Goal: Transaction & Acquisition: Purchase product/service

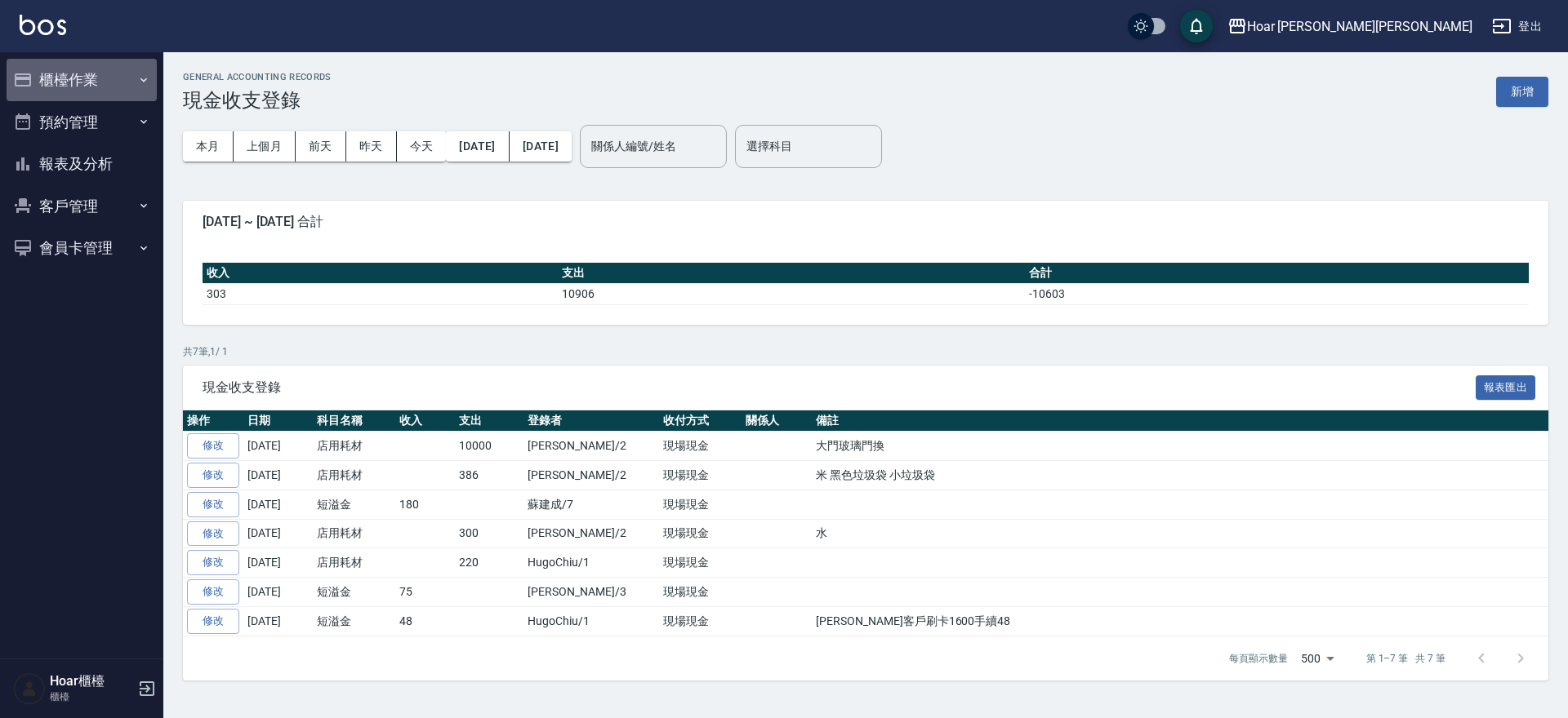
click at [37, 81] on button "櫃檯作業" at bounding box center [81, 80] width 150 height 42
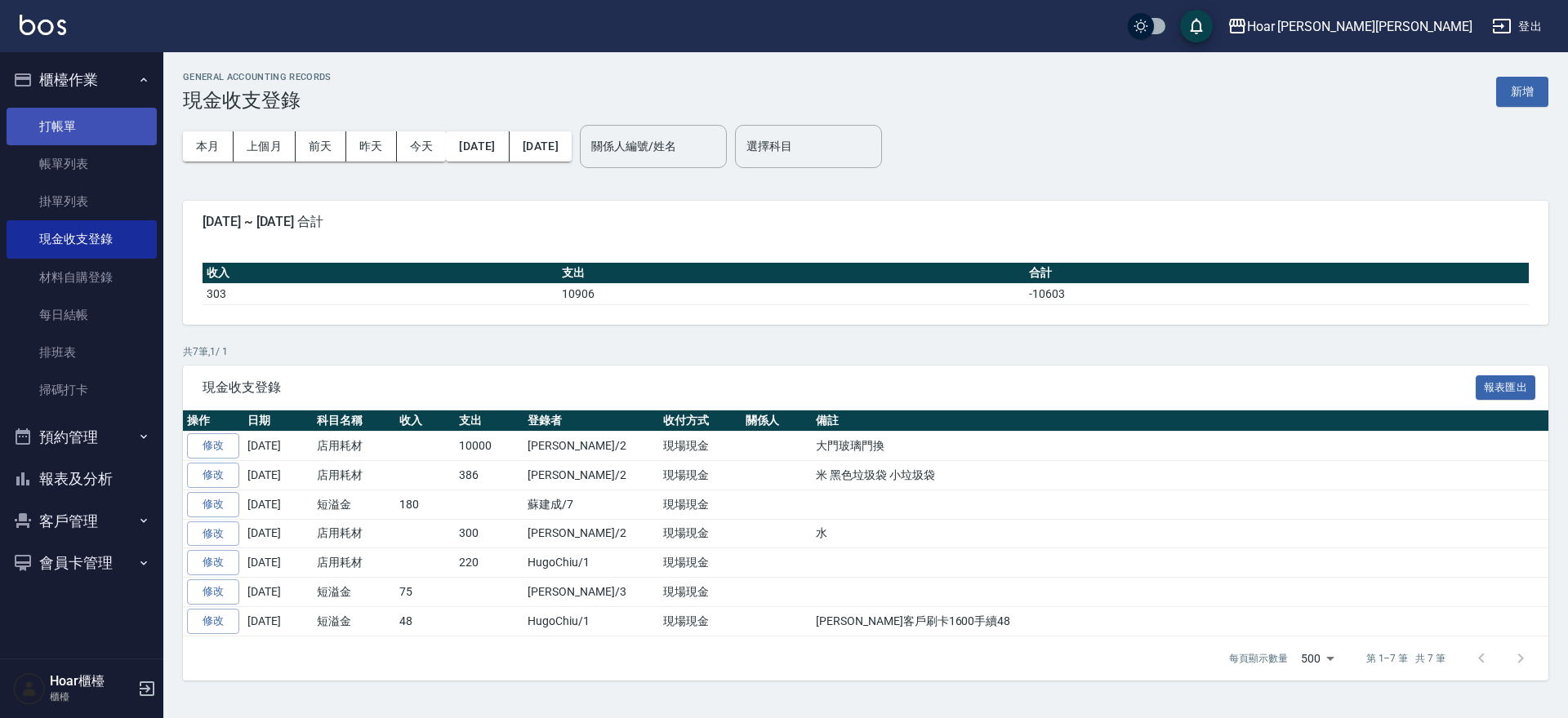
click at [78, 138] on link "打帳單" at bounding box center [81, 126] width 150 height 37
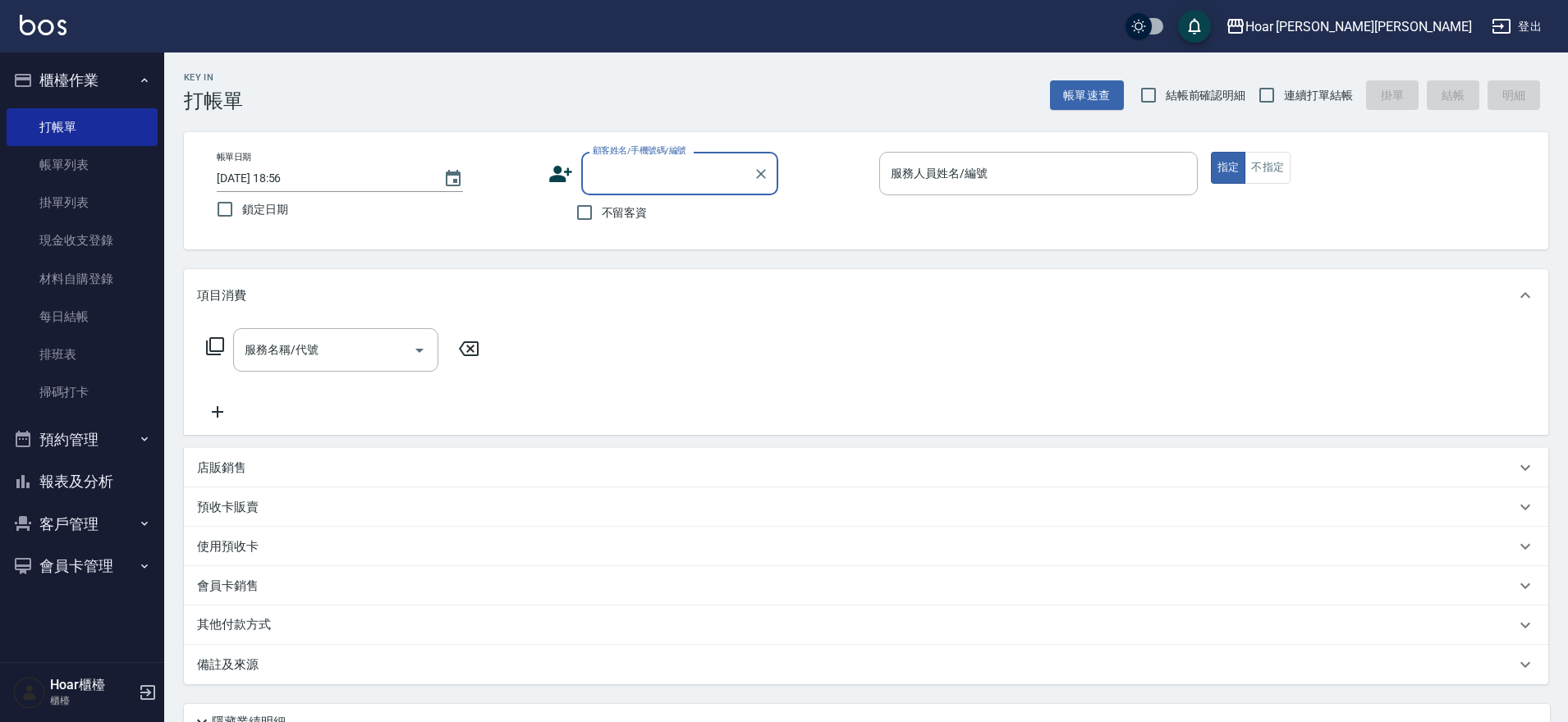
click at [645, 165] on input "顧客姓名/手機號碼/編號" at bounding box center [667, 173] width 158 height 28
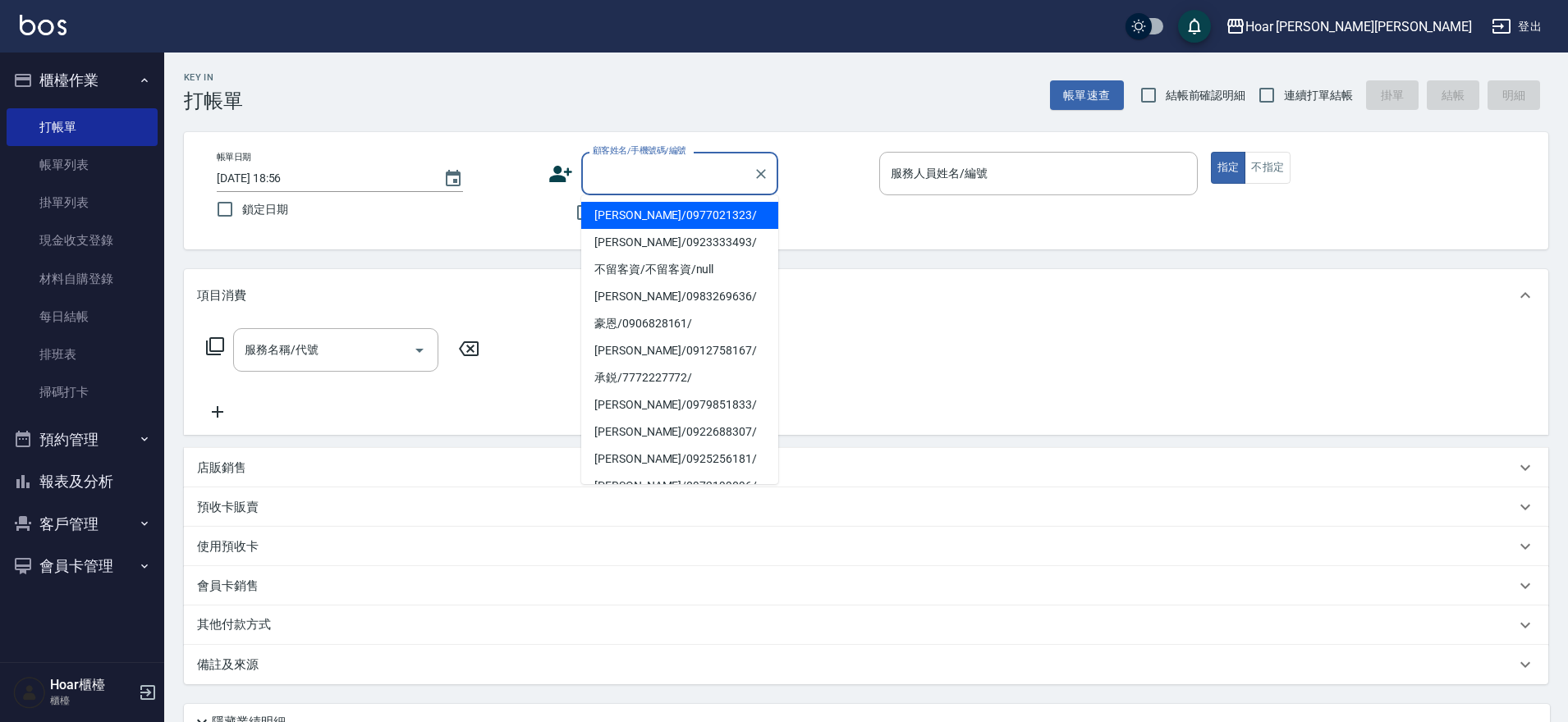
click at [931, 204] on p at bounding box center [1038, 203] width 319 height 18
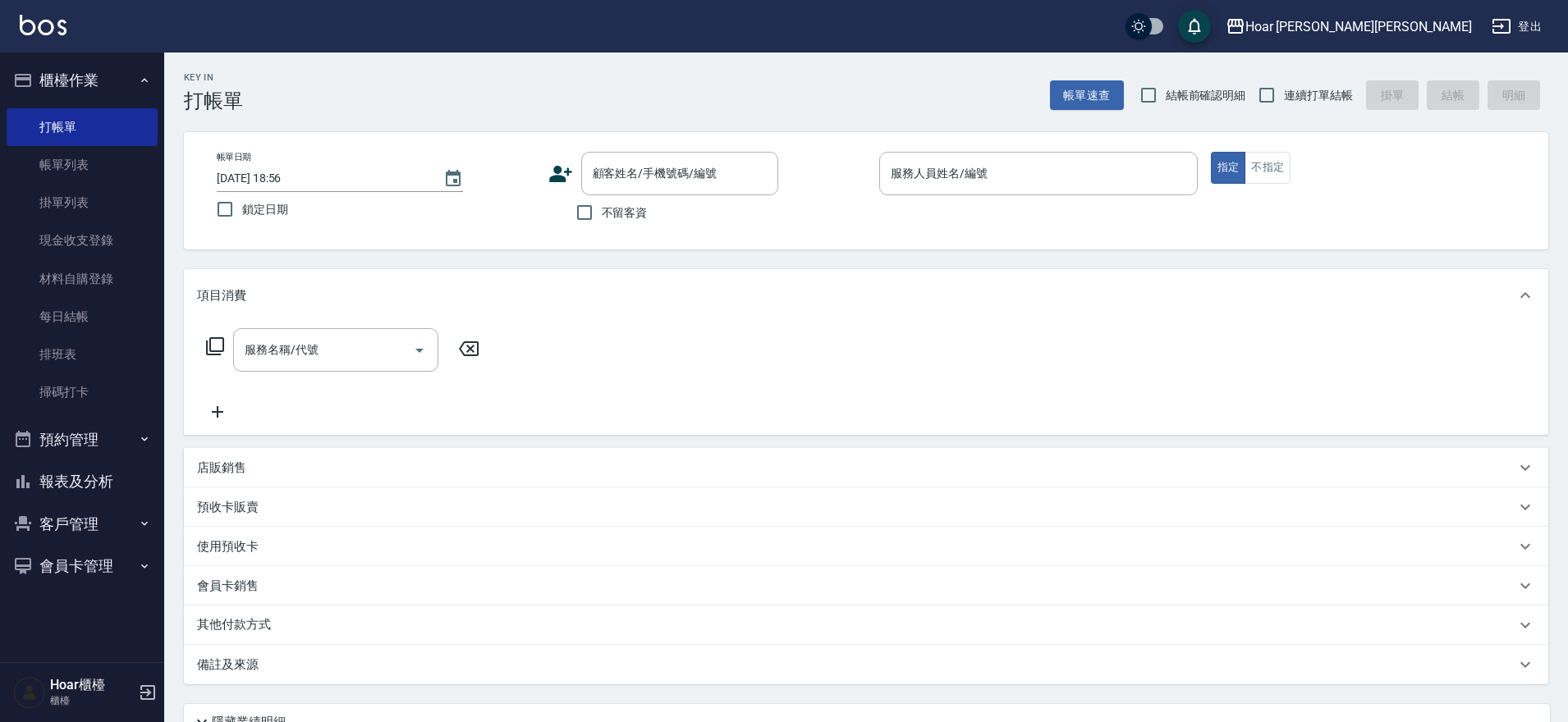
drag, startPoint x: 611, startPoint y: 211, endPoint x: 731, endPoint y: 234, distance: 122.2
click at [613, 212] on label "不留客資" at bounding box center [607, 212] width 80 height 34
click at [601, 212] on input "不留客資" at bounding box center [584, 212] width 34 height 34
checkbox input "true"
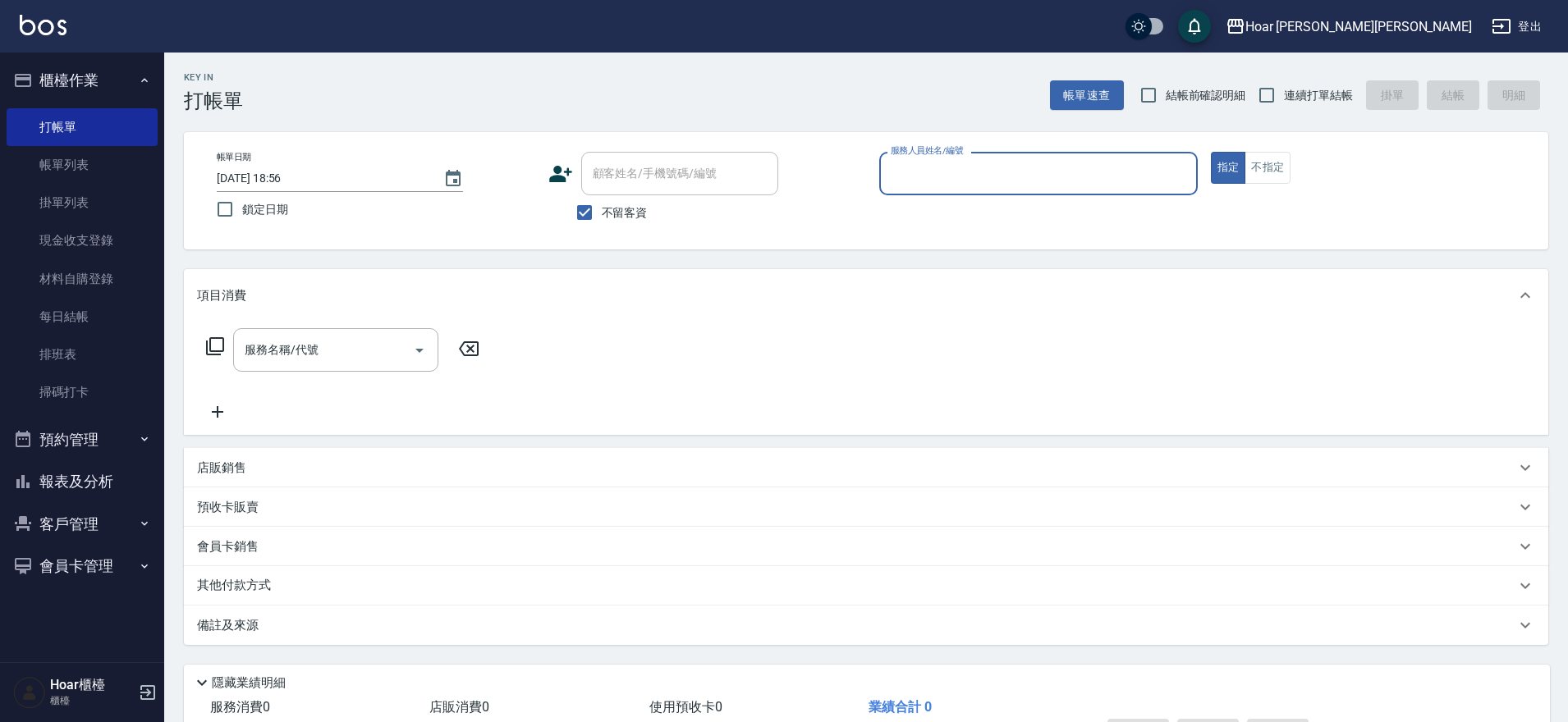
click at [919, 174] on input "服務人員姓名/編號" at bounding box center [1038, 173] width 304 height 28
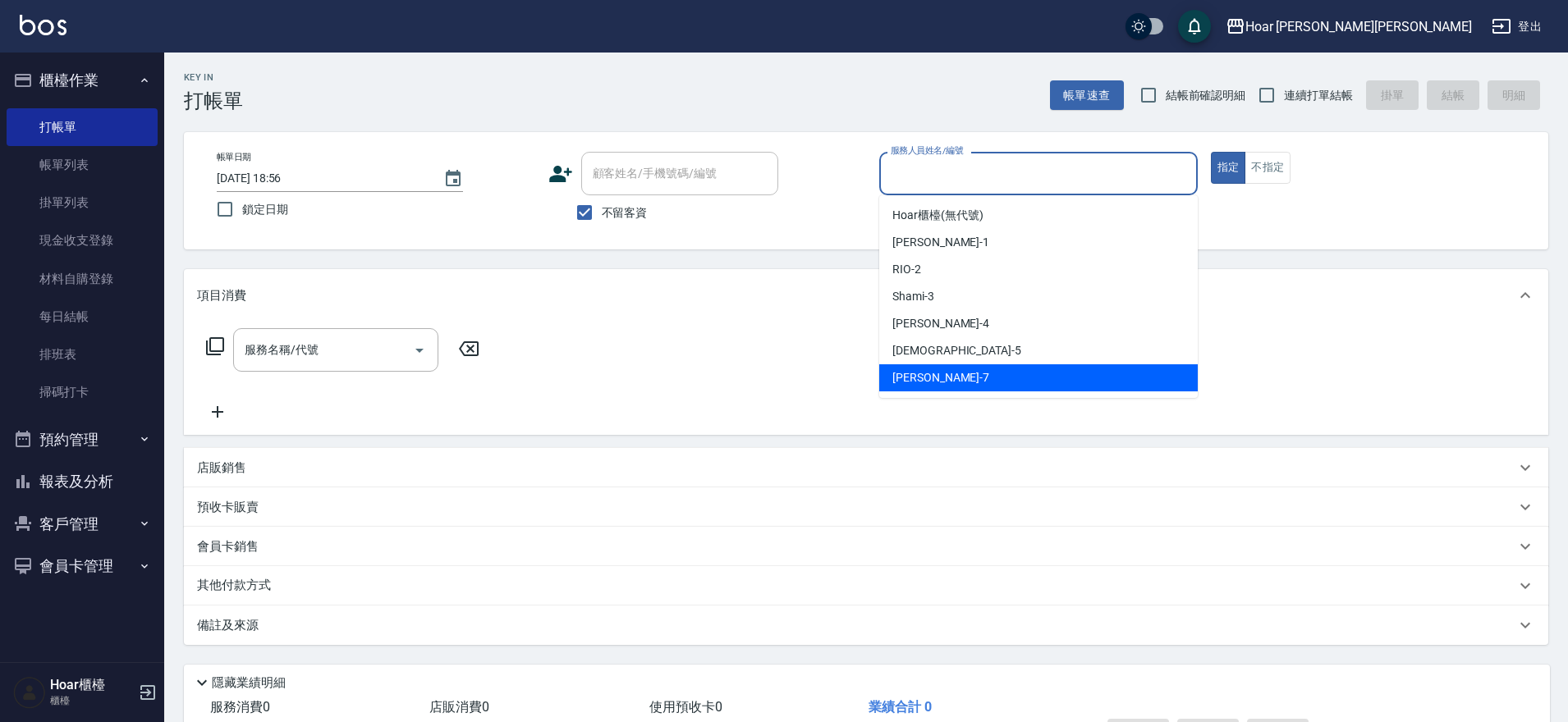
click at [932, 376] on div "DAN -7" at bounding box center [1038, 378] width 319 height 27
type input "DAN-7"
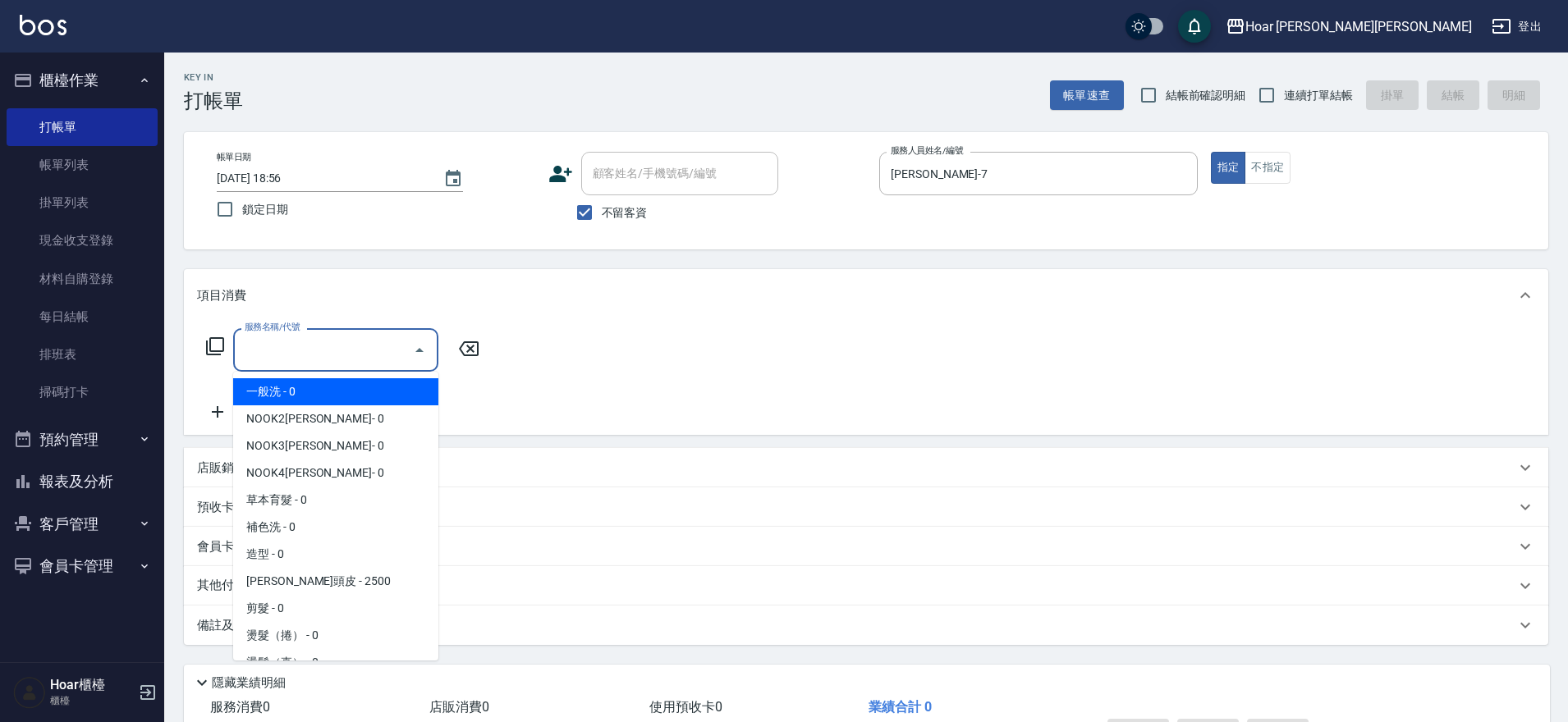
click at [352, 358] on input "服務名稱/代號" at bounding box center [323, 350] width 166 height 28
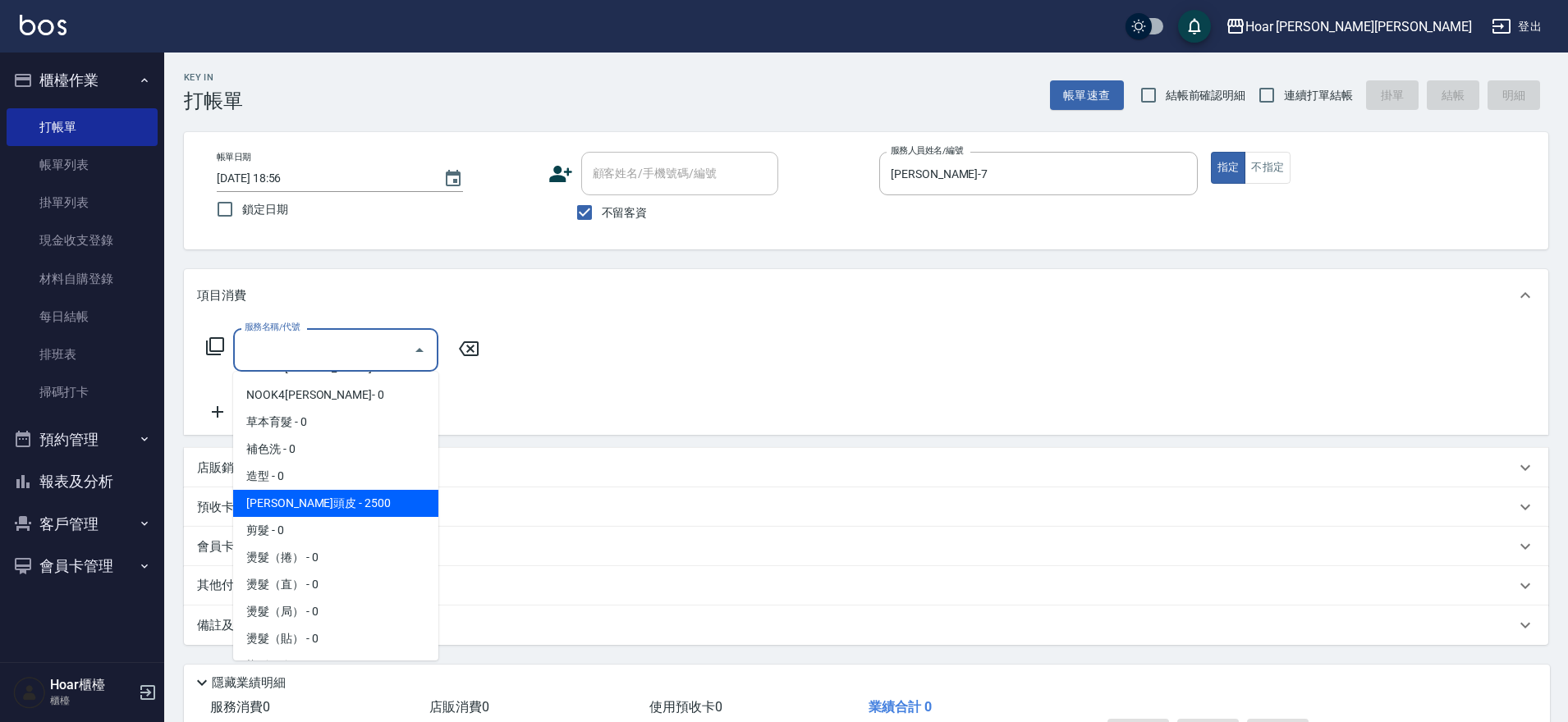
scroll to position [78, 0]
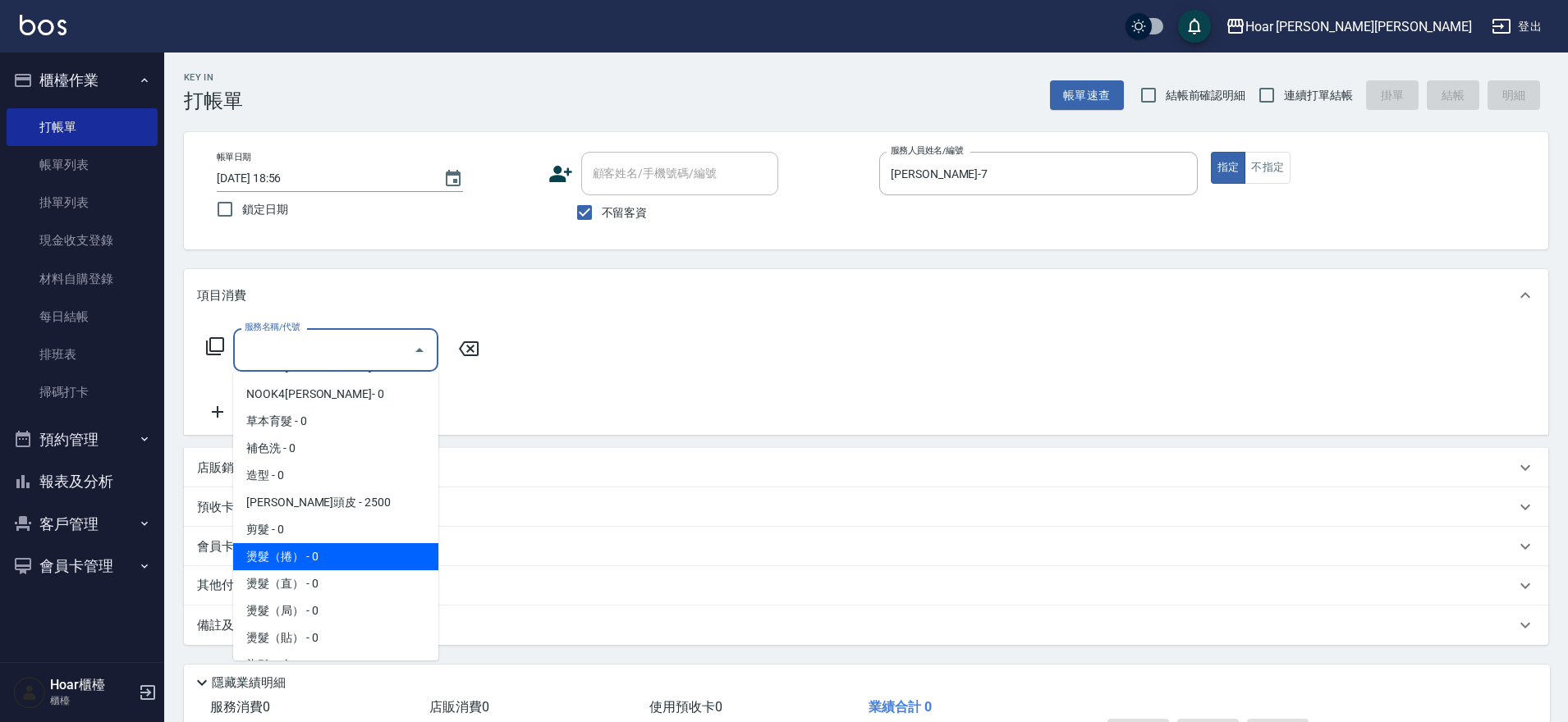
click at [289, 559] on span "燙髮（捲） - 0" at bounding box center [336, 557] width 205 height 27
type input "燙髮（捲）(301)"
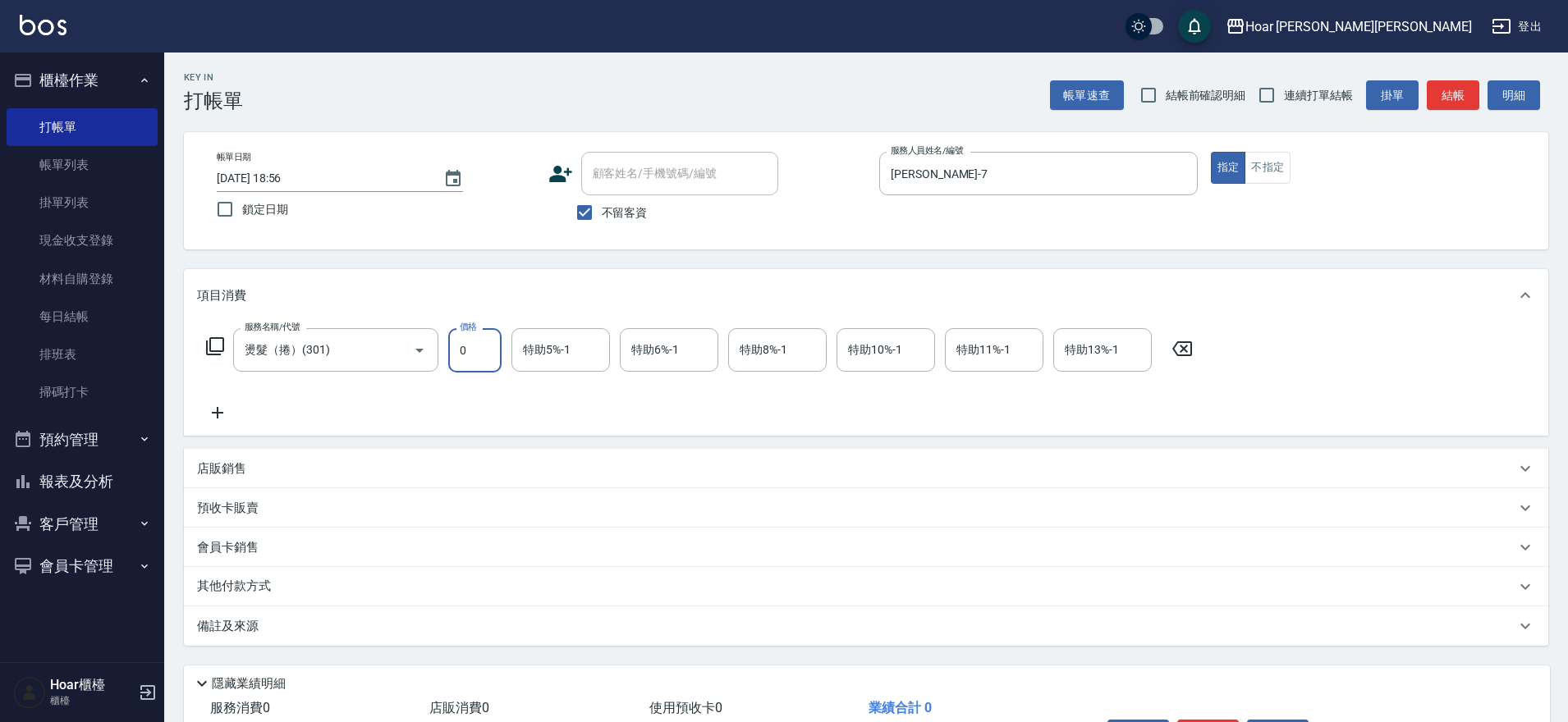
drag, startPoint x: 483, startPoint y: 358, endPoint x: 482, endPoint y: 367, distance: 9.1
click at [484, 361] on input "0" at bounding box center [475, 350] width 53 height 44
click at [1137, 173] on input "DAN-7" at bounding box center [1026, 173] width 279 height 28
click at [761, 262] on div "Key In 打帳單 帳單速查 結帳前確認明細 連續打單結帳 掛單 結帳 明細 帳單日期 2025/08/23 18:56 鎖定日期 顧客姓名/手機號碼/編號…" at bounding box center [866, 438] width 1404 height 771
click at [476, 358] on input "0" at bounding box center [475, 350] width 53 height 44
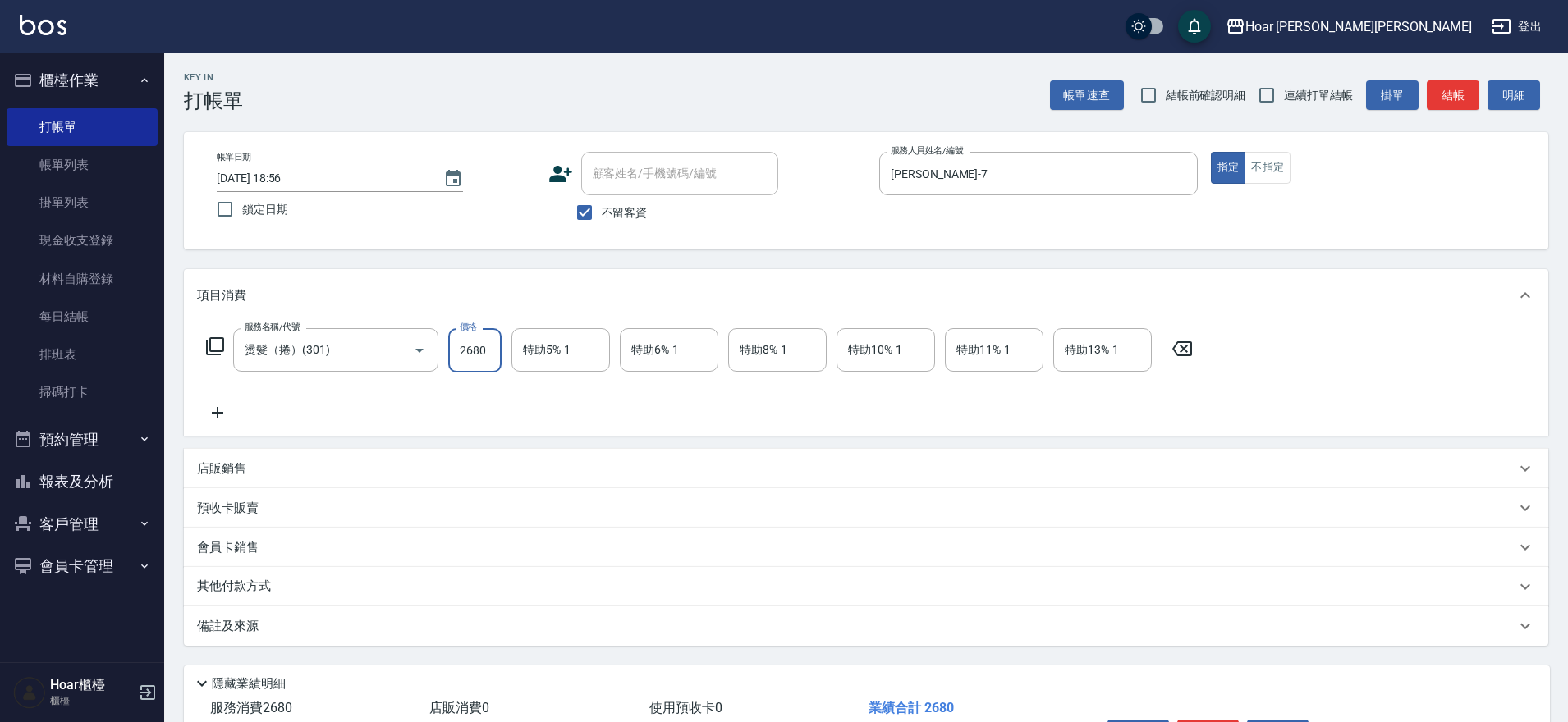
type input "2680"
click at [299, 585] on div "其他付款方式" at bounding box center [856, 587] width 1319 height 18
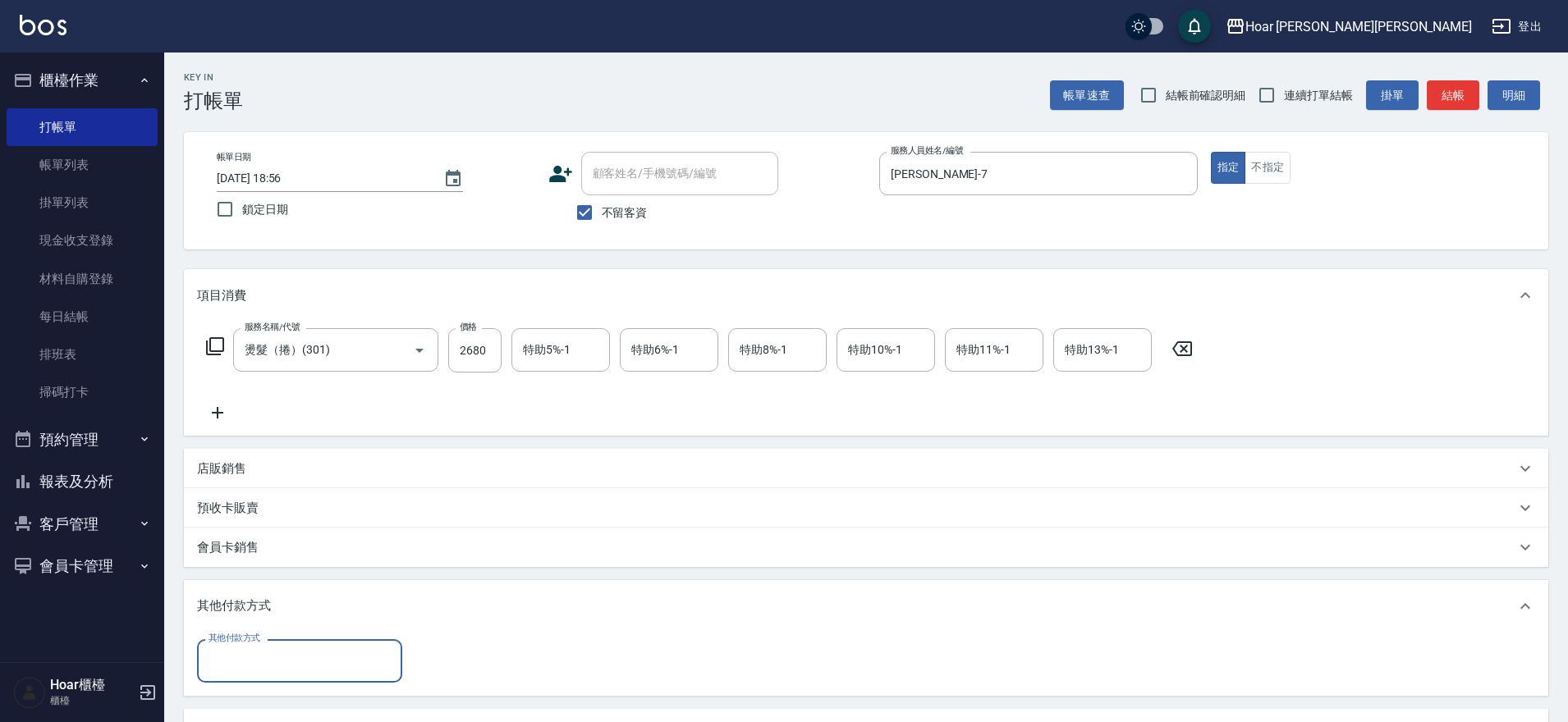
scroll to position [0, 0]
click at [283, 665] on input "其他付款方式" at bounding box center [299, 661] width 190 height 28
click at [275, 617] on span "信用卡" at bounding box center [299, 619] width 205 height 27
type input "信用卡"
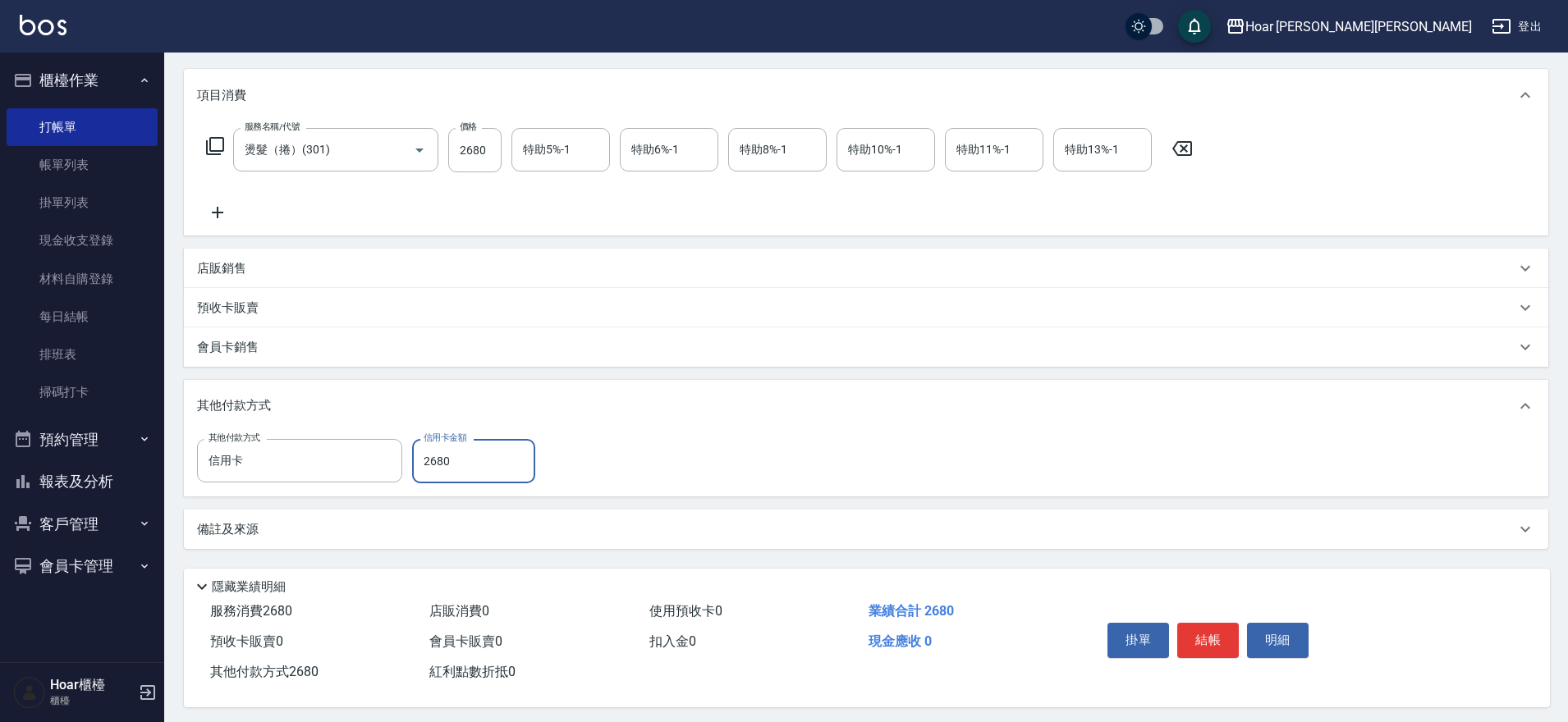
scroll to position [213, 0]
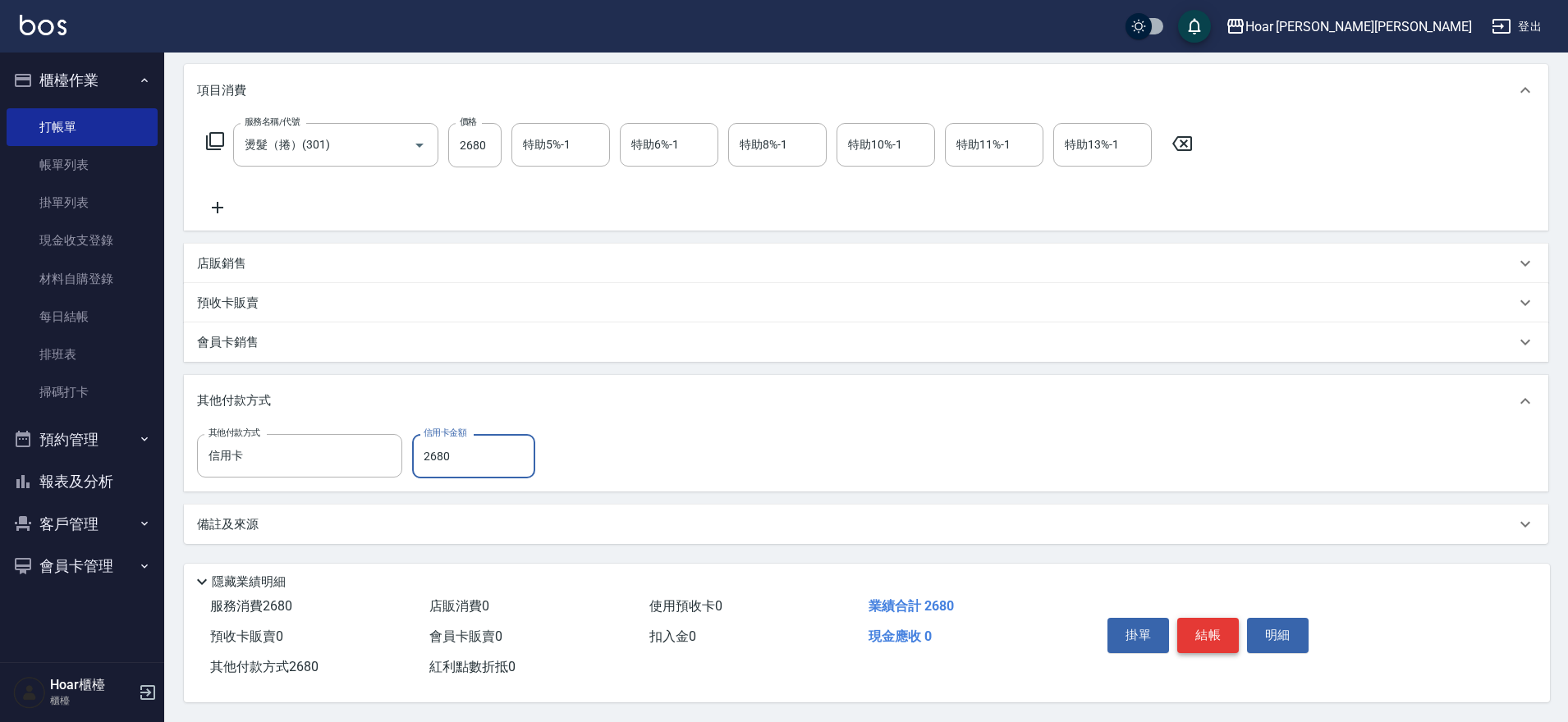
type input "2680"
click at [1220, 624] on button "結帳" at bounding box center [1208, 634] width 62 height 34
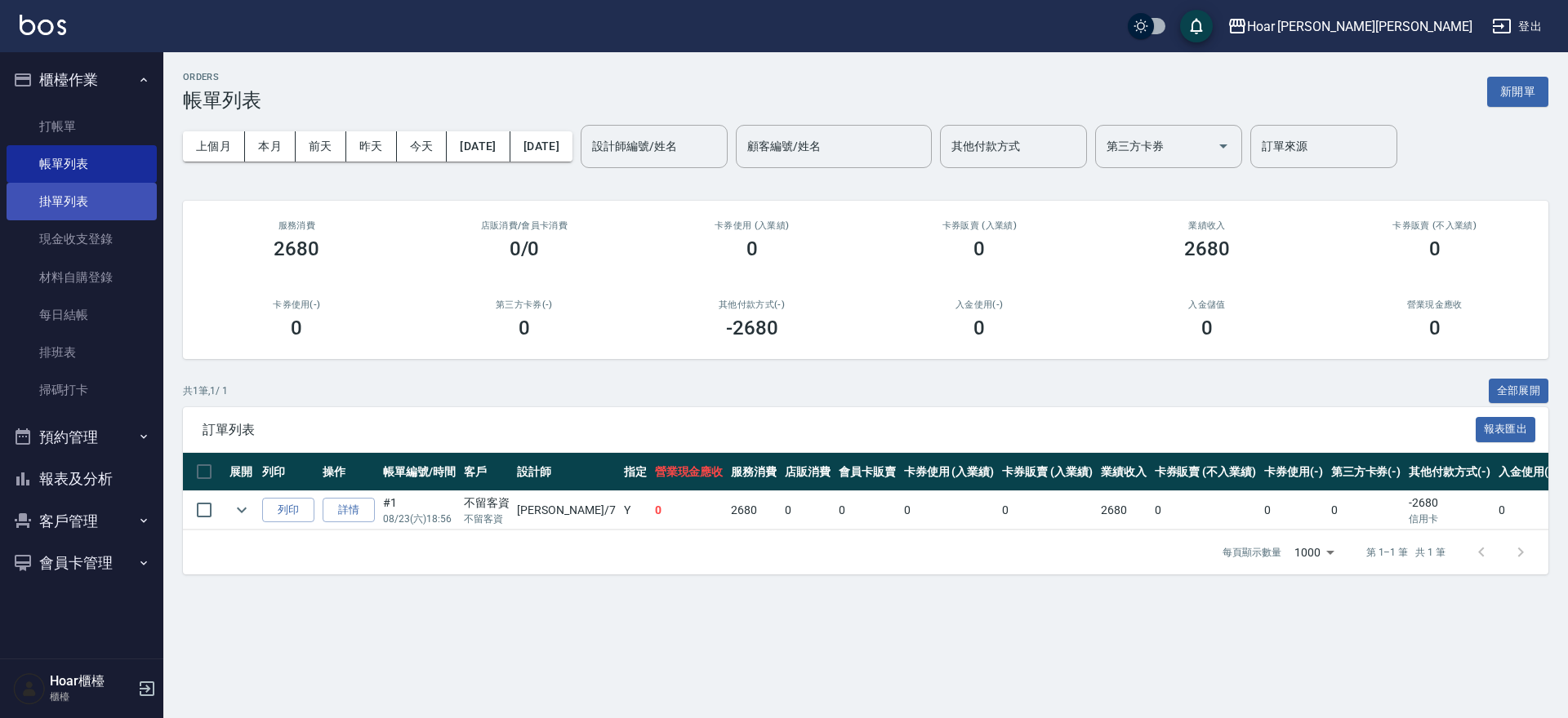
click at [113, 201] on link "掛單列表" at bounding box center [81, 201] width 150 height 37
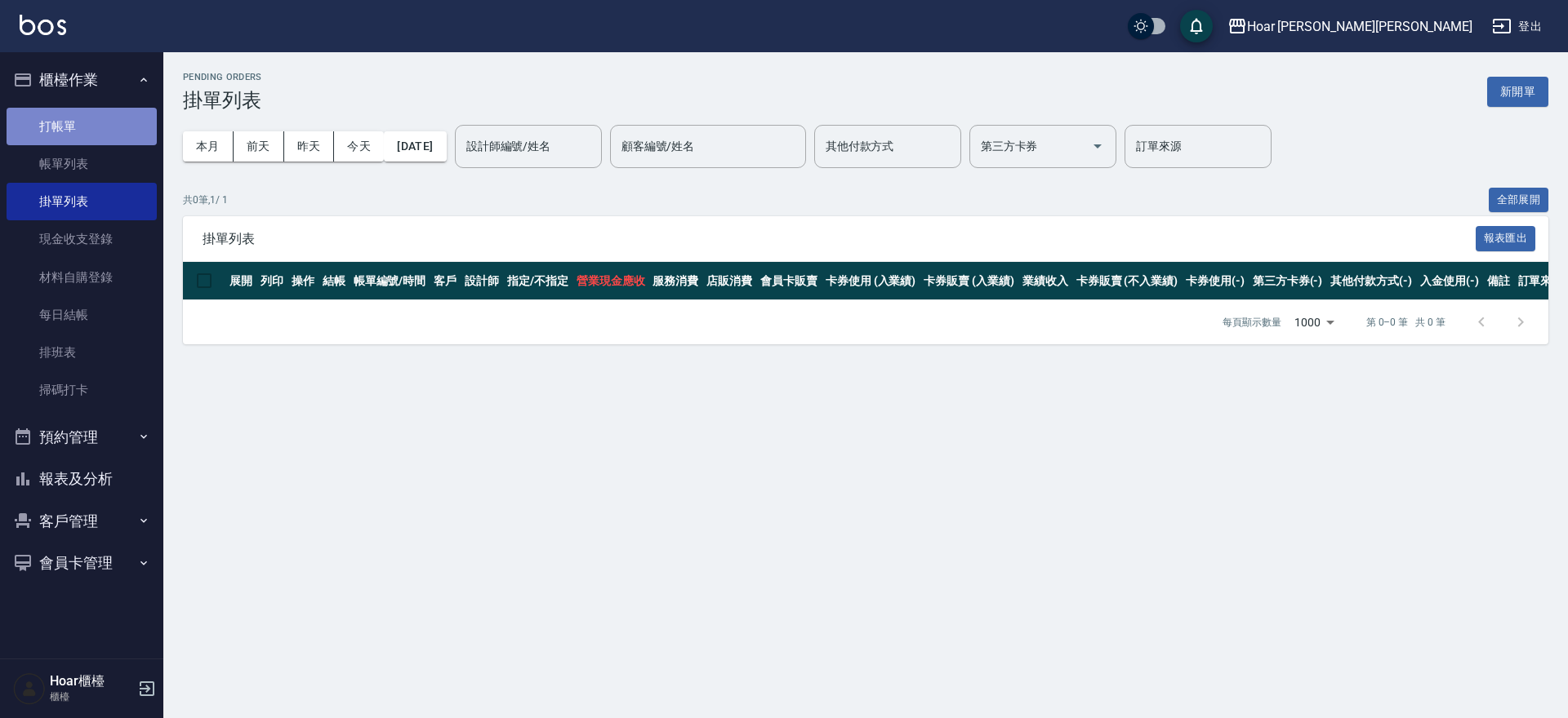
click at [67, 132] on link "打帳單" at bounding box center [81, 126] width 150 height 37
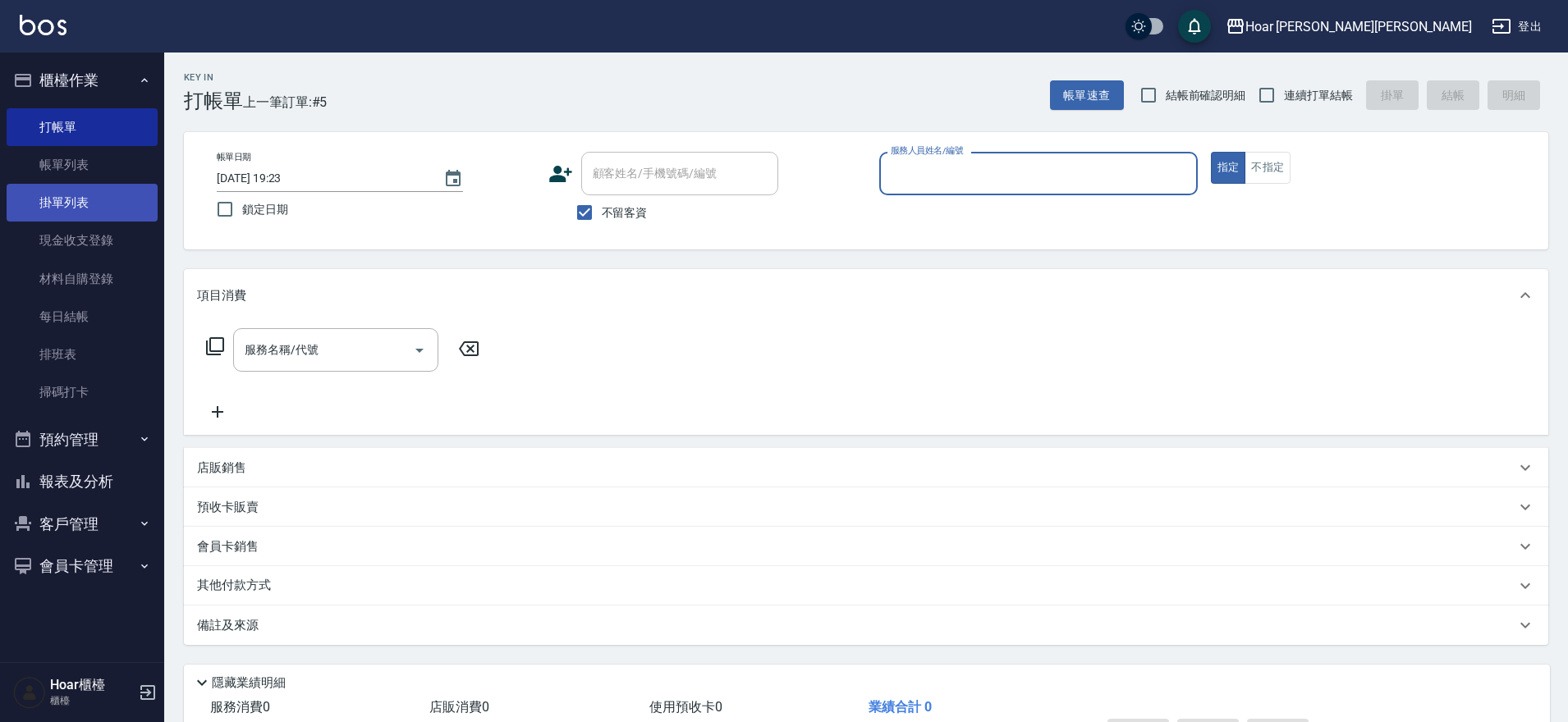
click at [84, 197] on link "掛單列表" at bounding box center [82, 202] width 151 height 38
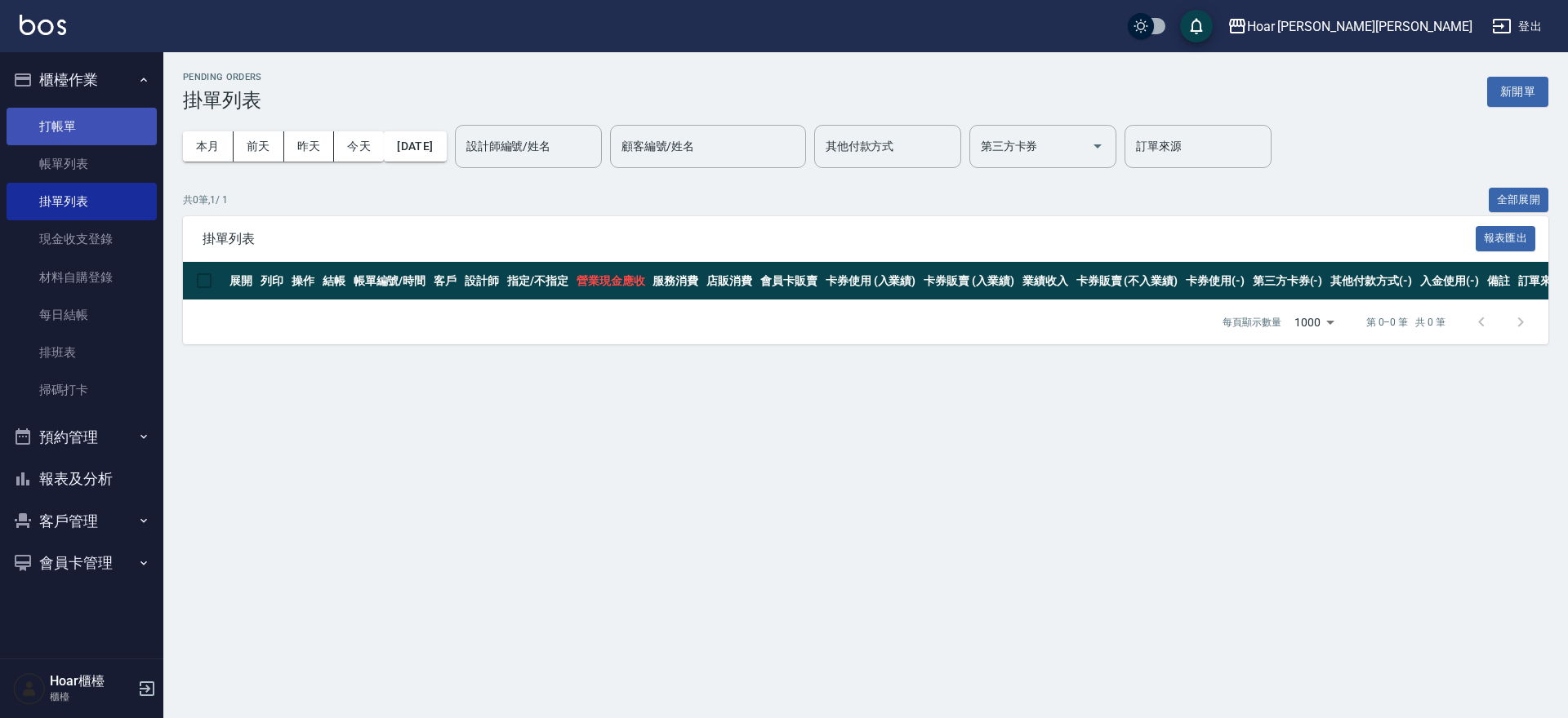
click at [59, 129] on link "打帳單" at bounding box center [81, 126] width 150 height 37
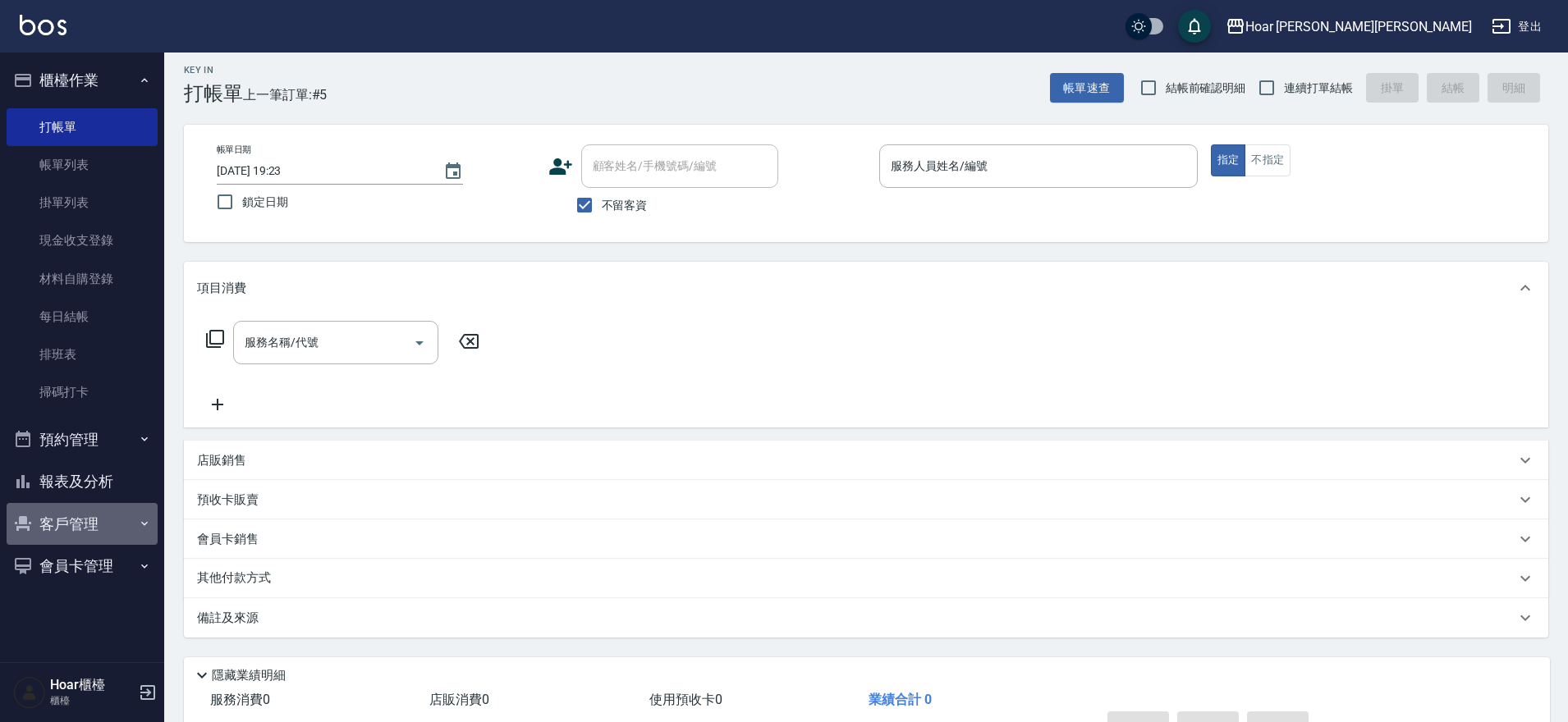
scroll to position [9, 0]
click at [73, 524] on button "客戶管理" at bounding box center [82, 524] width 151 height 43
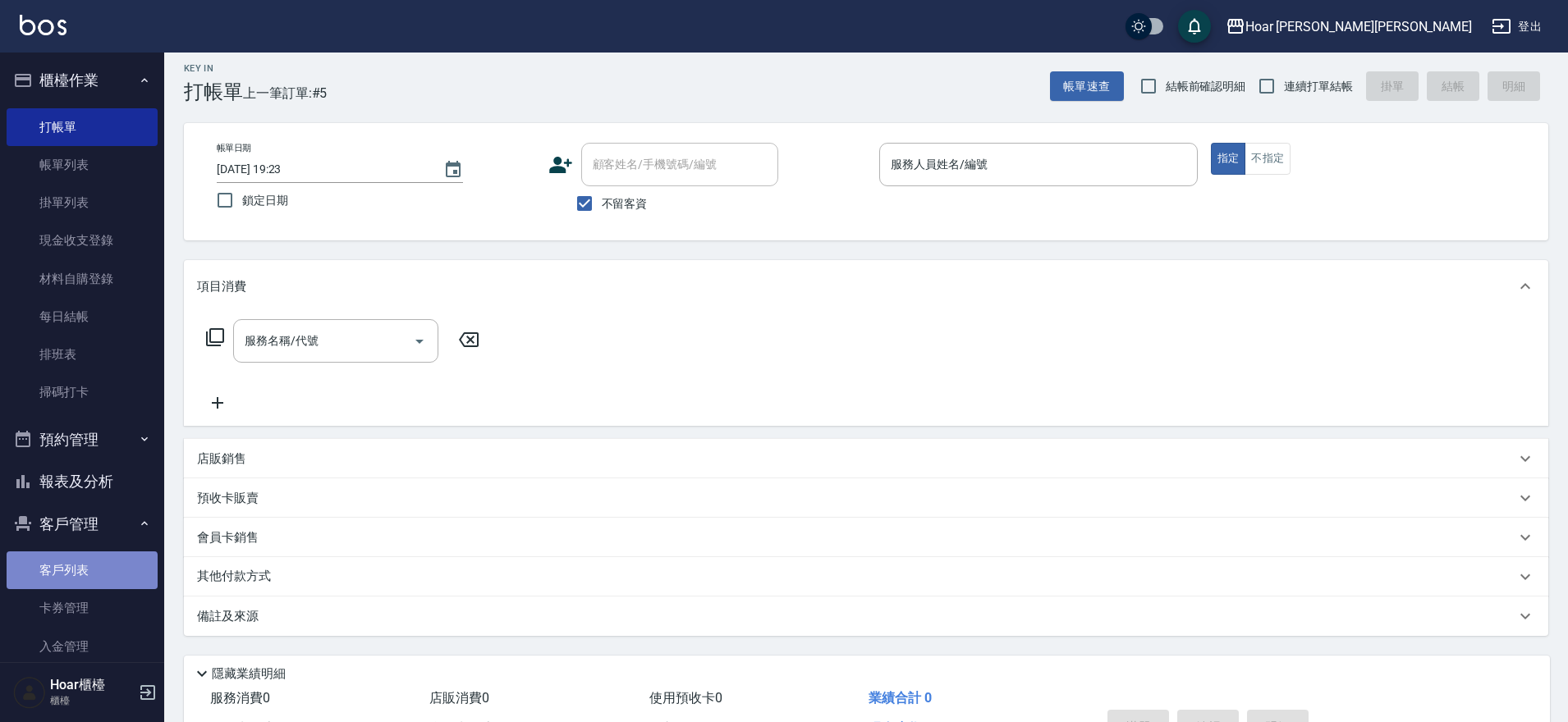
scroll to position [10, 0]
click at [81, 577] on link "客戶列表" at bounding box center [82, 569] width 151 height 38
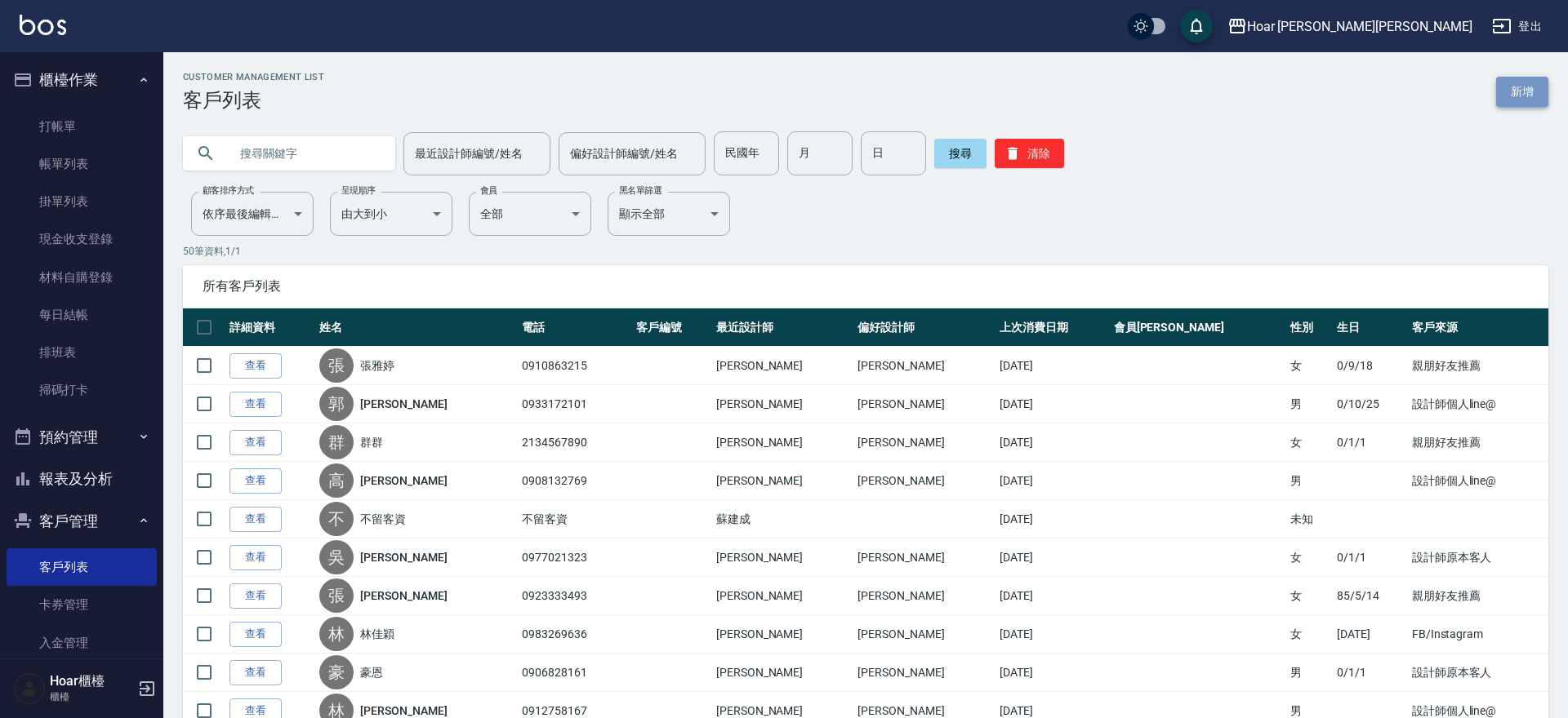
click at [1528, 104] on link "新增" at bounding box center [1522, 92] width 52 height 30
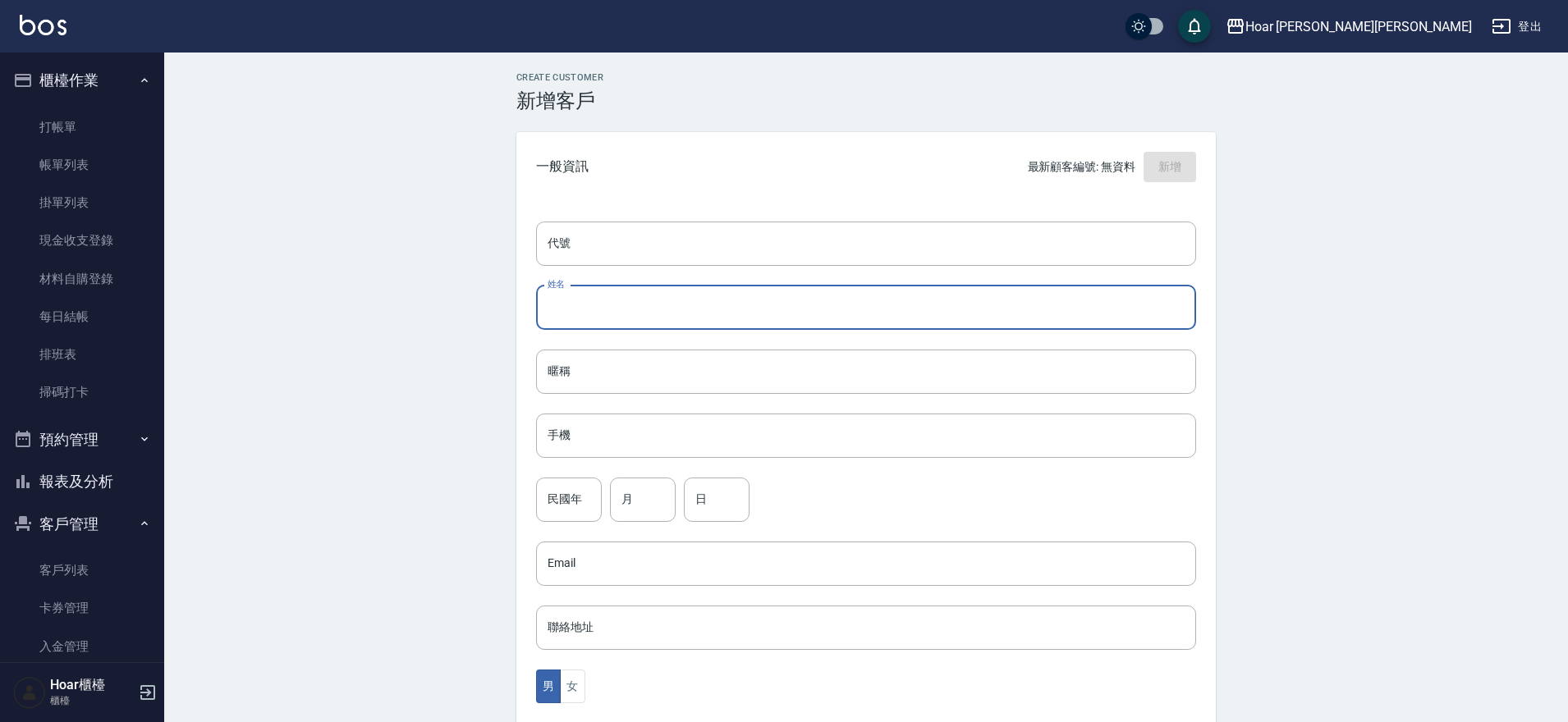
click at [680, 323] on input "姓名" at bounding box center [866, 308] width 660 height 44
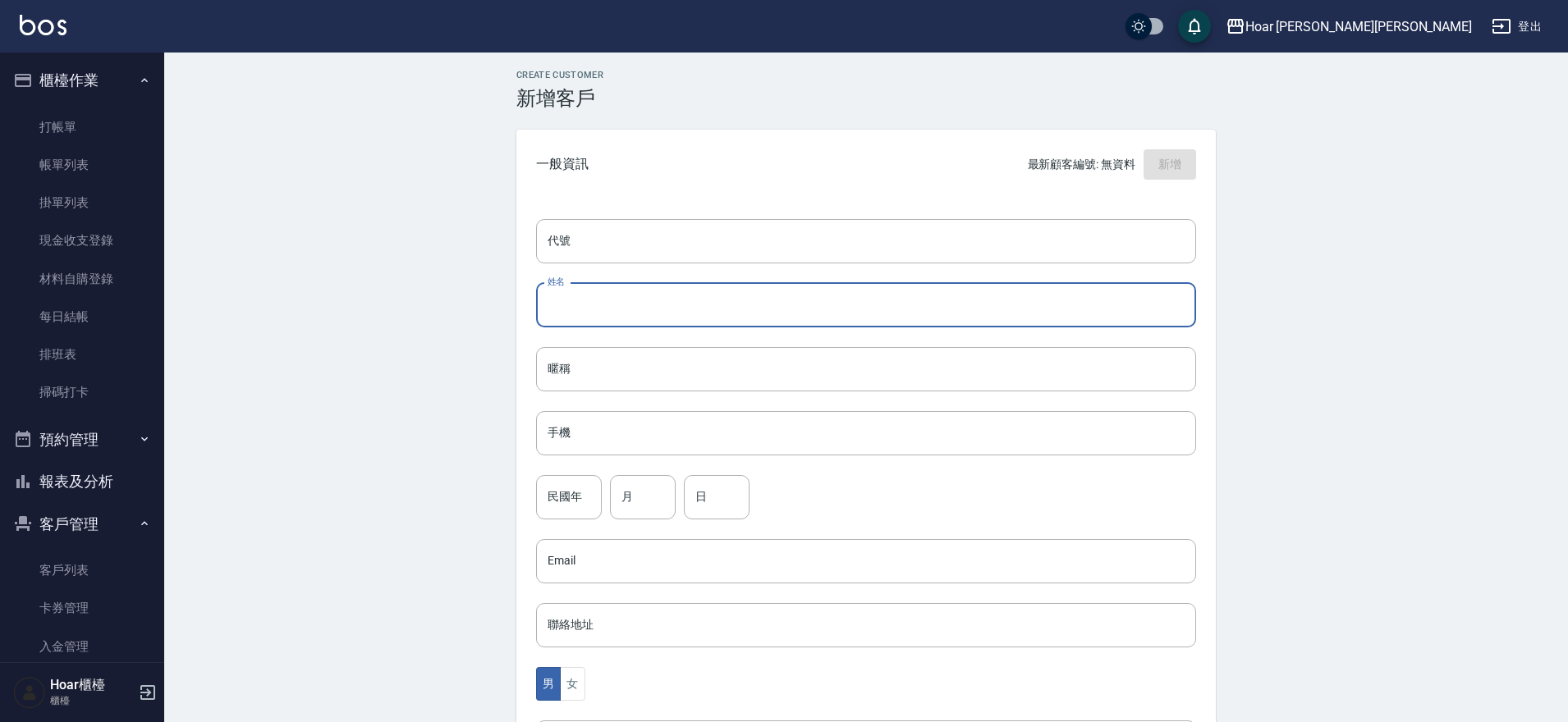
scroll to position [1, 0]
type input "ㄉ"
type input "董宇琪"
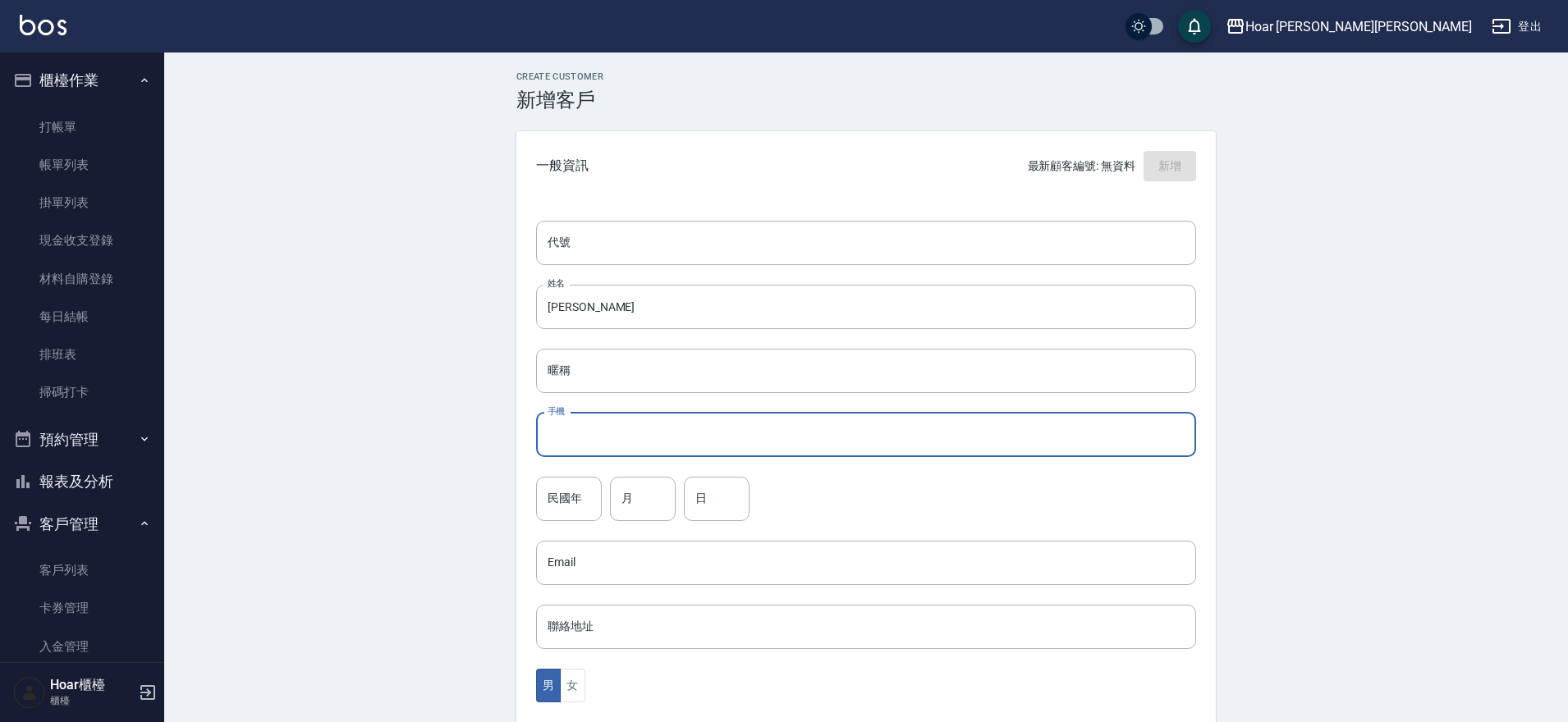
click at [596, 440] on input "手機" at bounding box center [866, 434] width 660 height 44
type input "0911292973"
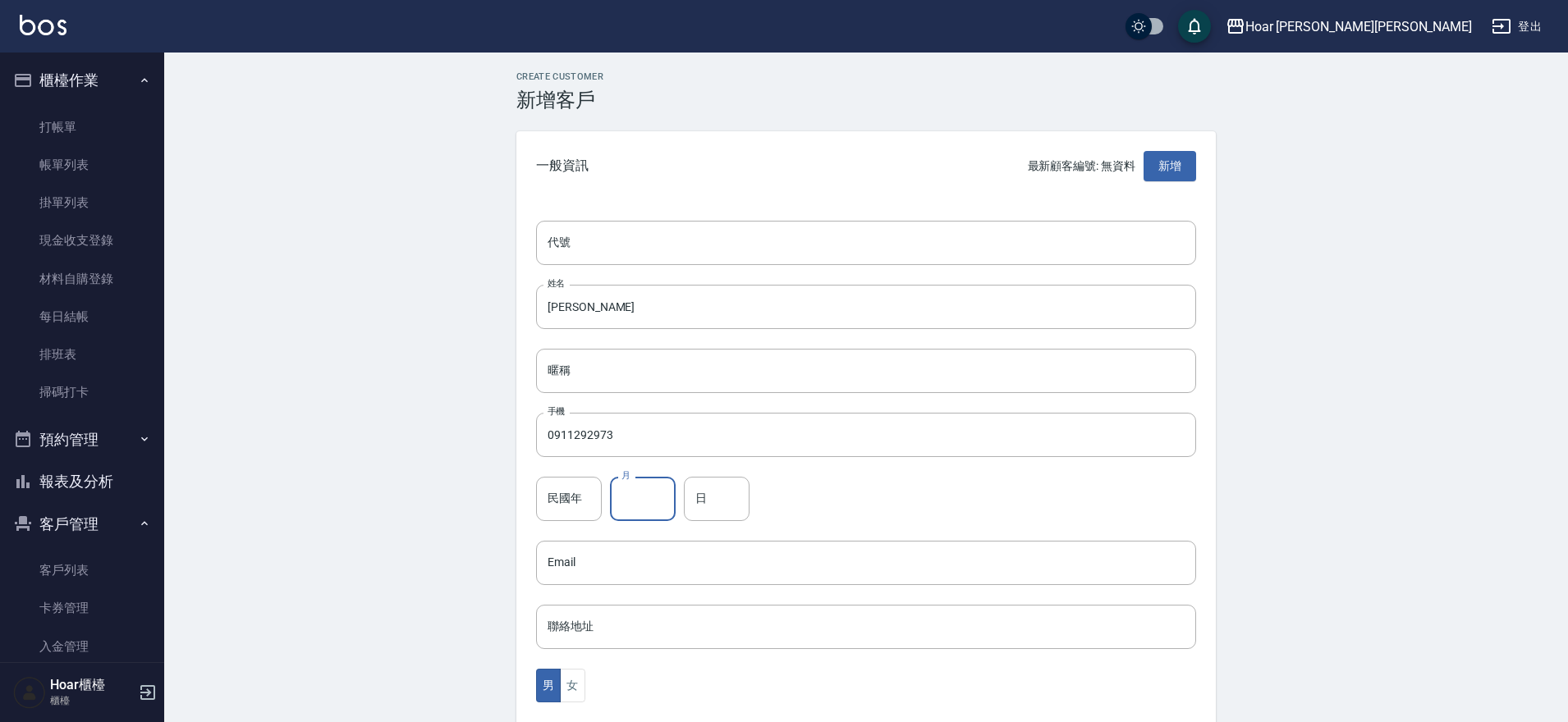
click at [648, 504] on input "月" at bounding box center [642, 499] width 66 height 44
type input "4"
click at [706, 499] on input "日" at bounding box center [716, 499] width 66 height 44
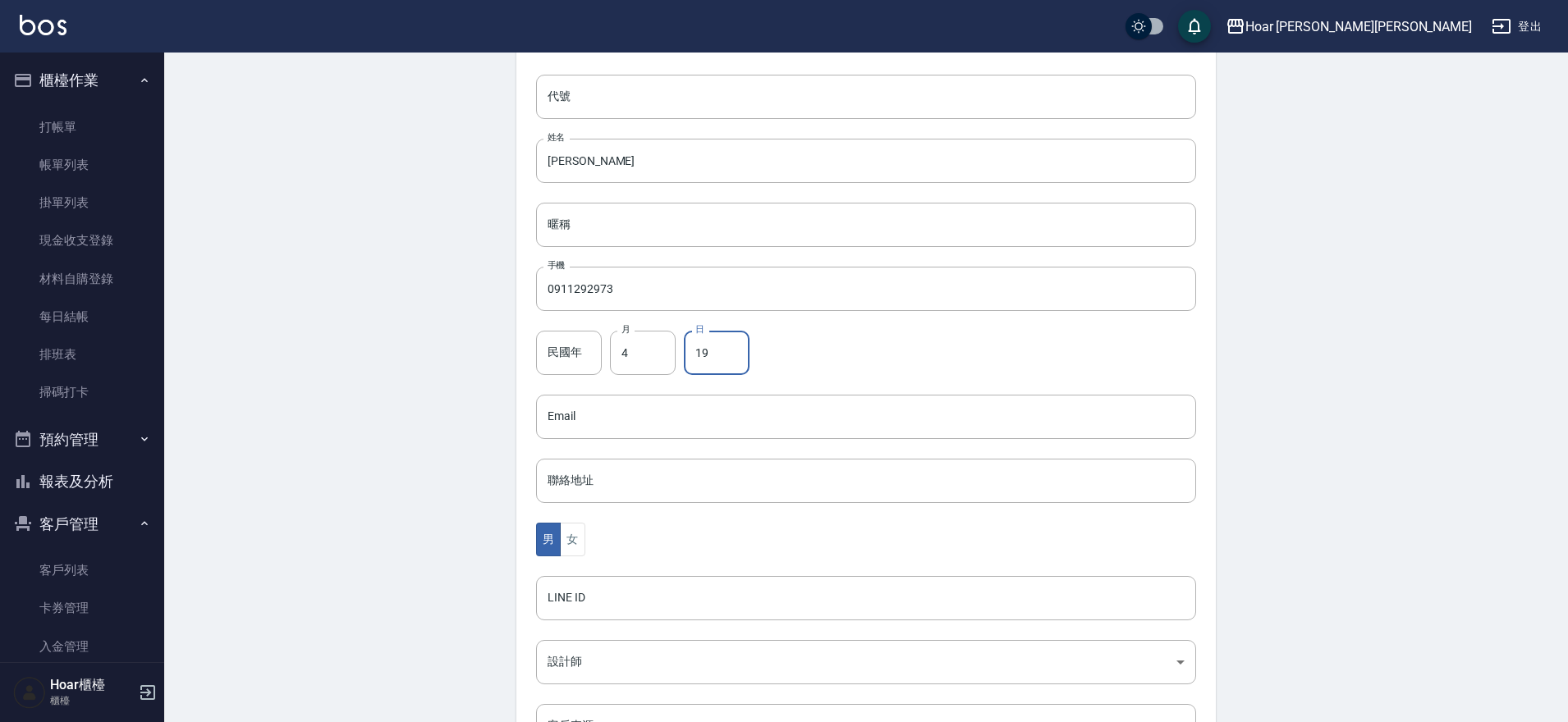
scroll to position [233, 0]
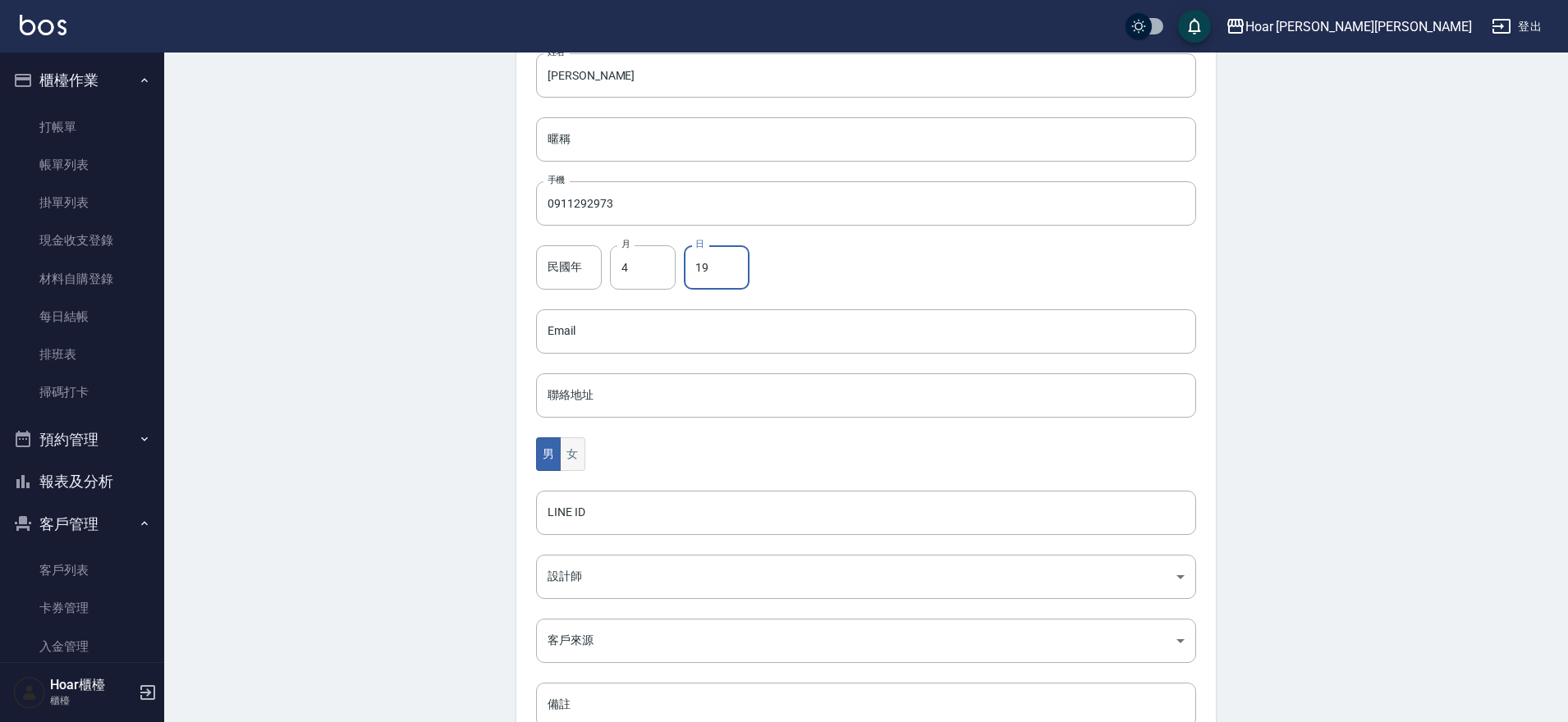
type input "19"
click at [577, 449] on button "女" at bounding box center [572, 454] width 25 height 33
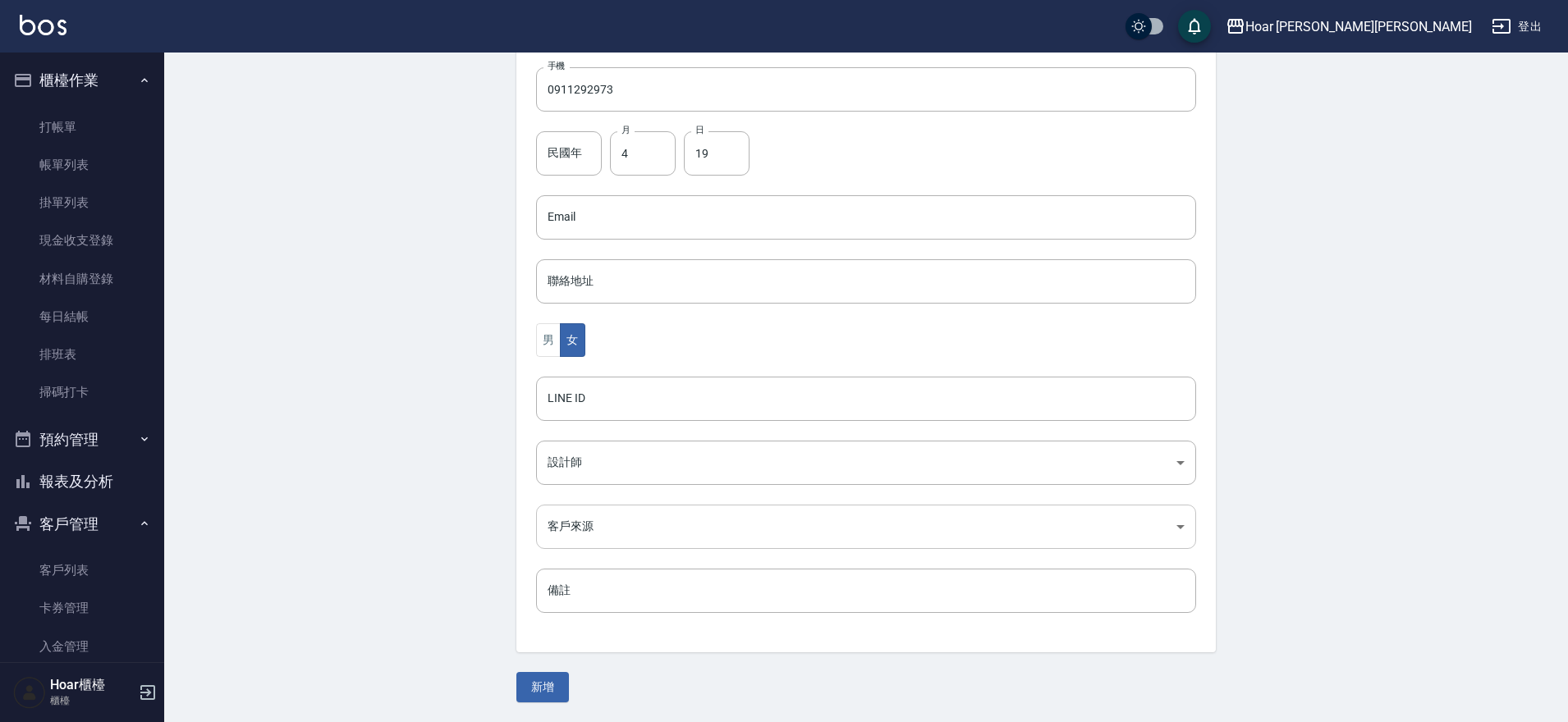
click at [632, 517] on body "Hoar 霍爾沙龍 登出 櫃檯作業 打帳單 帳單列表 掛單列表 現金收支登錄 材料自購登錄 每日結帳 排班表 掃碼打卡 預約管理 預約管理 單日預約紀錄 單週…" at bounding box center [784, 188] width 1568 height 1068
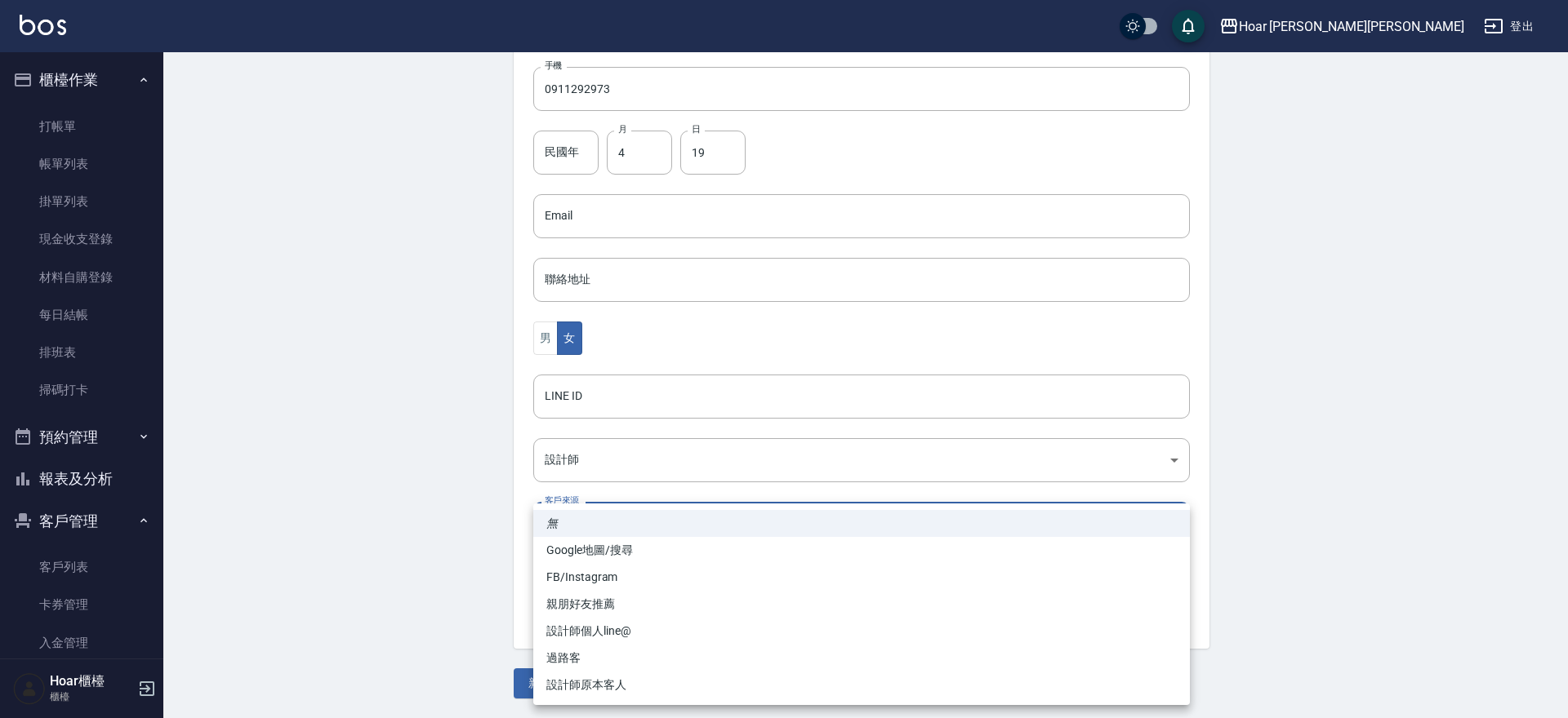
click at [593, 595] on li "親朋好友推薦" at bounding box center [861, 604] width 656 height 27
type input "親朋好友推薦"
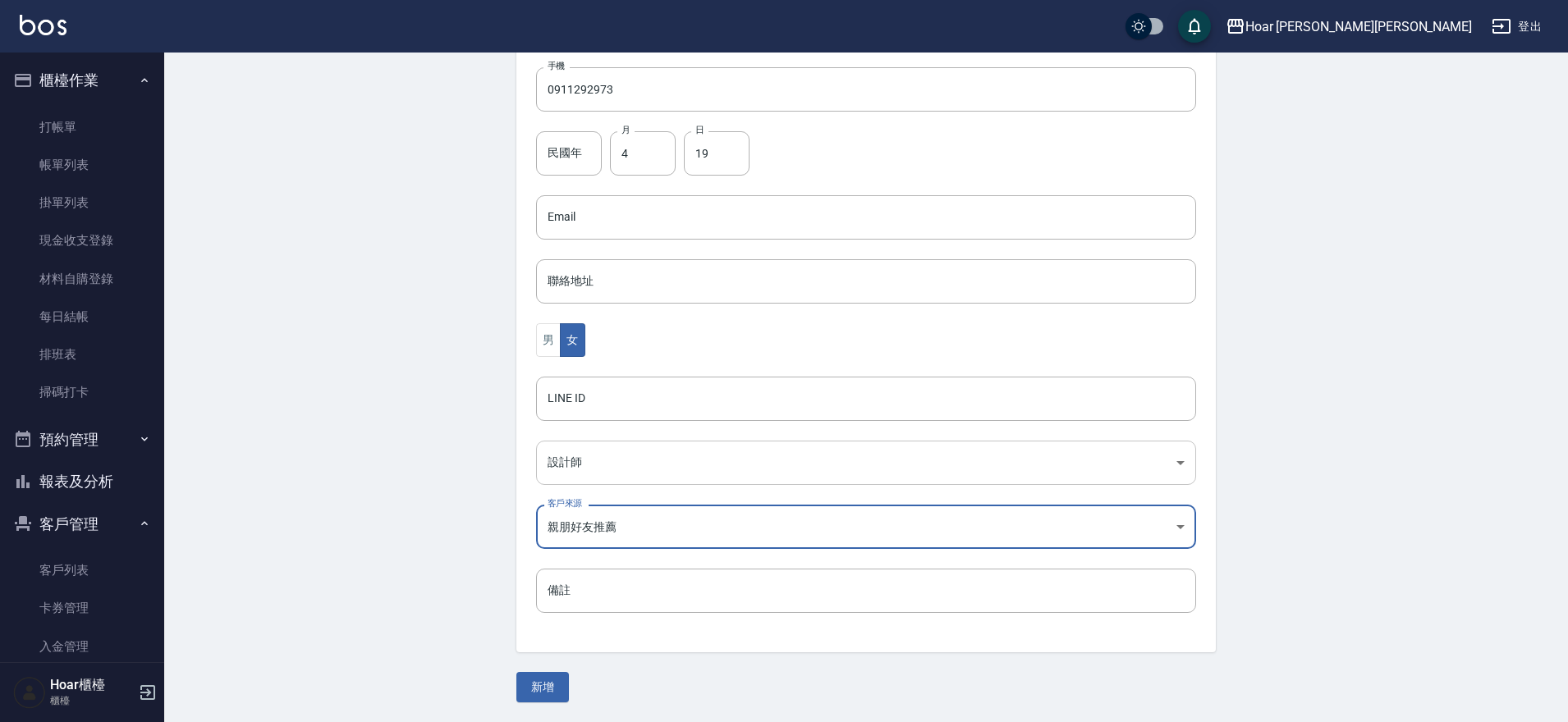
click at [617, 462] on body "Hoar 霍爾沙龍 登出 櫃檯作業 打帳單 帳單列表 掛單列表 現金收支登錄 材料自購登錄 每日結帳 排班表 掃碼打卡 預約管理 預約管理 單日預約紀錄 單週…" at bounding box center [784, 188] width 1568 height 1068
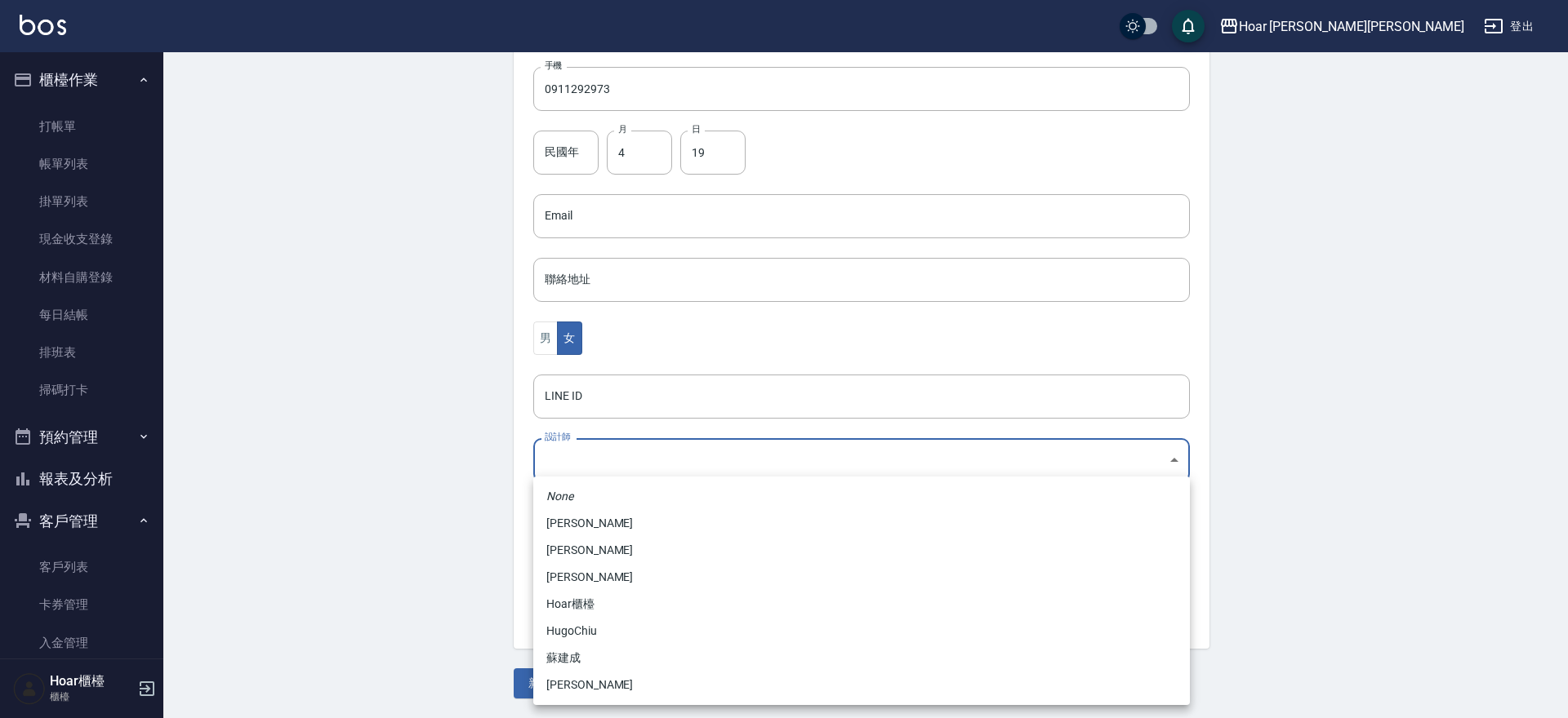
click at [580, 678] on li "黃紹閔" at bounding box center [861, 685] width 656 height 27
type input "ca54d0d9-00fe-490f-ba6a-72a5339bf885"
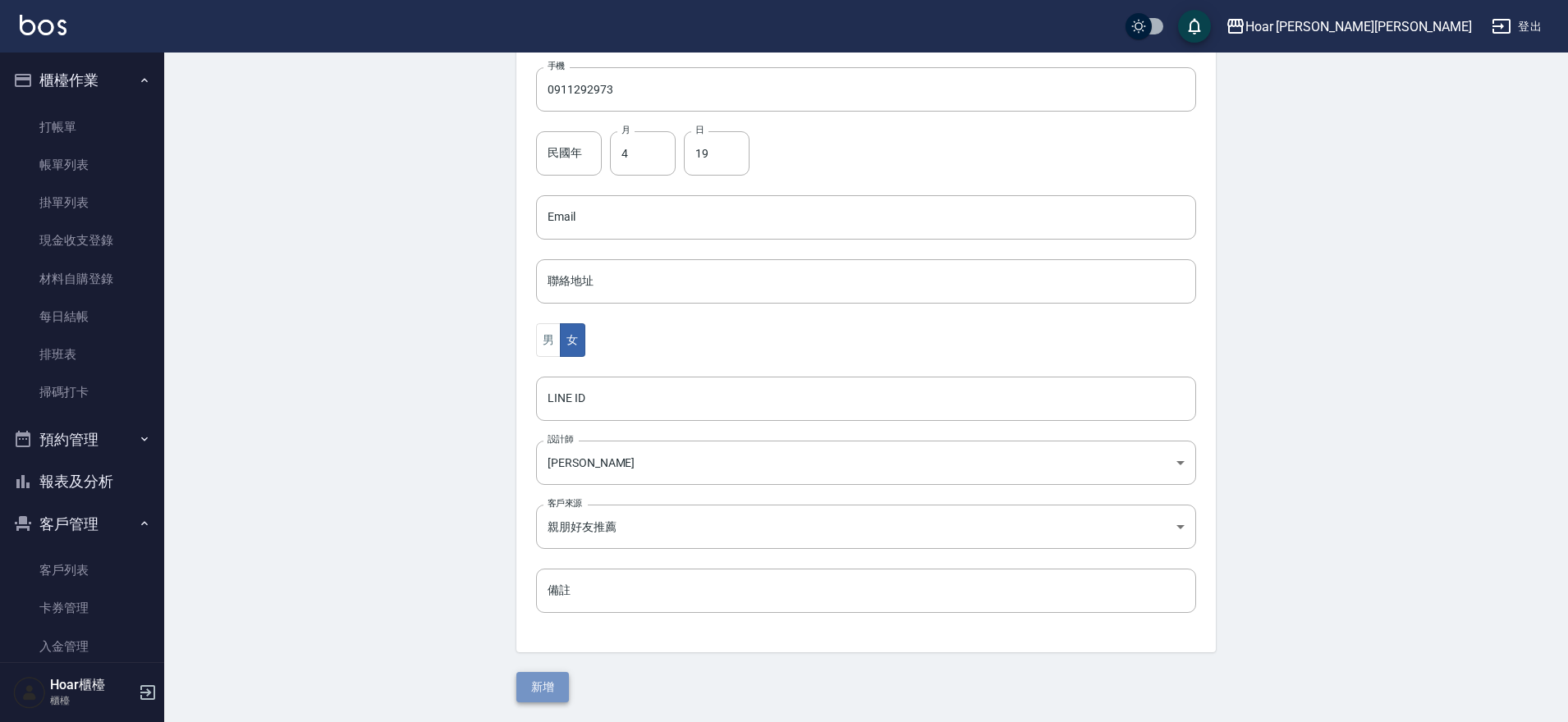
click at [560, 688] on button "新增" at bounding box center [542, 687] width 53 height 30
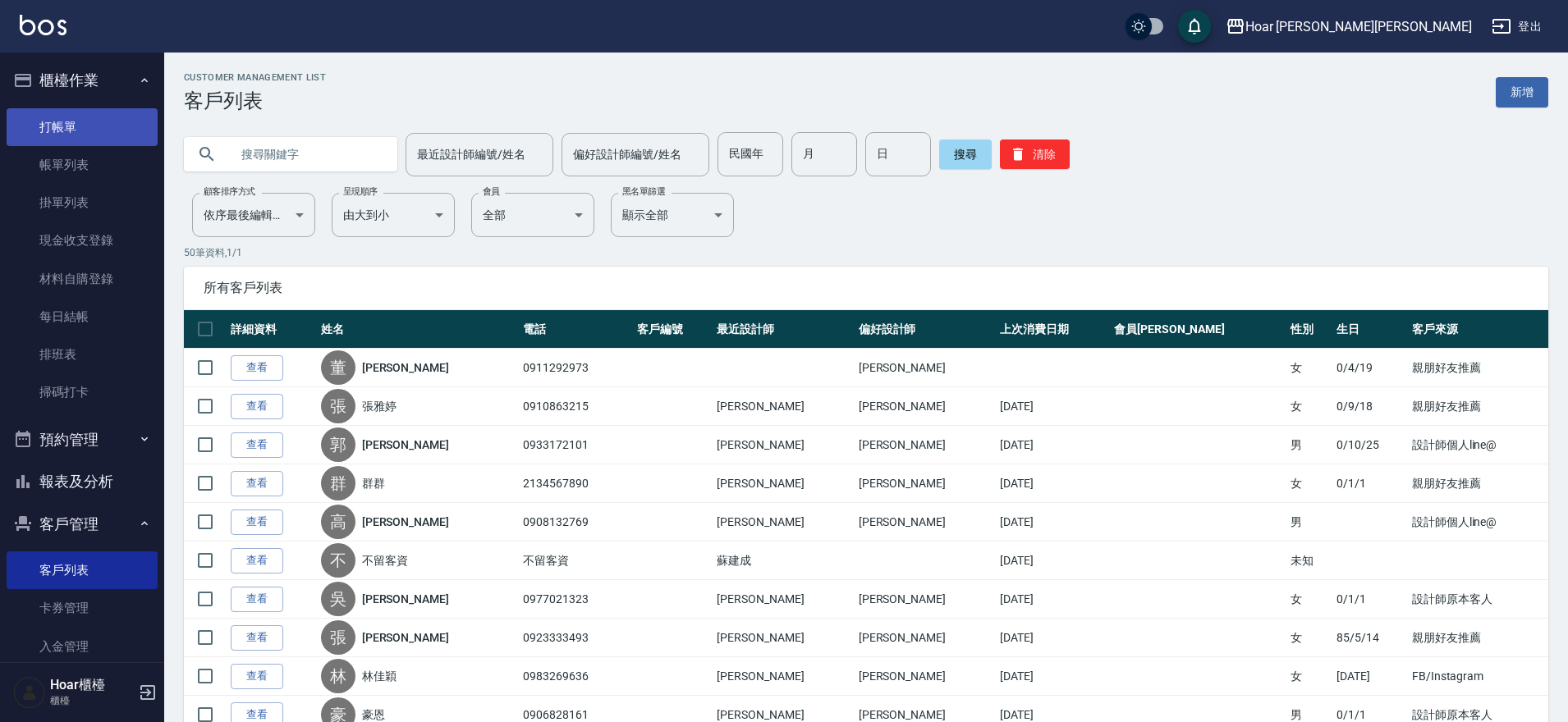
click at [91, 123] on link "打帳單" at bounding box center [82, 127] width 151 height 38
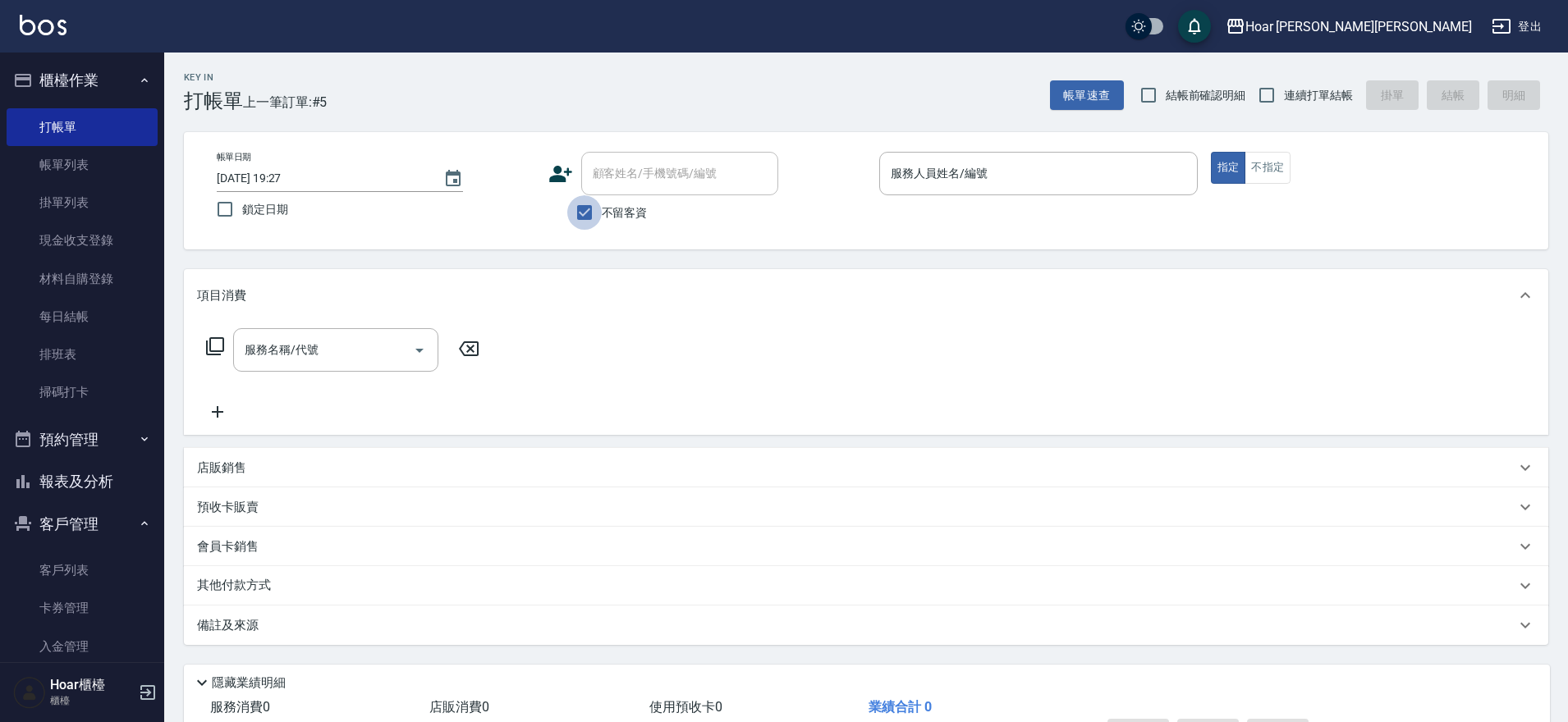
drag, startPoint x: 572, startPoint y: 215, endPoint x: 731, endPoint y: 148, distance: 172.5
click at [573, 215] on input "不留客資" at bounding box center [584, 212] width 34 height 34
checkbox input "false"
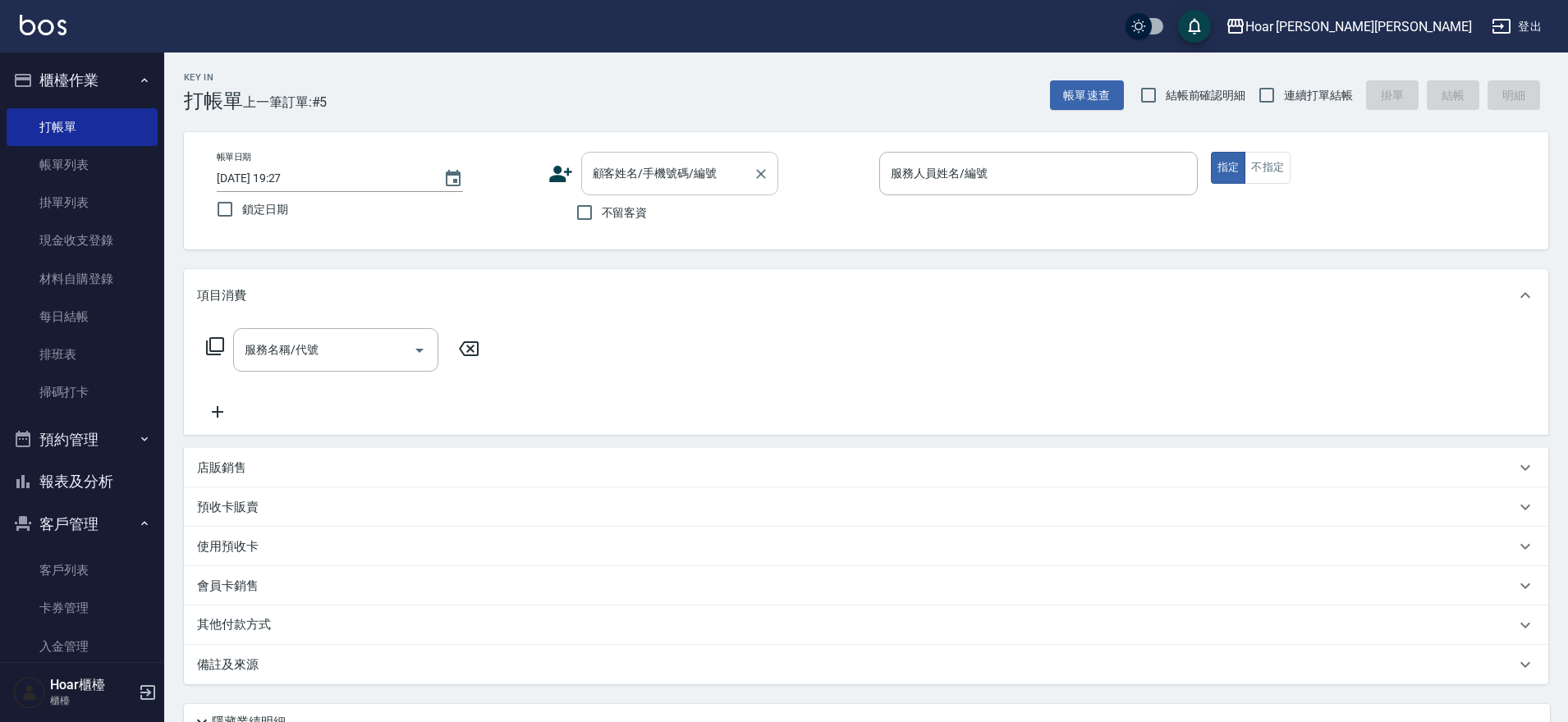
click at [712, 167] on input "顧客姓名/手機號碼/編號" at bounding box center [667, 173] width 158 height 28
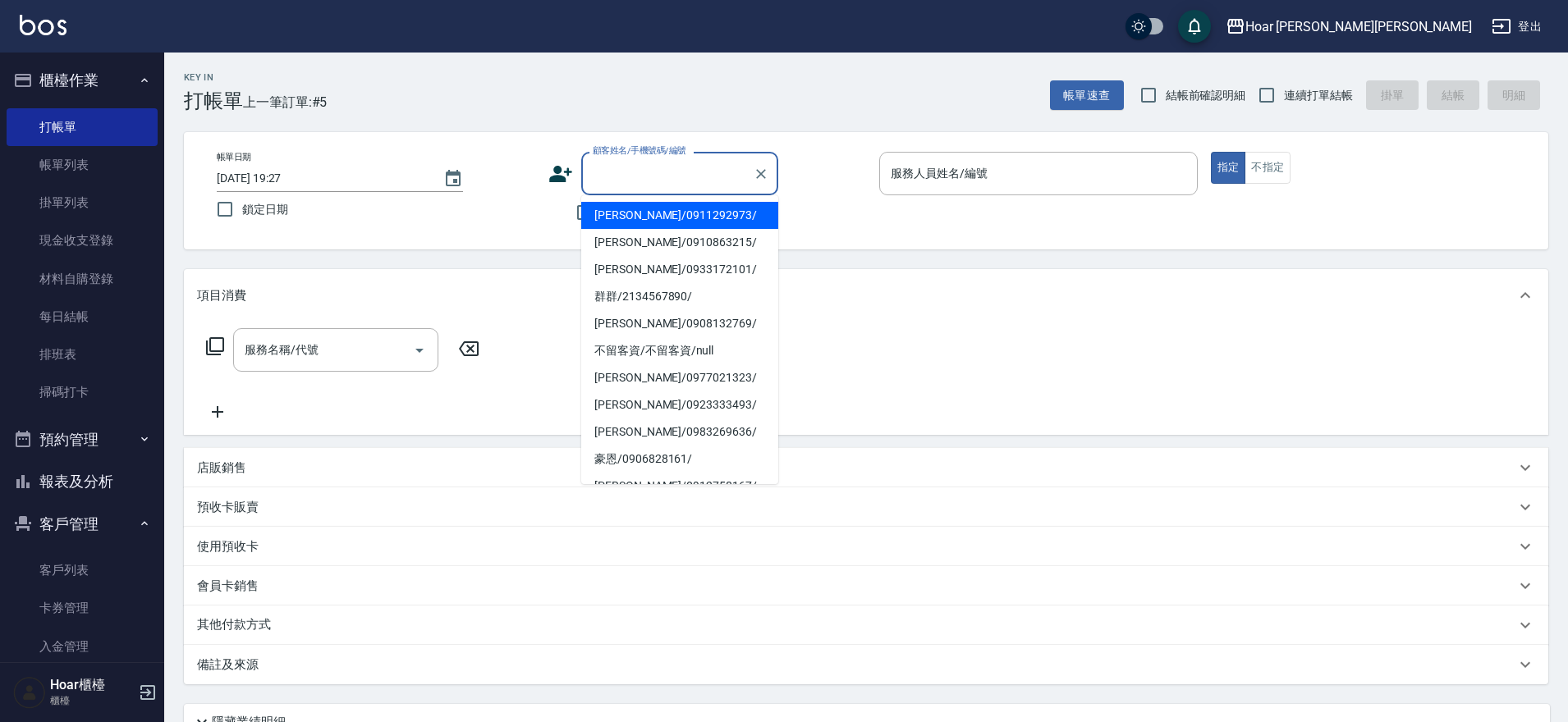
click at [674, 213] on li "董宇琪/0911292973/" at bounding box center [680, 215] width 197 height 27
type input "董宇琪/0911292973/"
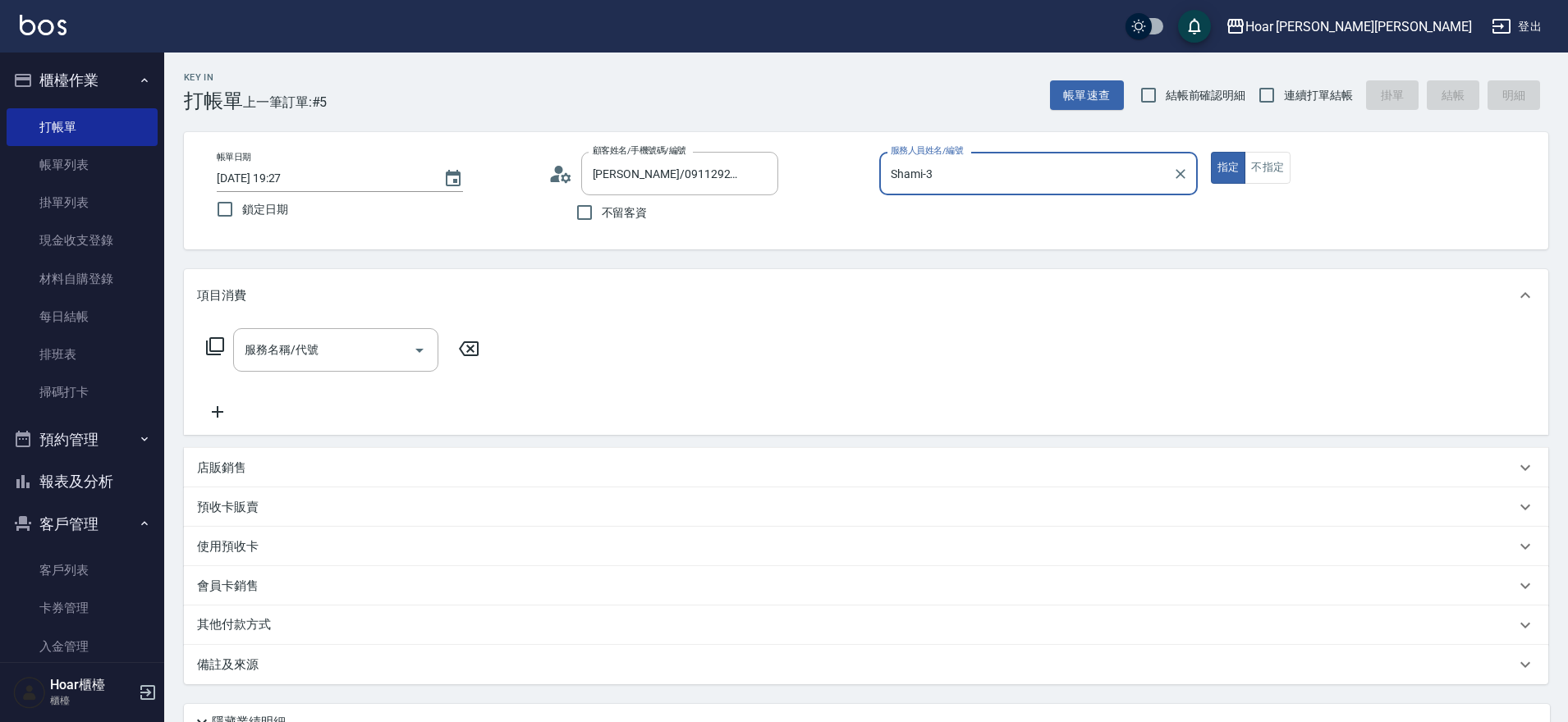
type input "Shami-3"
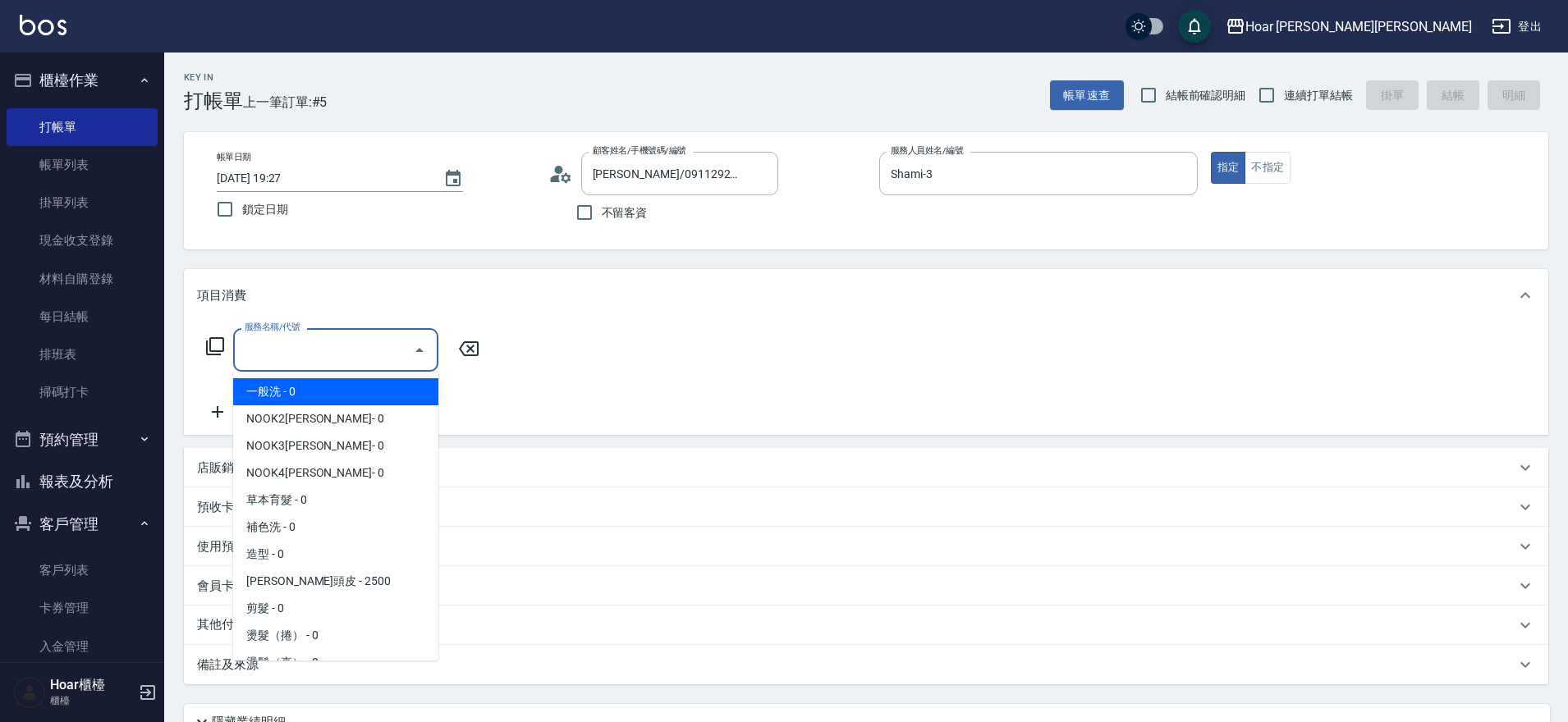
click at [374, 358] on input "服務名稱/代號" at bounding box center [323, 350] width 166 height 28
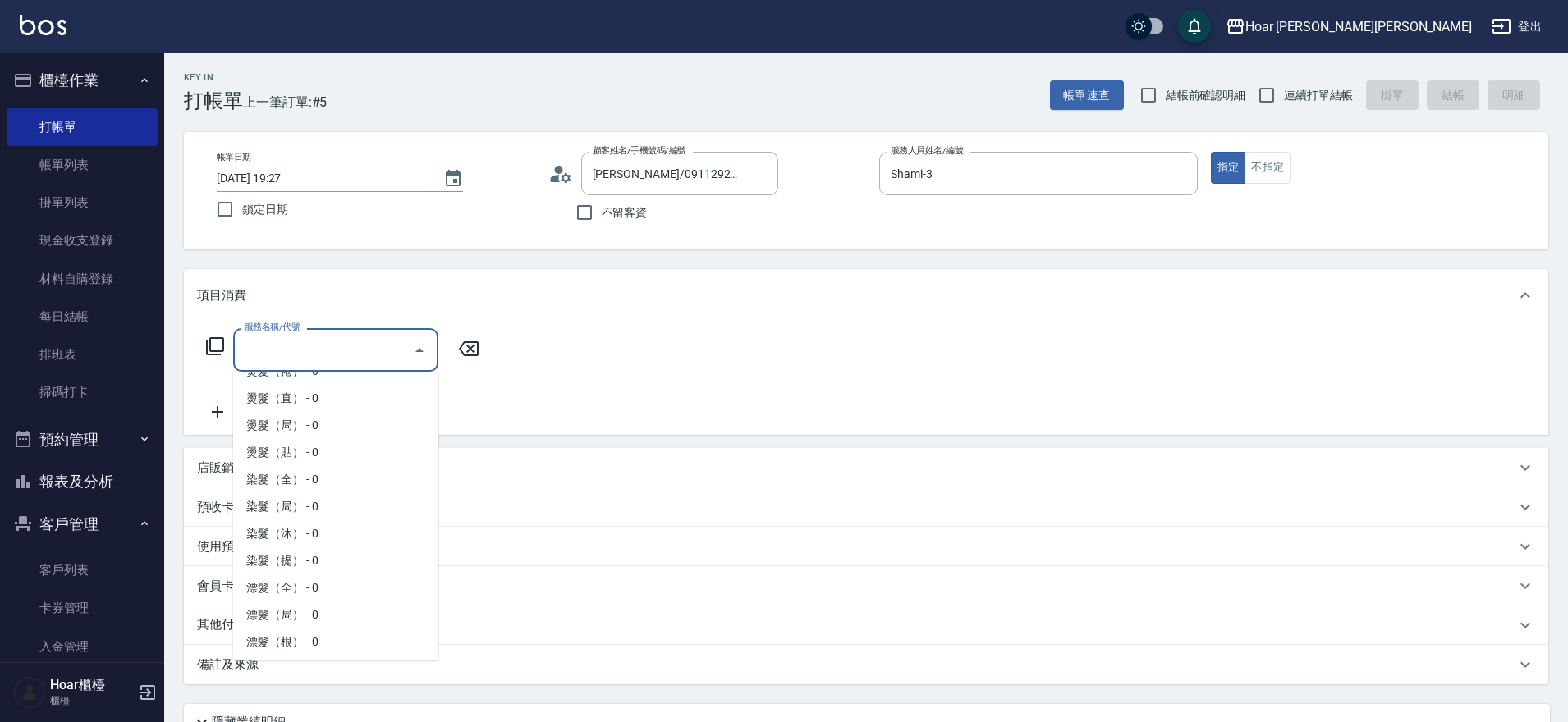
scroll to position [266, 0]
click at [274, 474] on span "染髮（全） - 0" at bounding box center [336, 478] width 205 height 27
type input "染髮（全）(401)"
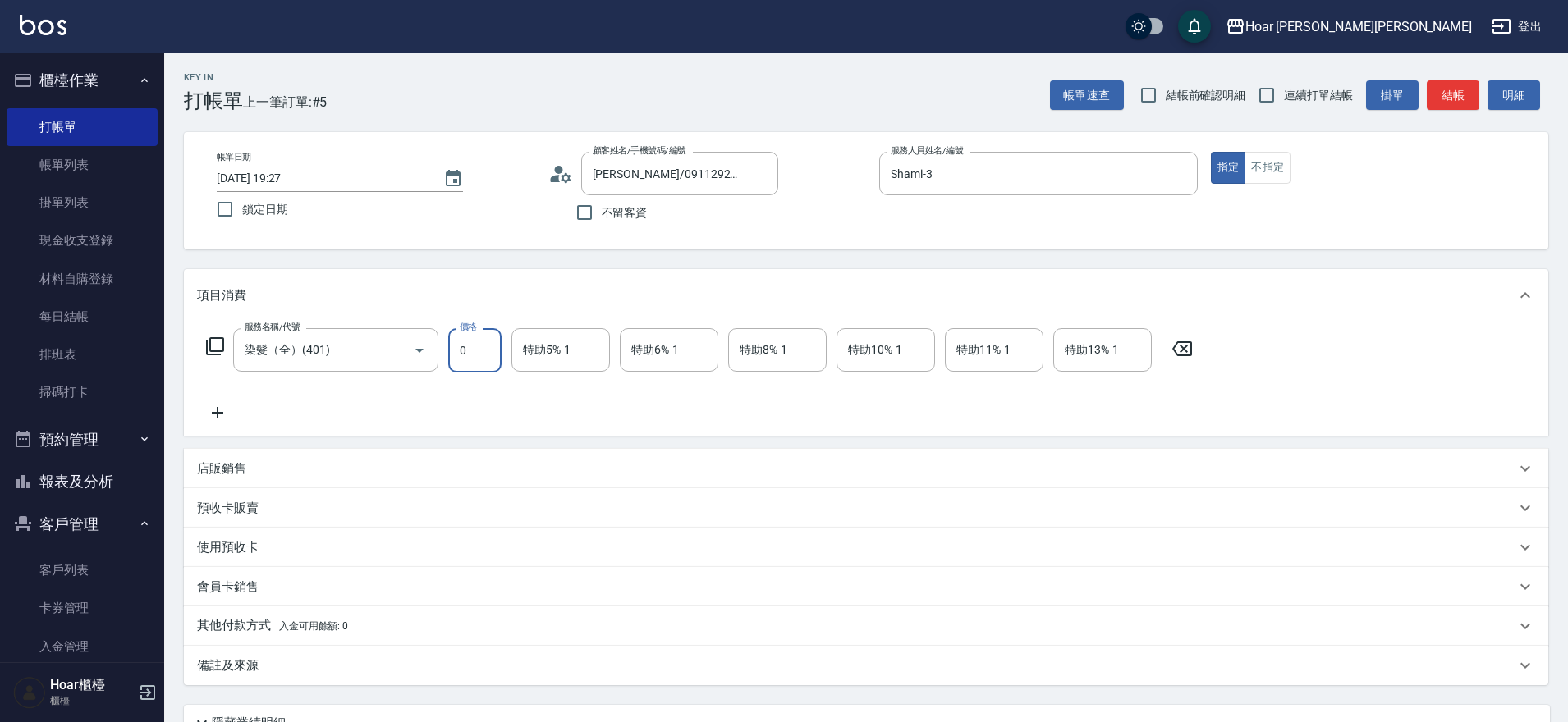
drag, startPoint x: 473, startPoint y: 351, endPoint x: 465, endPoint y: 347, distance: 8.9
click at [473, 351] on input "0" at bounding box center [475, 350] width 53 height 44
type input "2500"
click at [753, 358] on input "特助8%-1" at bounding box center [777, 350] width 83 height 28
click at [920, 402] on div "服務名稱/代號 染髮（全）(401) 服務名稱/代號 價格 2500 價格 特助5%-1 特助5%-1 特助6%-1 特助6%-1 特助8%-1 特助8%-1…" at bounding box center [700, 375] width 1006 height 94
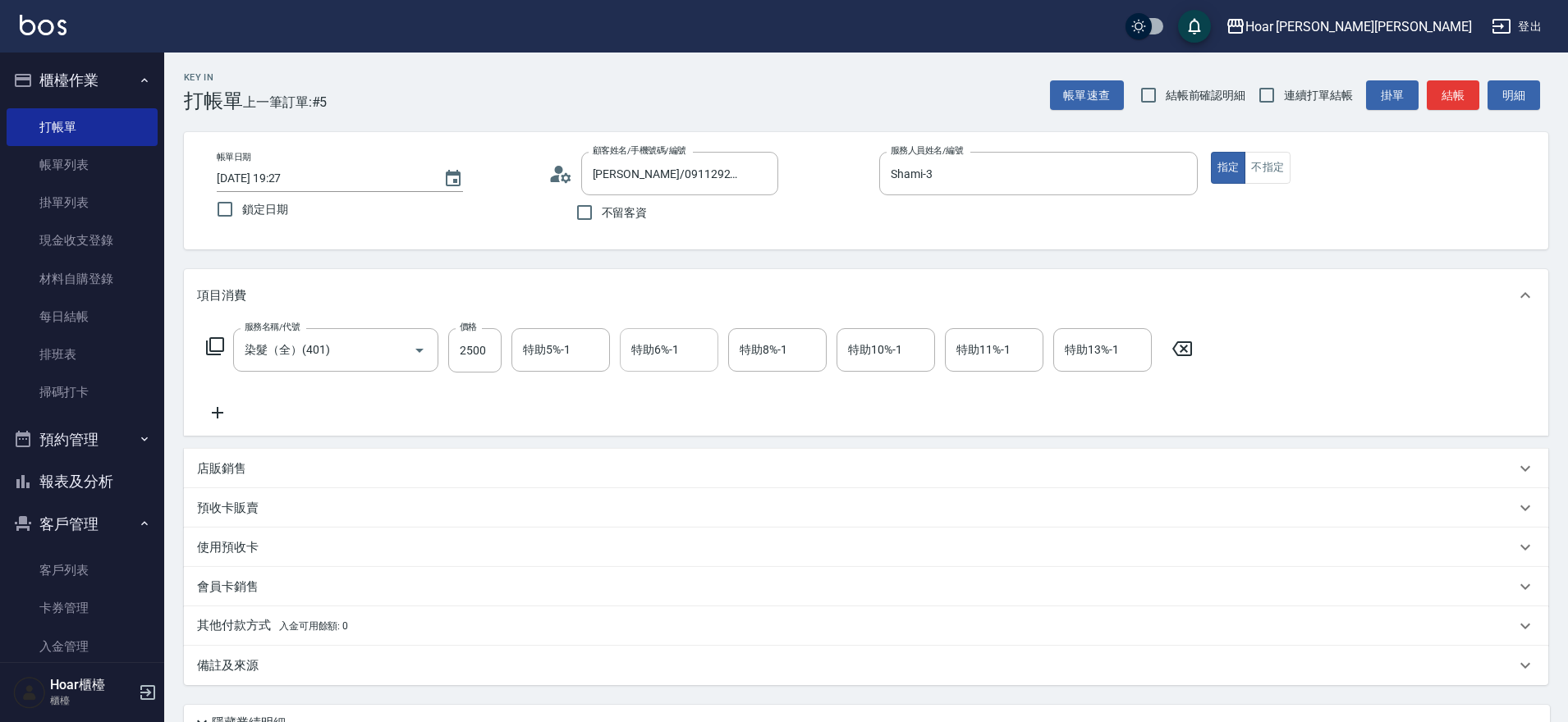
click at [680, 348] on input "特助6%-1" at bounding box center [669, 350] width 83 height 28
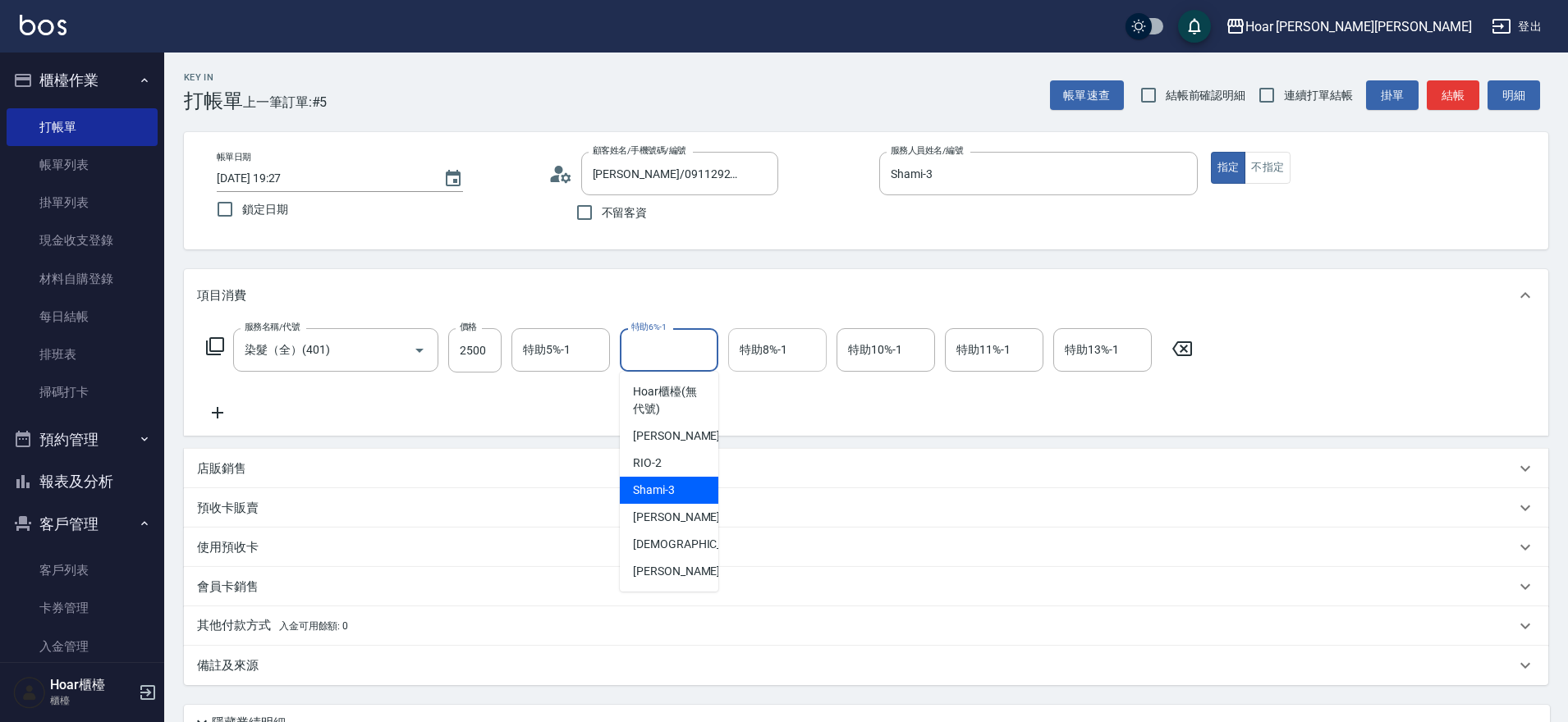
click at [788, 363] on input "特助8%-1" at bounding box center [777, 350] width 83 height 28
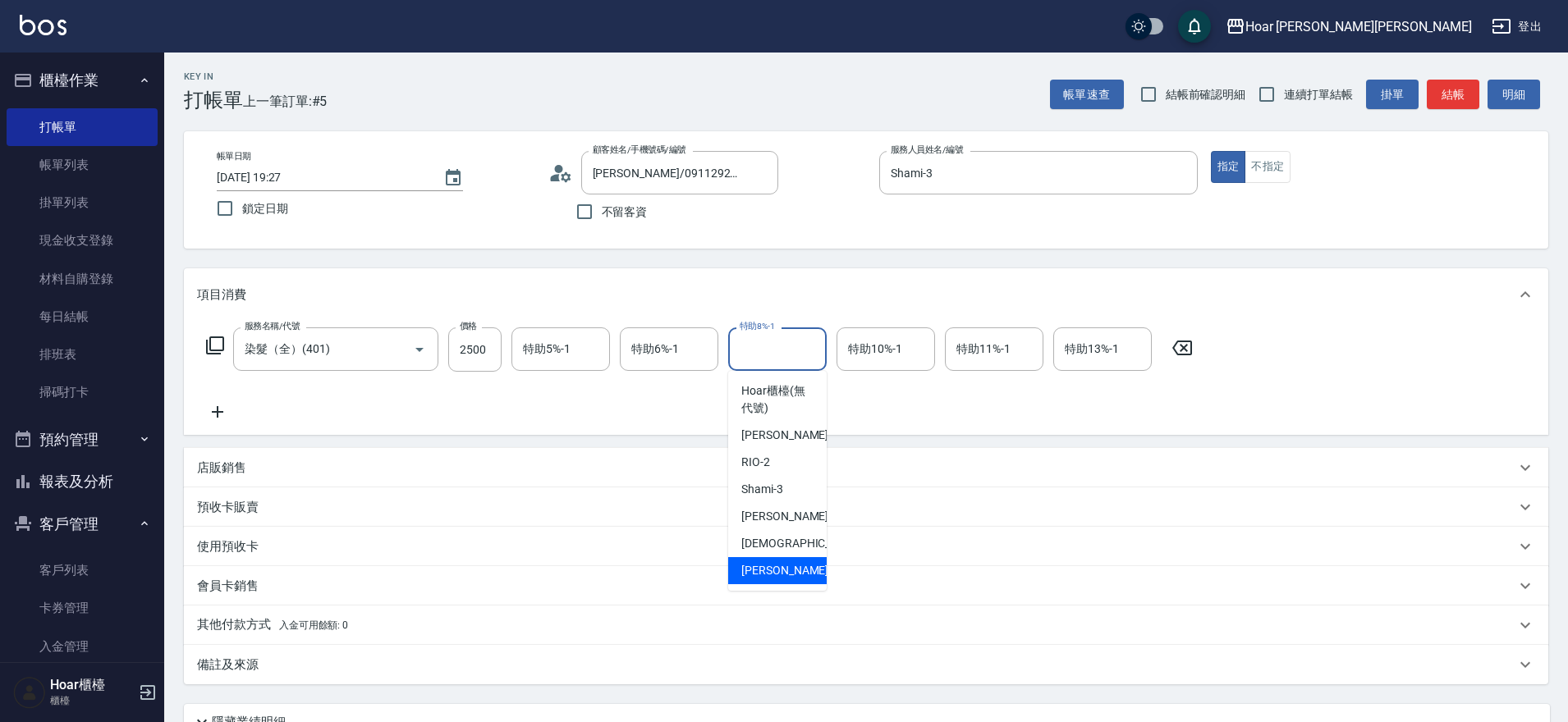
scroll to position [2, 0]
click at [1540, 105] on div "帳單速查 結帳前確認明細 連續打單結帳 掛單 結帳 明細" at bounding box center [1299, 93] width 498 height 34
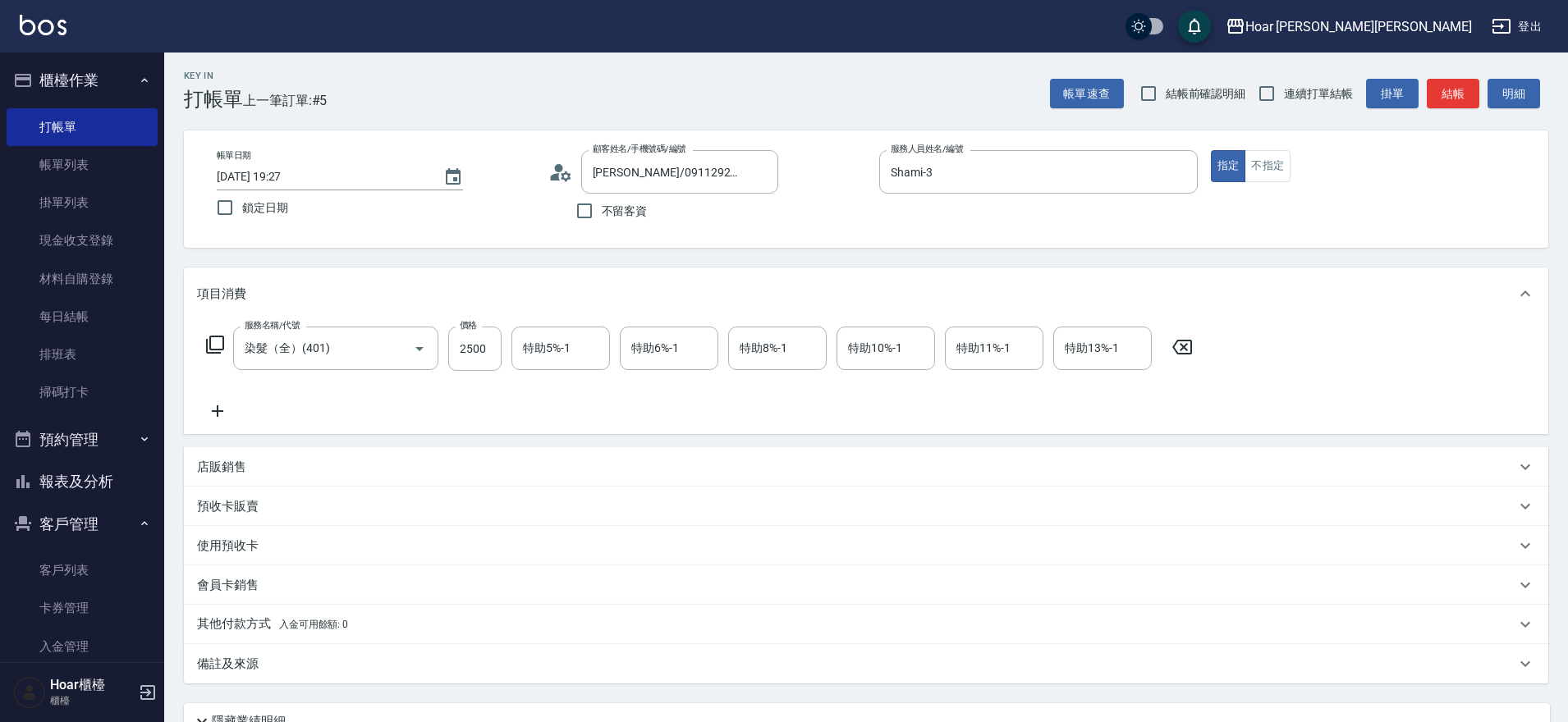
click at [135, 698] on div "Hoar櫃檯 櫃檯" at bounding box center [82, 692] width 164 height 59
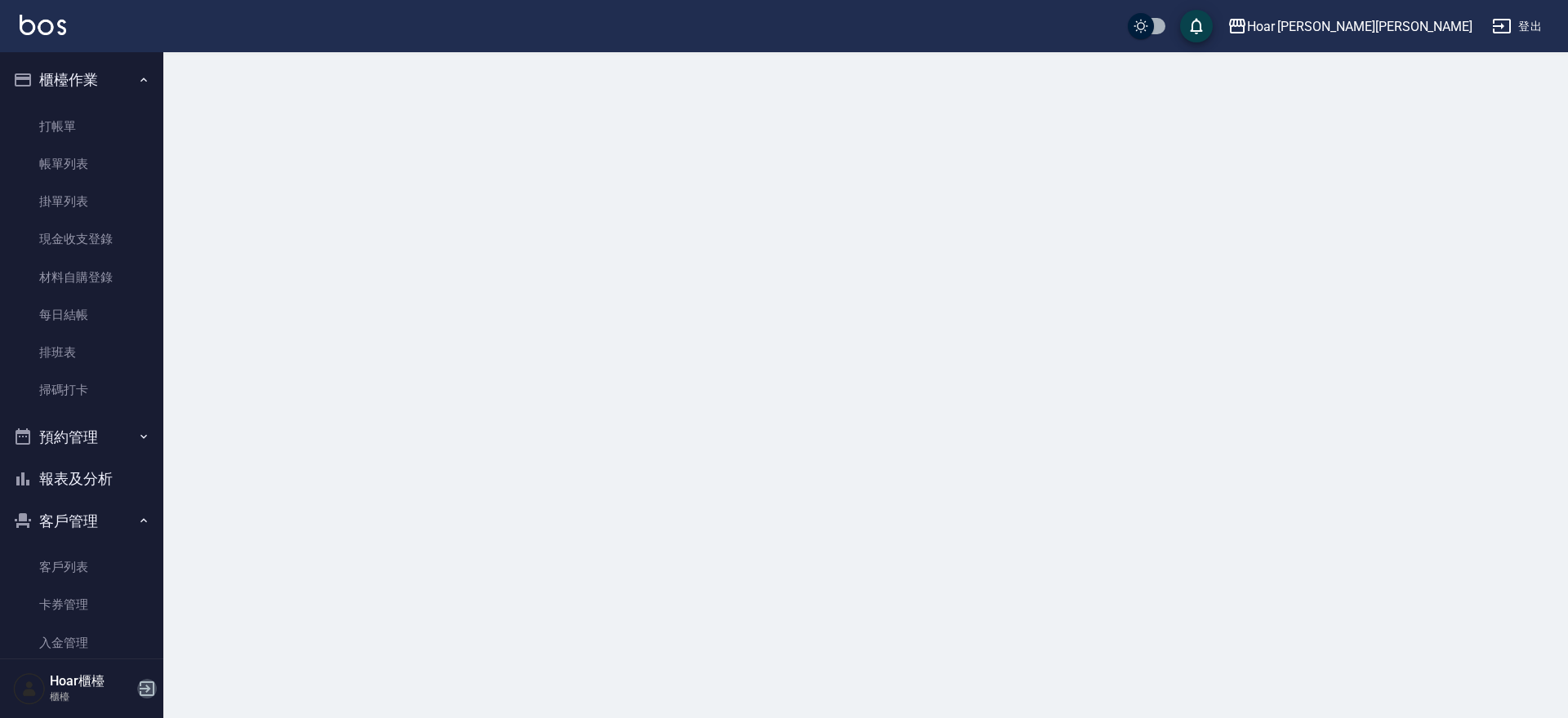
click at [144, 695] on icon "button" at bounding box center [147, 689] width 15 height 15
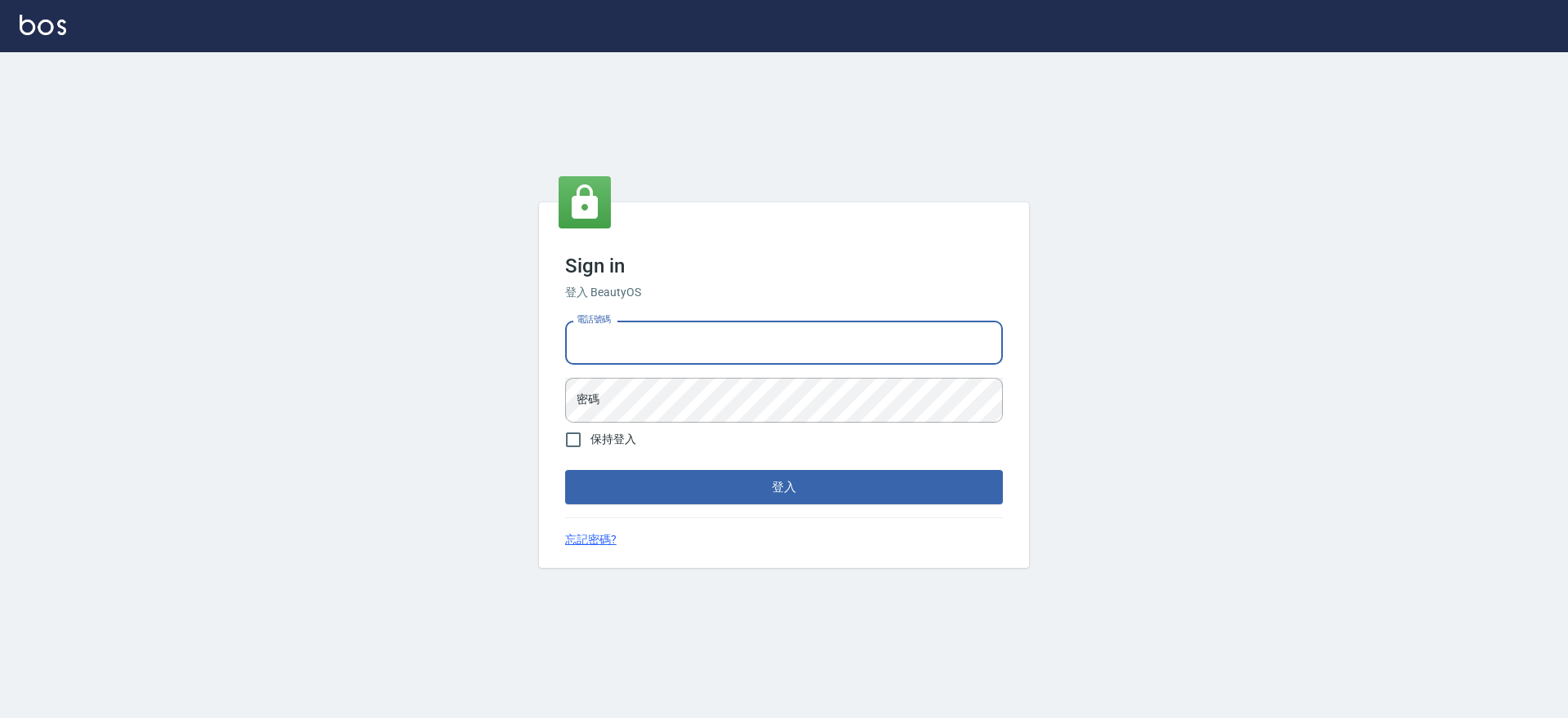
click at [684, 356] on input "電話號碼" at bounding box center [784, 342] width 438 height 44
type input "0931317287"
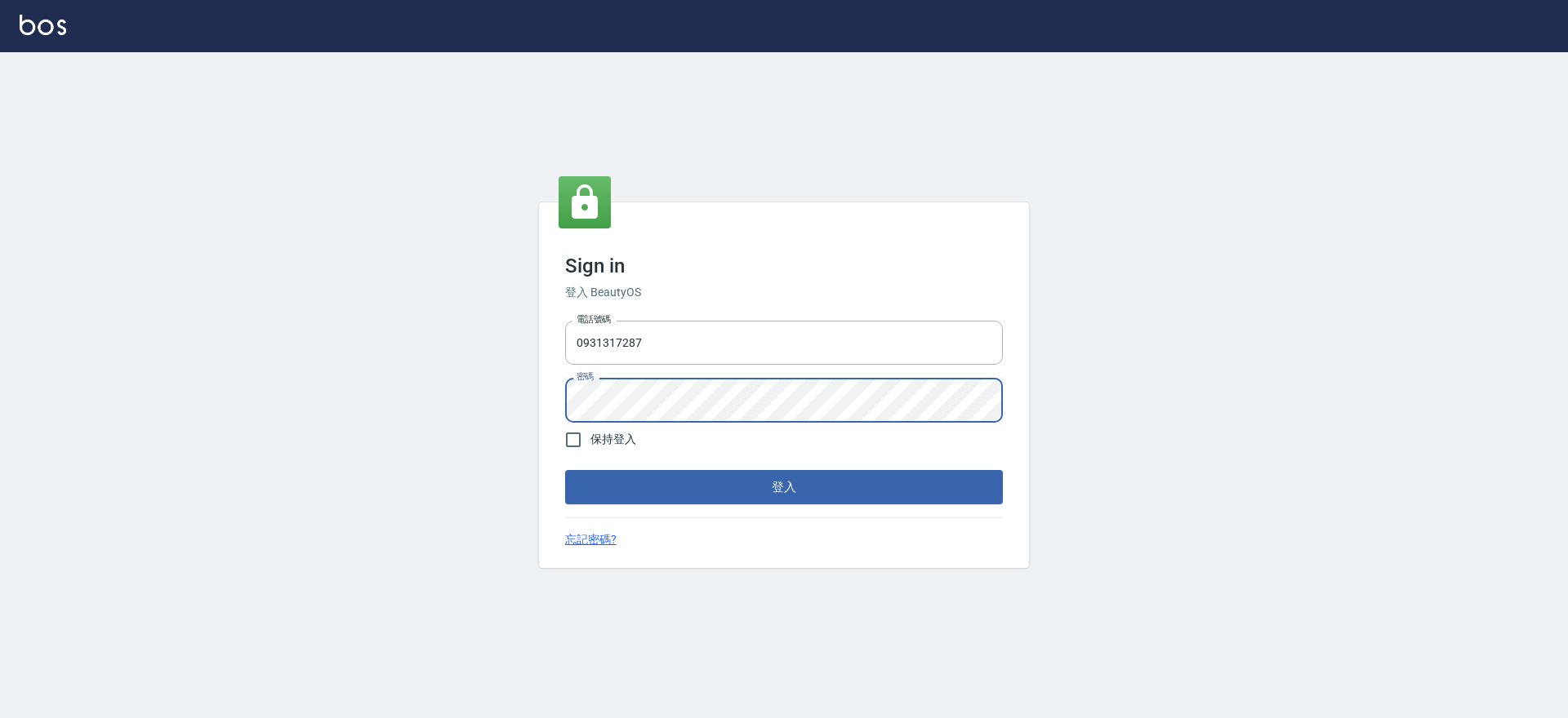
click at [565, 470] on button "登入" at bounding box center [784, 487] width 438 height 34
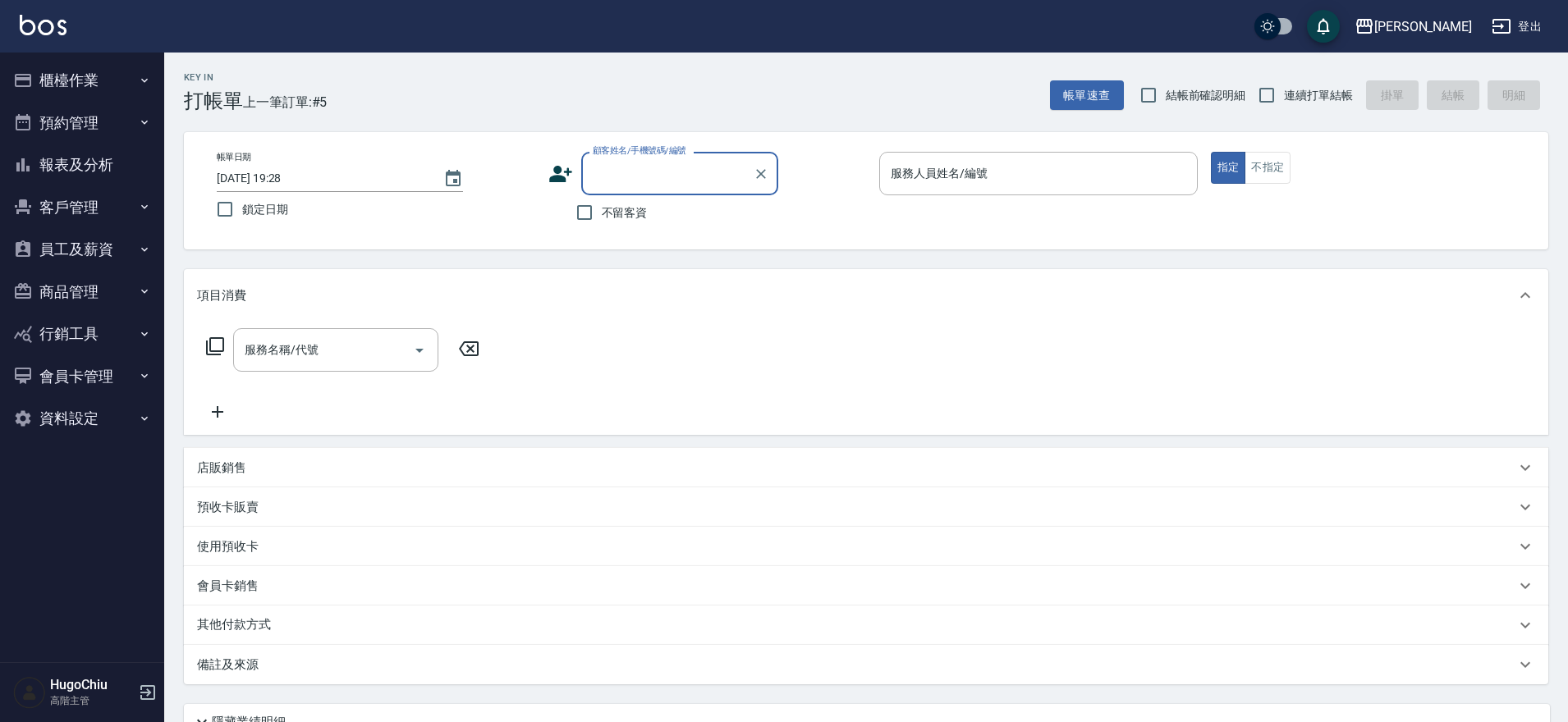
click at [101, 258] on button "員工及薪資" at bounding box center [82, 249] width 151 height 43
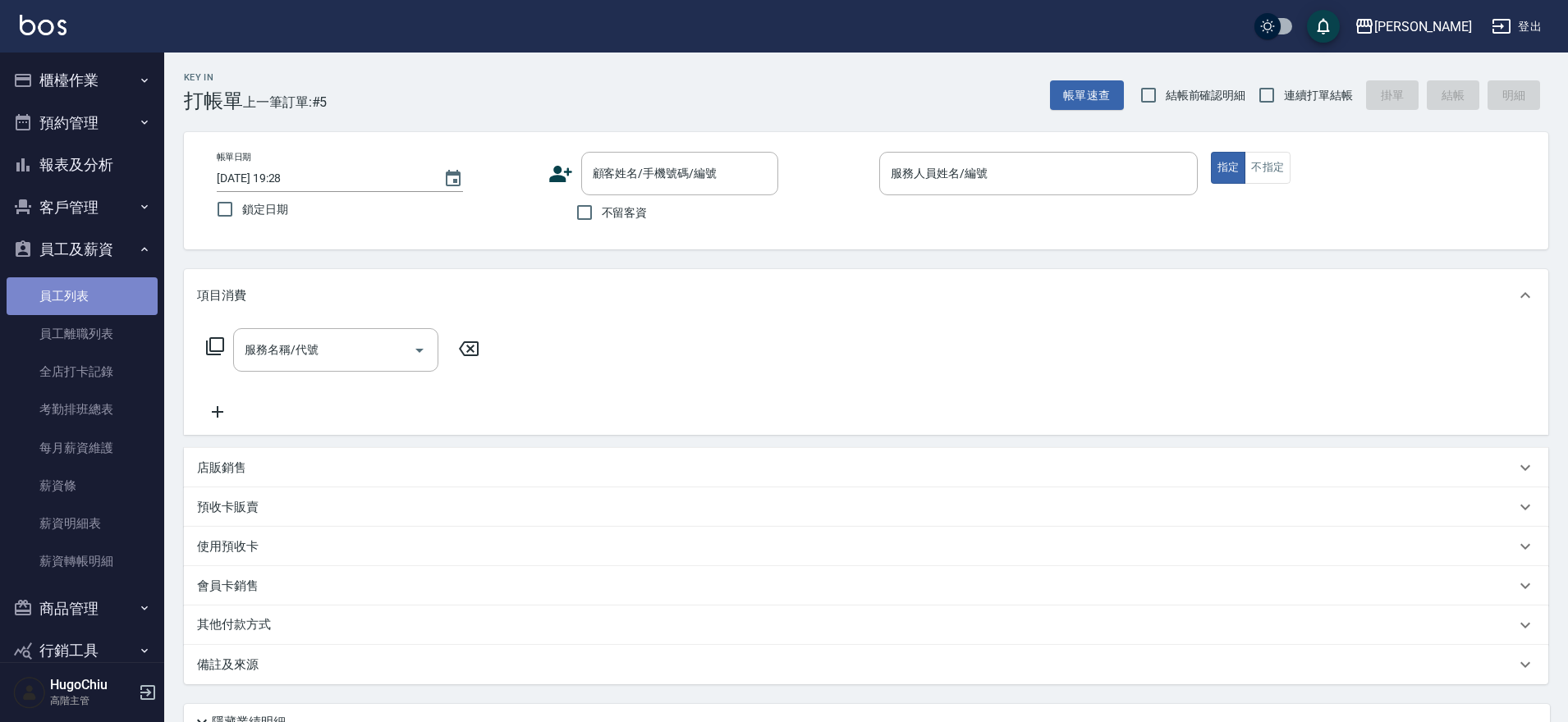
click at [103, 292] on link "員工列表" at bounding box center [82, 296] width 151 height 38
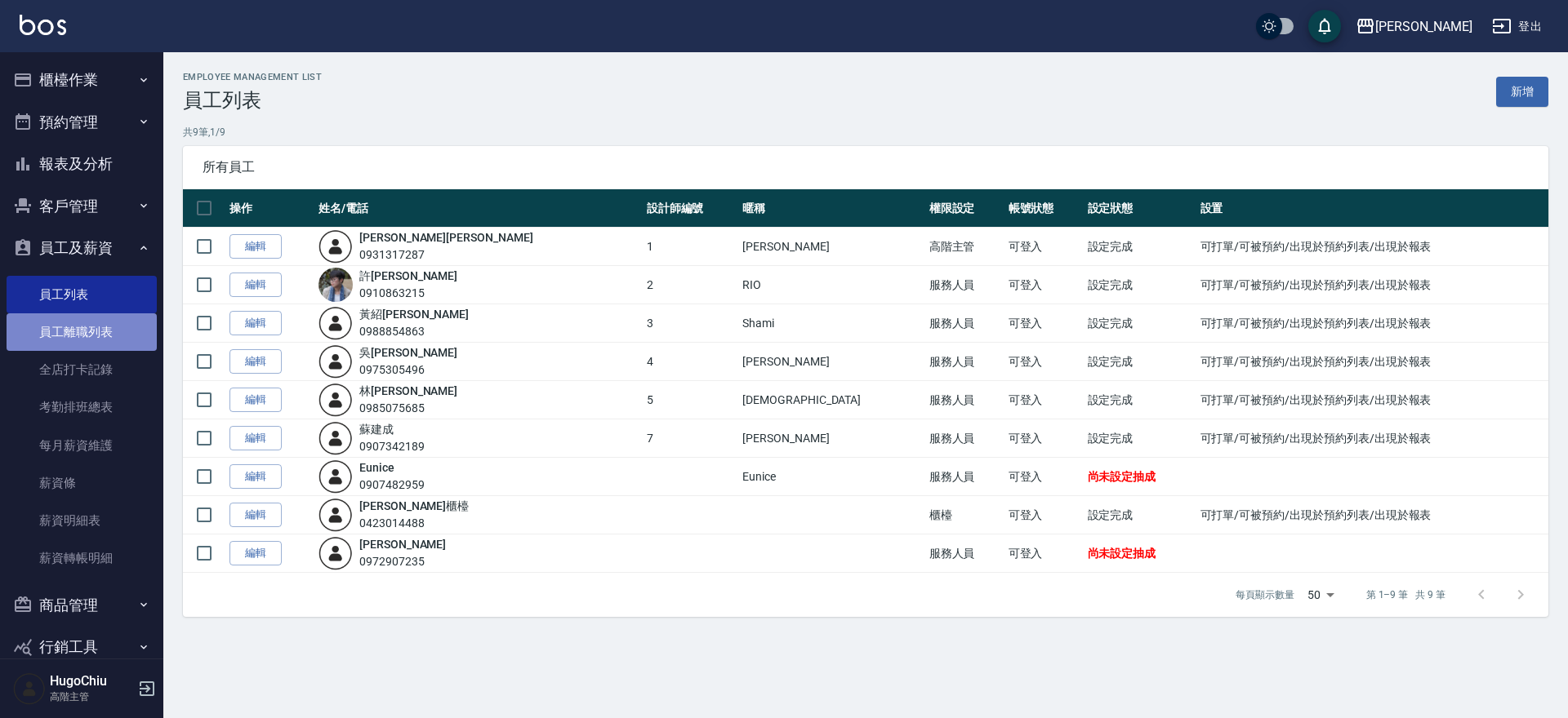
click at [90, 342] on link "員工離職列表" at bounding box center [81, 332] width 150 height 37
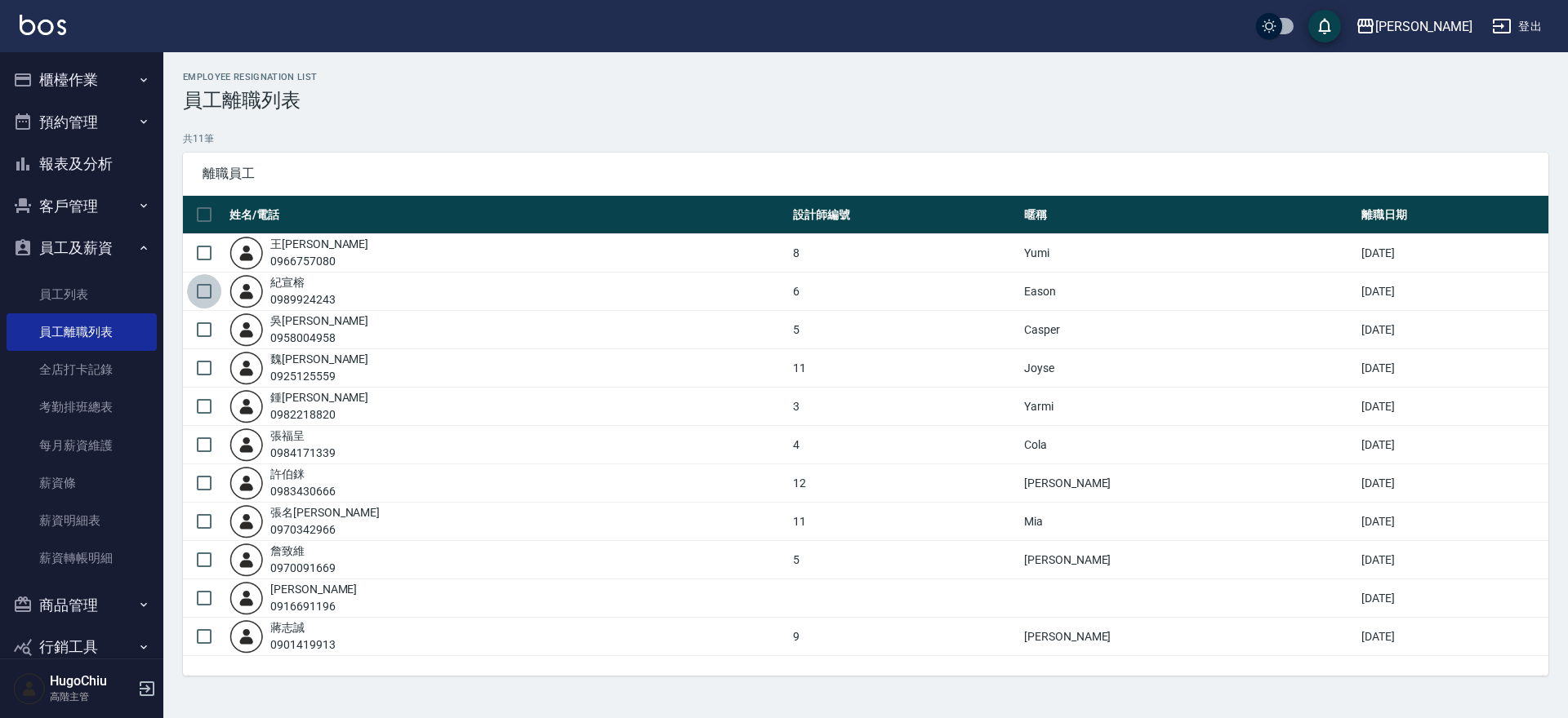
click at [209, 294] on input "checkbox" at bounding box center [203, 291] width 34 height 34
checkbox input "true"
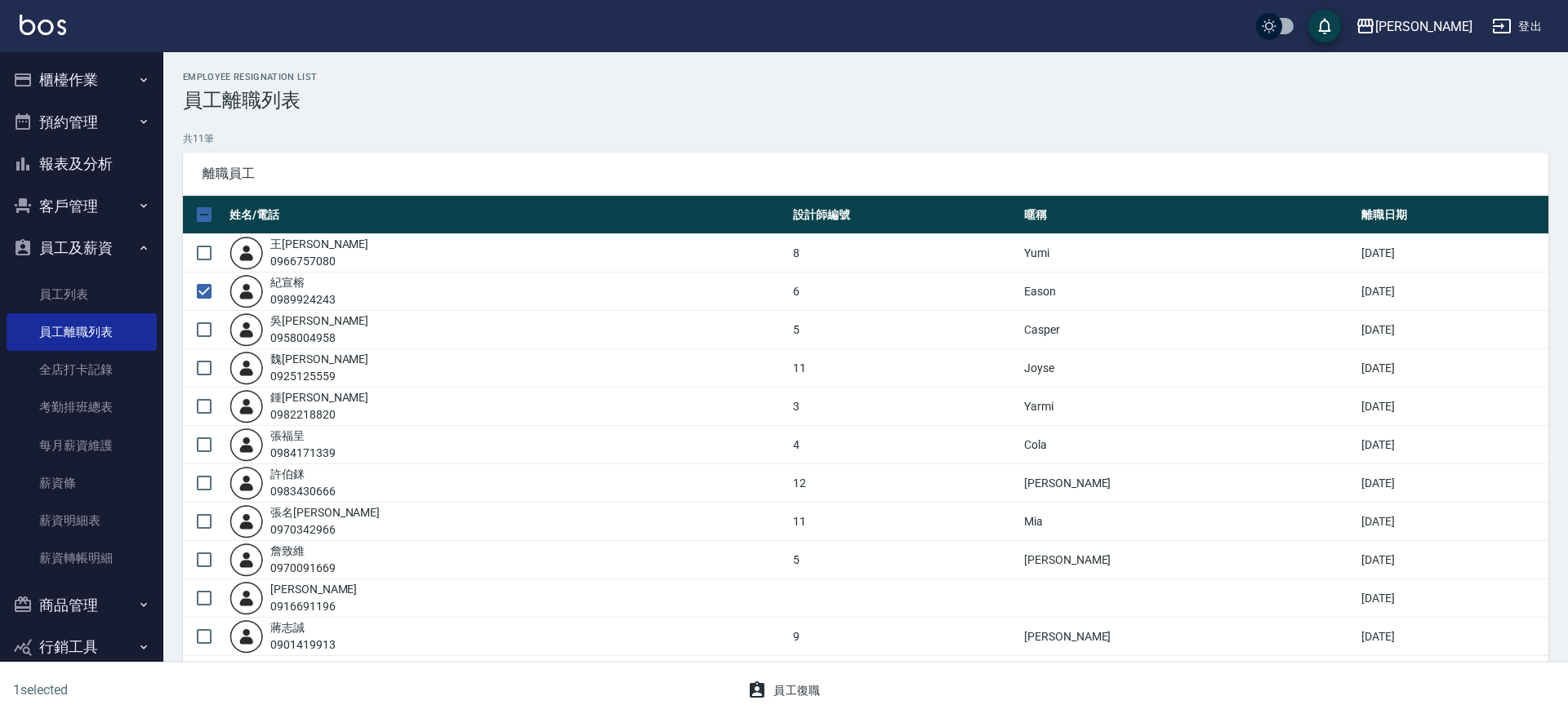
click at [796, 677] on button "員工復職" at bounding box center [784, 691] width 86 height 30
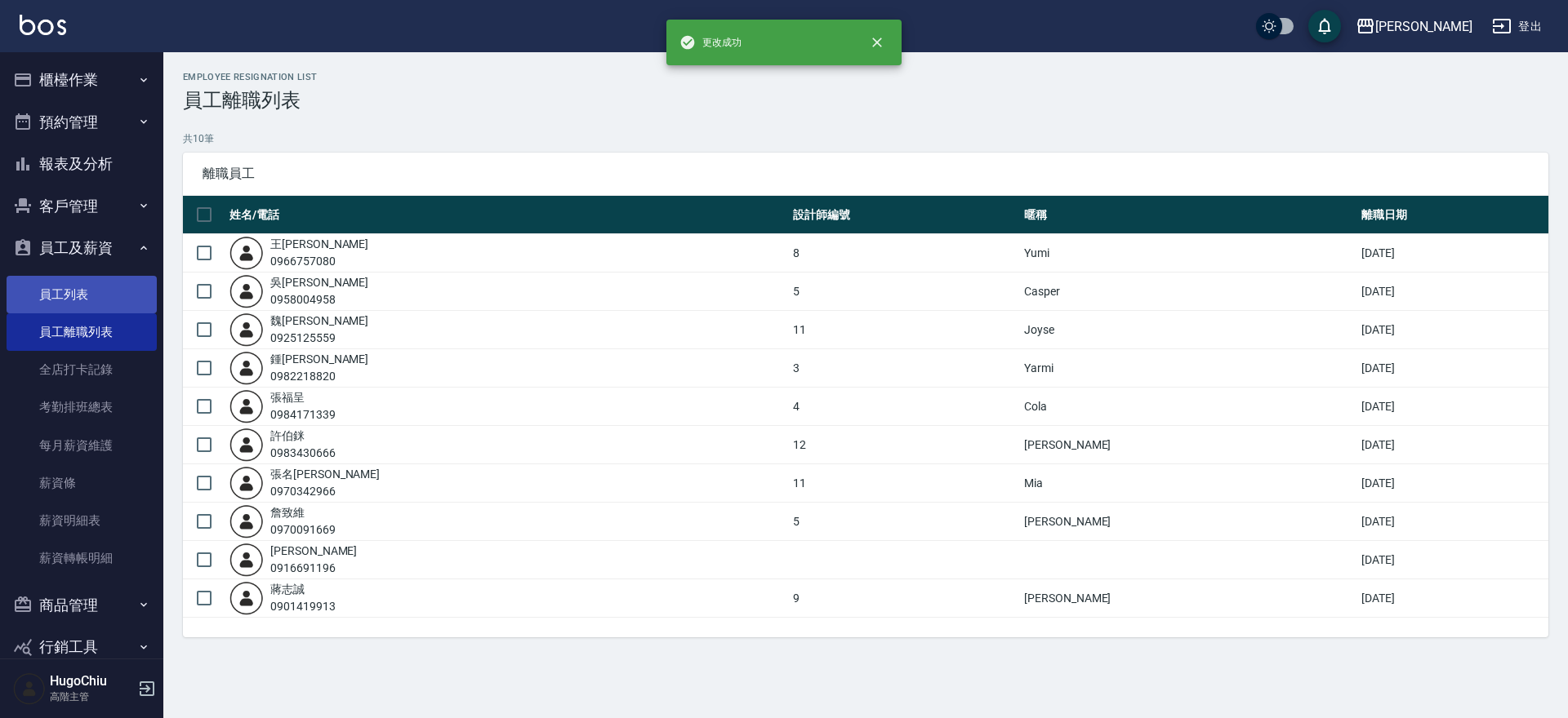
click at [102, 305] on link "員工列表" at bounding box center [81, 294] width 150 height 37
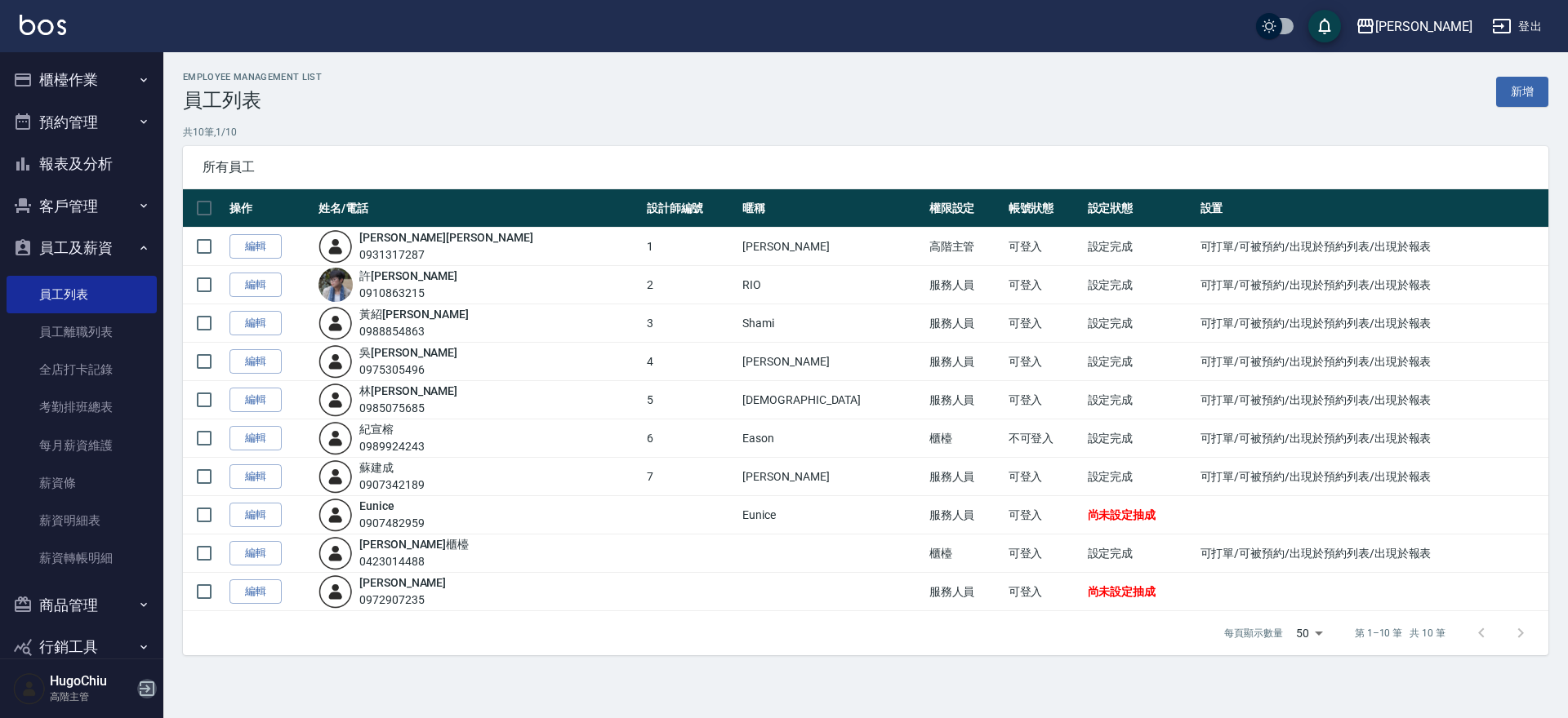
click at [152, 691] on icon "button" at bounding box center [147, 689] width 20 height 20
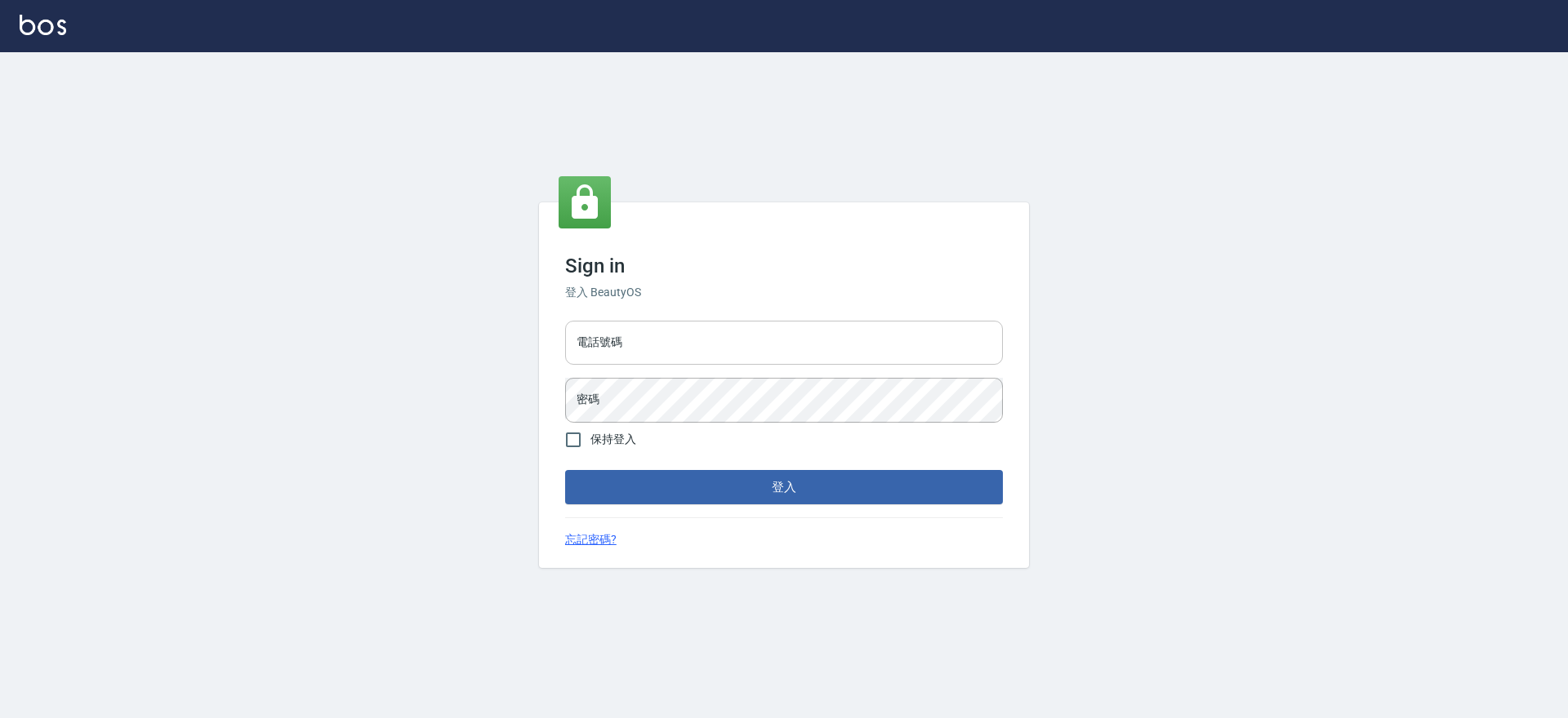
click at [679, 334] on input "電話號碼" at bounding box center [784, 342] width 438 height 44
type input "0423014488"
click at [618, 438] on span "保持登入" at bounding box center [613, 439] width 46 height 17
click at [591, 438] on input "保持登入" at bounding box center [572, 439] width 34 height 34
checkbox input "true"
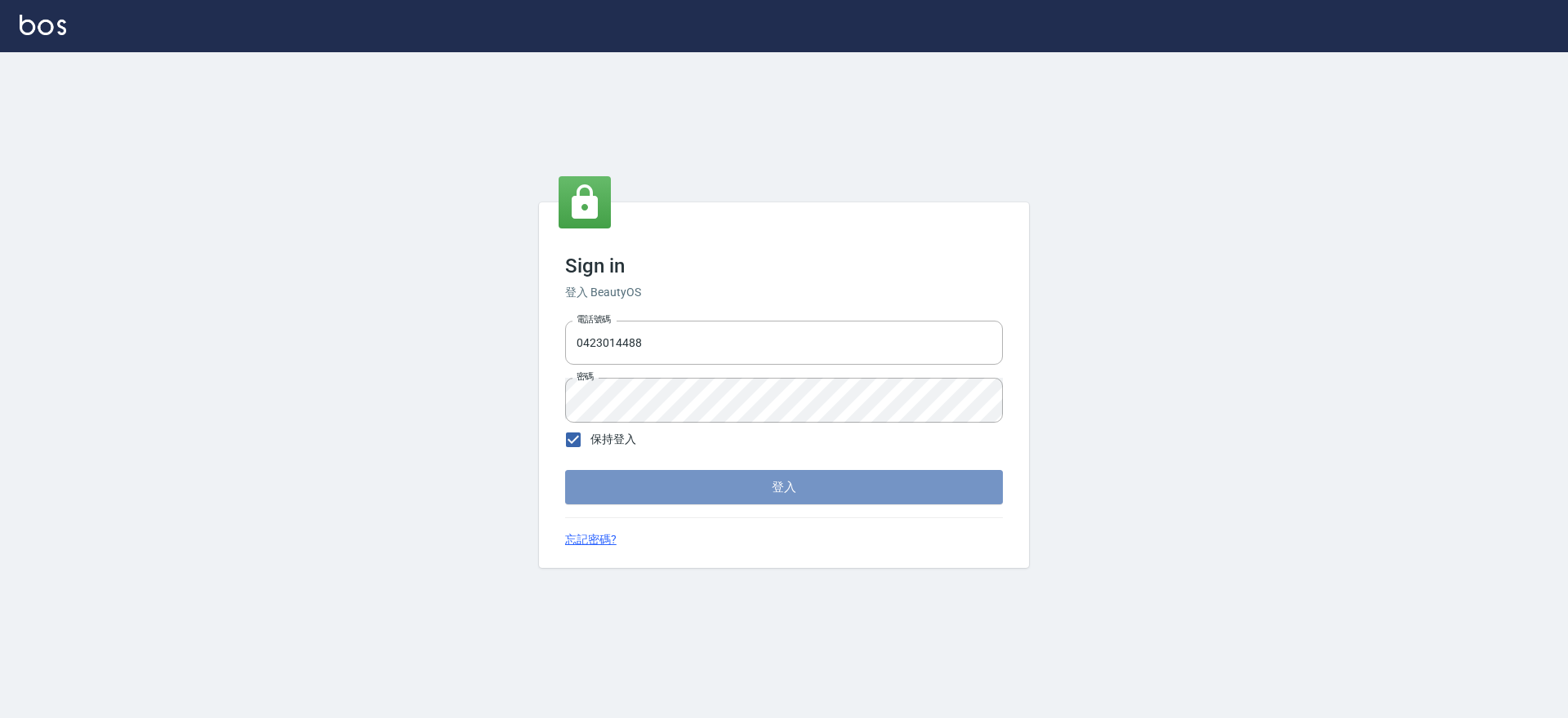
click at [622, 483] on button "登入" at bounding box center [784, 487] width 438 height 34
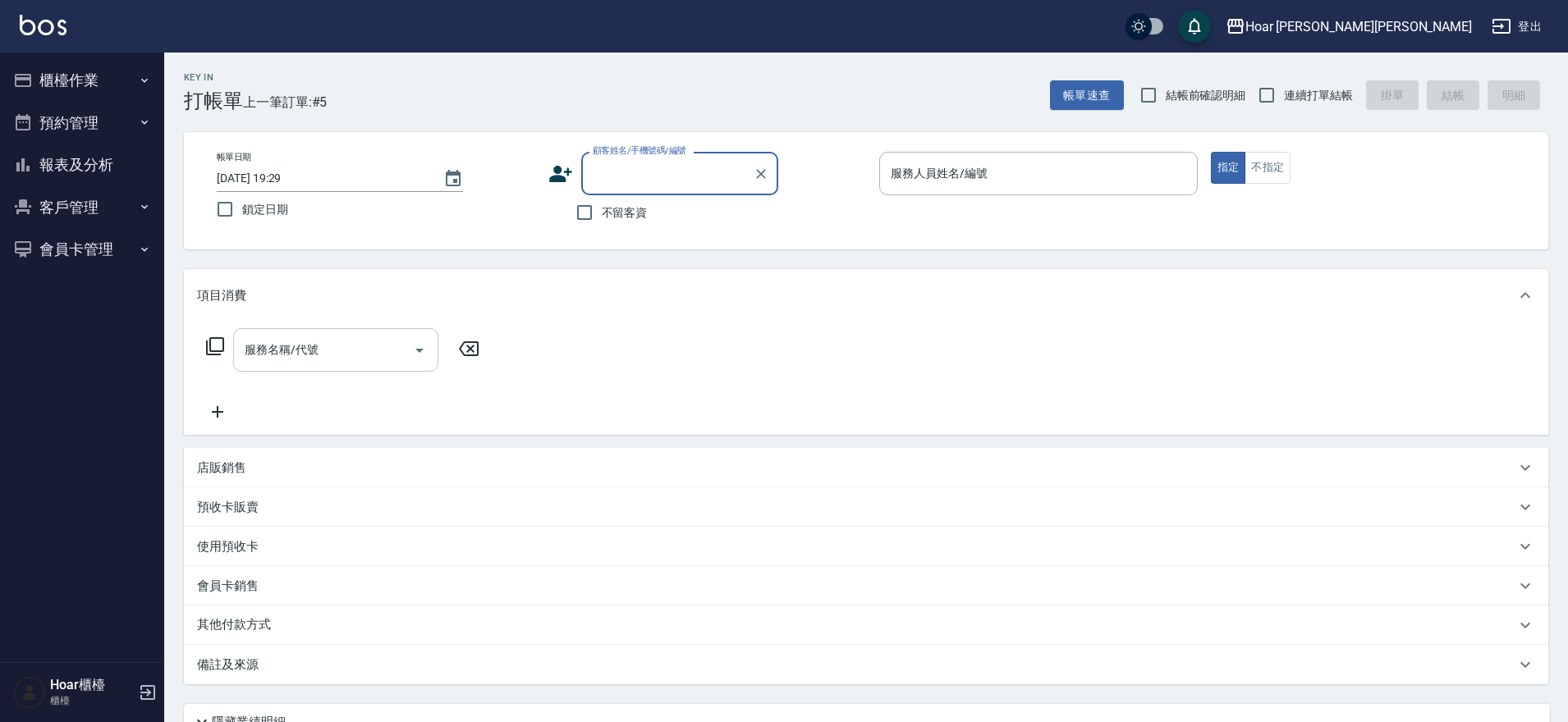
click at [365, 364] on div "服務名稱/代號" at bounding box center [336, 350] width 205 height 43
click at [484, 391] on div "服務名稱/代號 服務名稱/代號" at bounding box center [343, 375] width 292 height 93
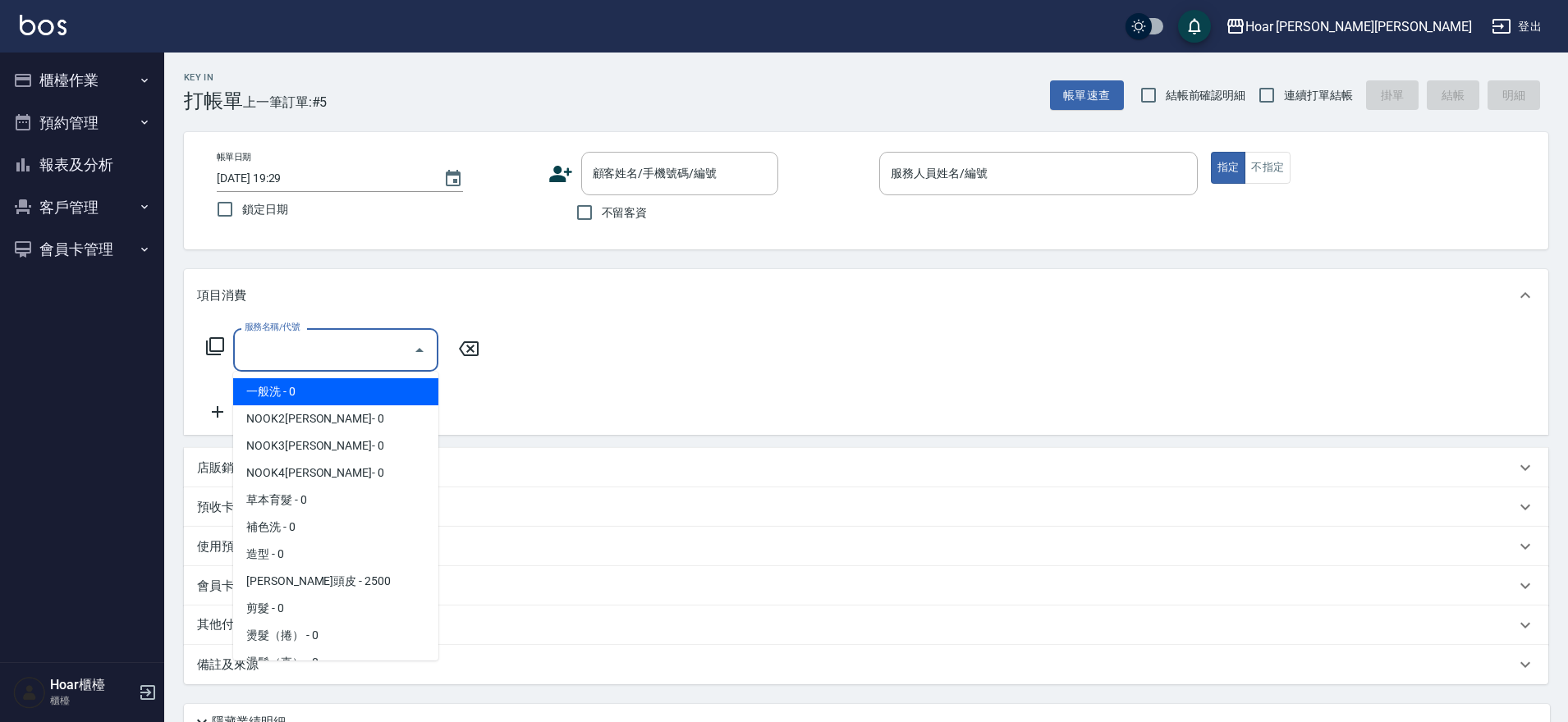
drag, startPoint x: 363, startPoint y: 361, endPoint x: 334, endPoint y: 398, distance: 47.0
click at [362, 364] on input "服務名稱/代號" at bounding box center [323, 350] width 166 height 28
click at [327, 402] on span "一般洗 - 0" at bounding box center [336, 392] width 205 height 27
type input "一般洗(101)"
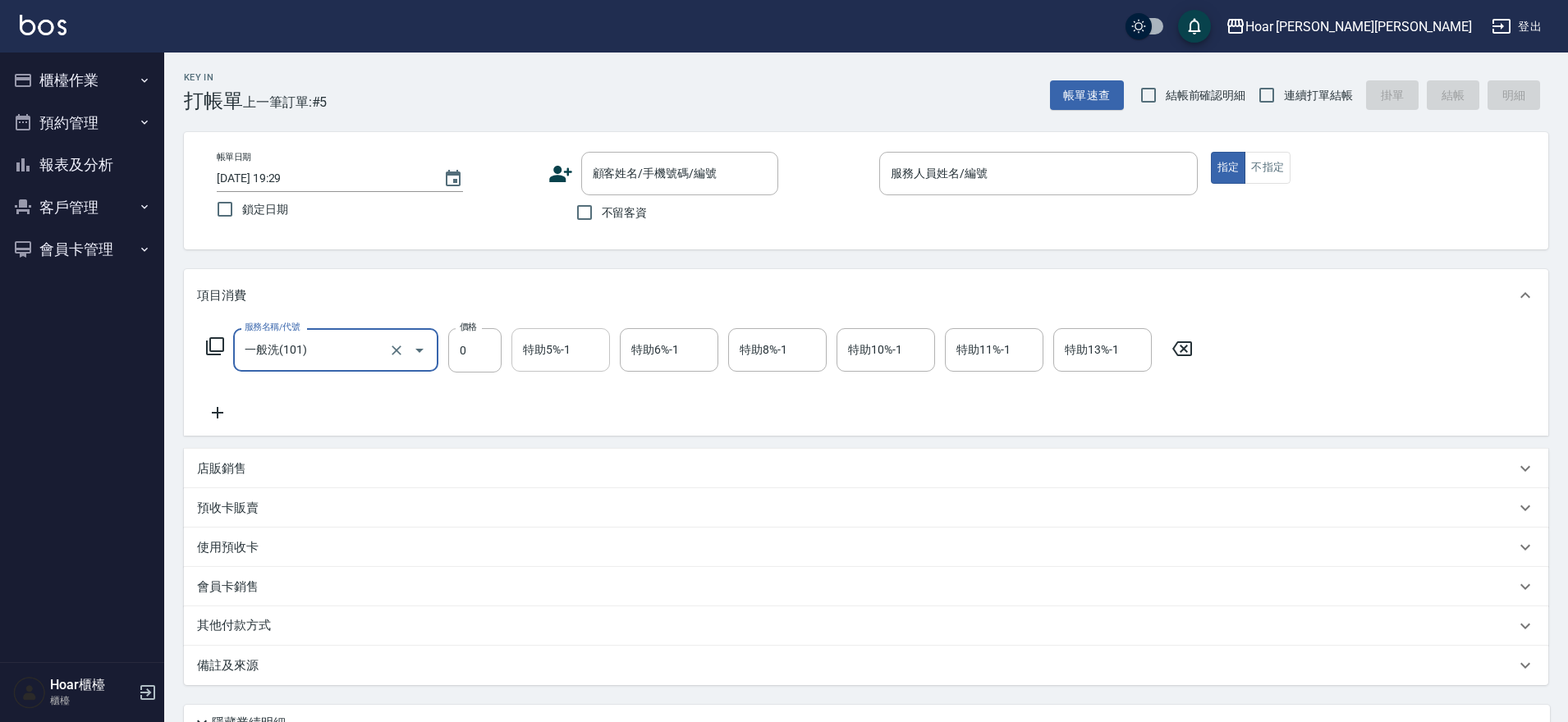
click at [591, 362] on input "特助5%-1" at bounding box center [560, 350] width 83 height 28
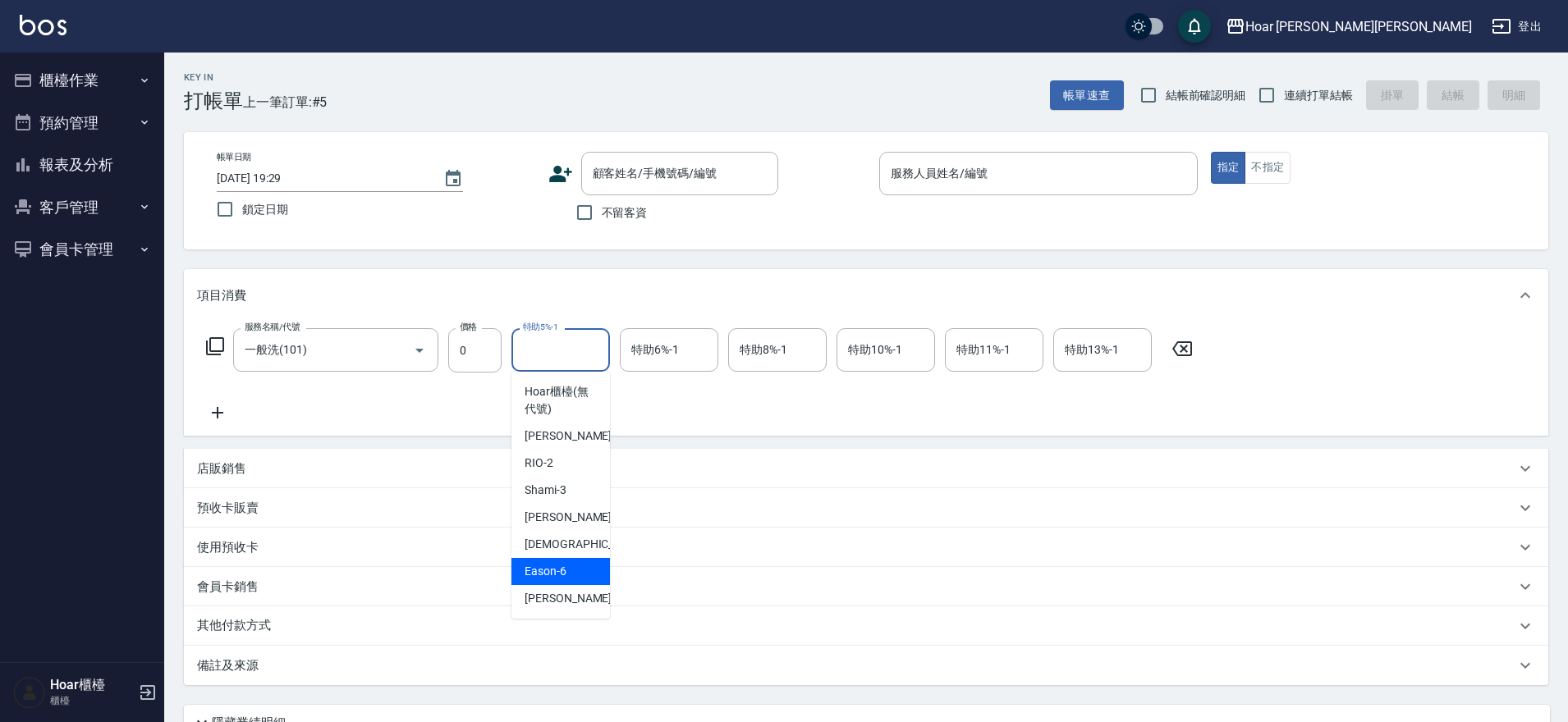
click at [519, 76] on div "Key In 打帳單 上一筆訂單:#5 帳單速查 結帳前確認明細 連續打單結帳 掛單 結帳 明細" at bounding box center [856, 83] width 1384 height 60
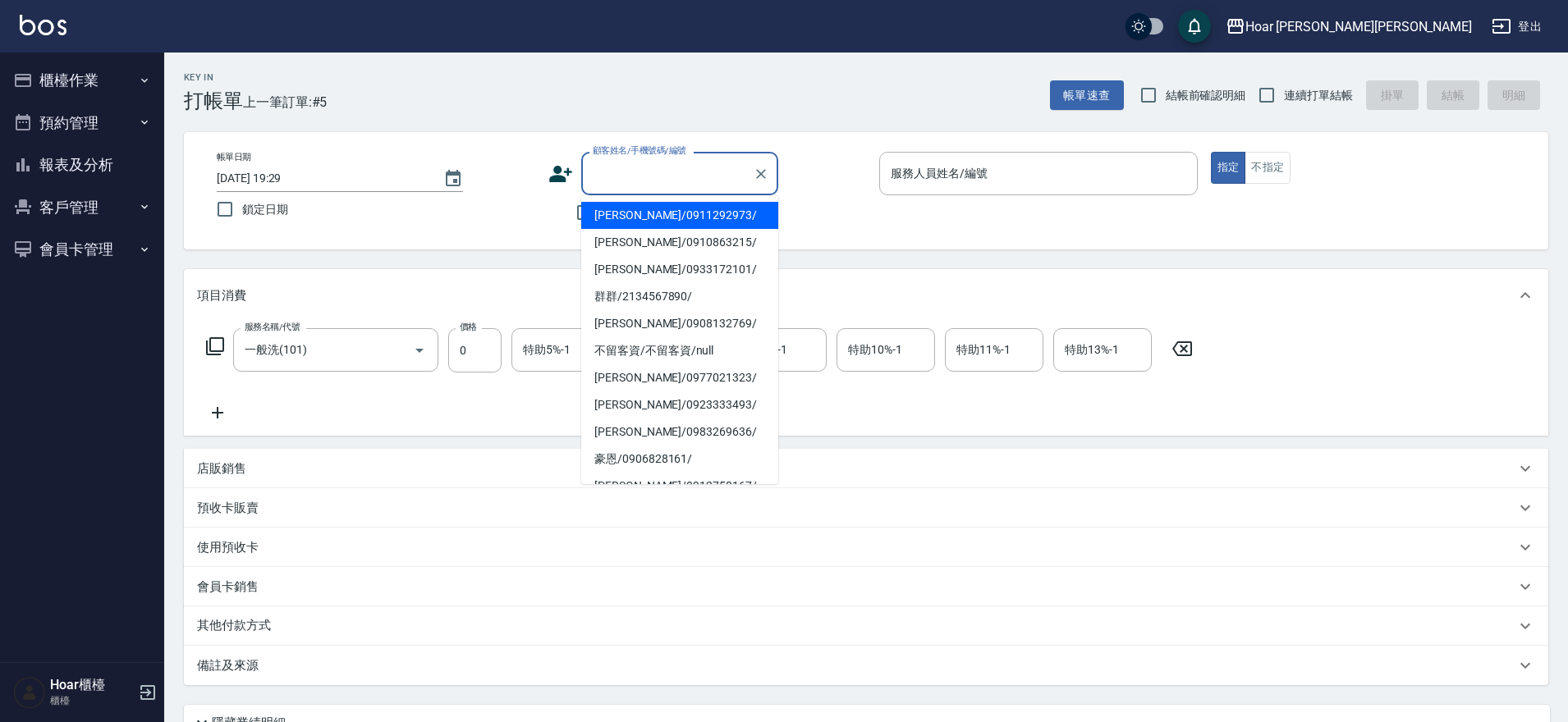
click at [673, 178] on input "顧客姓名/手機號碼/編號" at bounding box center [667, 173] width 158 height 28
click at [667, 223] on li "[PERSON_NAME]/0911292973/" at bounding box center [680, 215] width 197 height 27
type input "[PERSON_NAME]/0911292973/"
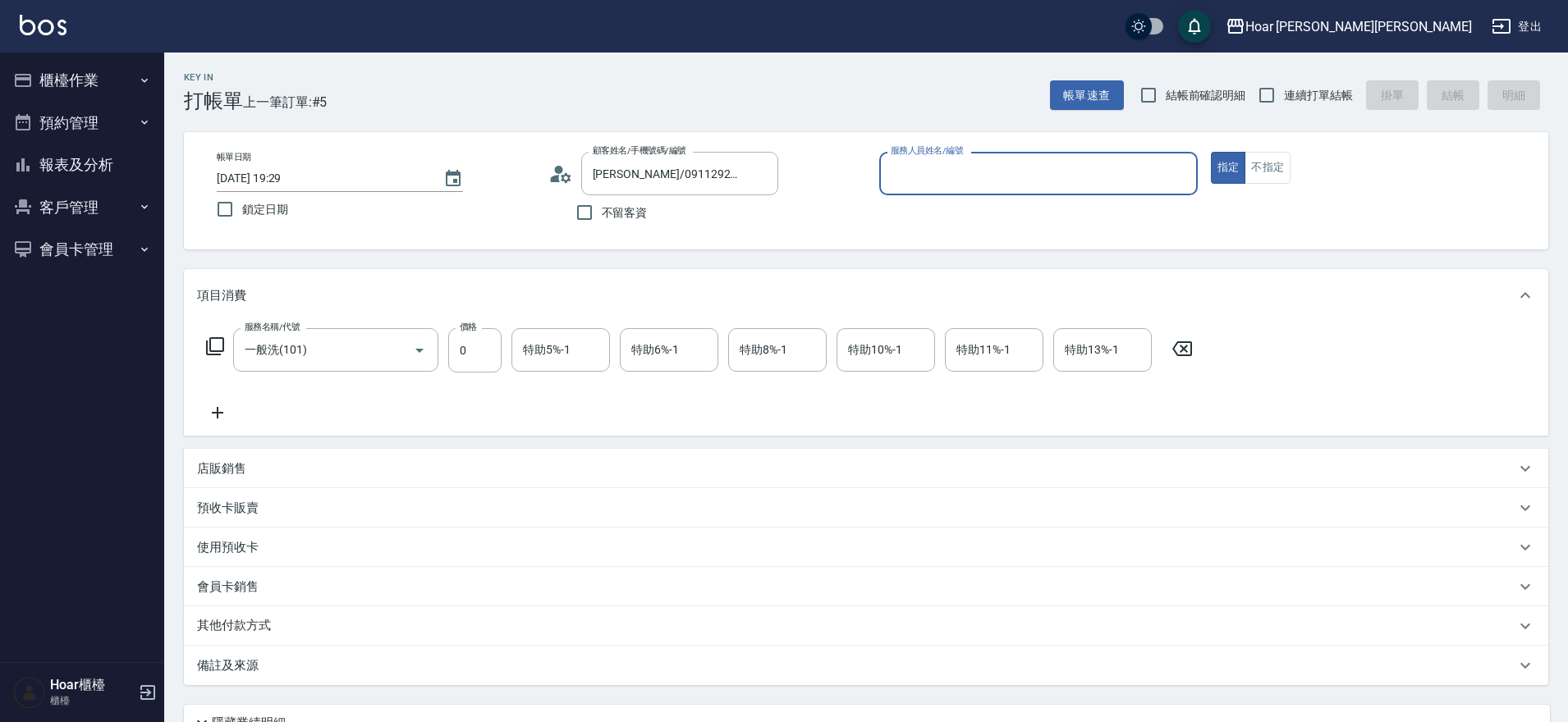
type input "Shami-3"
click at [347, 352] on input "一般洗(101)" at bounding box center [312, 350] width 144 height 28
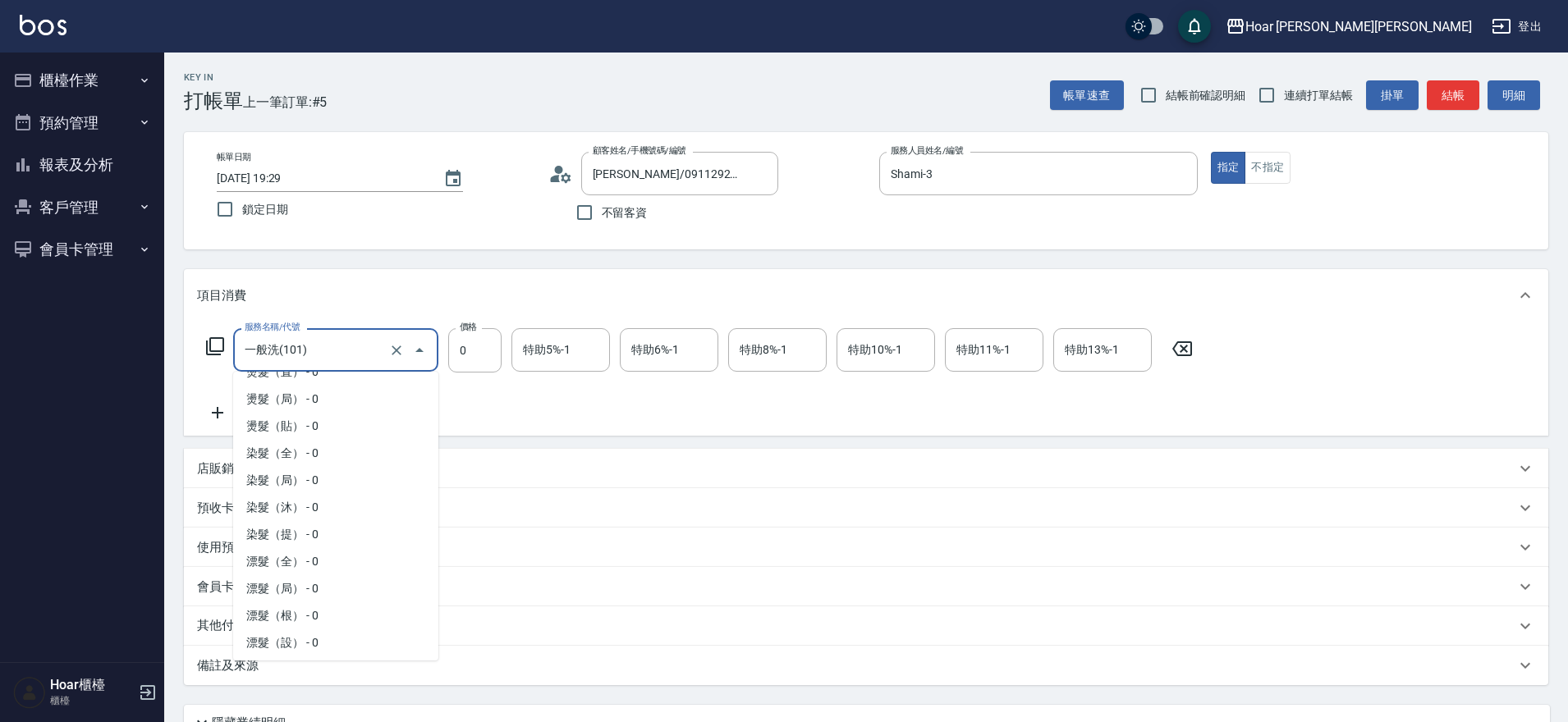
scroll to position [300, 0]
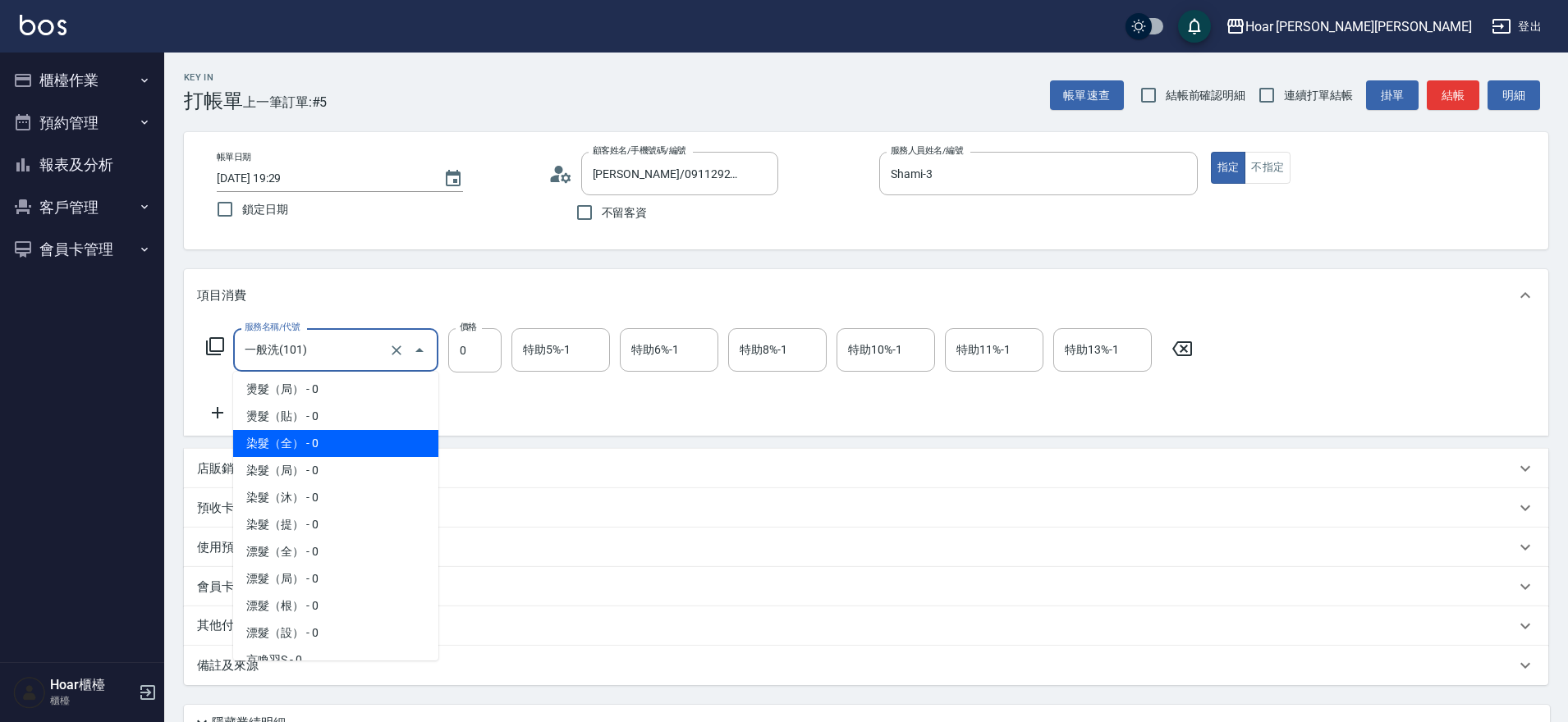
click at [302, 435] on span "染髮（全） - 0" at bounding box center [336, 444] width 205 height 27
type input "染髮（全）(401)"
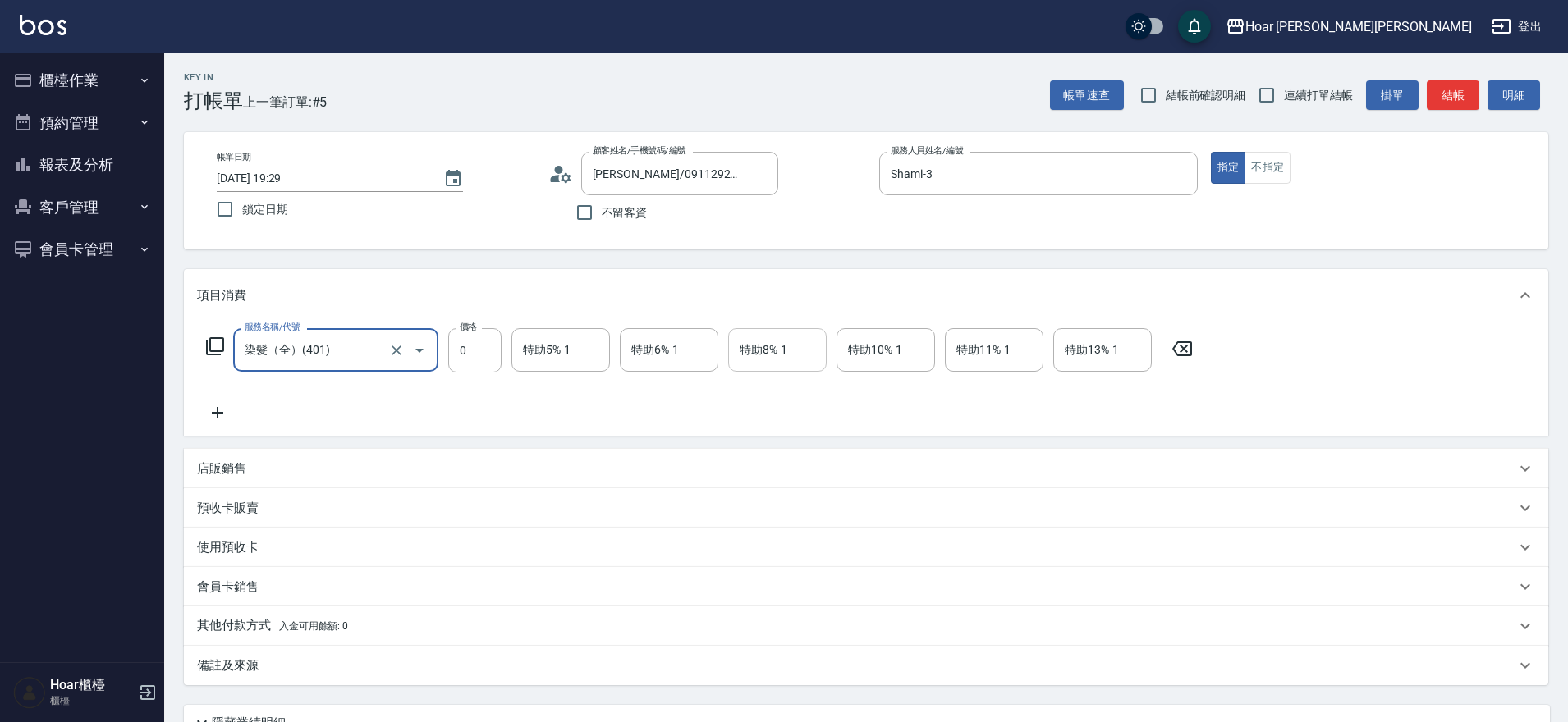
click at [771, 352] on input "特助8%-1" at bounding box center [777, 350] width 83 height 28
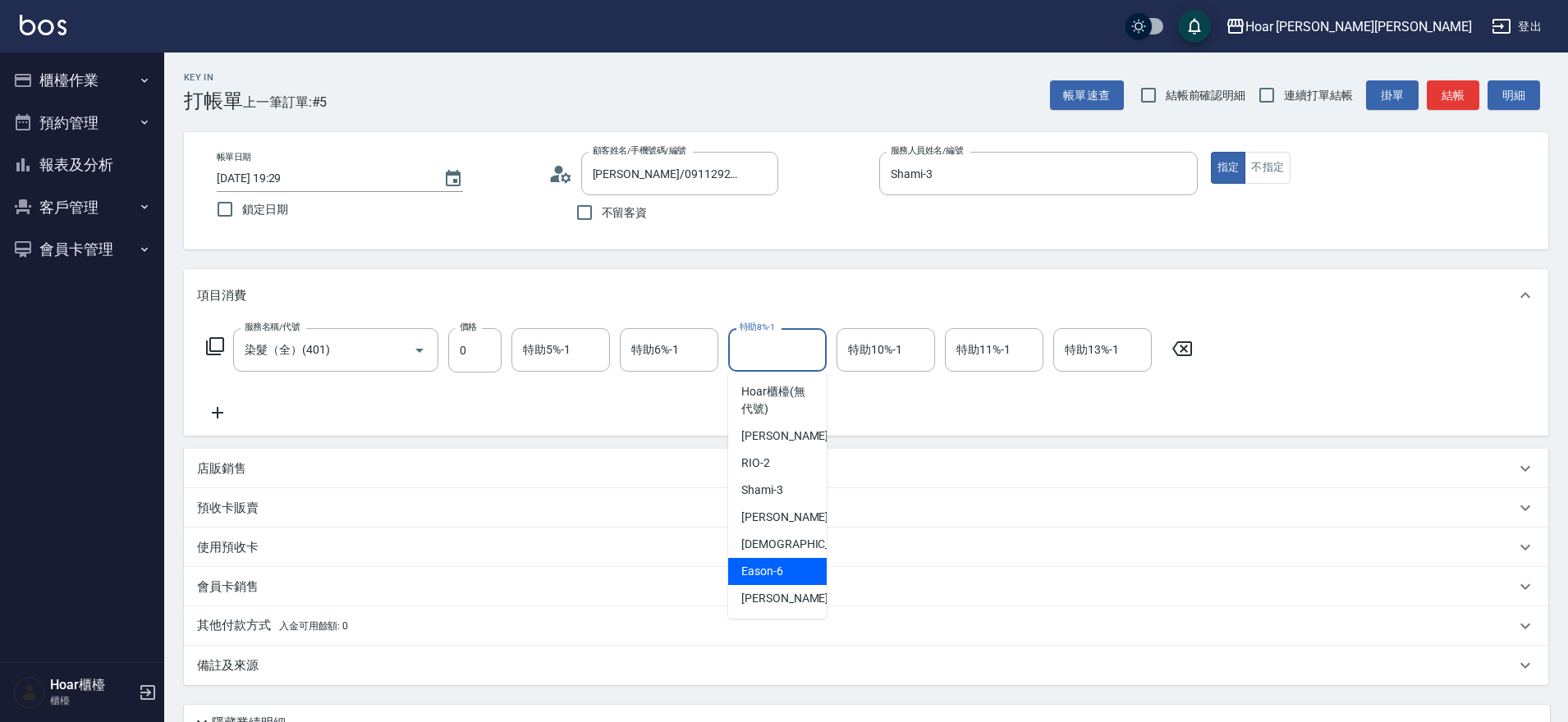
click at [770, 559] on div "Eason -6" at bounding box center [777, 571] width 98 height 27
type input "Eason-6"
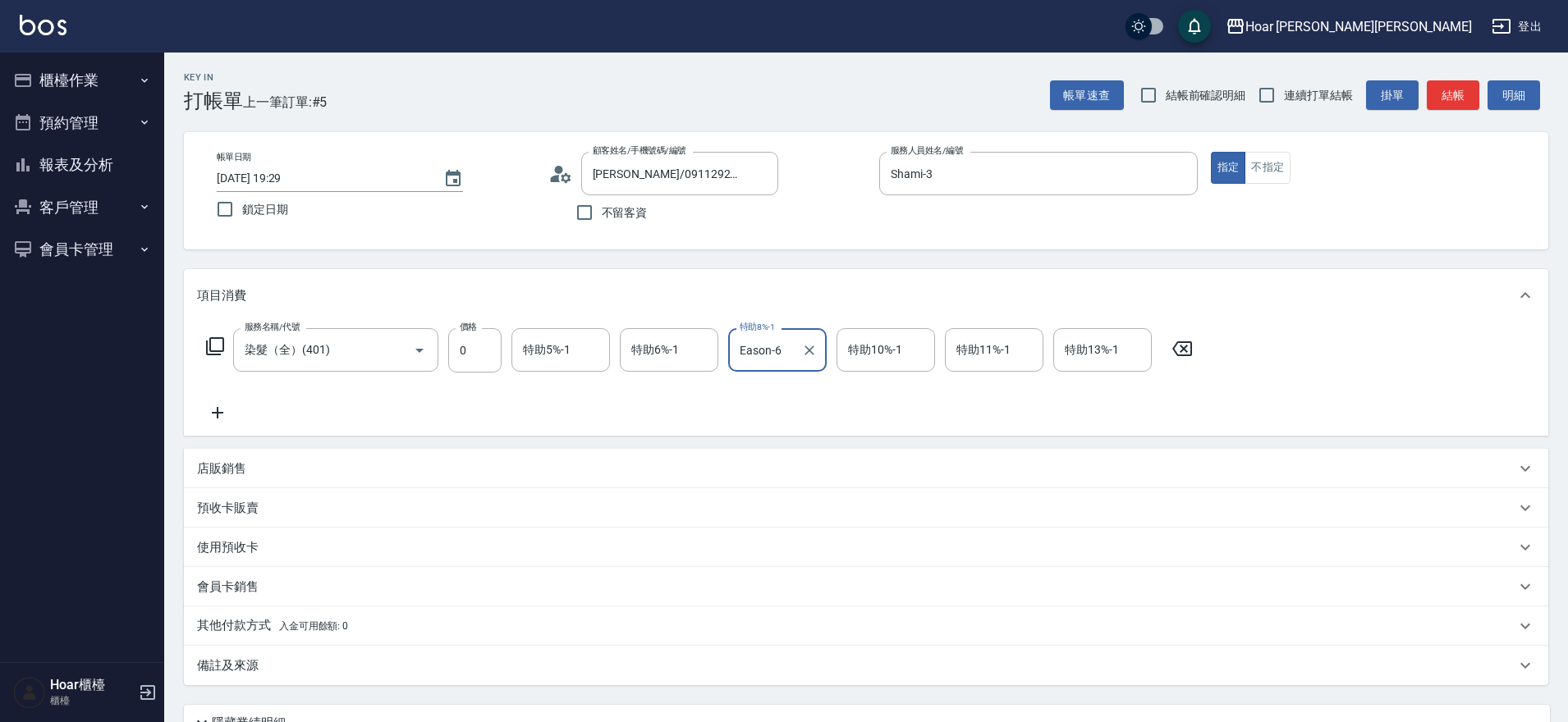
scroll to position [148, 0]
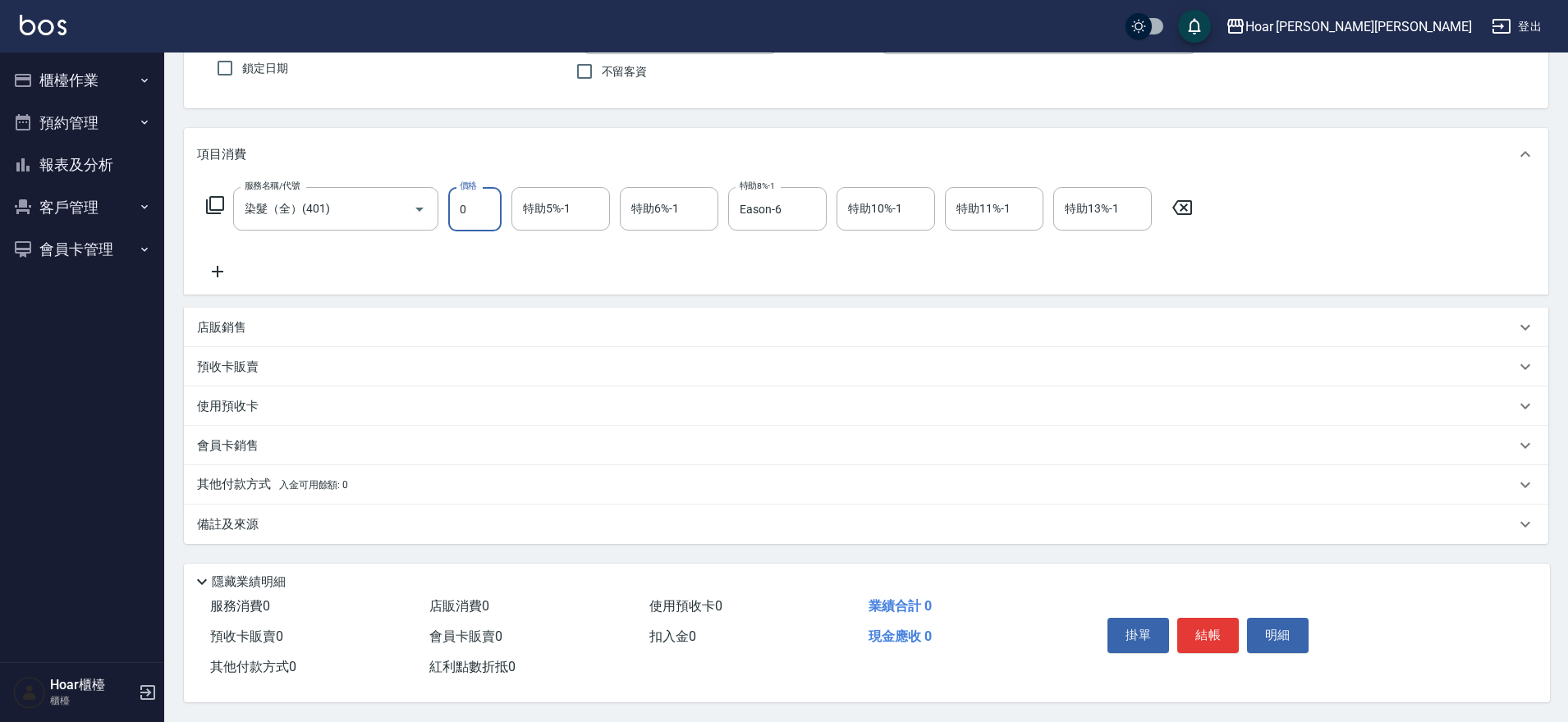
click at [485, 203] on input "0" at bounding box center [475, 208] width 53 height 44
type input "2500"
click at [1209, 640] on button "結帳" at bounding box center [1208, 634] width 62 height 34
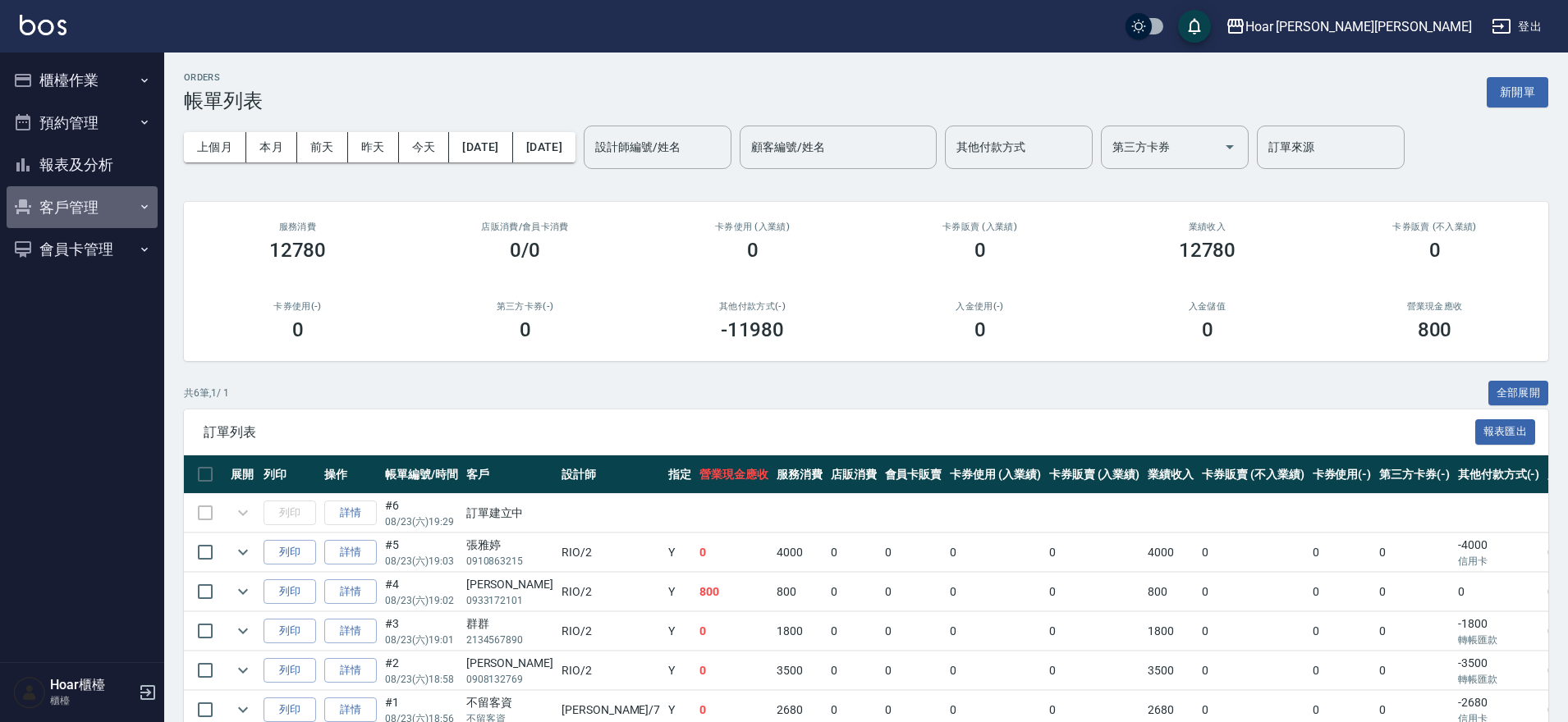
click at [106, 215] on button "客戶管理" at bounding box center [82, 207] width 151 height 43
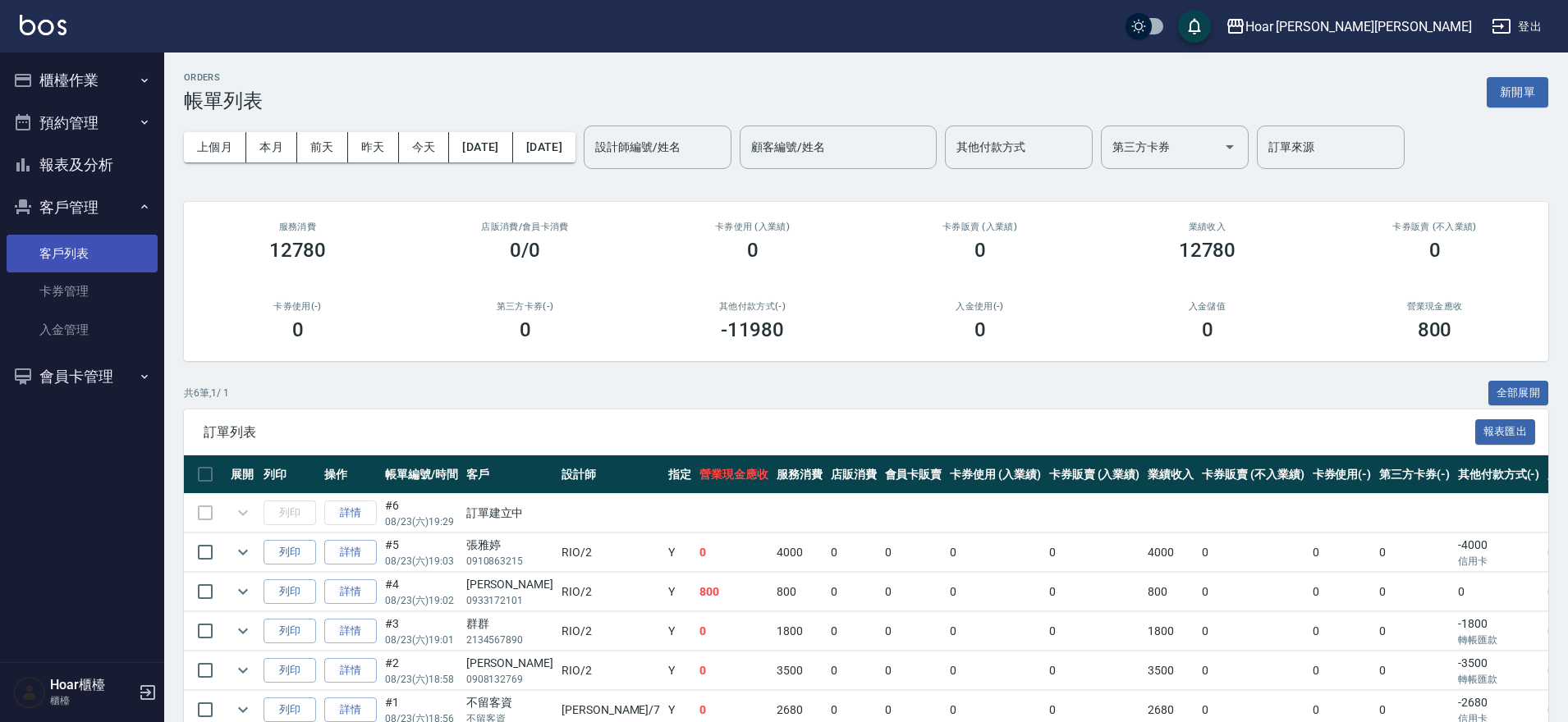
click at [84, 255] on link "客戶列表" at bounding box center [82, 253] width 151 height 38
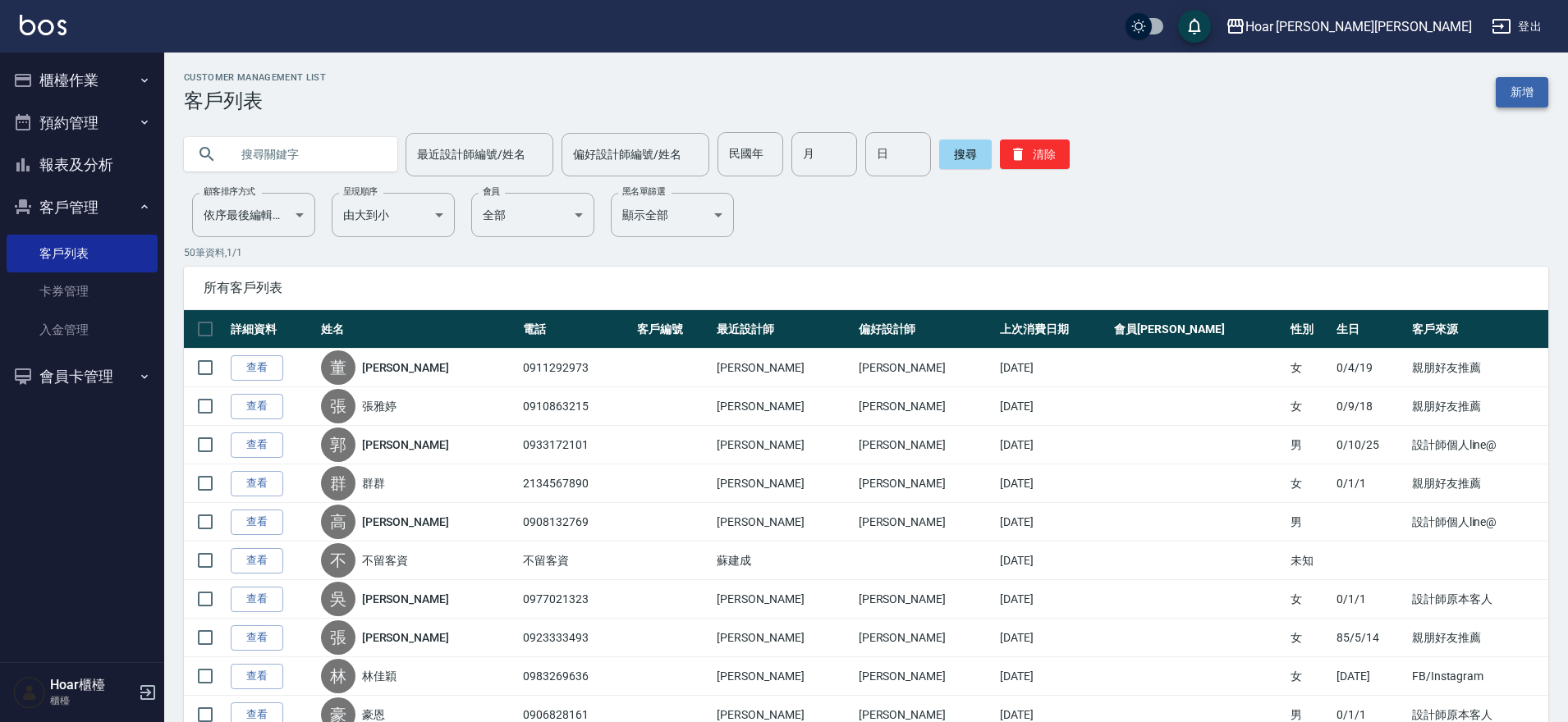
click at [1533, 95] on link "新增" at bounding box center [1521, 93] width 53 height 30
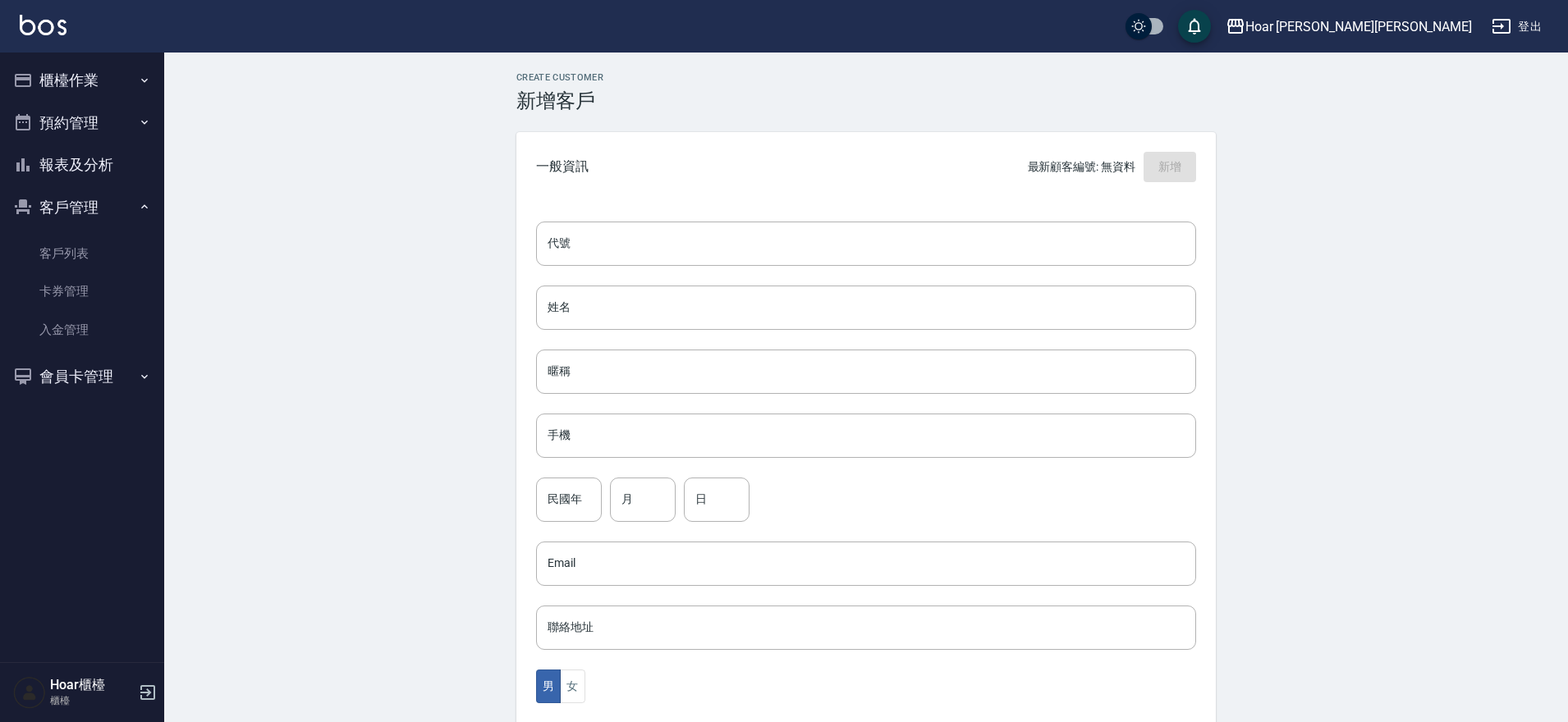
click at [706, 338] on div "代號 代號 姓名 姓名 暱稱 暱稱 手機 手機 民國年 民國年 月 月 日 日 Email Email 聯絡地址 聯絡地址 男 女 LINE ID LINE …" at bounding box center [866, 600] width 700 height 798
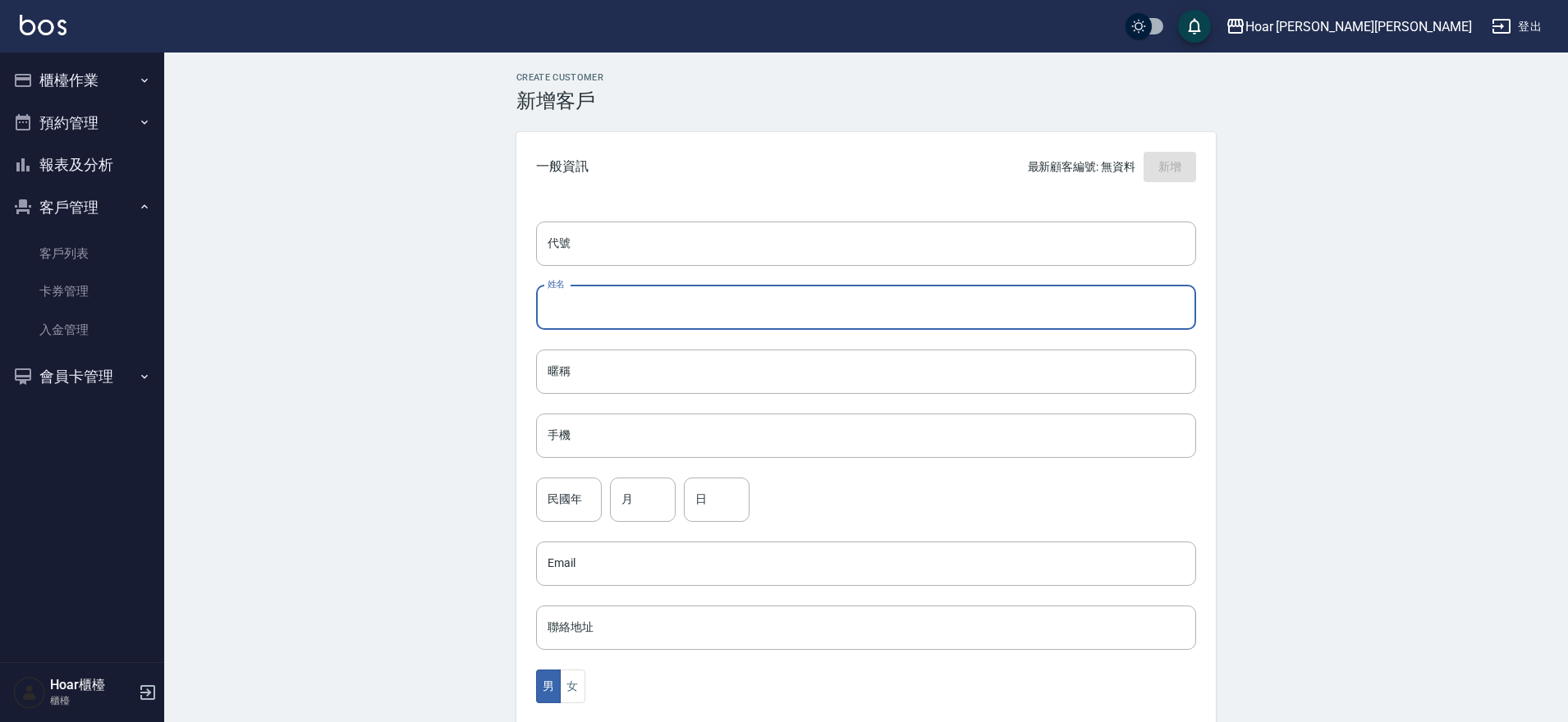
click at [725, 322] on input "姓名" at bounding box center [866, 308] width 660 height 44
type input "x"
type input "[PERSON_NAME]"
click at [625, 443] on input "手機" at bounding box center [866, 435] width 660 height 44
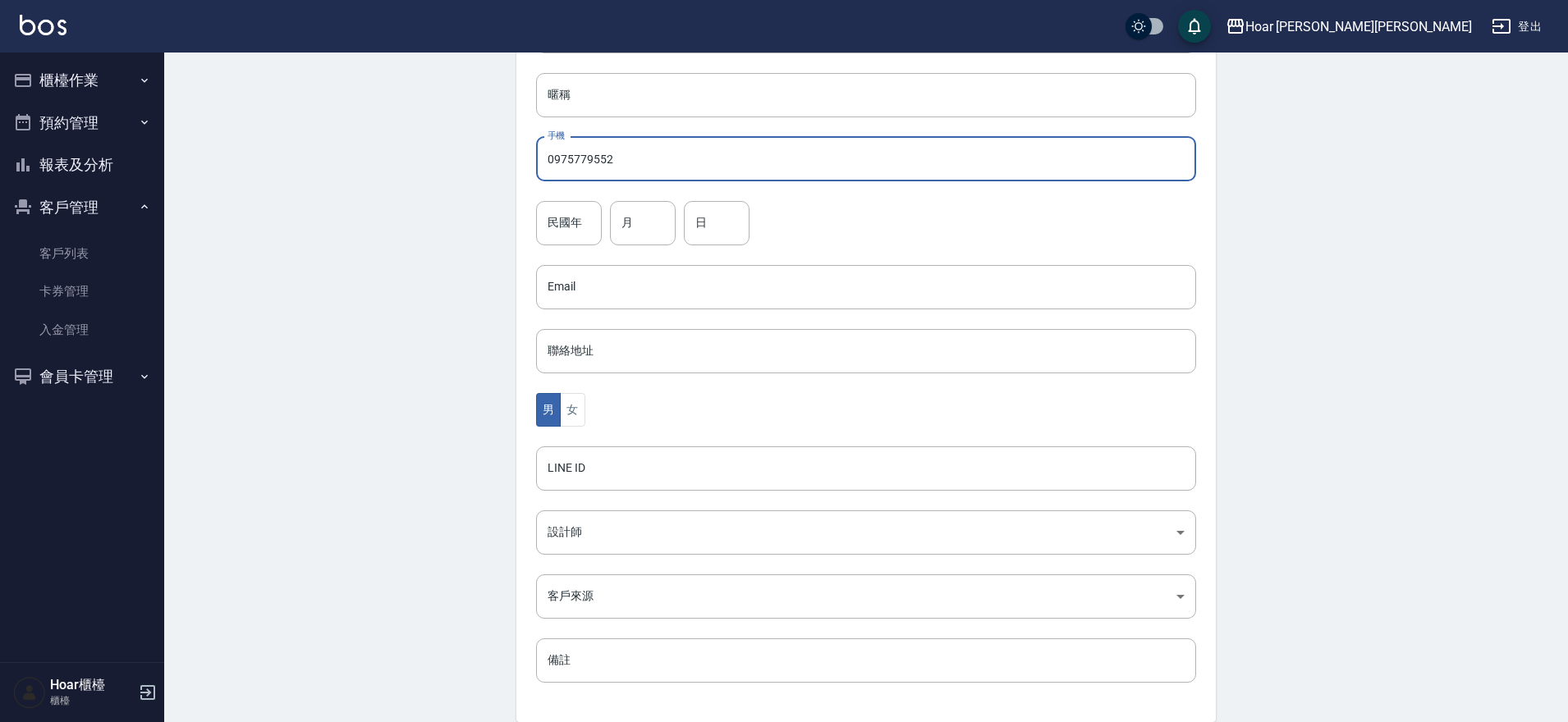
scroll to position [284, 0]
type input "0975779552"
click at [584, 414] on button "女" at bounding box center [572, 403] width 25 height 33
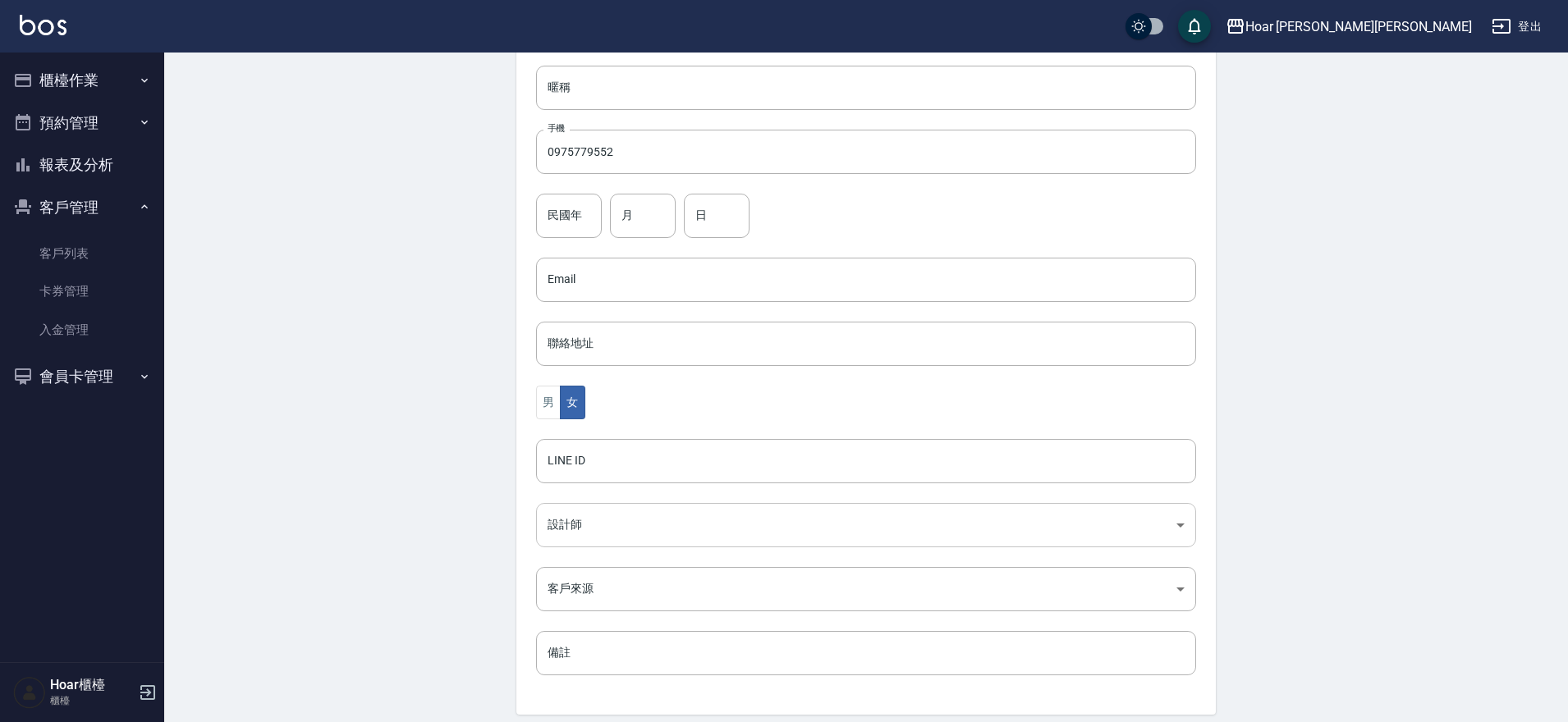
click at [577, 530] on body "Hoar 霍爾沙龍 登出 櫃檯作業 打帳單 帳單列表 掛單列表 現金收支登錄 材料自購登錄 每日結帳 排班表 掃碼打卡 預約管理 預約管理 單日預約紀錄 單週…" at bounding box center [784, 249] width 1568 height 1068
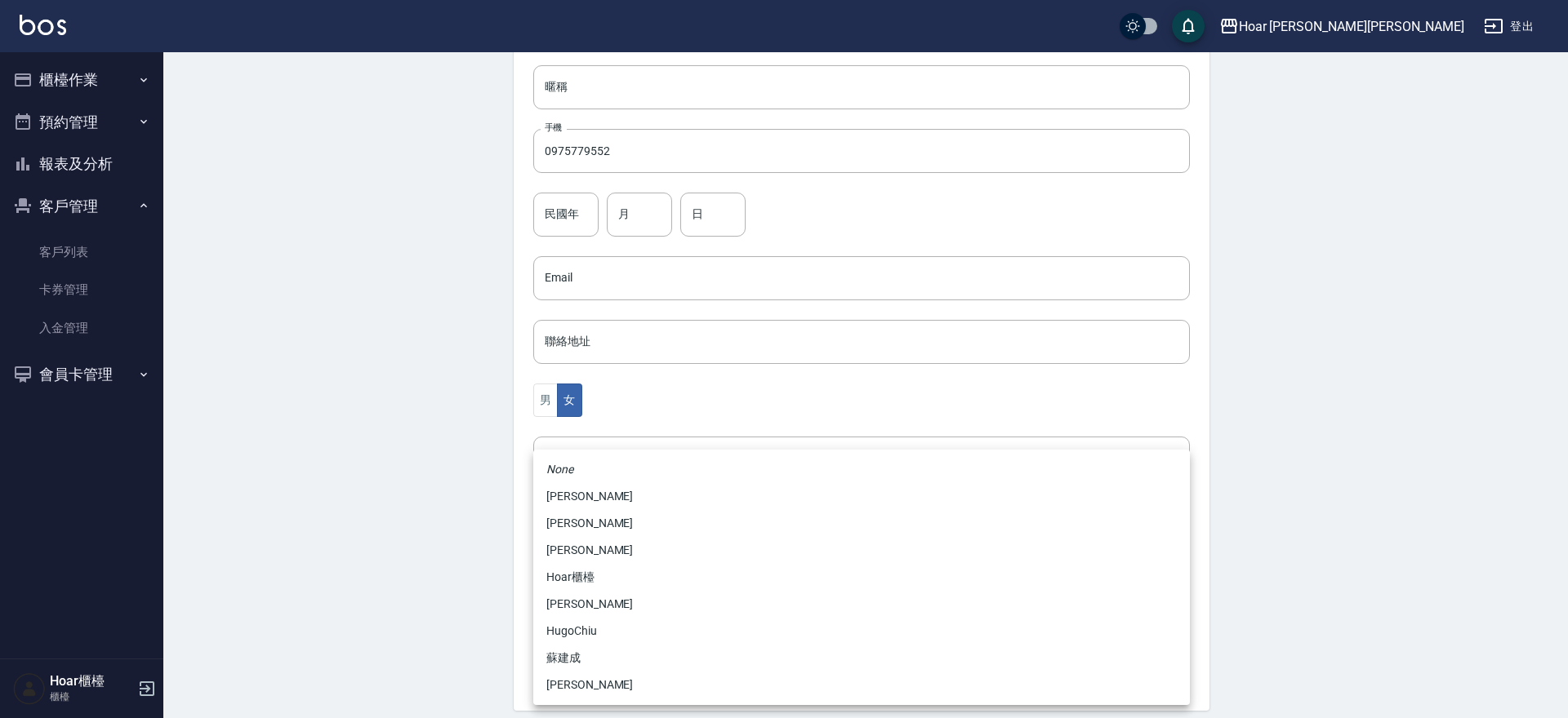
click at [589, 687] on li "黃紹閔" at bounding box center [861, 685] width 656 height 27
type input "ca54d0d9-00fe-490f-ba6a-72a5339bf885"
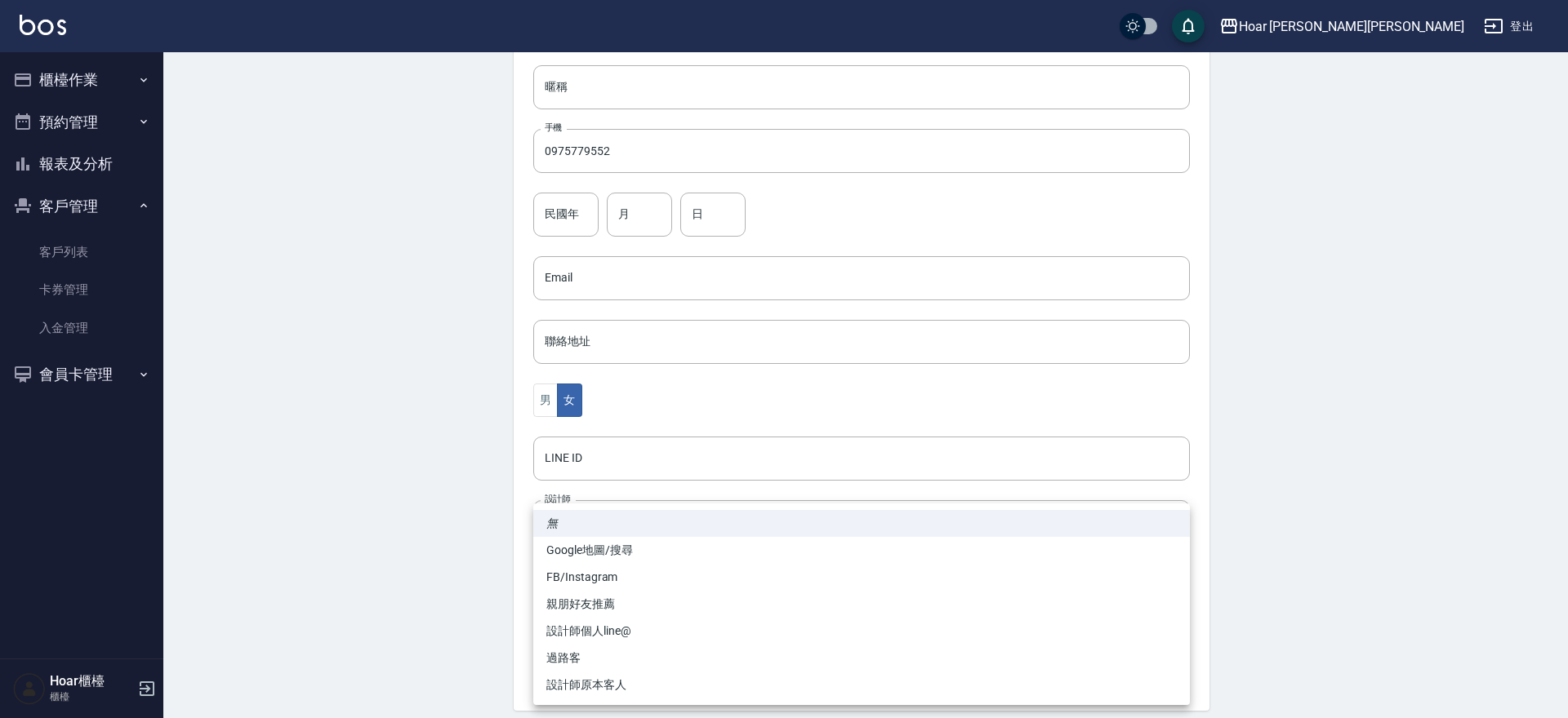
click at [605, 587] on body "Hoar 霍爾沙龍 登出 櫃檯作業 打帳單 帳單列表 掛單列表 現金收支登錄 材料自購登錄 每日結帳 排班表 掃碼打卡 預約管理 預約管理 單日預約紀錄 單週…" at bounding box center [784, 248] width 1568 height 1062
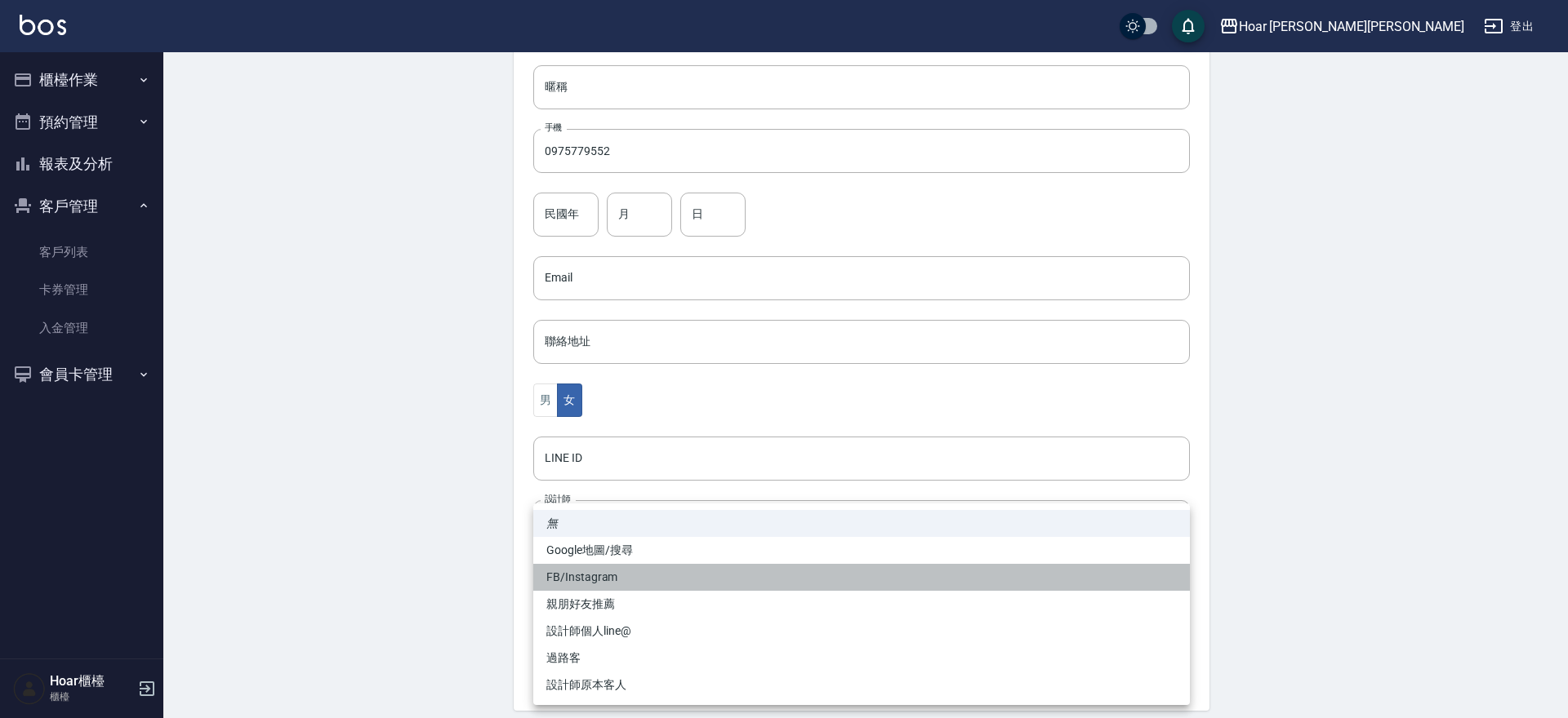
click at [598, 585] on li "FB/Instagram" at bounding box center [861, 577] width 656 height 27
type input "FB/Instagram"
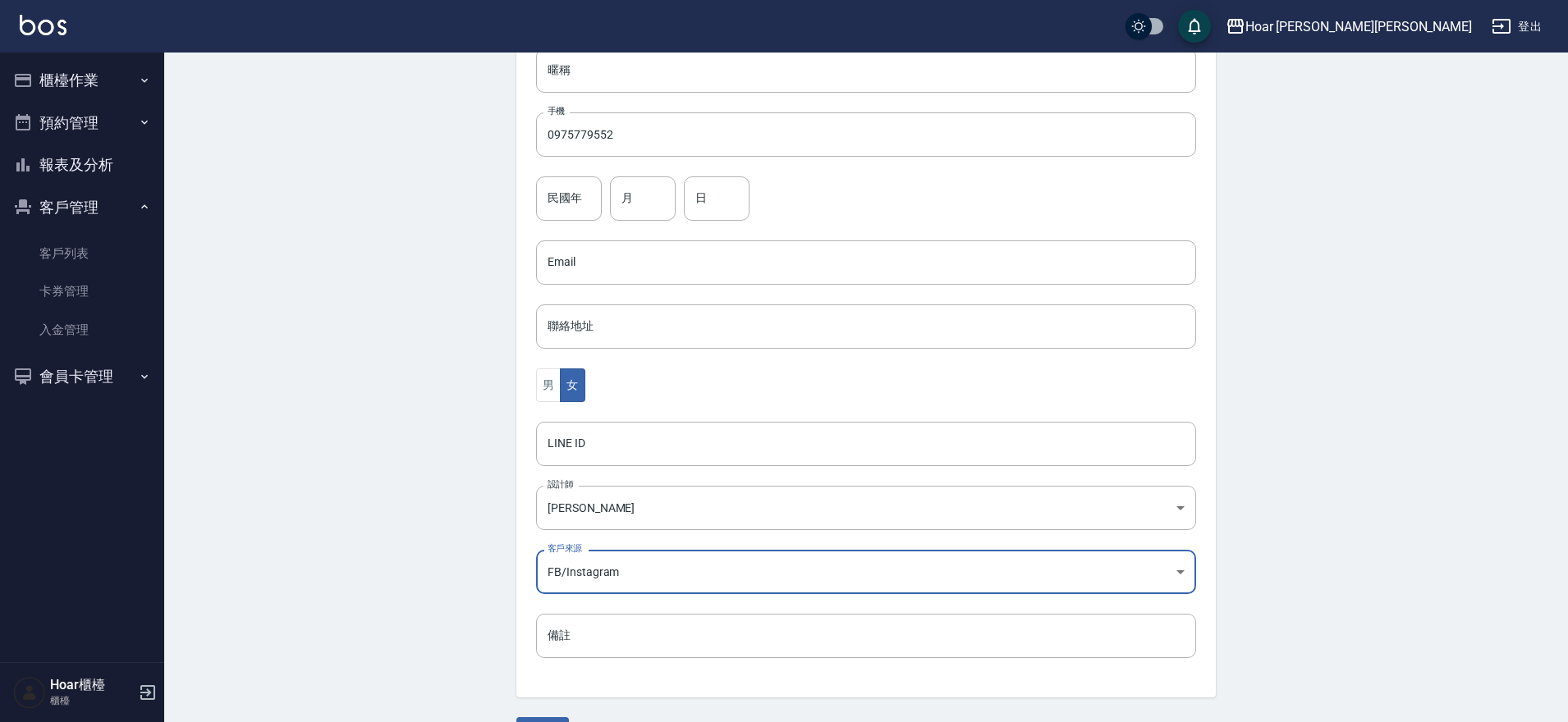
scroll to position [346, 0]
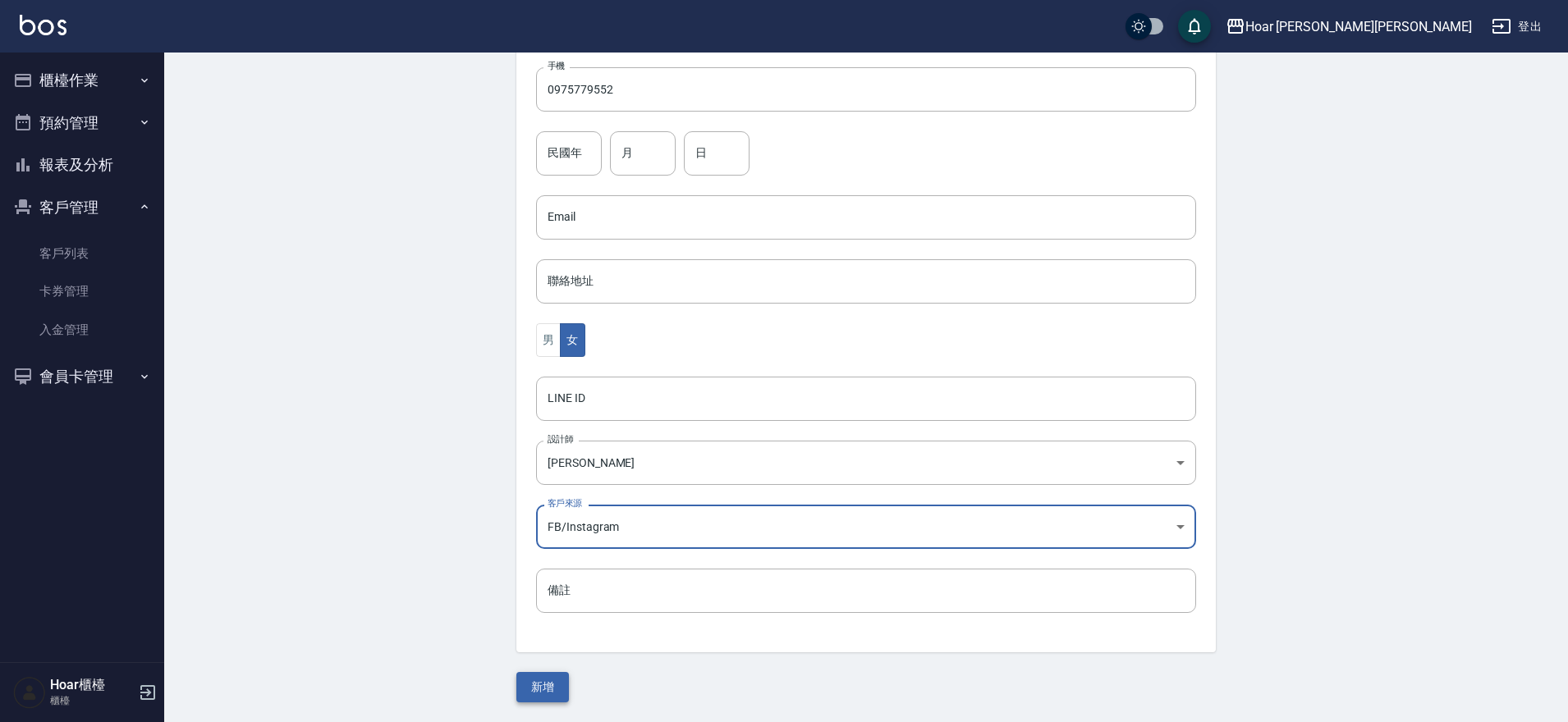
click at [545, 686] on button "新增" at bounding box center [542, 687] width 53 height 30
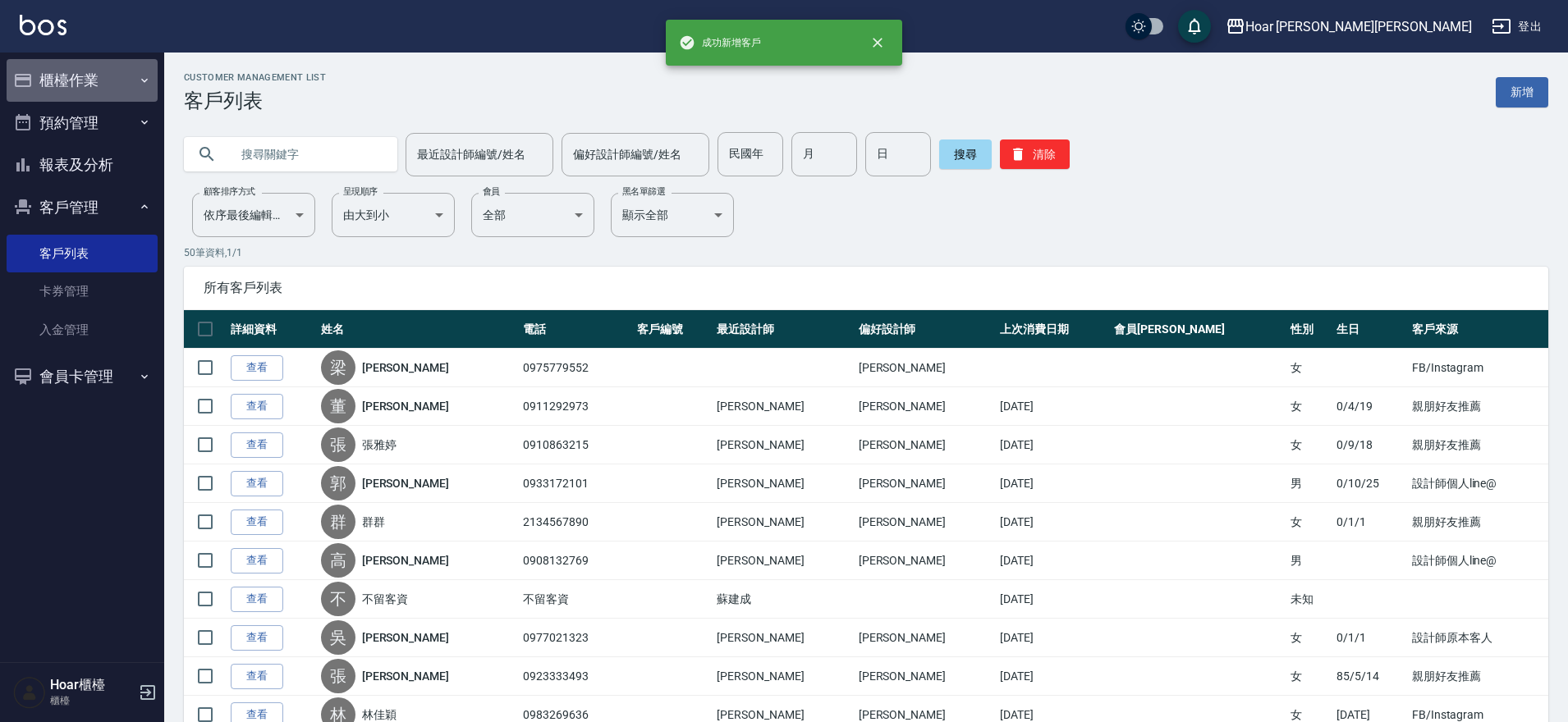
click at [88, 78] on button "櫃檯作業" at bounding box center [82, 80] width 151 height 43
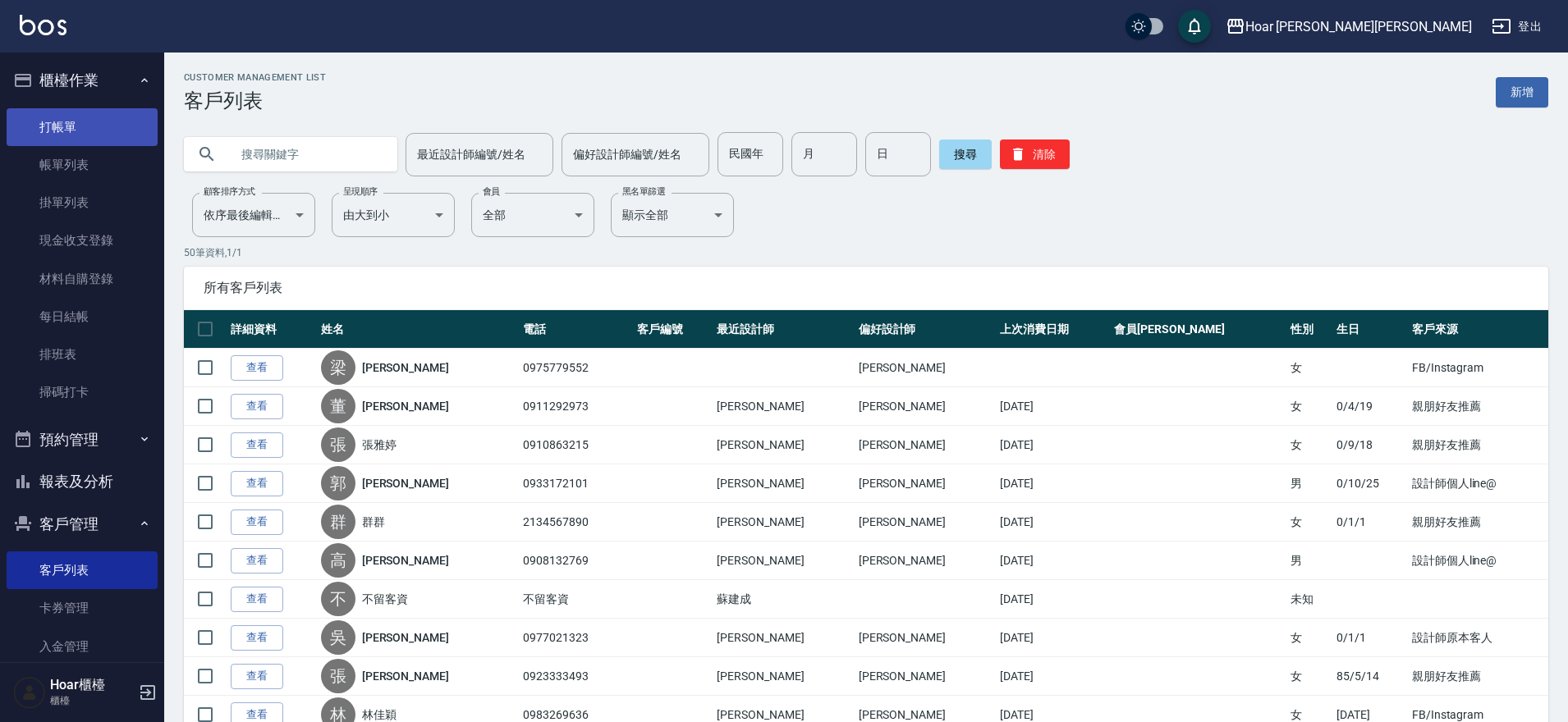
click at [102, 128] on link "打帳單" at bounding box center [82, 127] width 151 height 38
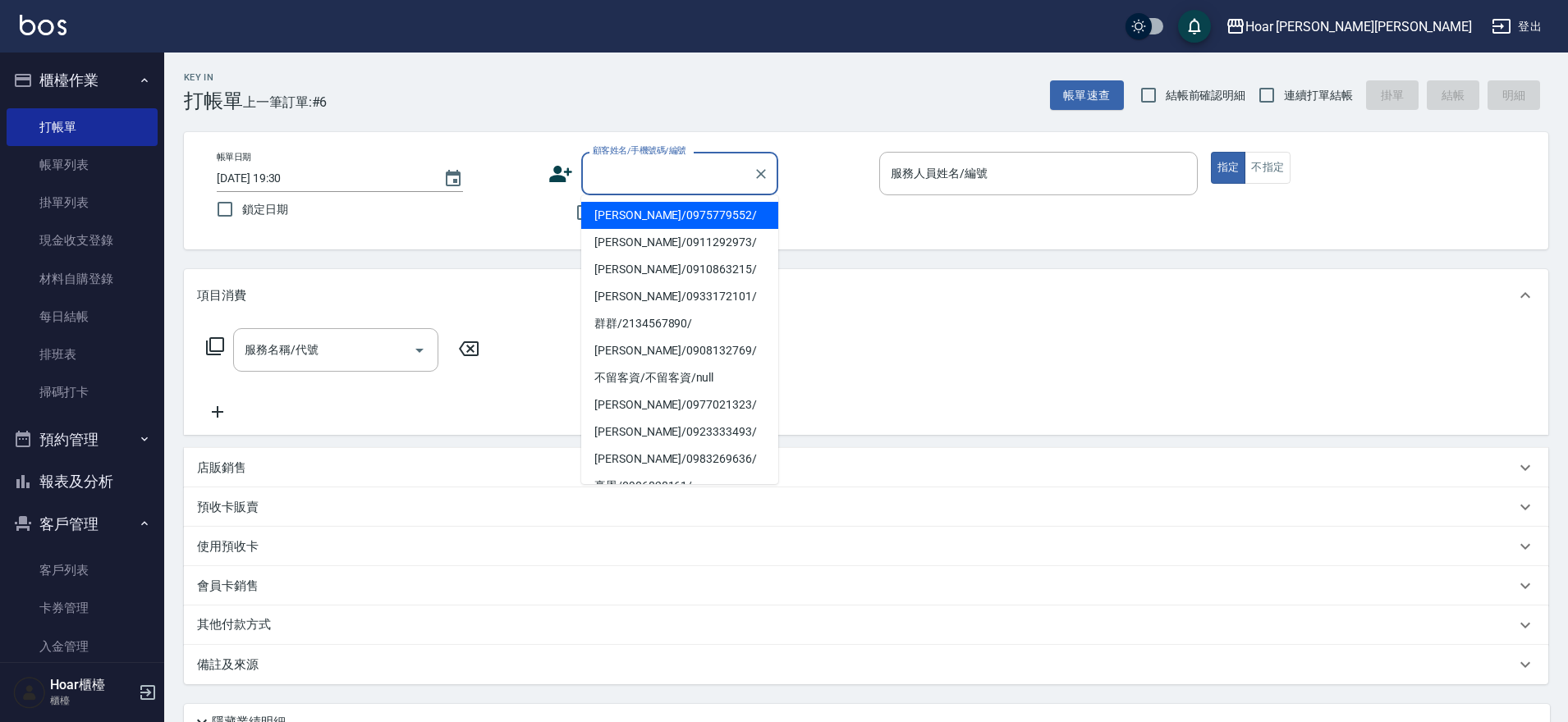
click at [690, 174] on input "顧客姓名/手機號碼/編號" at bounding box center [667, 173] width 158 height 28
click at [661, 217] on li "梁小姐/0975779552/" at bounding box center [680, 215] width 197 height 27
type input "梁小姐/0975779552/"
type input "Shami-3"
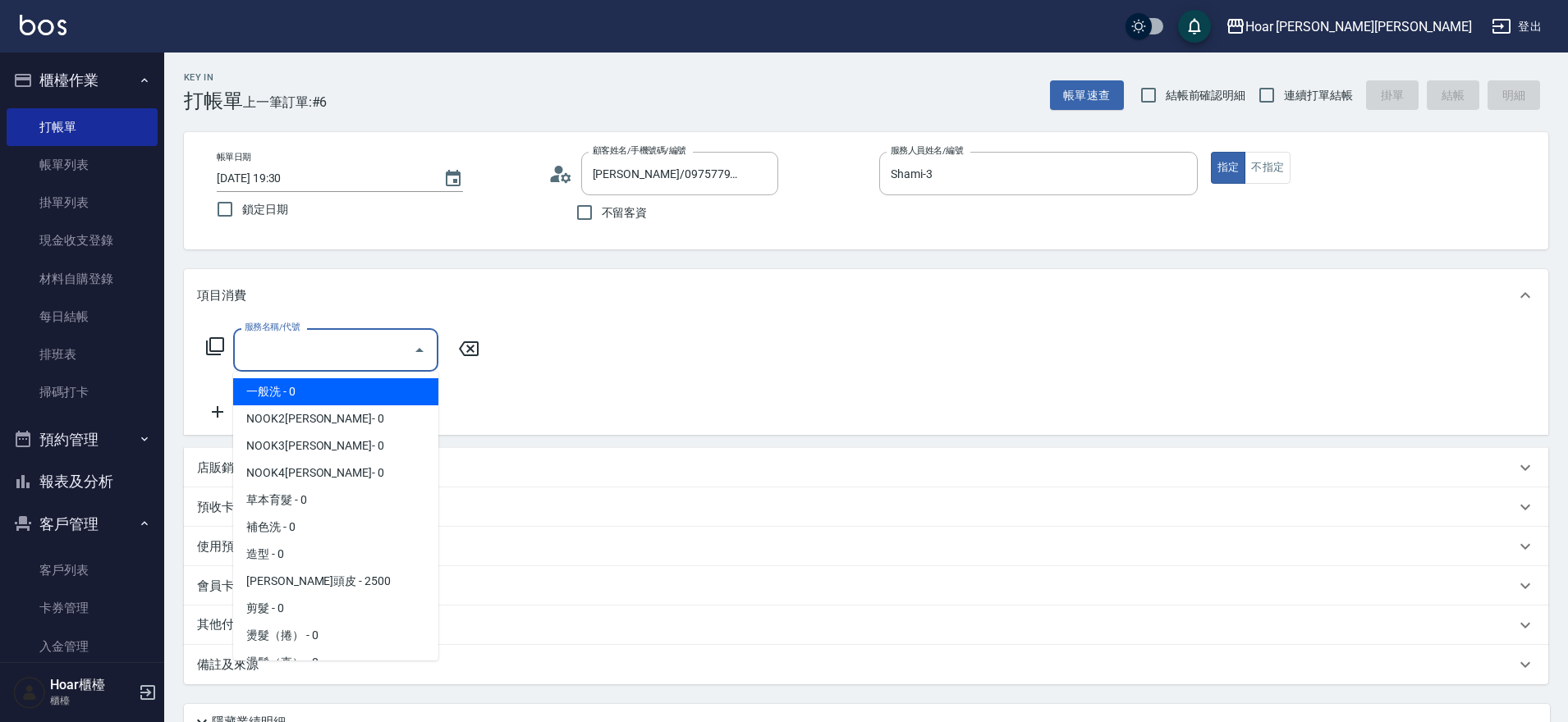
click at [364, 357] on input "服務名稱/代號" at bounding box center [323, 350] width 166 height 28
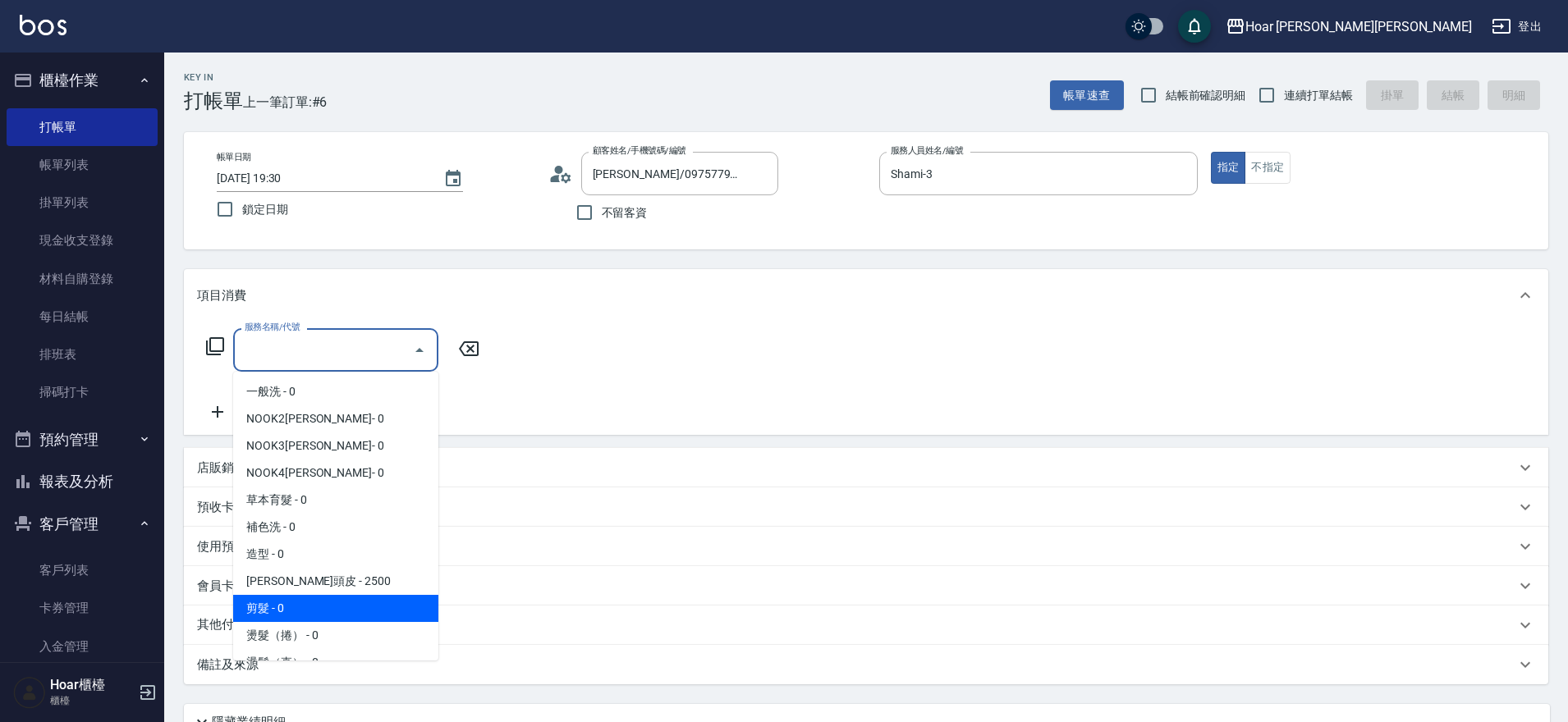
scroll to position [3, 0]
click at [273, 602] on span "剪髮 - 0" at bounding box center [336, 605] width 205 height 27
type input "剪髮(201)"
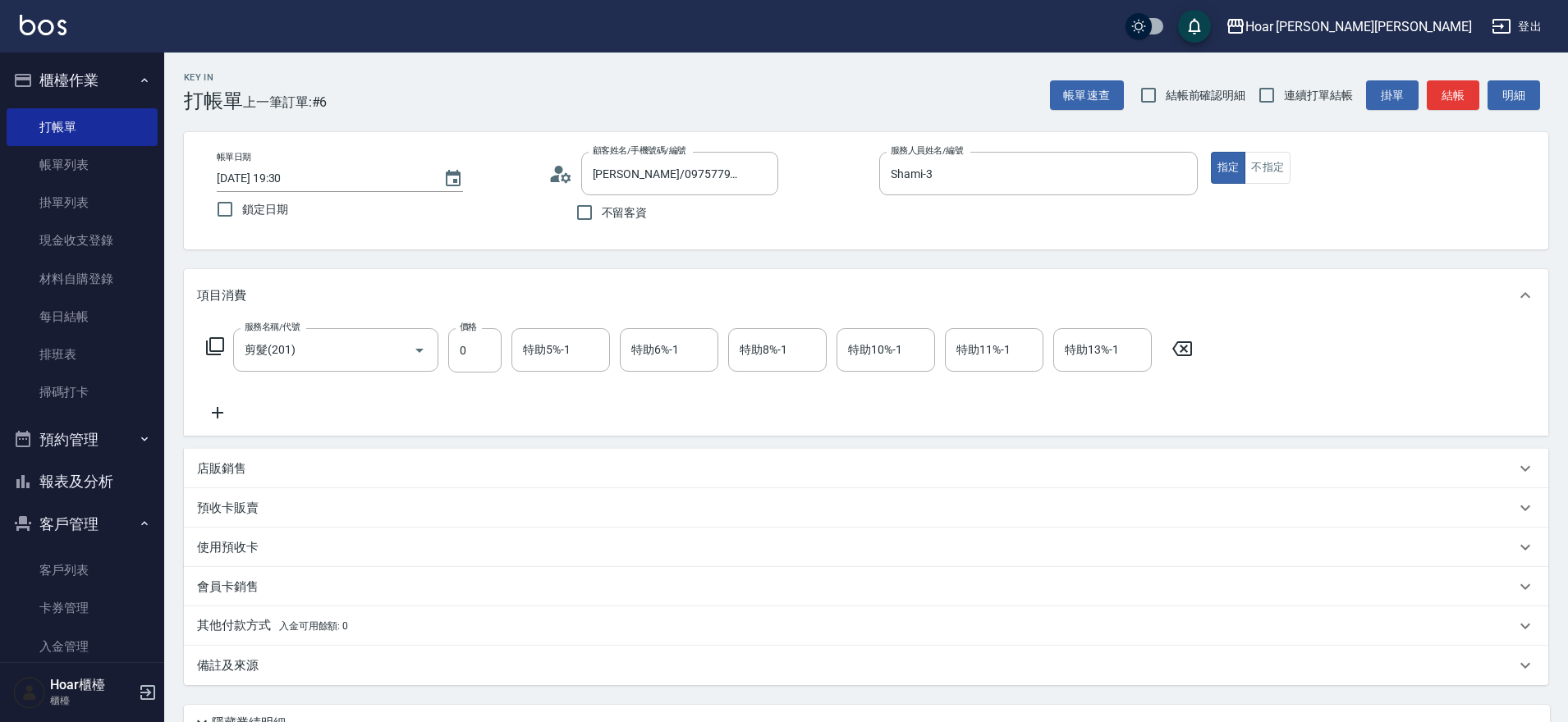
click at [231, 419] on icon at bounding box center [217, 413] width 41 height 20
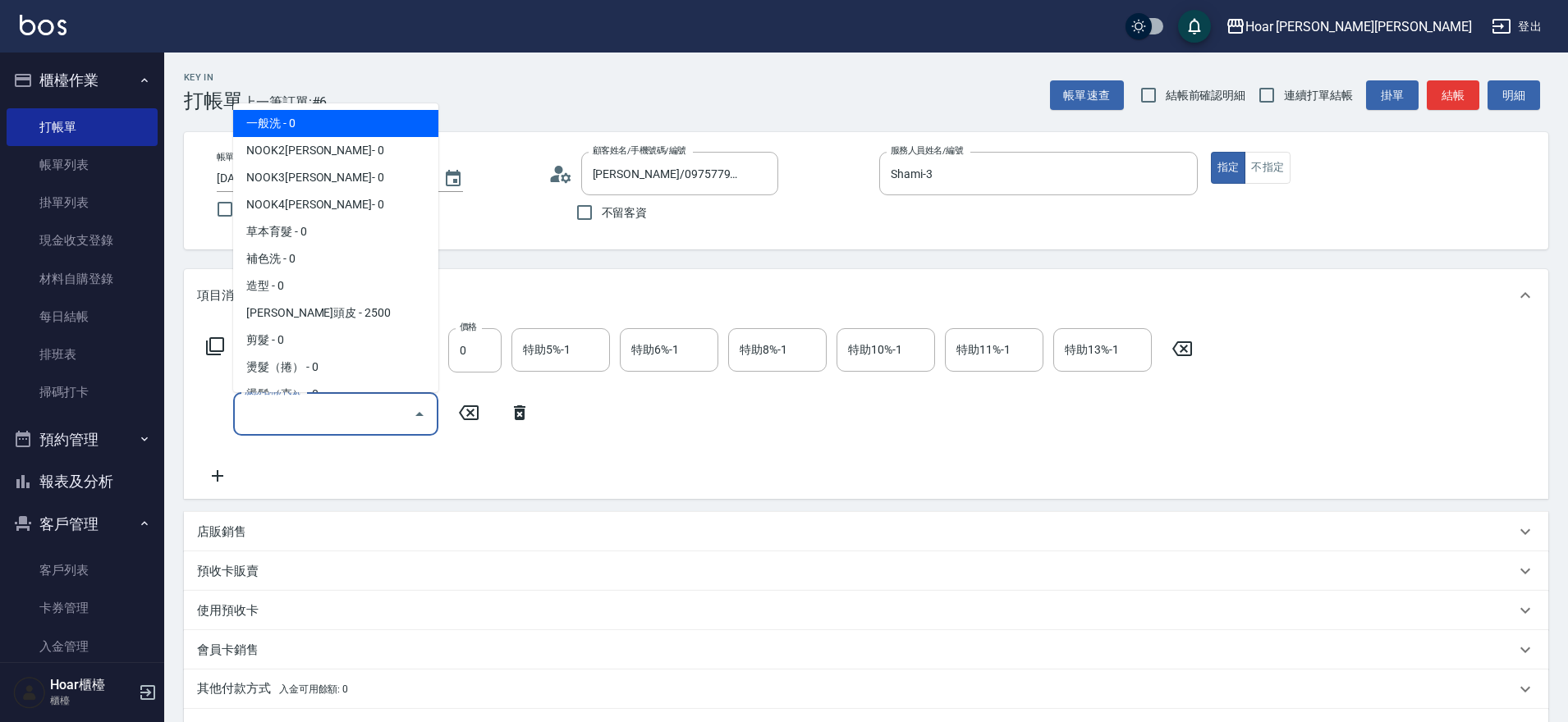
click at [287, 409] on input "服務名稱/代號" at bounding box center [323, 414] width 166 height 28
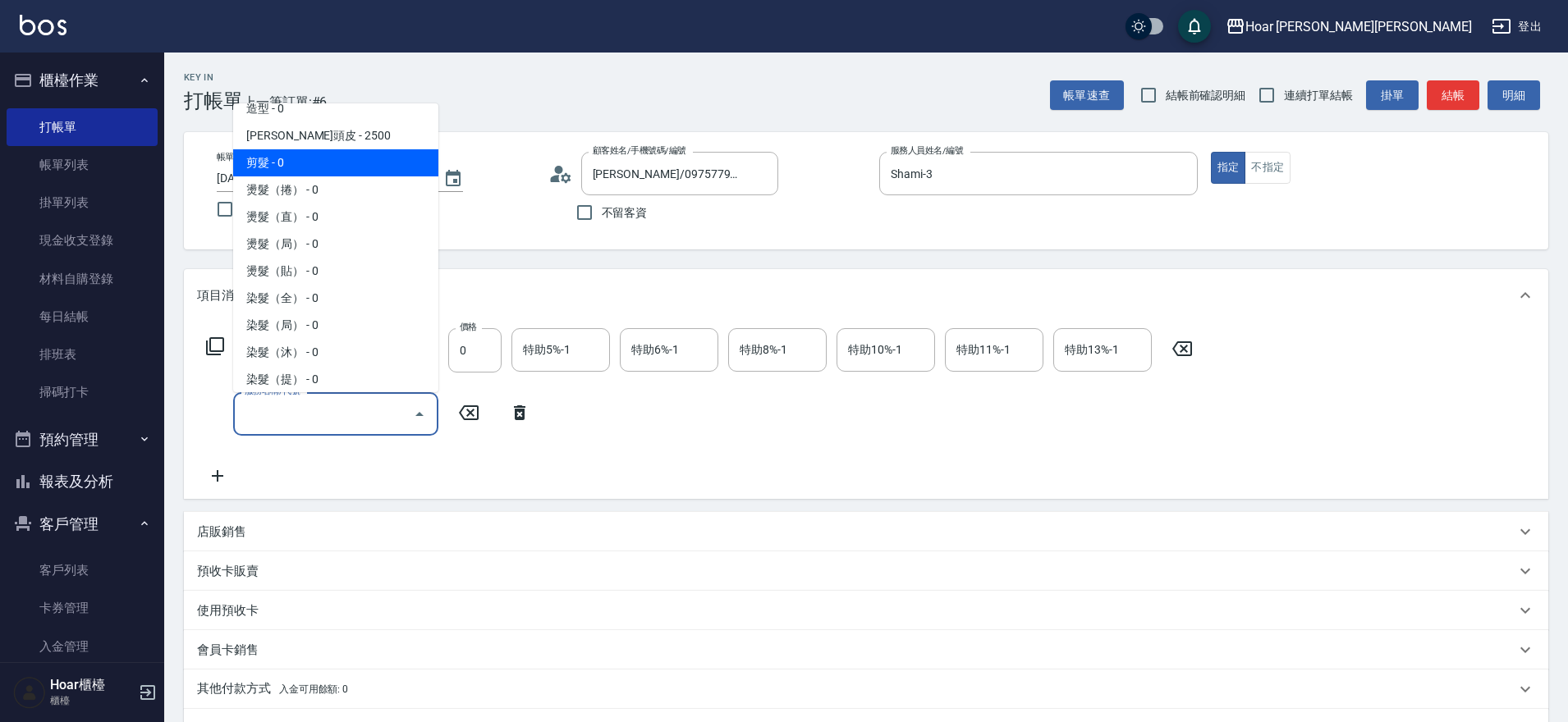
scroll to position [183, 0]
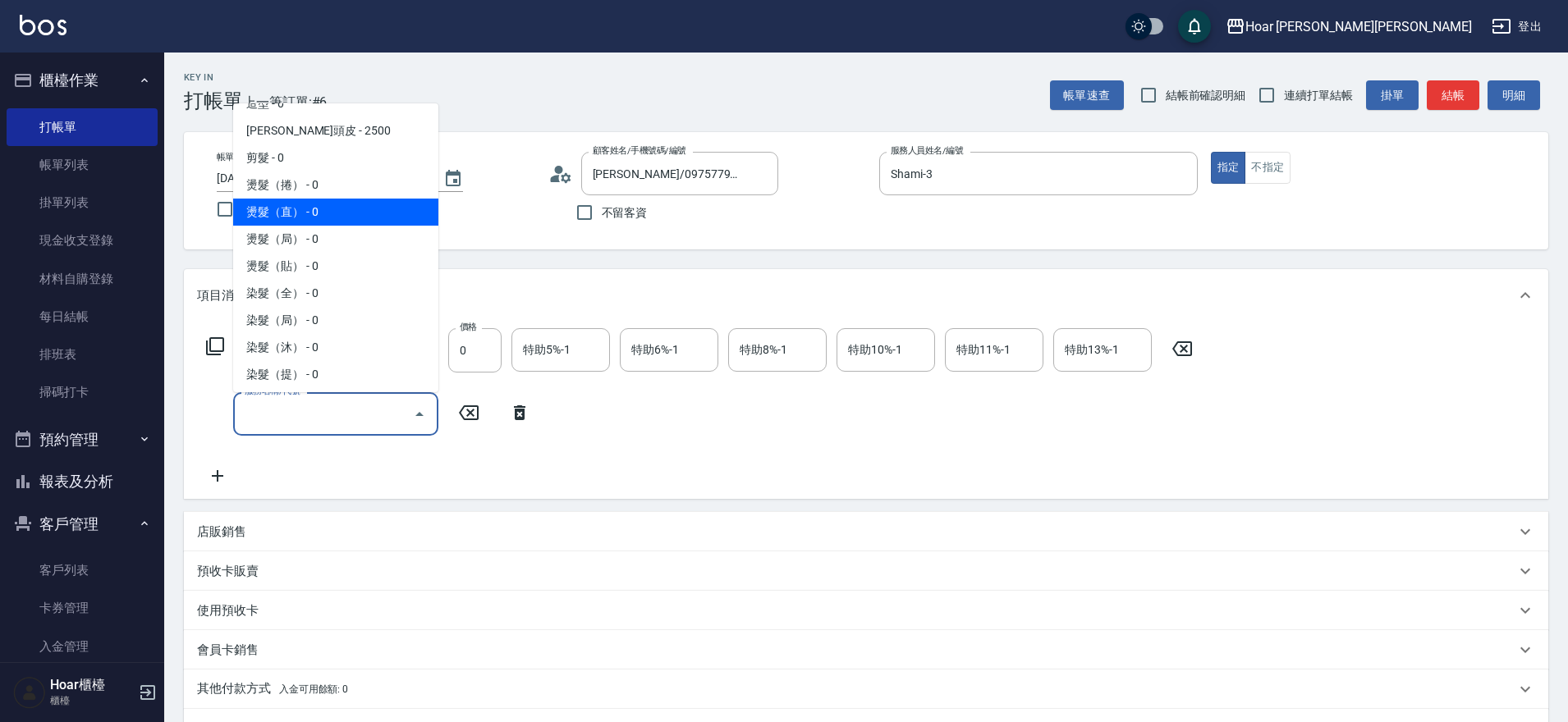
click at [289, 206] on span "燙髮（直） - 0" at bounding box center [336, 212] width 205 height 27
type input "燙髮（直）(302)"
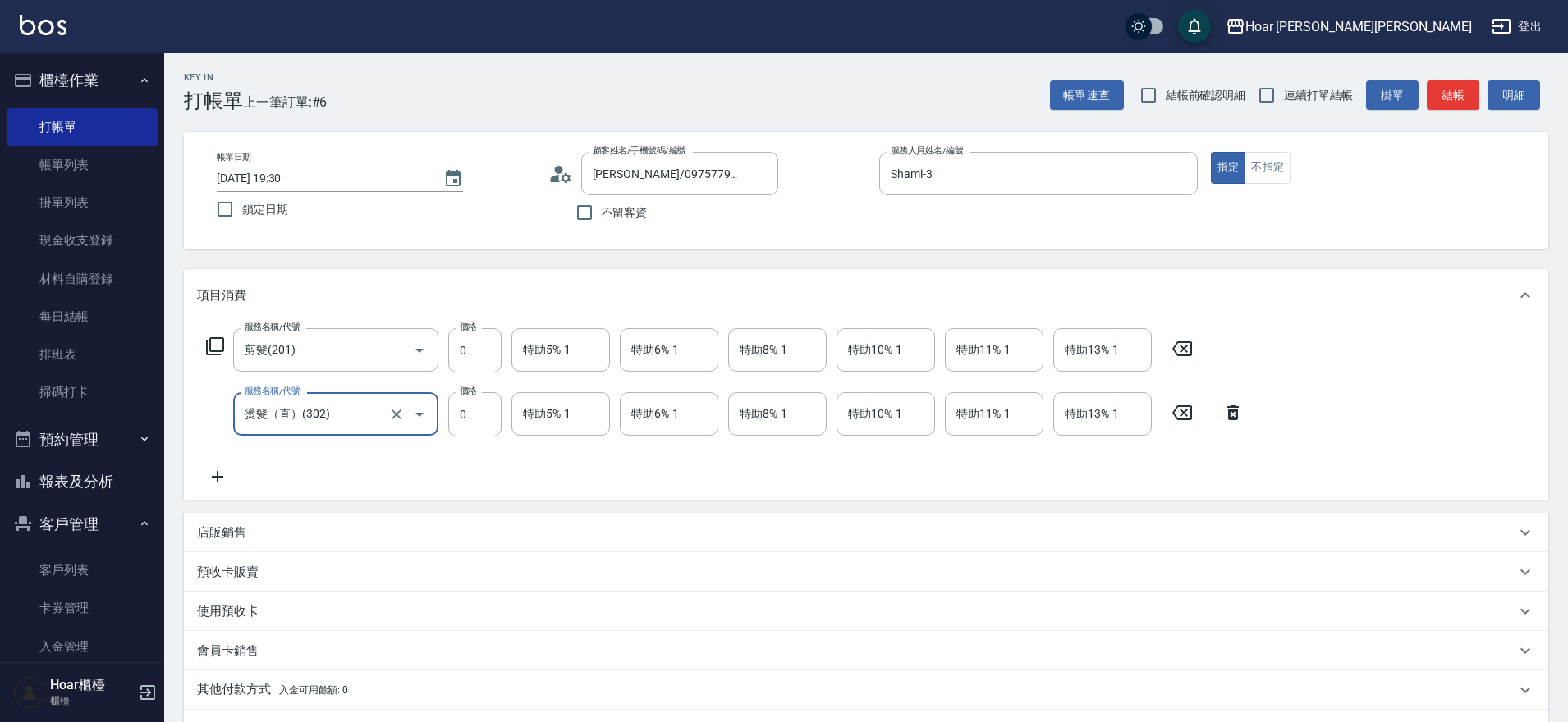
drag, startPoint x: 216, startPoint y: 480, endPoint x: 229, endPoint y: 454, distance: 29.1
click at [216, 479] on icon at bounding box center [217, 477] width 41 height 20
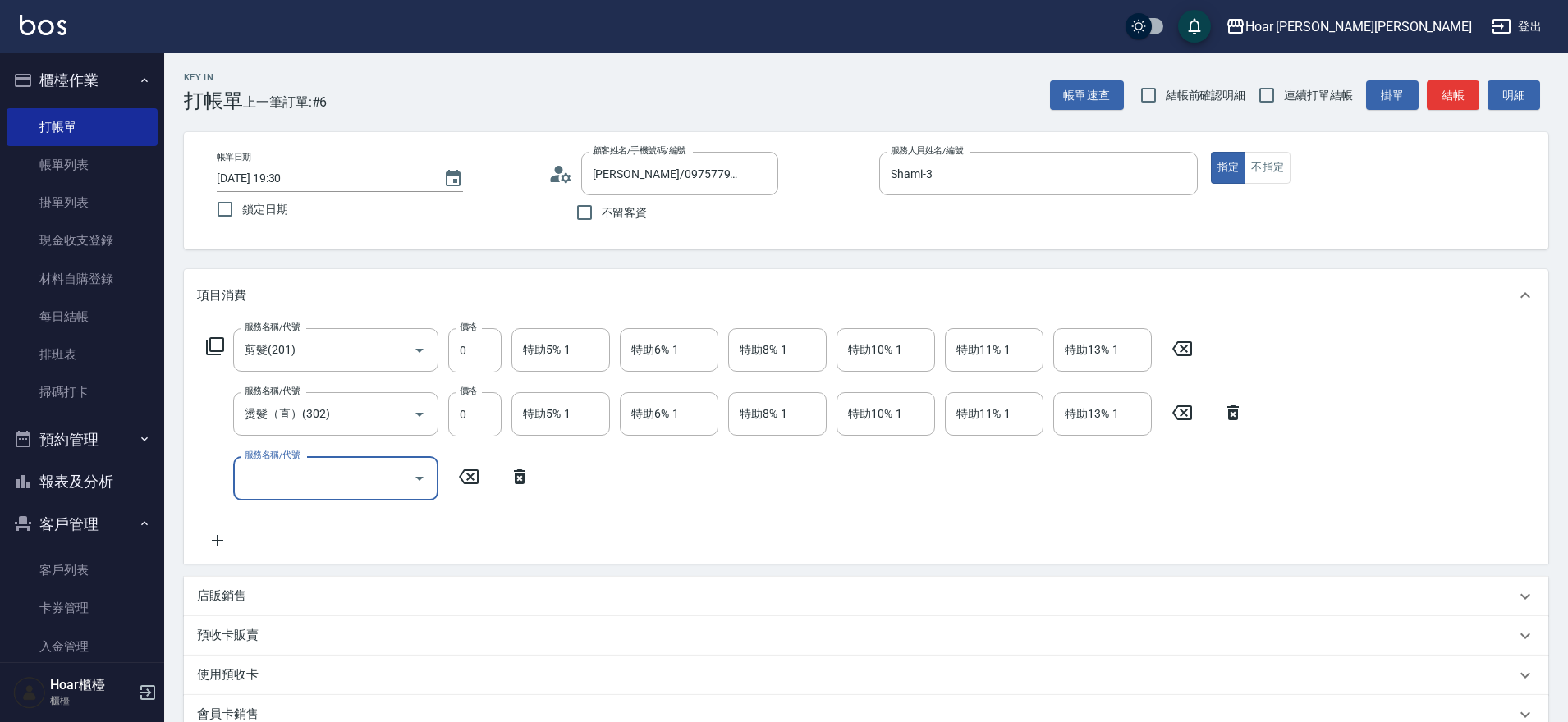
click at [271, 484] on input "服務名稱/代號" at bounding box center [323, 478] width 166 height 28
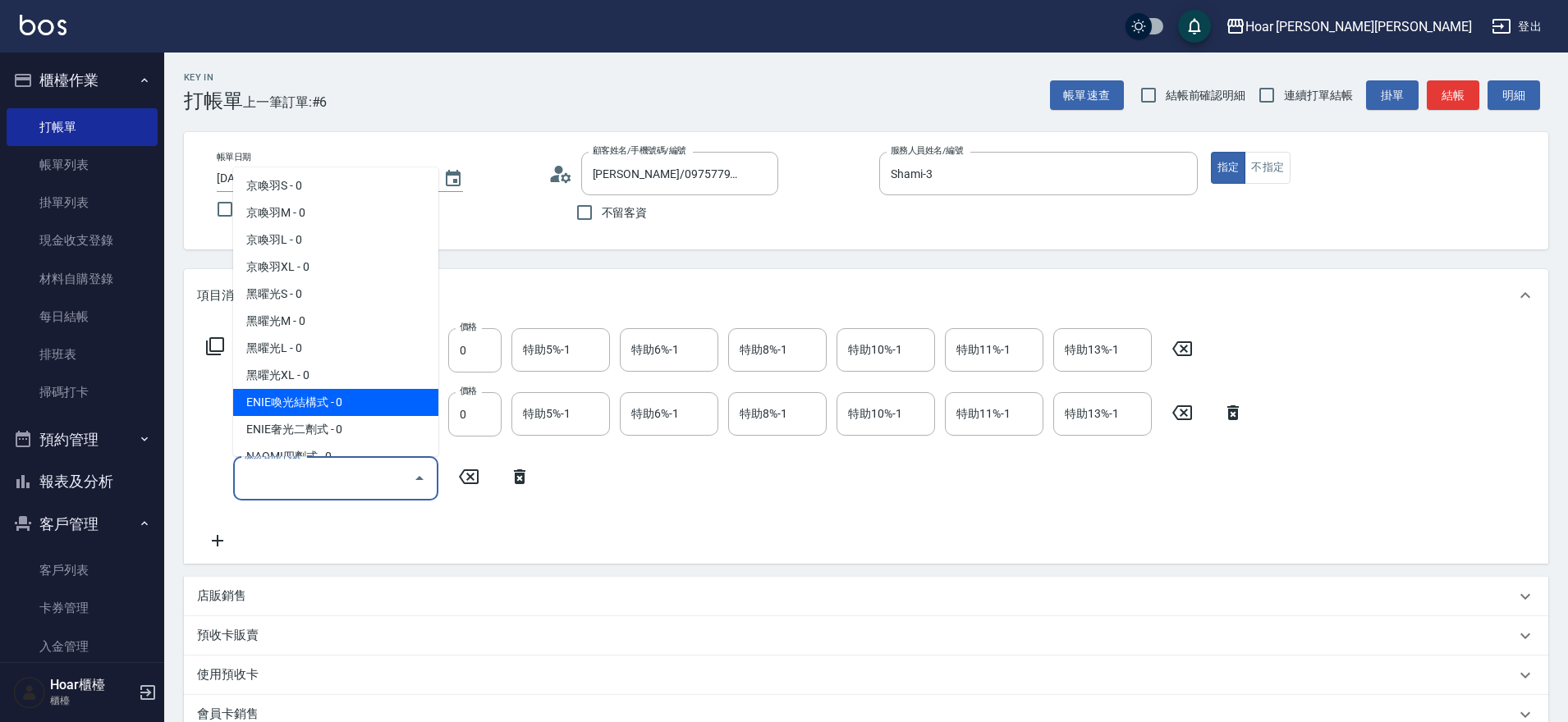
scroll to position [572, 0]
drag, startPoint x: 310, startPoint y: 406, endPoint x: 334, endPoint y: 406, distance: 24.0
click at [310, 406] on span "ENIE喚光結構式 - 0" at bounding box center [336, 401] width 205 height 27
type input "ENIE喚光結構式(609)"
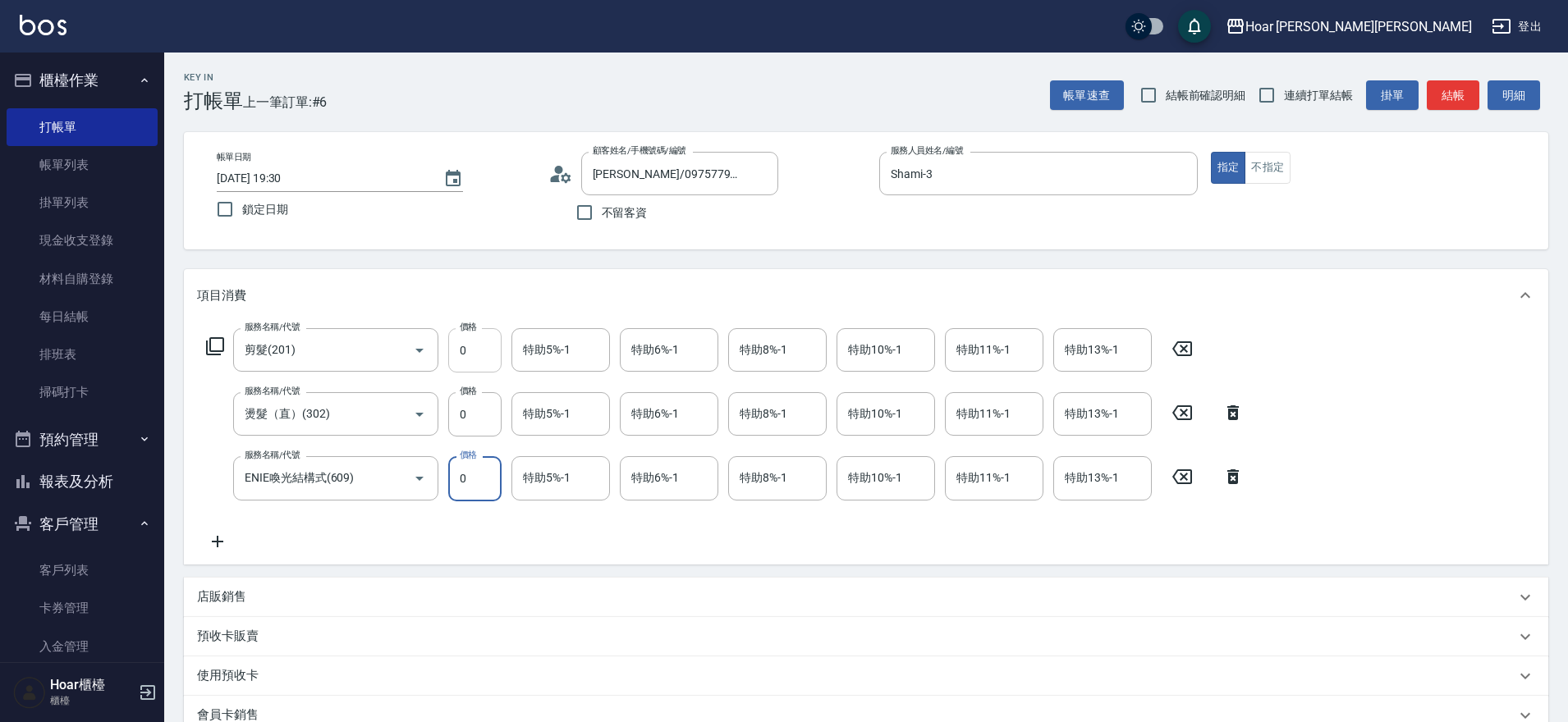
click at [471, 354] on input "0" at bounding box center [475, 350] width 53 height 44
click at [474, 353] on input "0" at bounding box center [475, 350] width 53 height 44
type input "700"
click at [470, 422] on input "0" at bounding box center [475, 414] width 53 height 44
type input "1800"
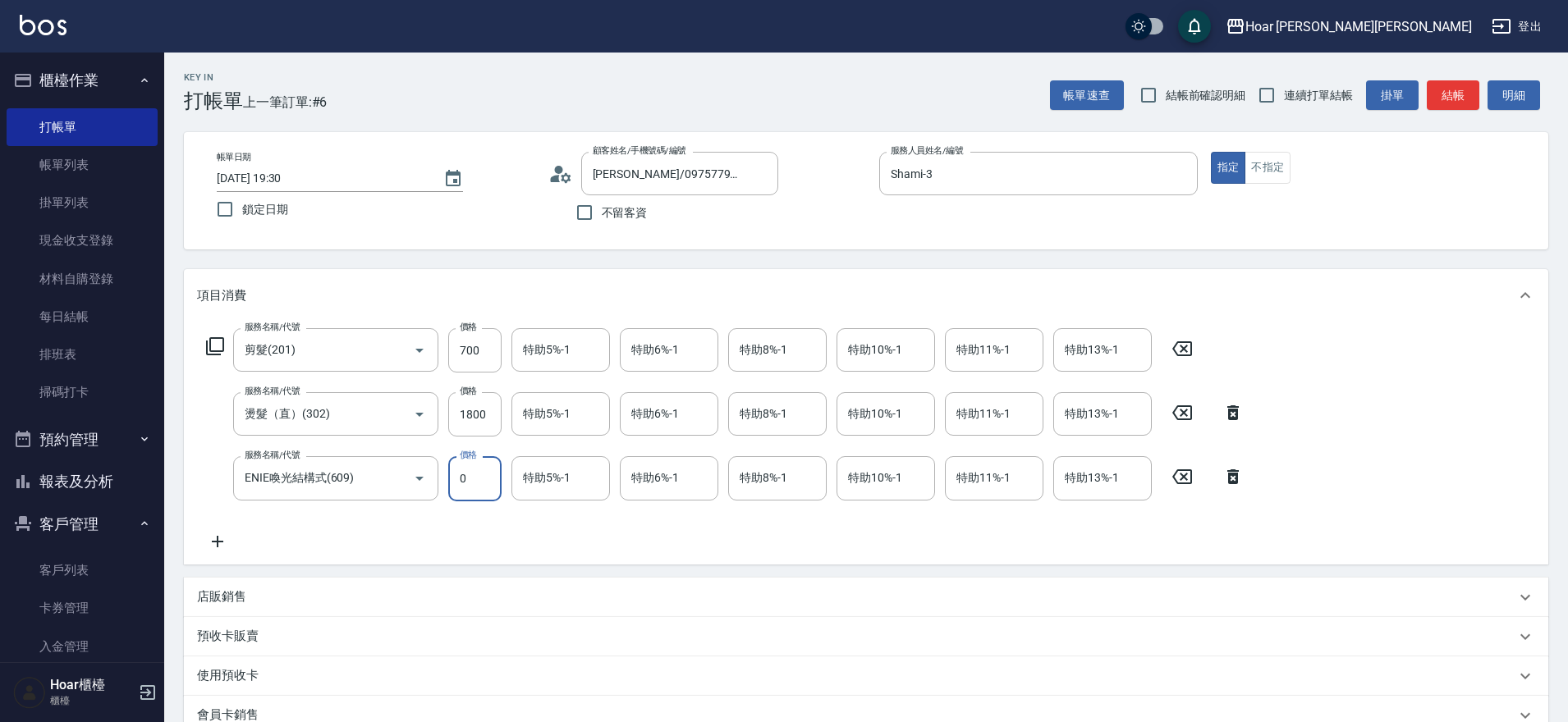
click at [485, 480] on input "0" at bounding box center [475, 478] width 53 height 44
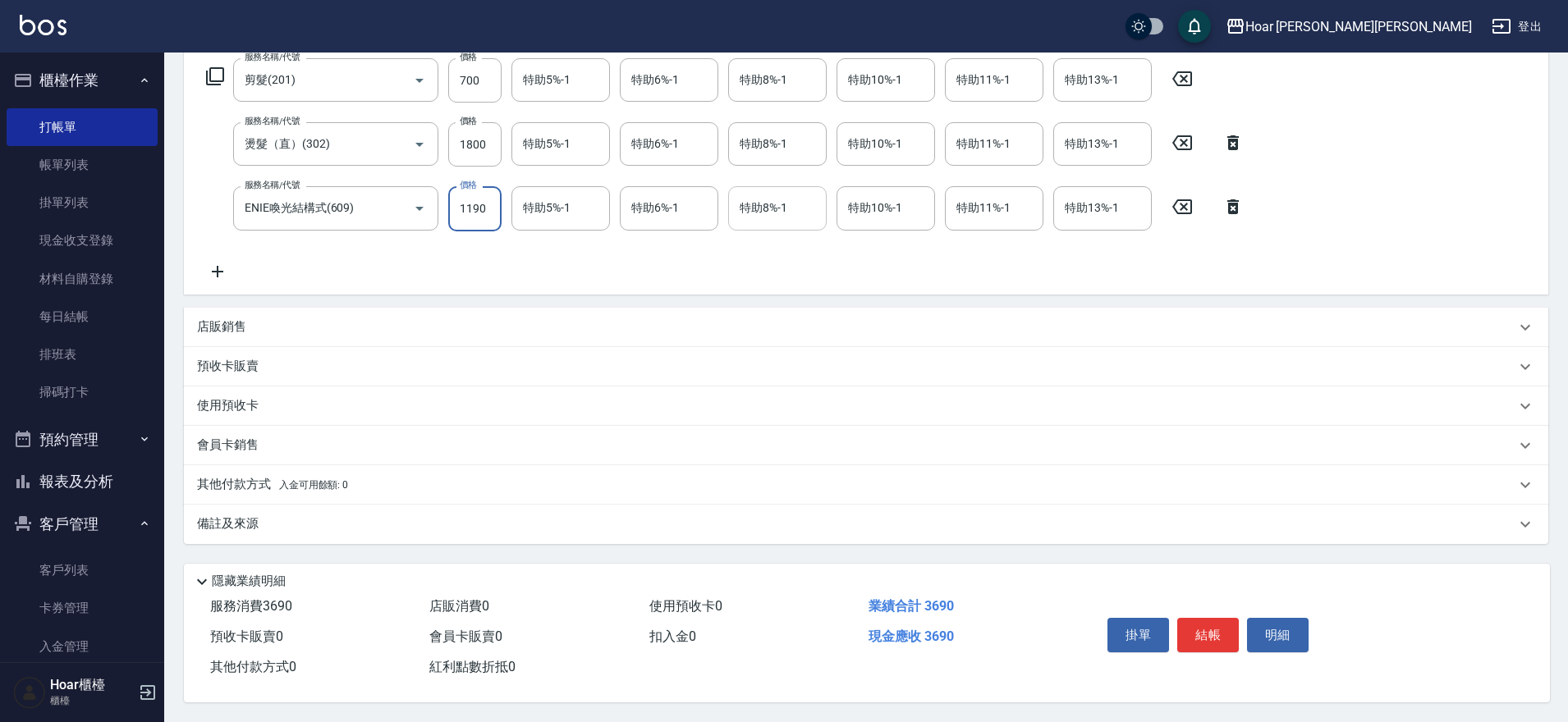
scroll to position [278, 0]
type input "1190"
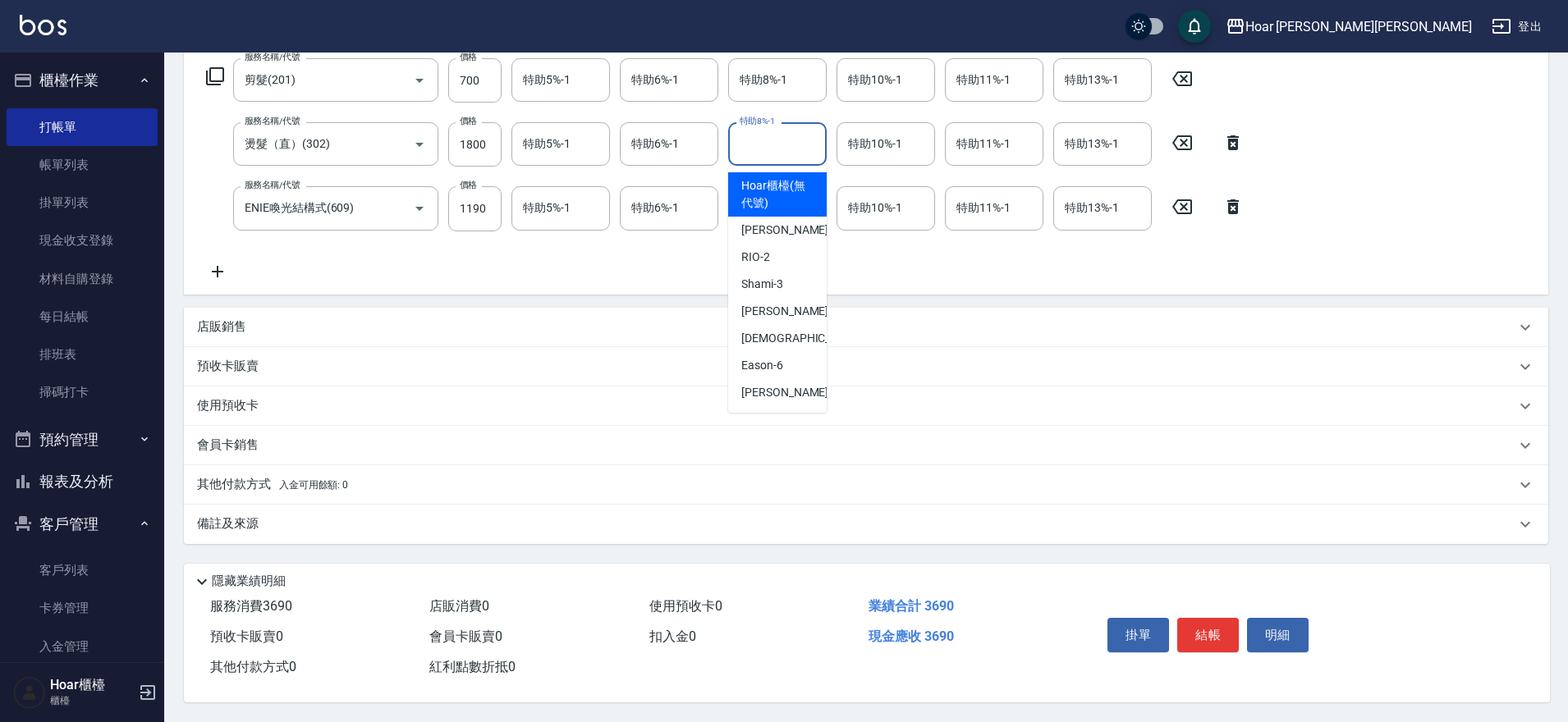
drag, startPoint x: 773, startPoint y: 138, endPoint x: 775, endPoint y: 163, distance: 25.1
click at [774, 138] on input "特助8%-1" at bounding box center [777, 144] width 83 height 28
click at [762, 357] on span "Eason -6" at bounding box center [762, 365] width 42 height 18
type input "Eason-6"
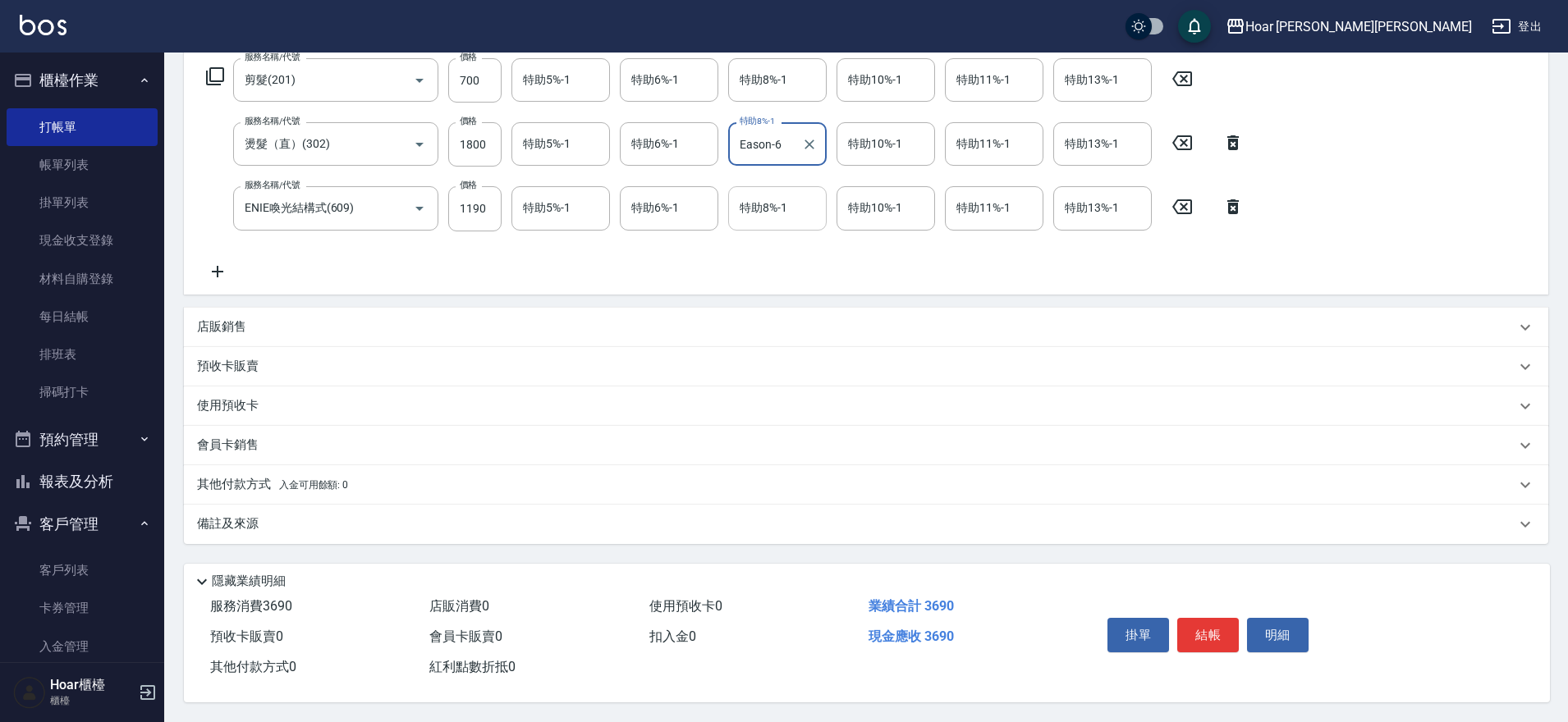
scroll to position [277, 0]
click at [766, 212] on input "特助8%-1" at bounding box center [777, 208] width 83 height 28
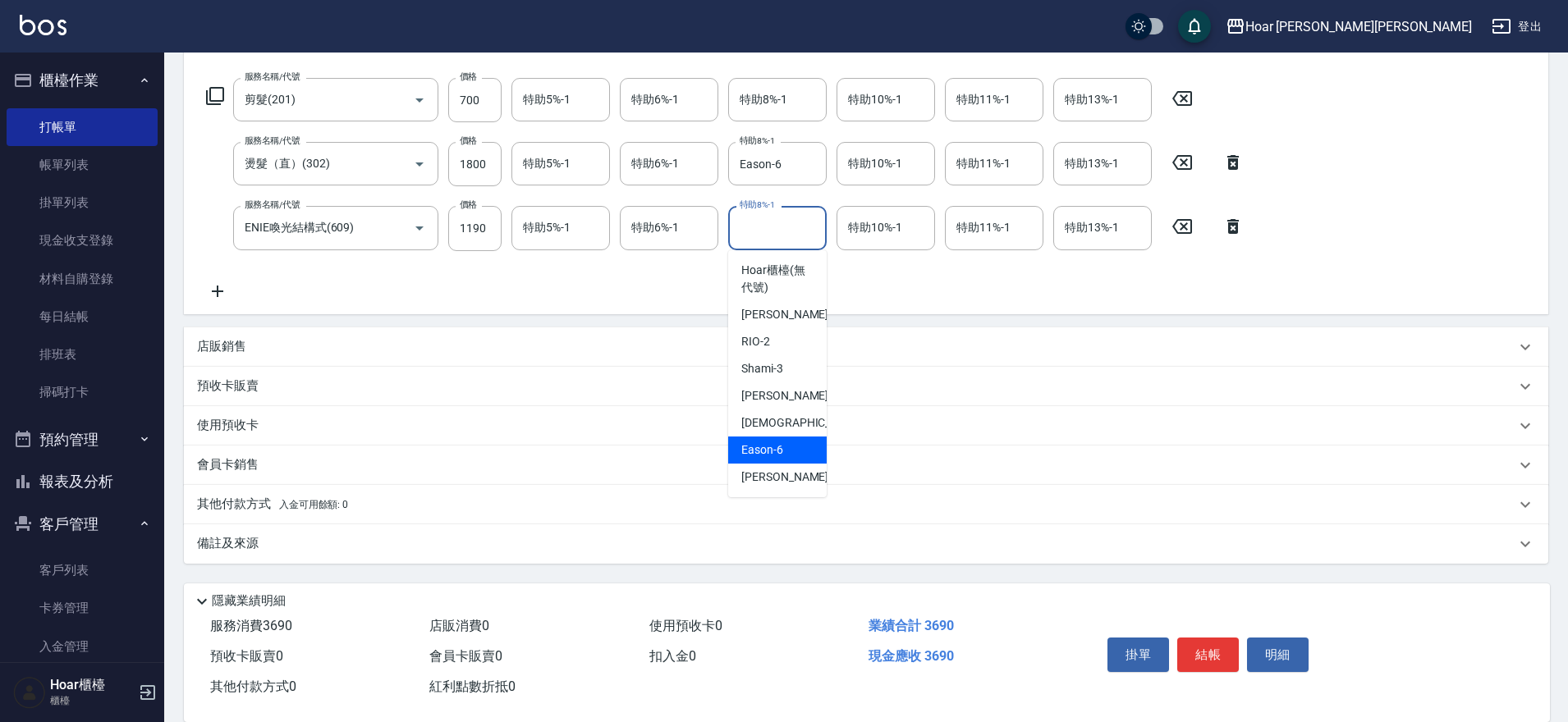
click at [759, 451] on span "Eason -6" at bounding box center [762, 450] width 42 height 18
type input "Eason-6"
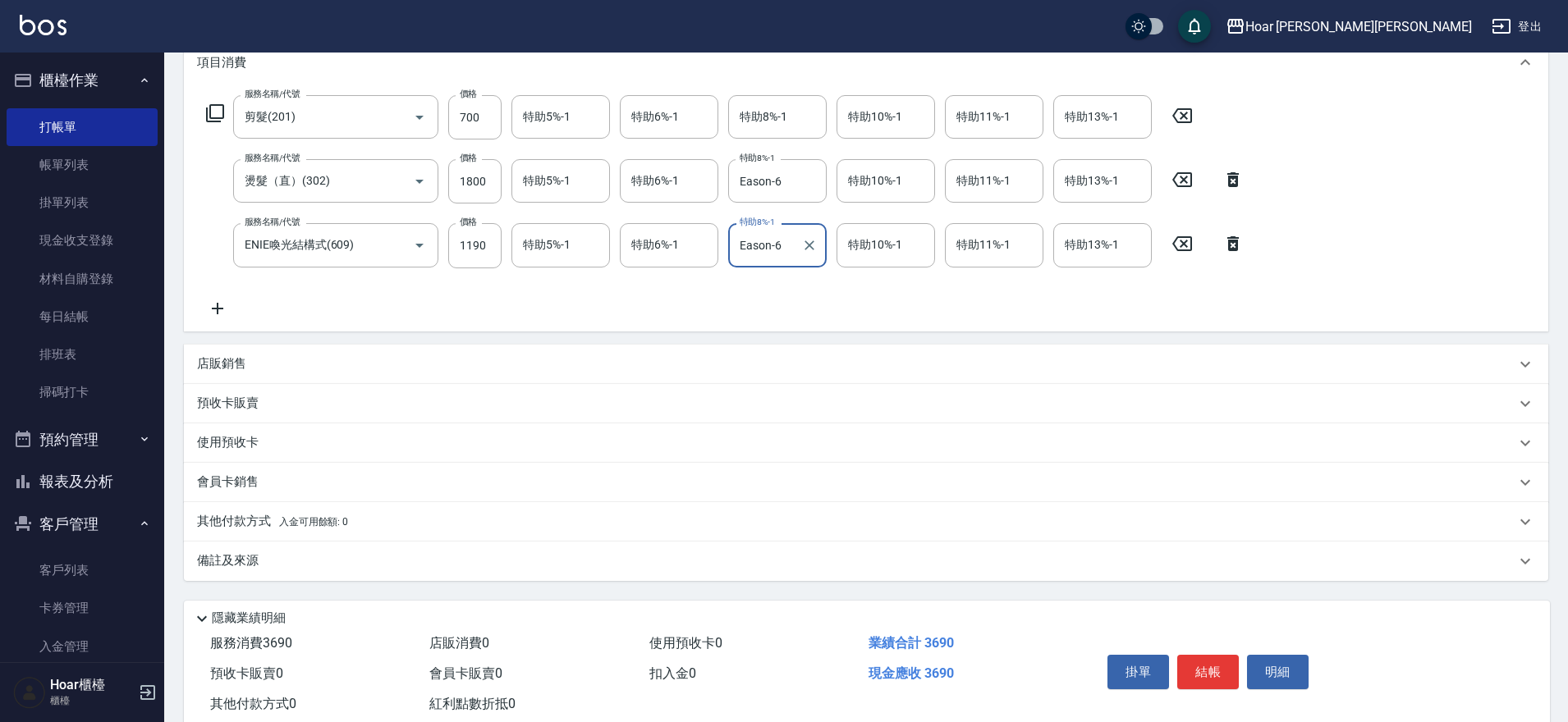
scroll to position [235, 0]
click at [244, 529] on div "其他付款方式 入金可用餘額: 0" at bounding box center [866, 519] width 1364 height 39
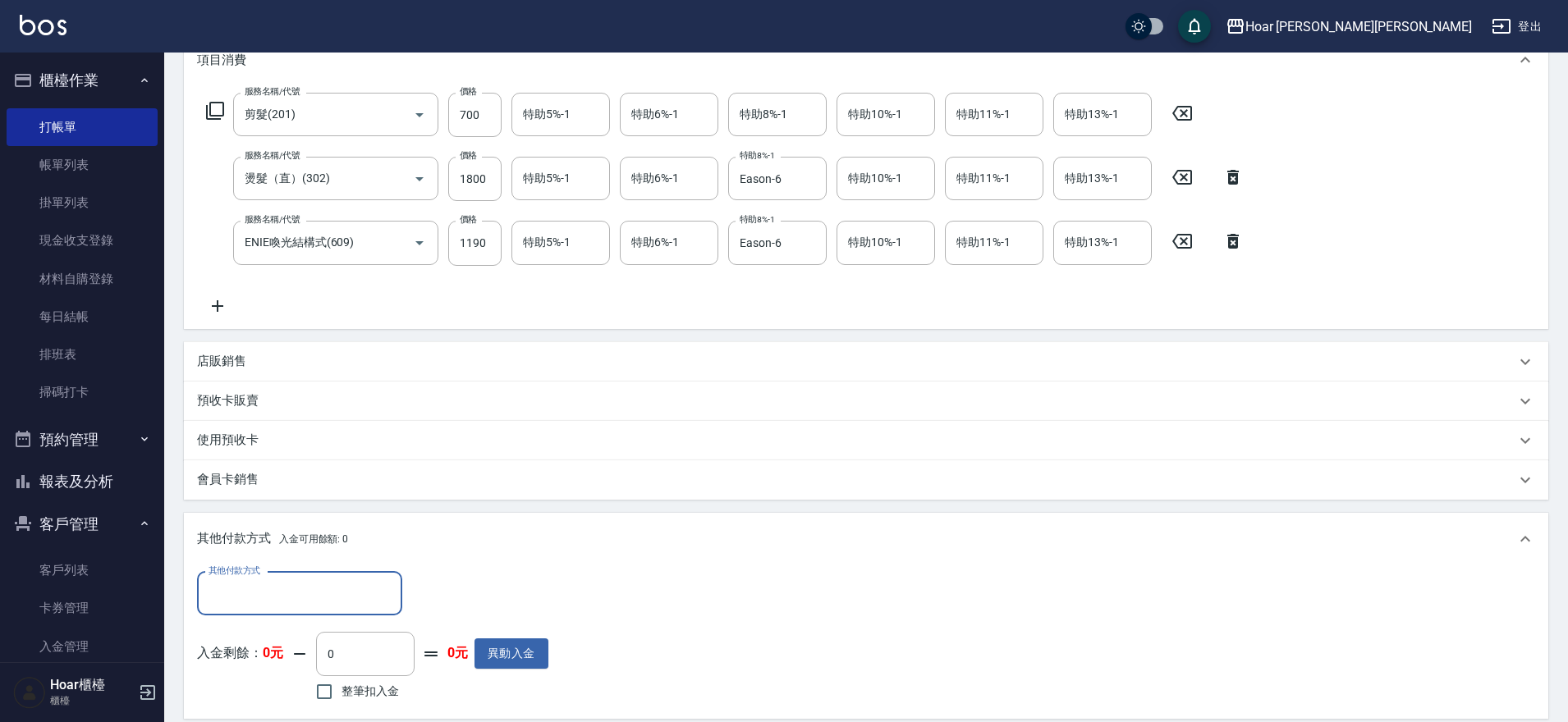
scroll to position [0, 0]
click at [299, 599] on input "其他付款方式" at bounding box center [299, 594] width 190 height 28
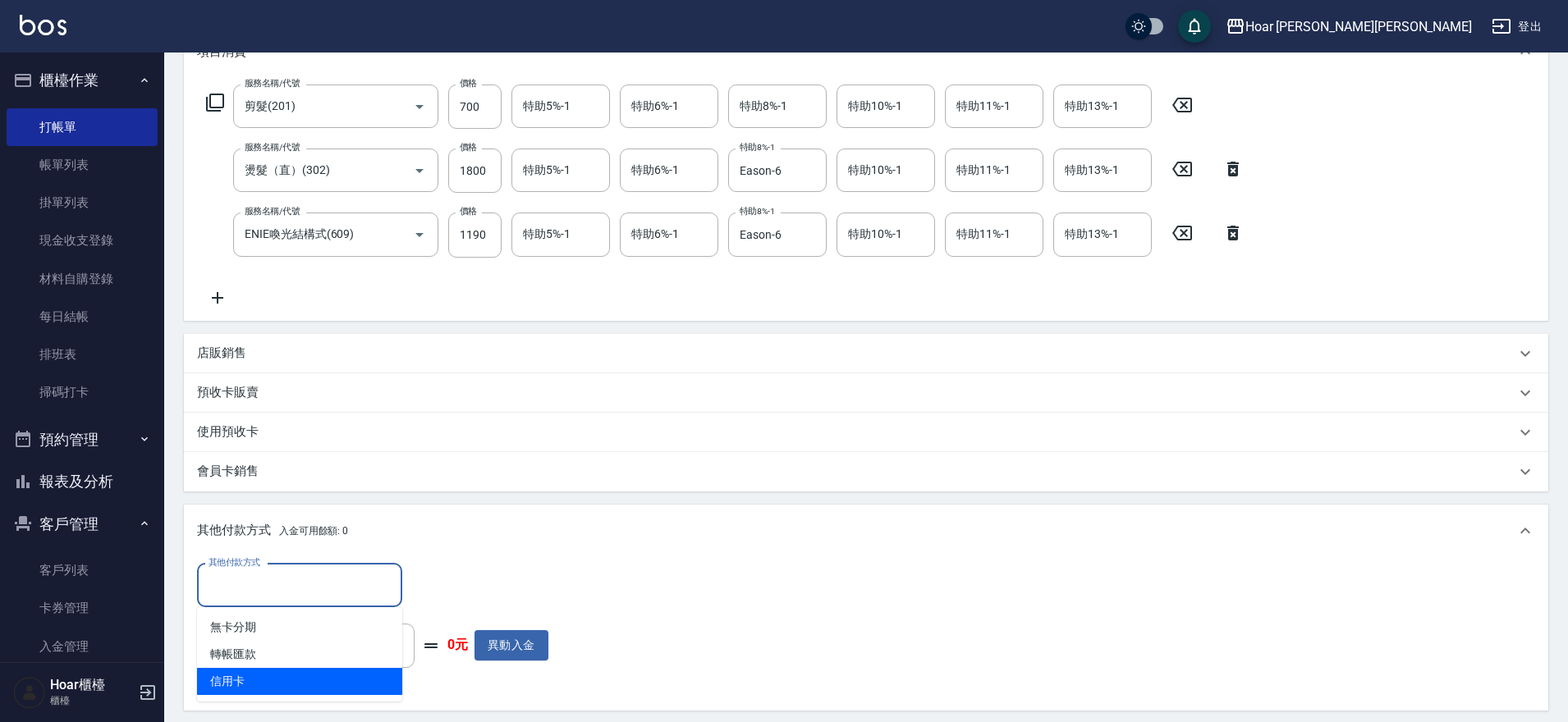
scroll to position [245, 0]
click at [248, 682] on span "信用卡" at bounding box center [299, 679] width 205 height 27
type input "信用卡"
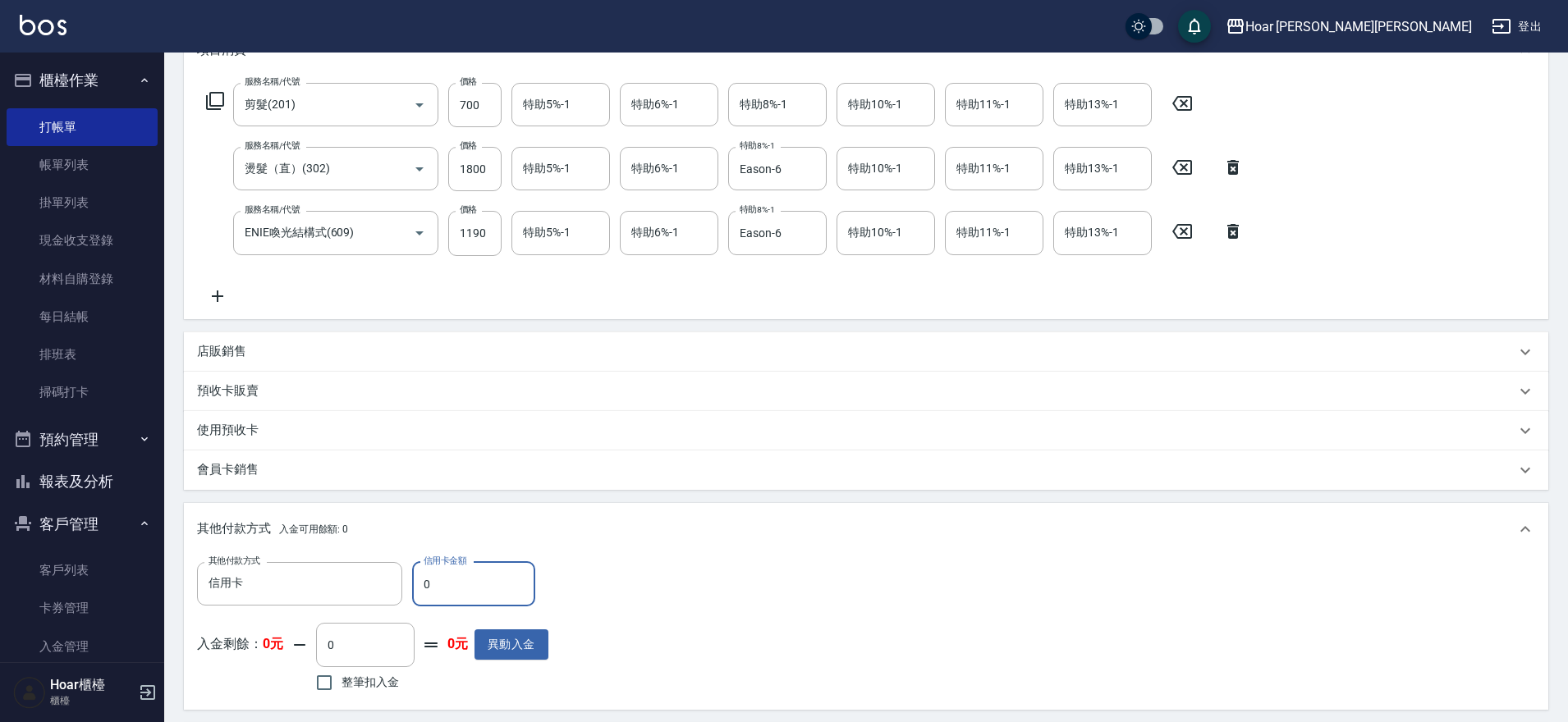
click at [459, 589] on input "0" at bounding box center [474, 584] width 123 height 44
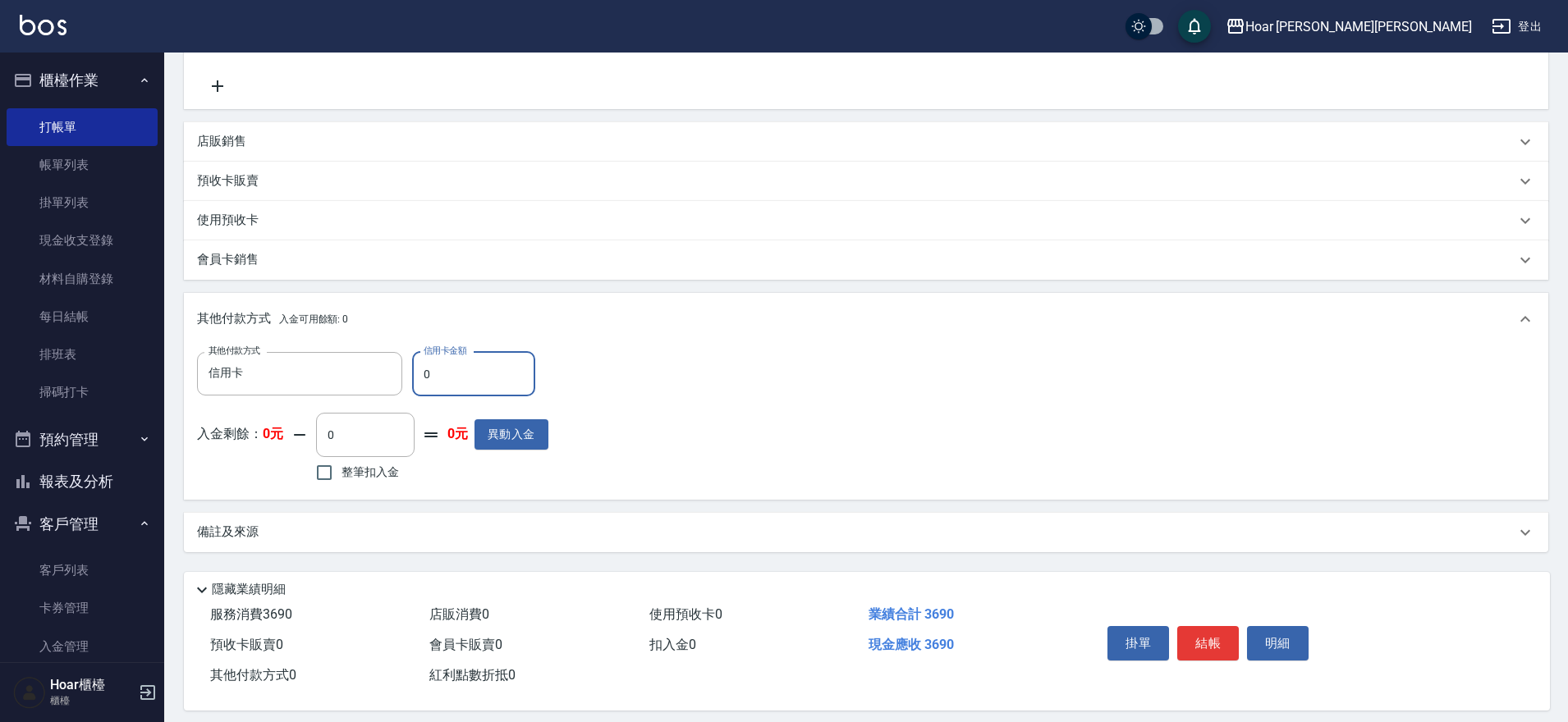
scroll to position [471, 0]
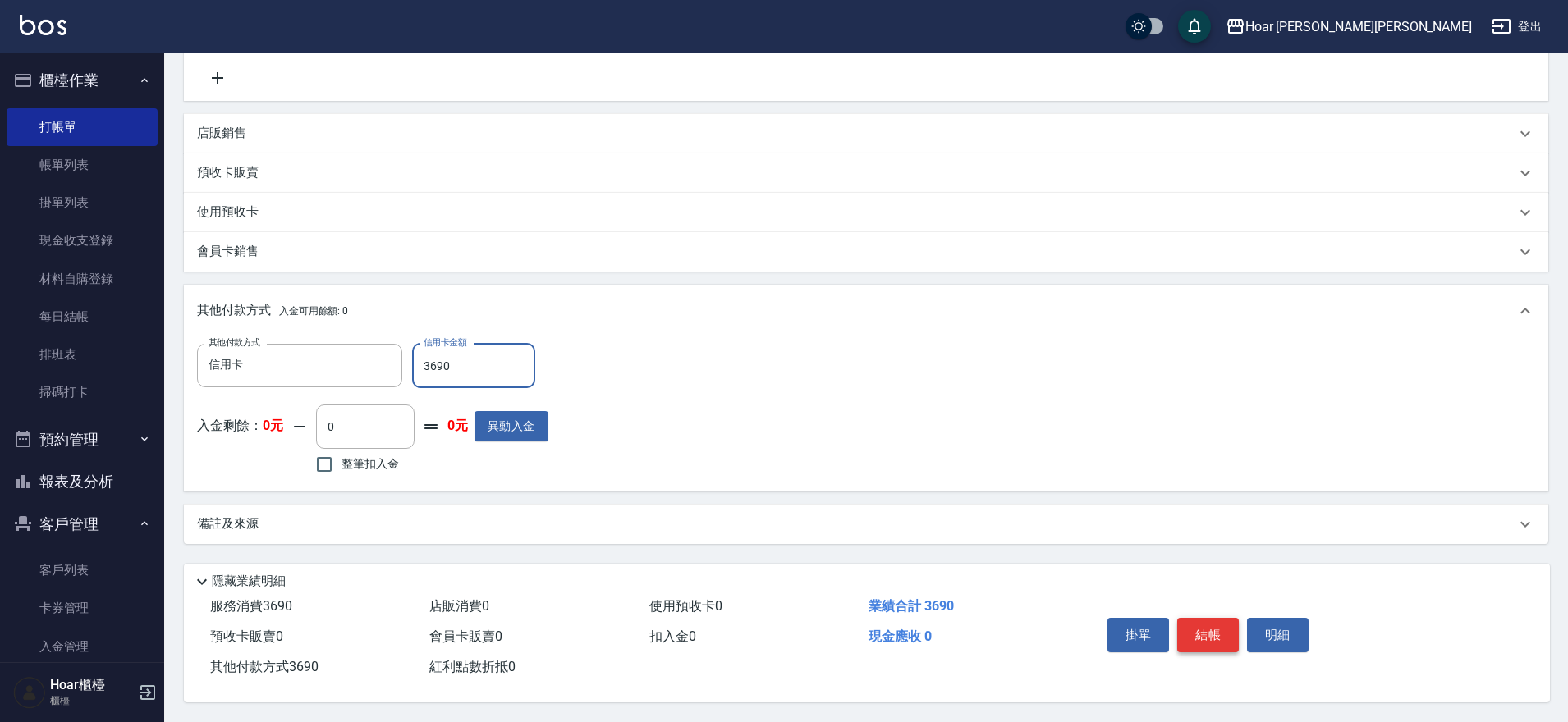
type input "3690"
click at [1214, 633] on button "結帳" at bounding box center [1208, 634] width 62 height 34
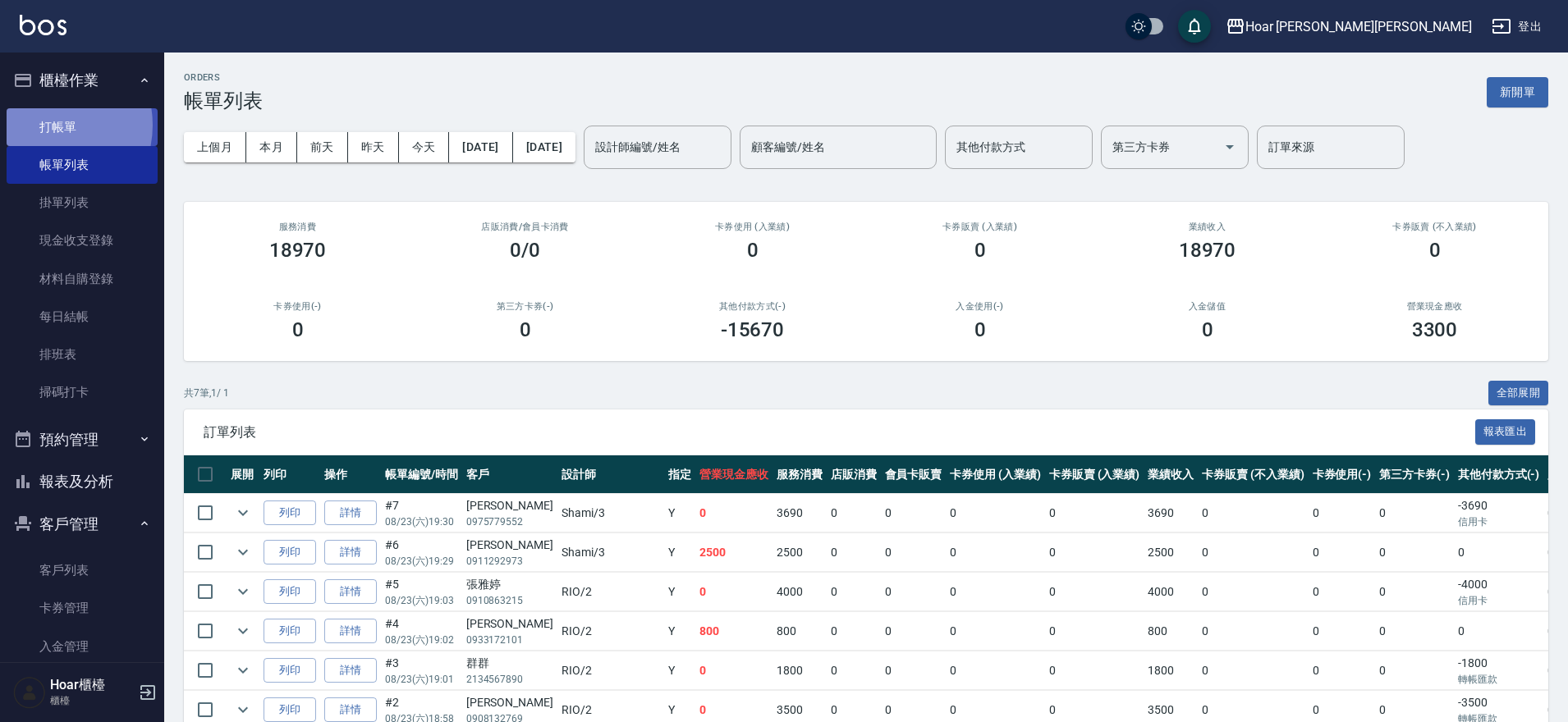
click at [43, 125] on link "打帳單" at bounding box center [82, 127] width 151 height 38
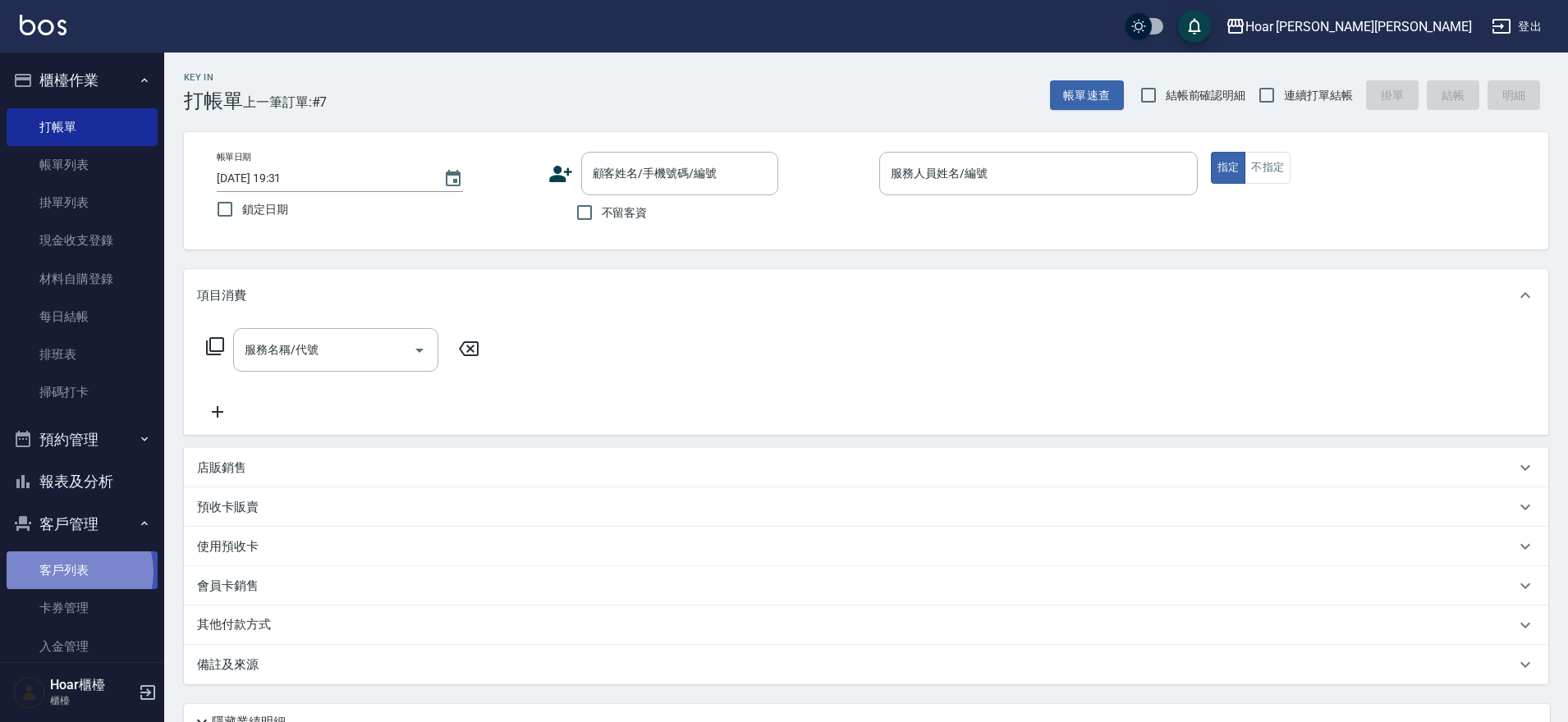
click at [76, 572] on link "客戶列表" at bounding box center [82, 569] width 151 height 38
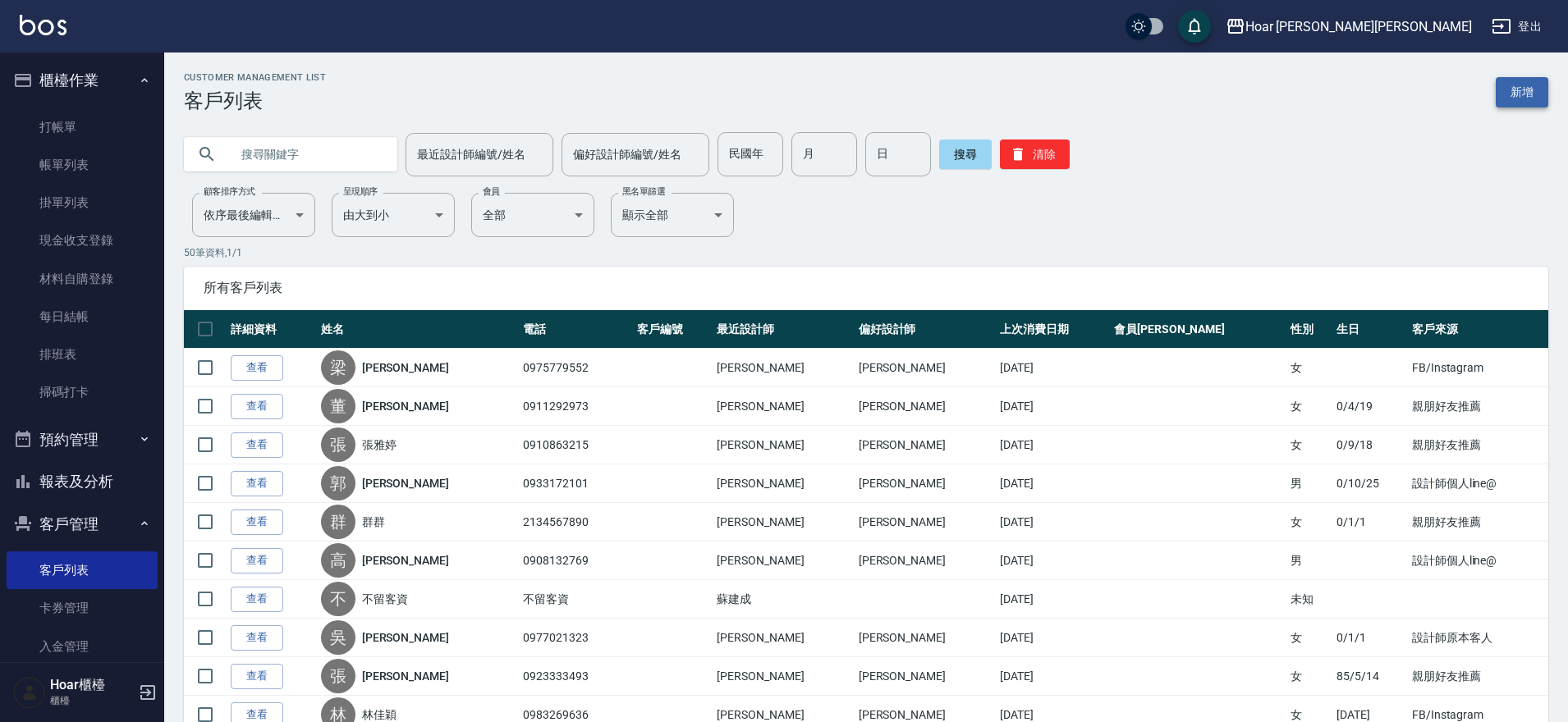
click at [1524, 103] on link "新增" at bounding box center [1521, 93] width 53 height 30
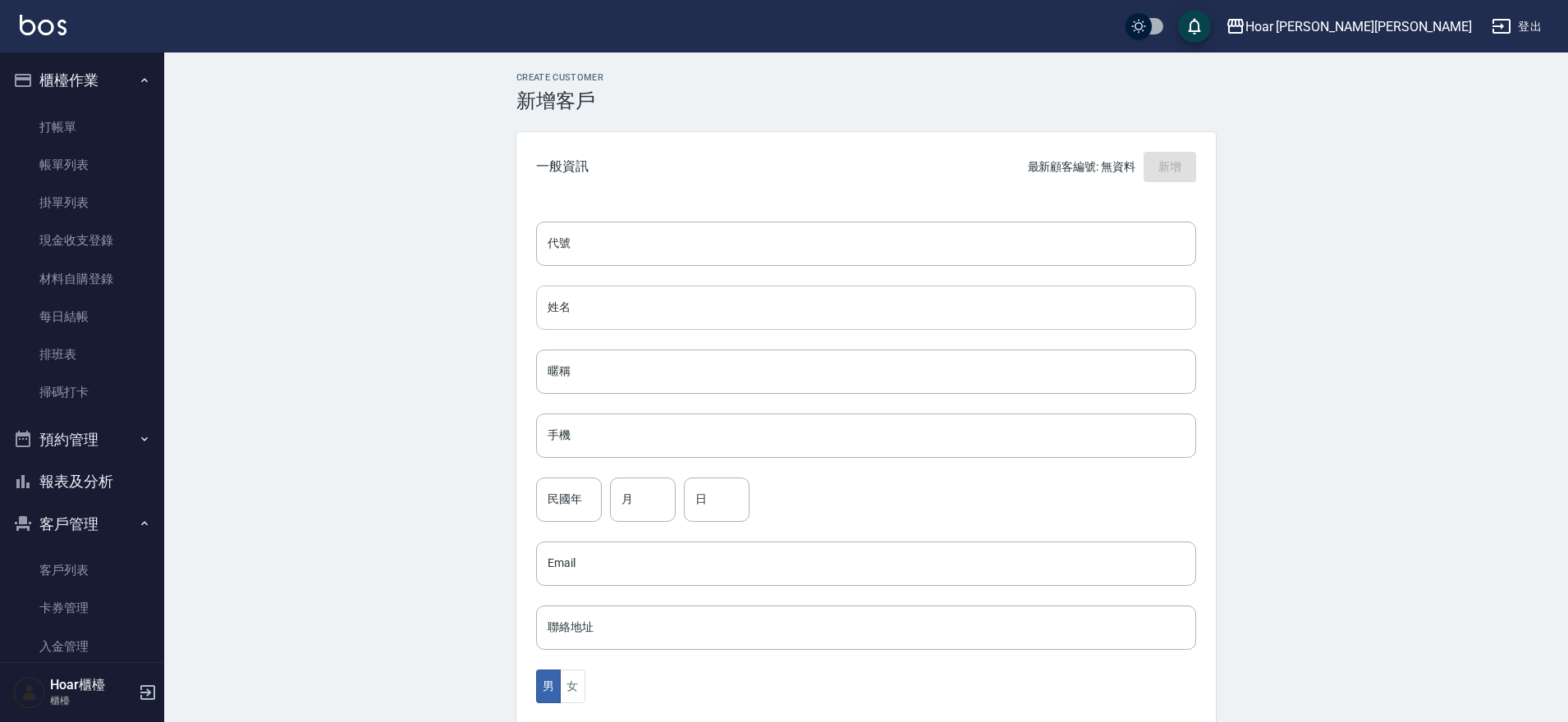
click at [792, 328] on input "姓名" at bounding box center [866, 308] width 660 height 44
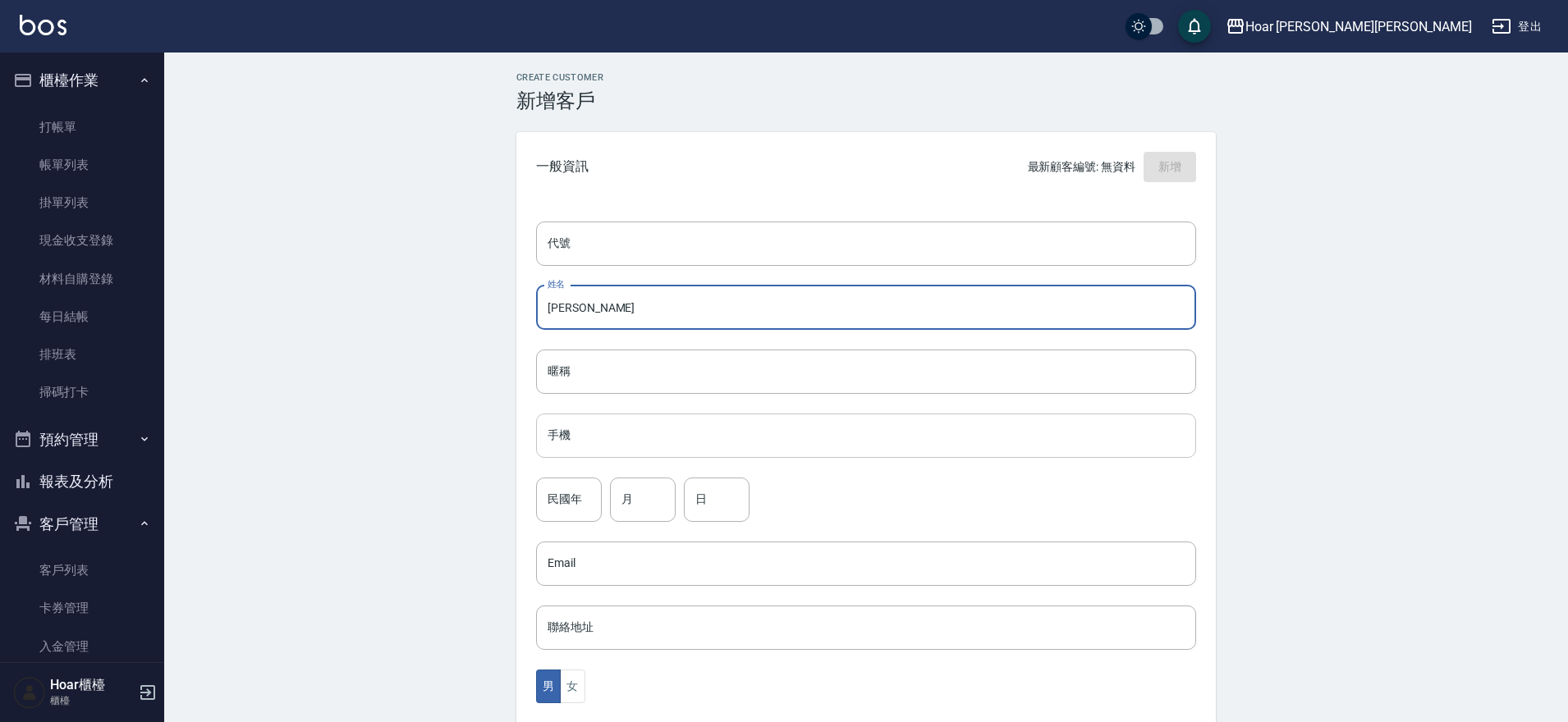
type input "陳俐妏"
click at [681, 444] on input "手機" at bounding box center [866, 435] width 660 height 44
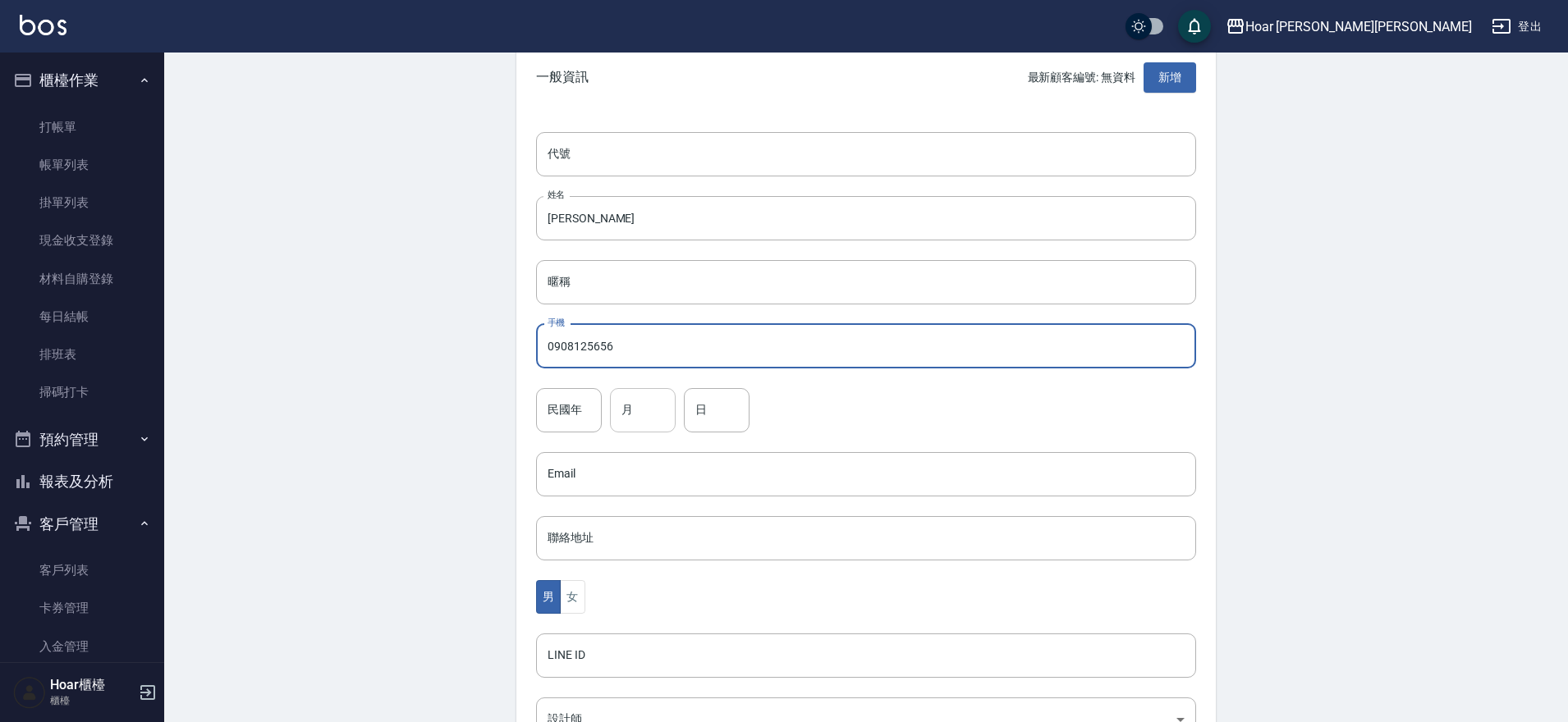
scroll to position [102, 0]
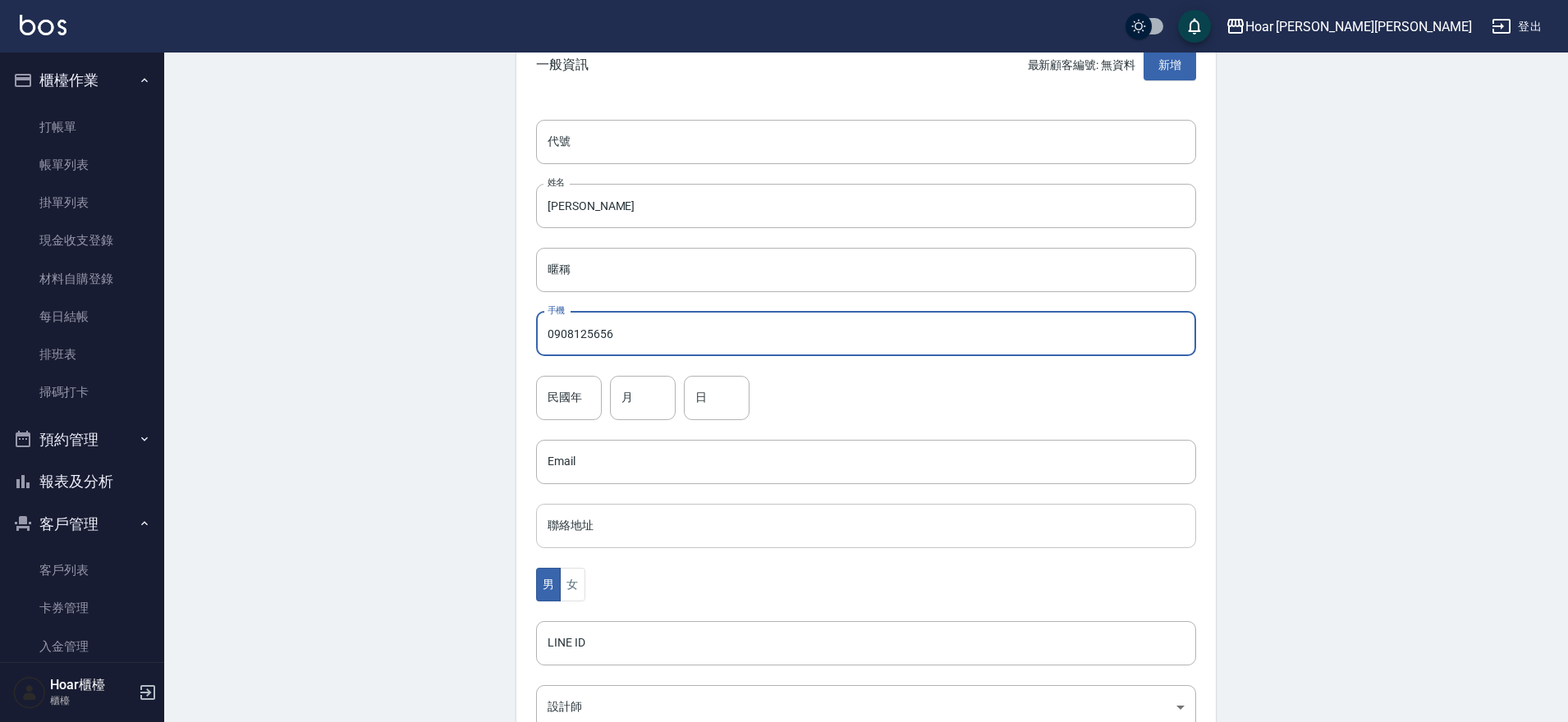
type input "0908125656"
click at [629, 524] on input "聯絡地址" at bounding box center [866, 525] width 660 height 44
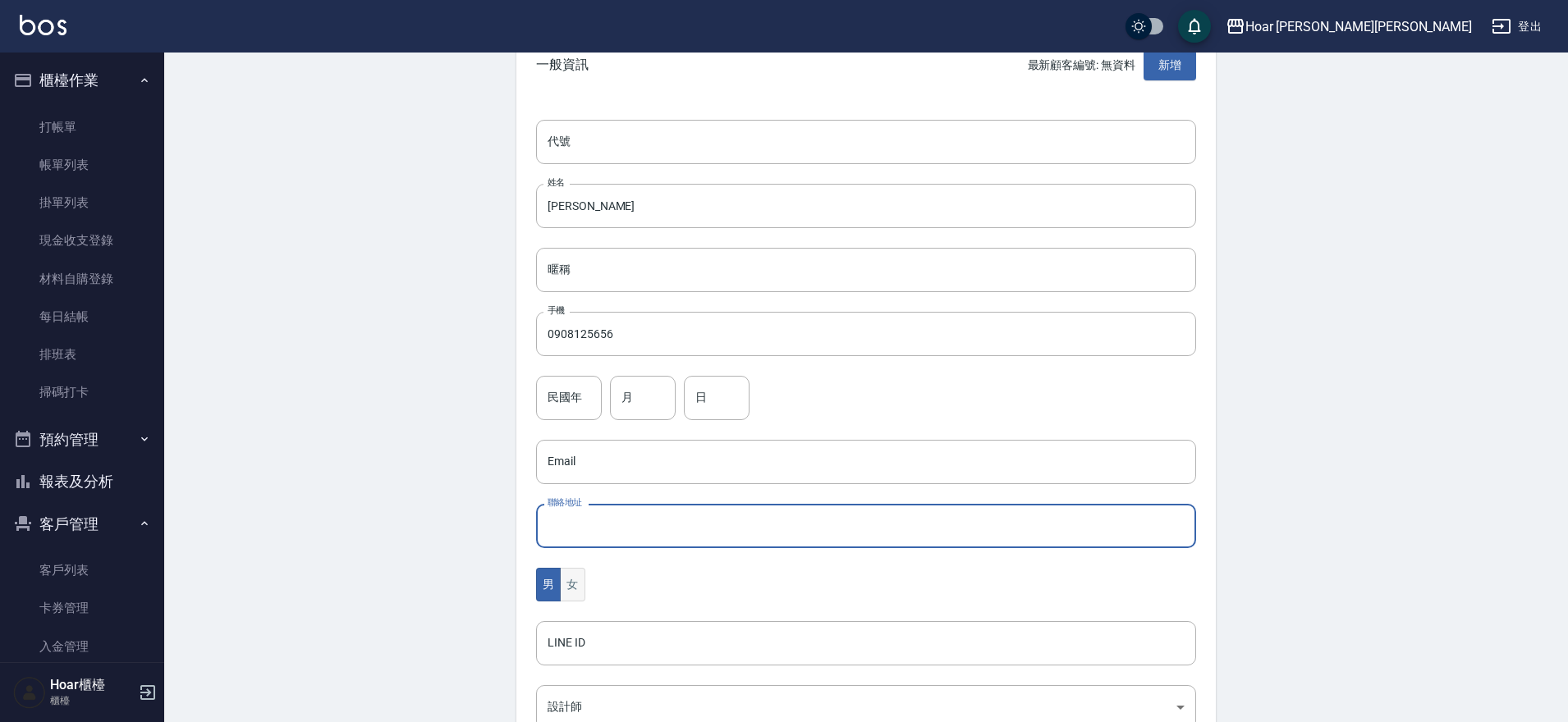
click at [564, 599] on button "女" at bounding box center [572, 584] width 25 height 33
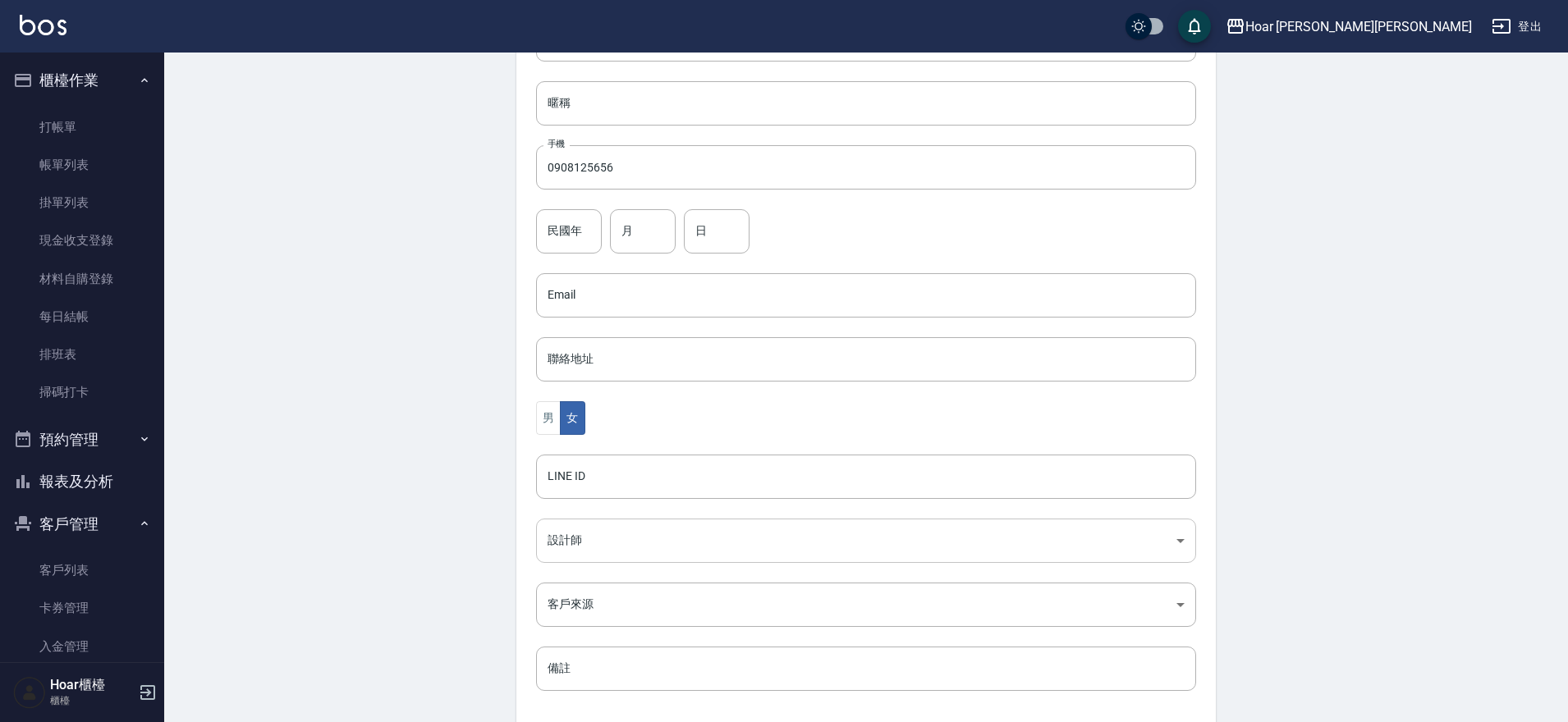
scroll to position [276, 0]
click at [586, 544] on body "Hoar 霍爾沙龍 登出 櫃檯作業 打帳單 帳單列表 掛單列表 現金收支登錄 材料自購登錄 每日結帳 排班表 掃碼打卡 預約管理 預約管理 單日預約紀錄 單週…" at bounding box center [784, 258] width 1568 height 1068
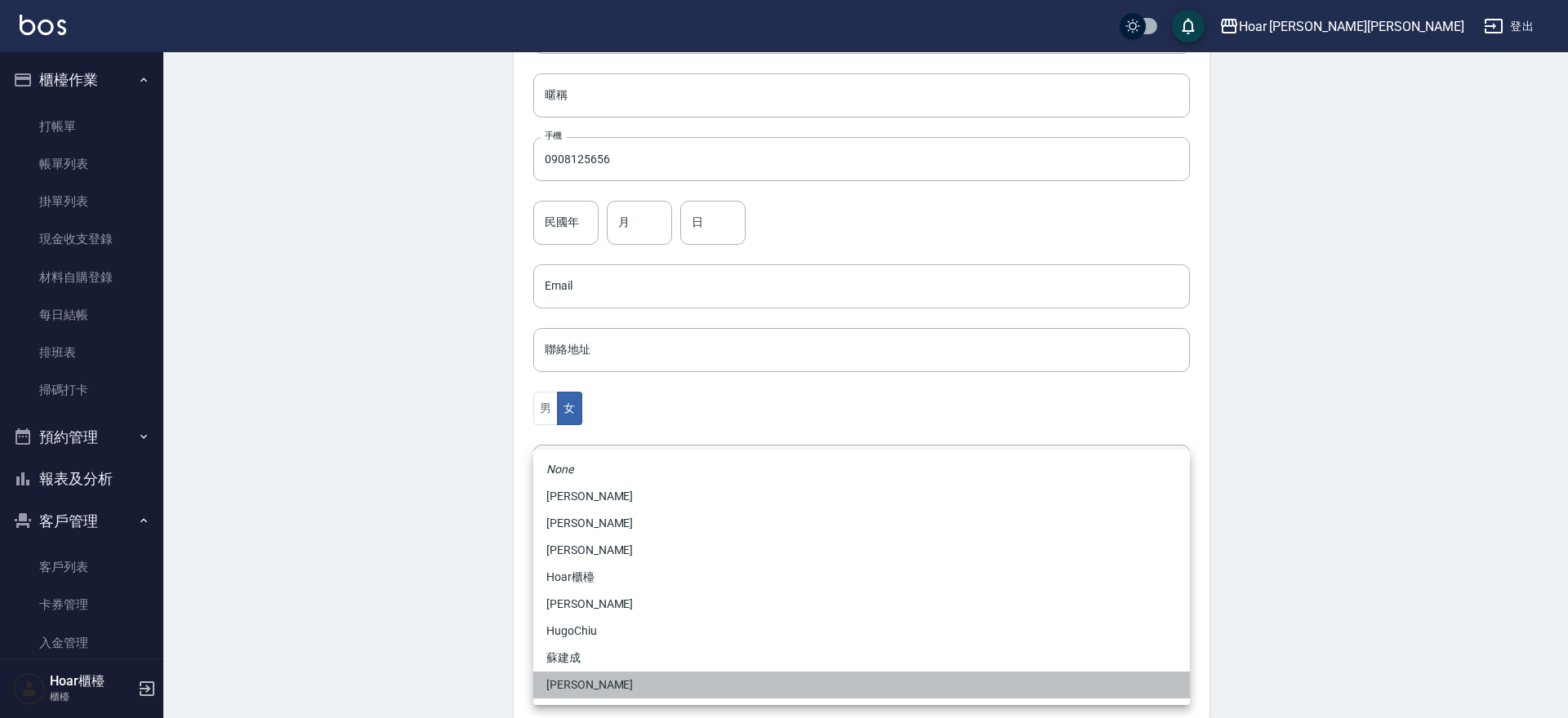
click at [614, 682] on li "黃紹閔" at bounding box center [861, 685] width 656 height 27
type input "ca54d0d9-00fe-490f-ba6a-72a5339bf885"
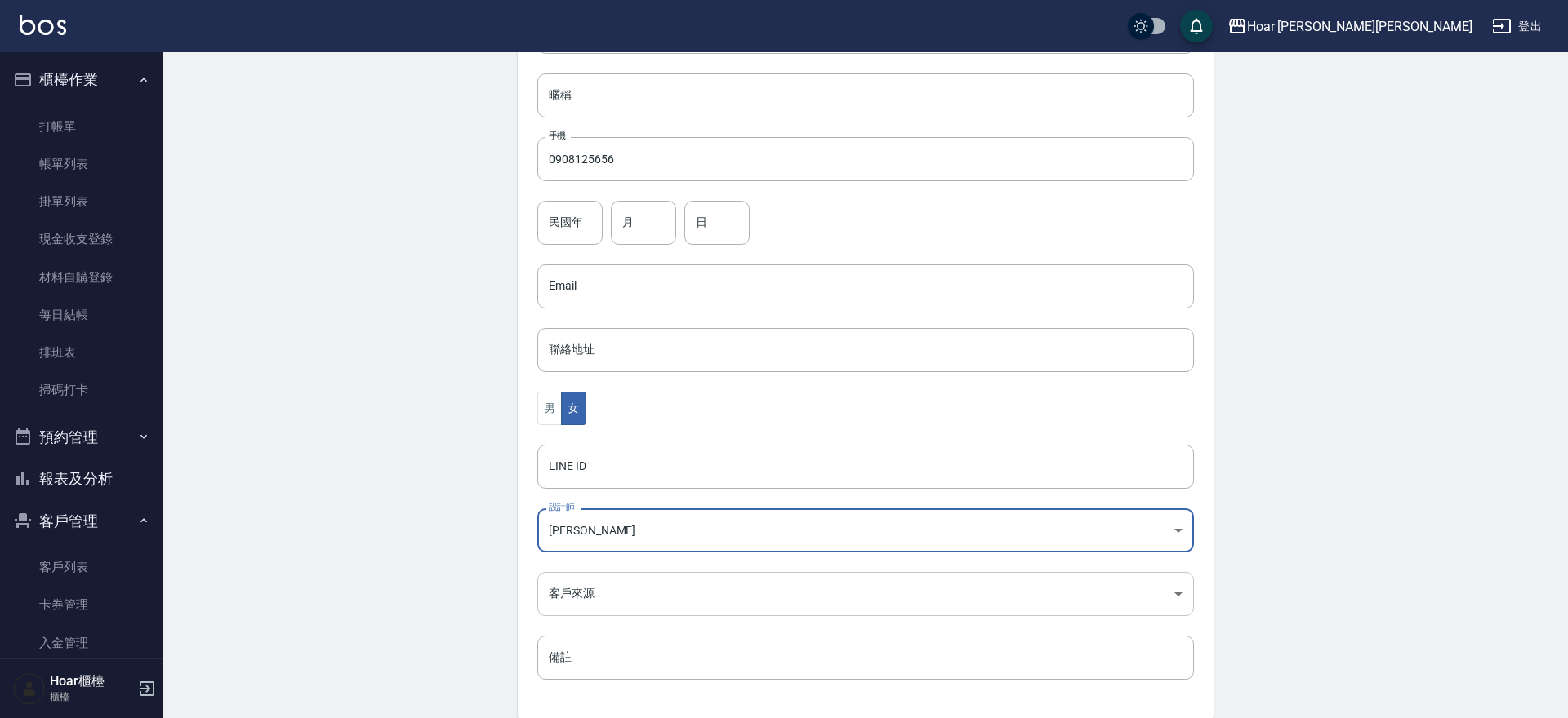
click at [622, 589] on body "Hoar 霍爾沙龍 登出 櫃檯作業 打帳單 帳單列表 掛單列表 現金收支登錄 材料自購登錄 每日結帳 排班表 掃碼打卡 預約管理 預約管理 單日預約紀錄 單週…" at bounding box center [784, 256] width 1568 height 1062
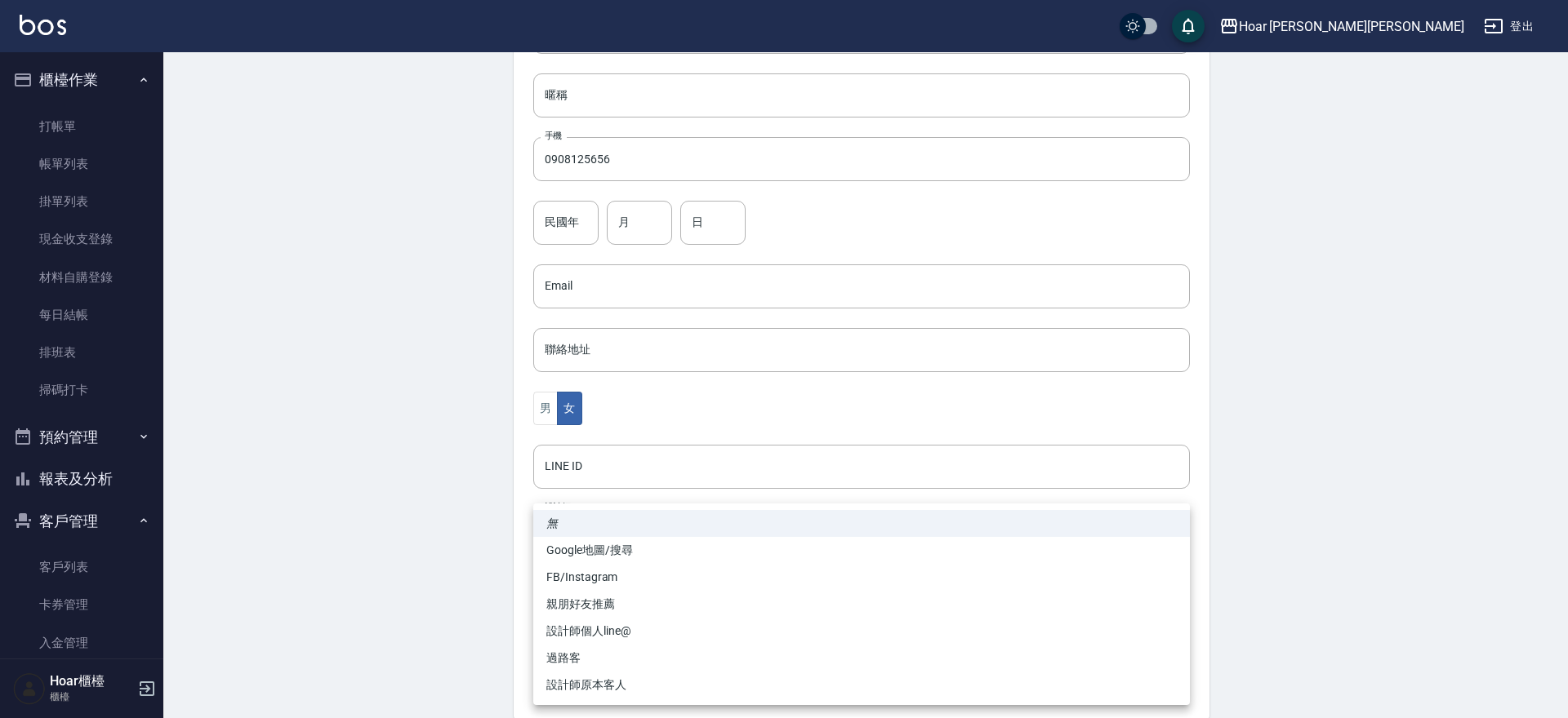
click at [603, 603] on li "親朋好友推薦" at bounding box center [861, 604] width 656 height 27
type input "親朋好友推薦"
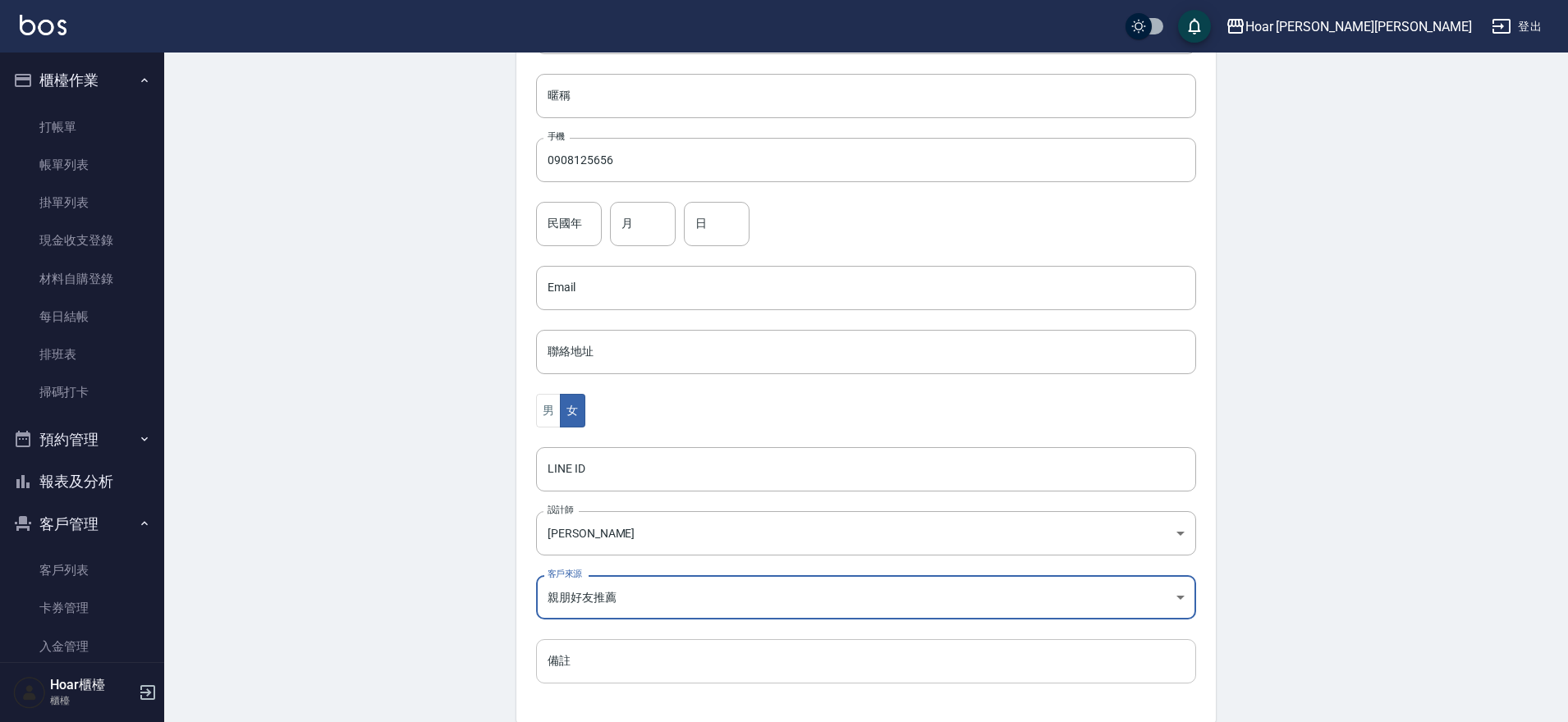
scroll to position [333, 0]
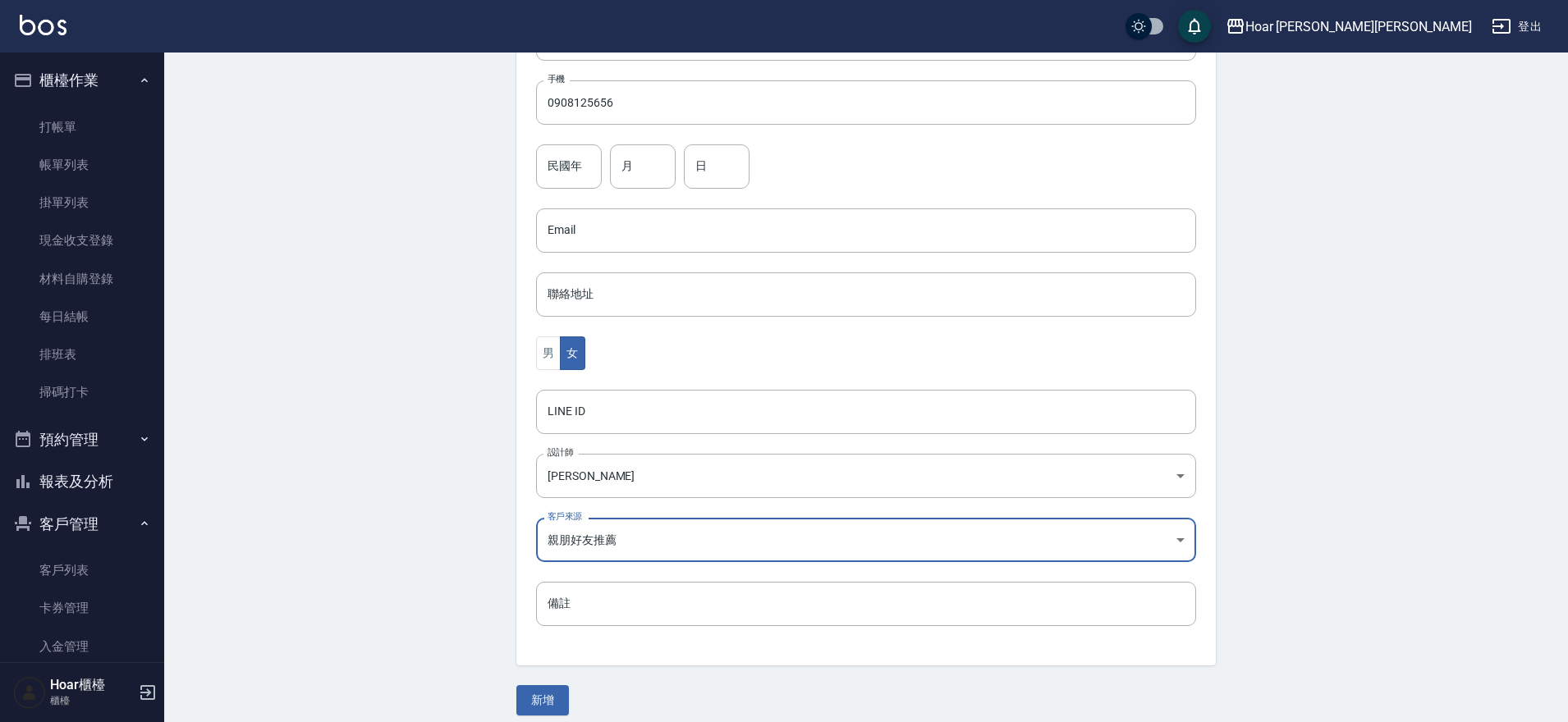
click at [545, 703] on button "新增" at bounding box center [542, 700] width 53 height 30
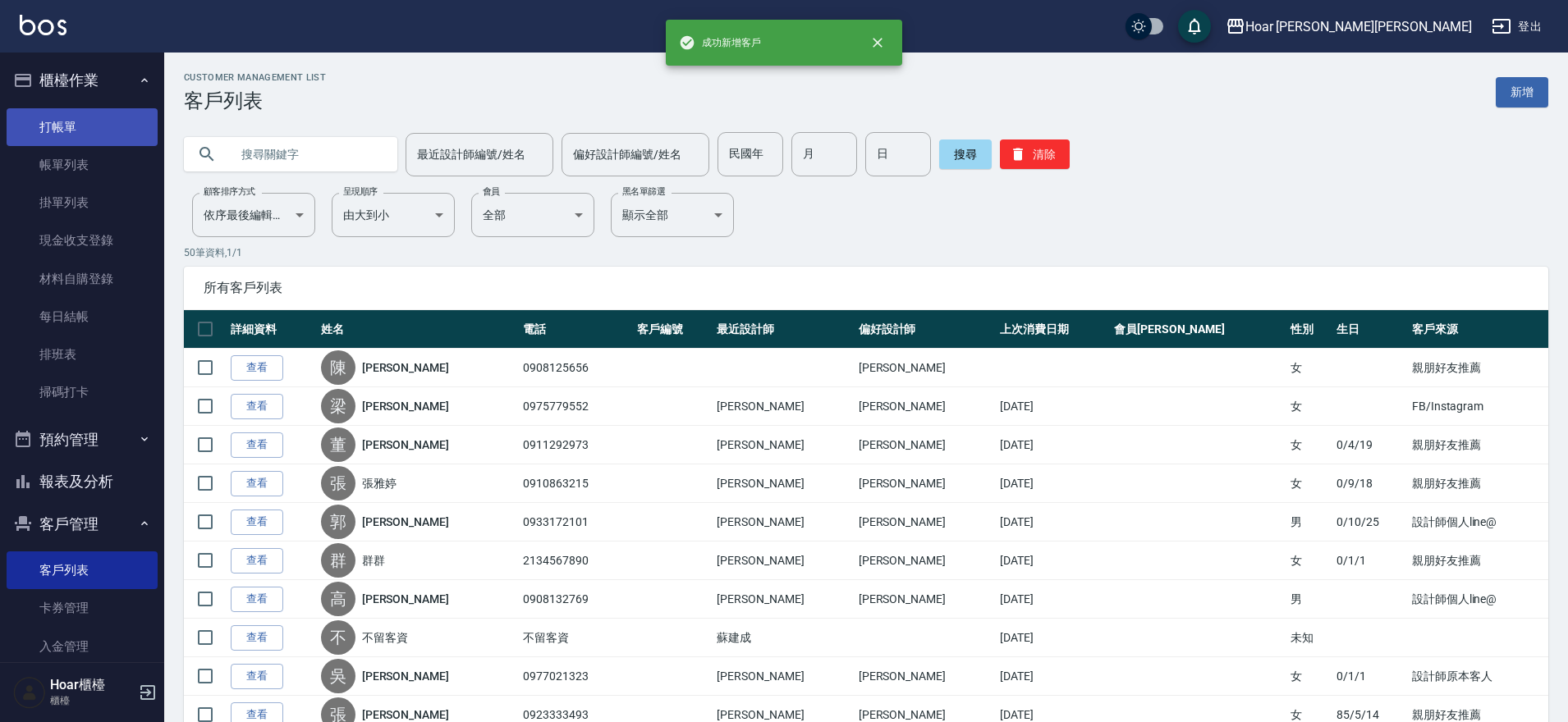
click at [122, 139] on link "打帳單" at bounding box center [82, 127] width 151 height 38
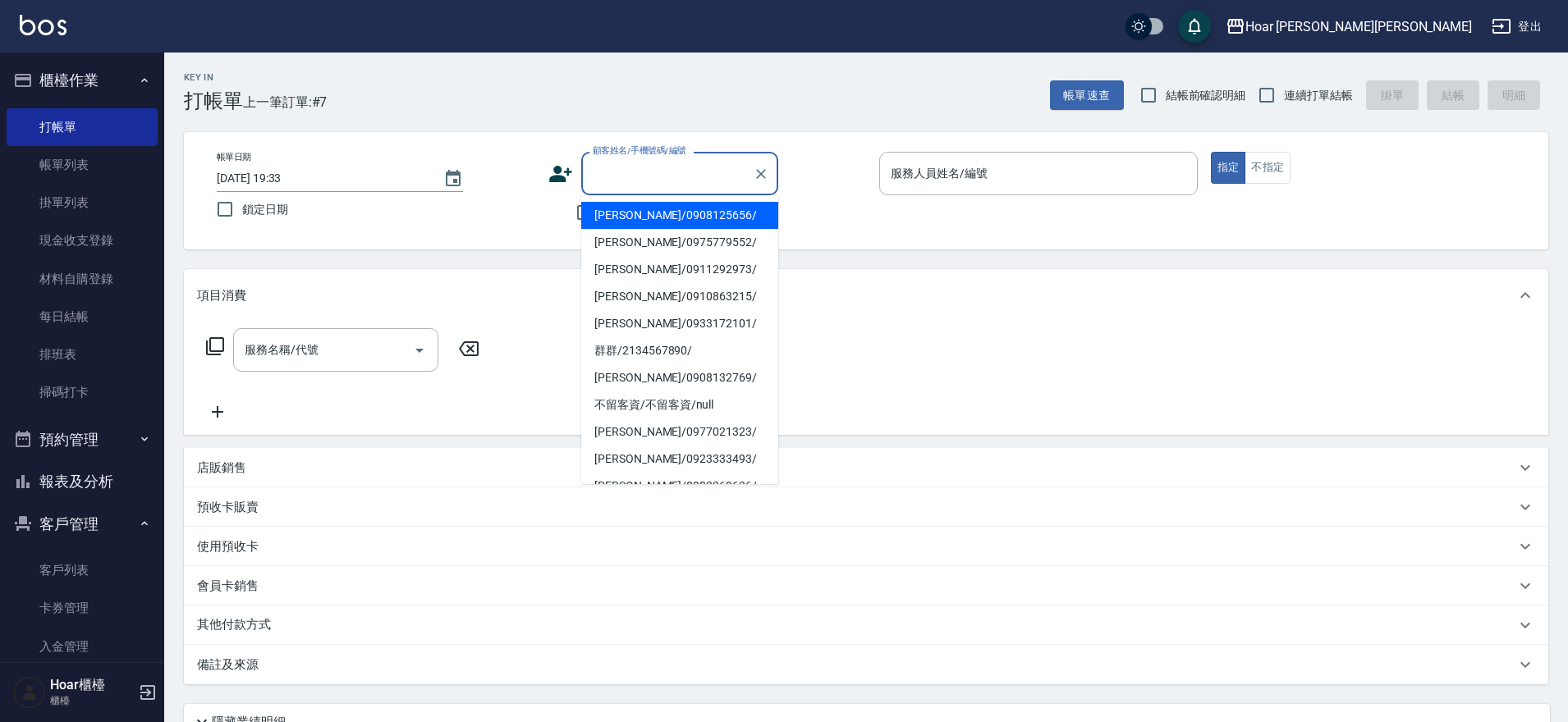
click at [626, 169] on input "顧客姓名/手機號碼/編號" at bounding box center [667, 173] width 158 height 28
click at [622, 223] on li "陳俐妏/0908125656/" at bounding box center [680, 215] width 197 height 27
type input "陳俐妏/0908125656/"
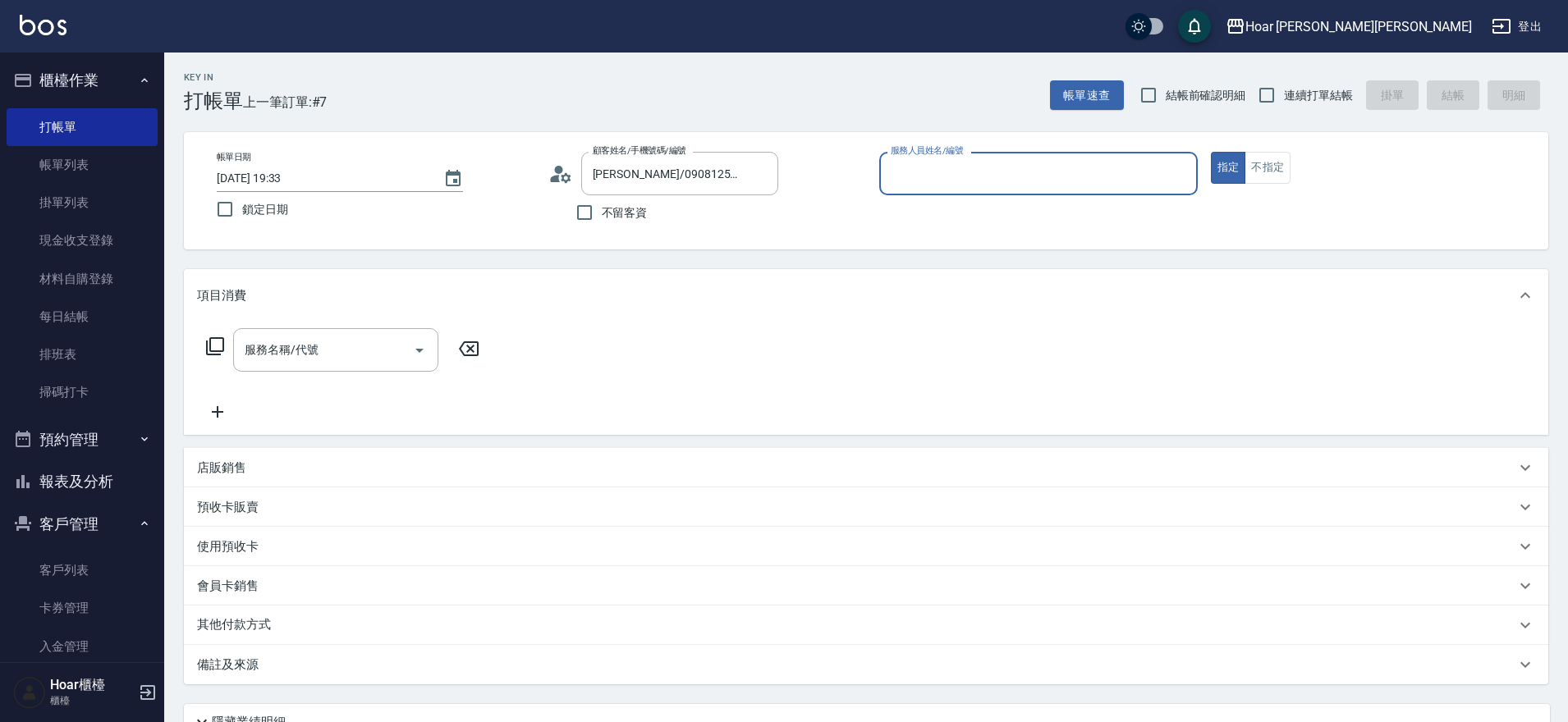
type input "Shami-3"
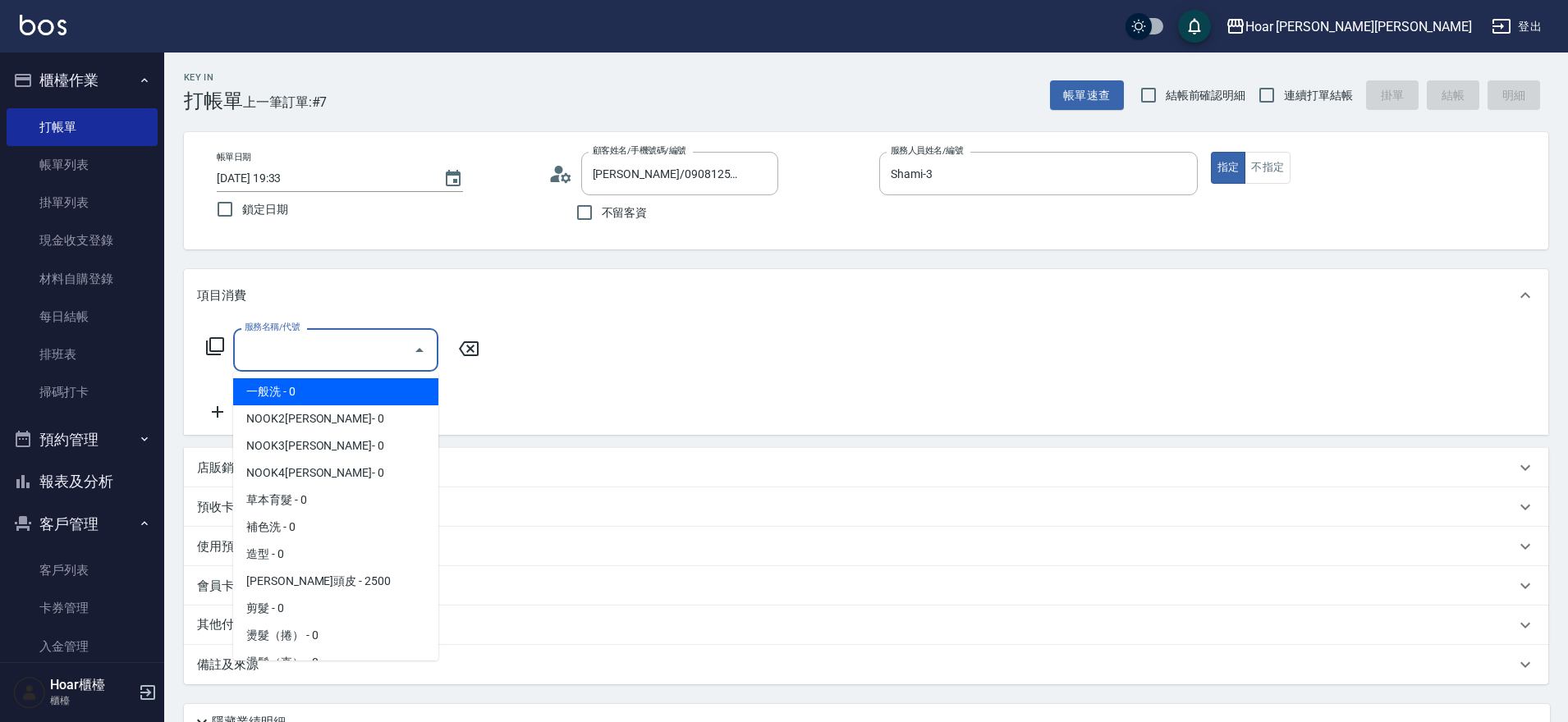
click at [373, 336] on input "服務名稱/代號" at bounding box center [323, 350] width 166 height 28
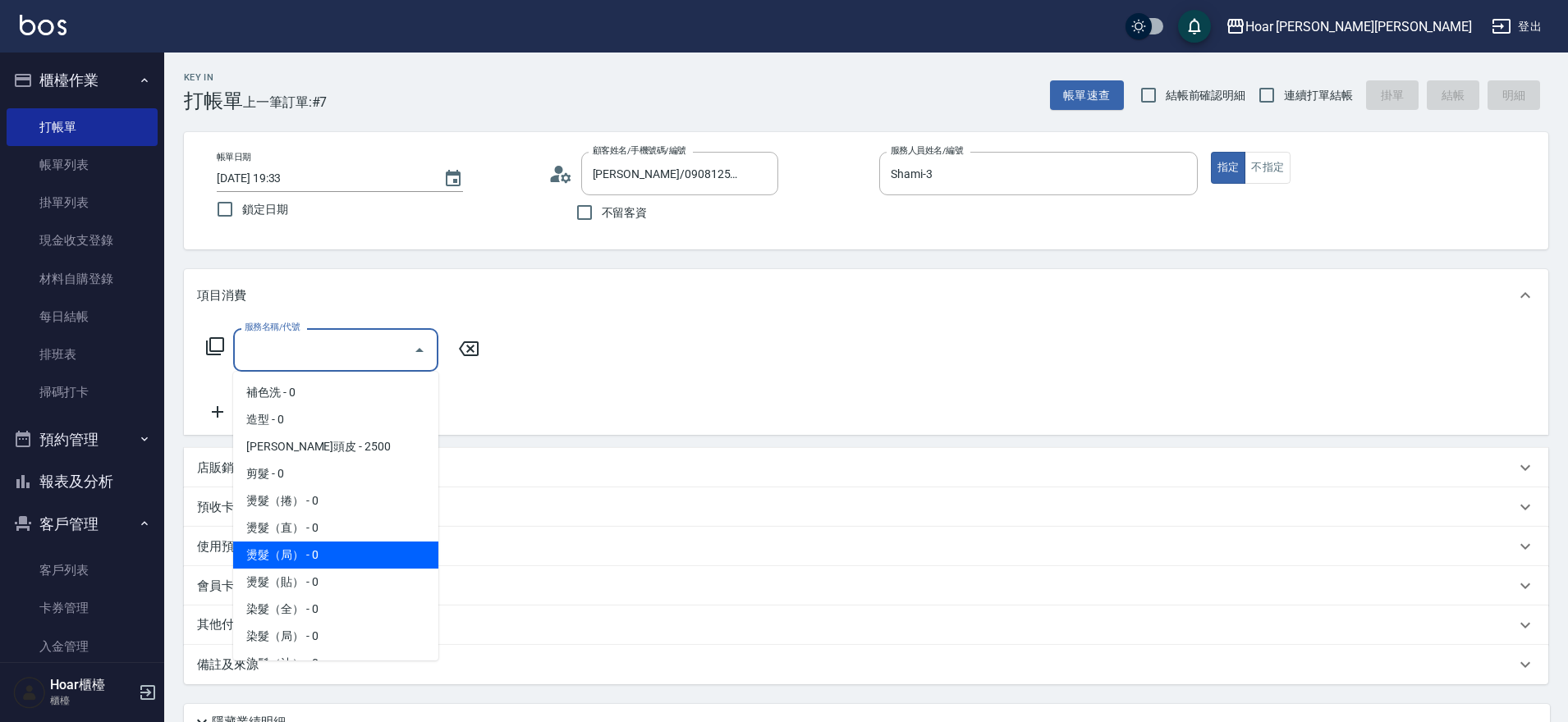
scroll to position [158, 0]
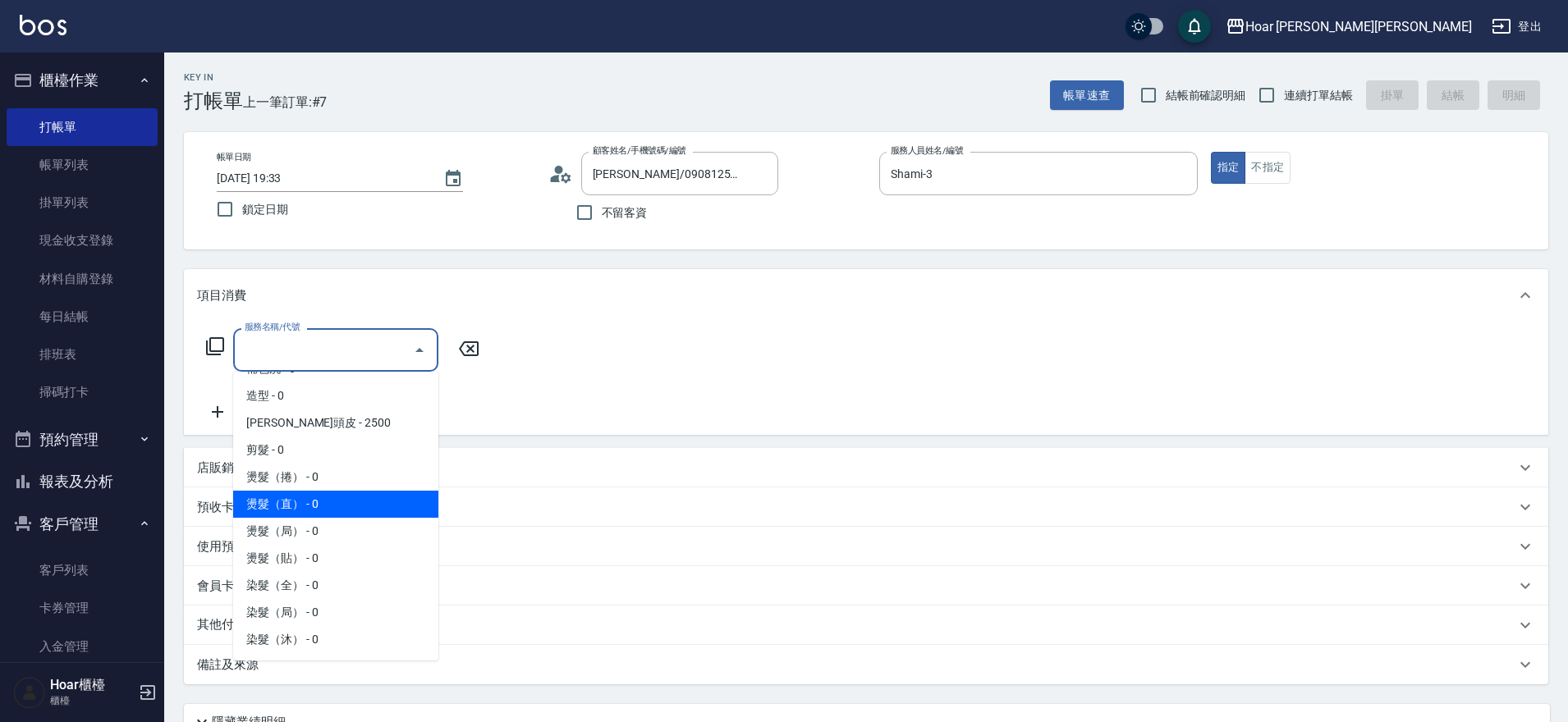
click at [293, 509] on span "燙髮（直） - 0" at bounding box center [336, 504] width 205 height 27
type input "燙髮（直）(302)"
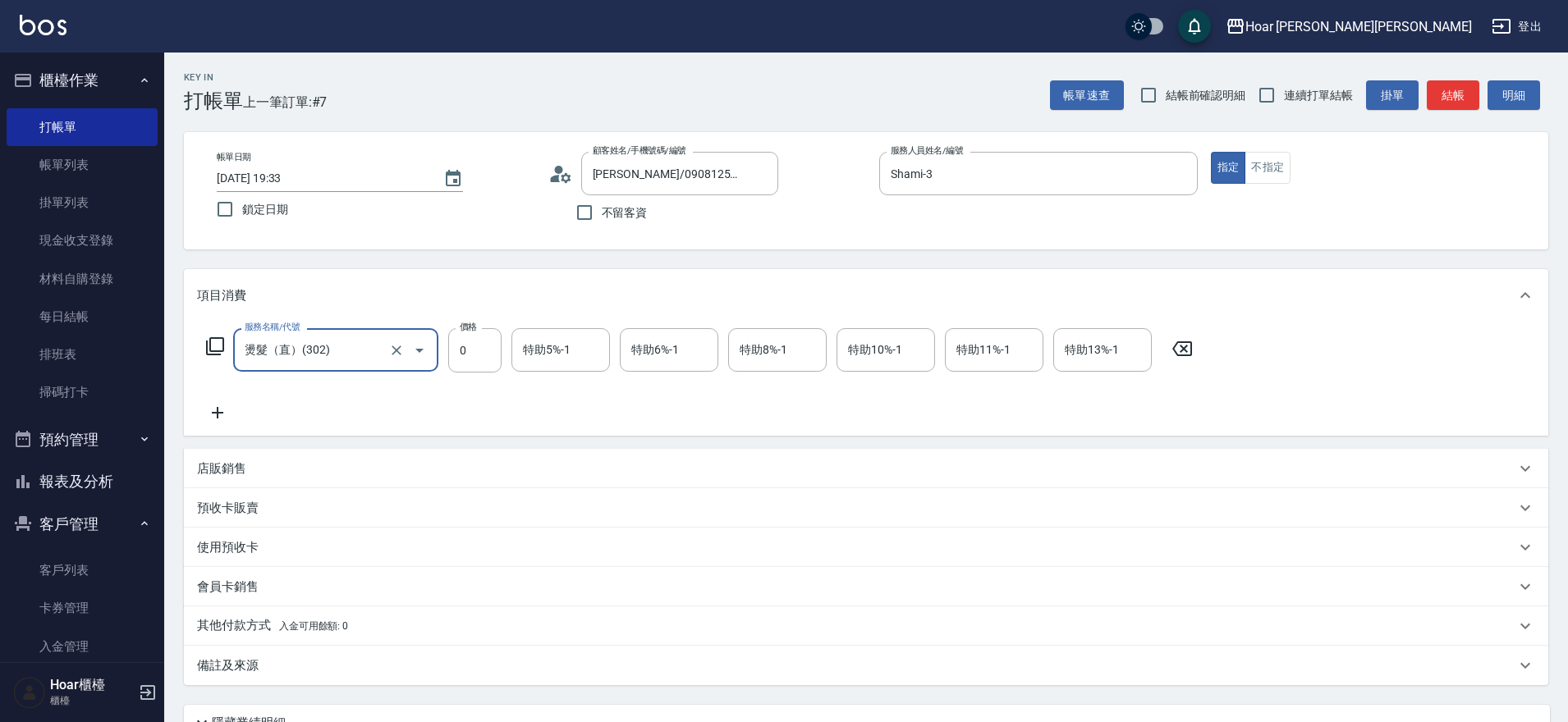
click at [228, 403] on icon at bounding box center [217, 413] width 41 height 20
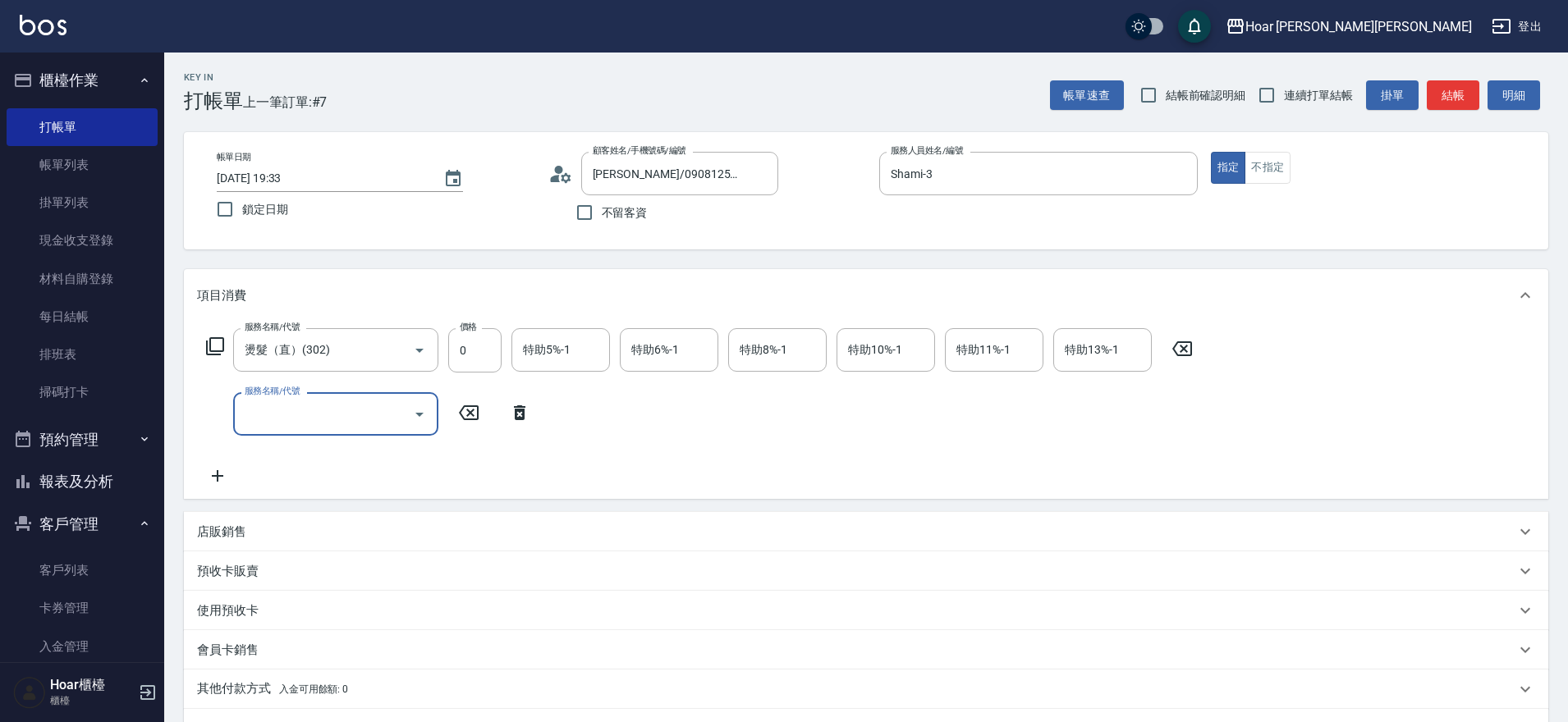
click at [294, 406] on input "服務名稱/代號" at bounding box center [323, 414] width 166 height 28
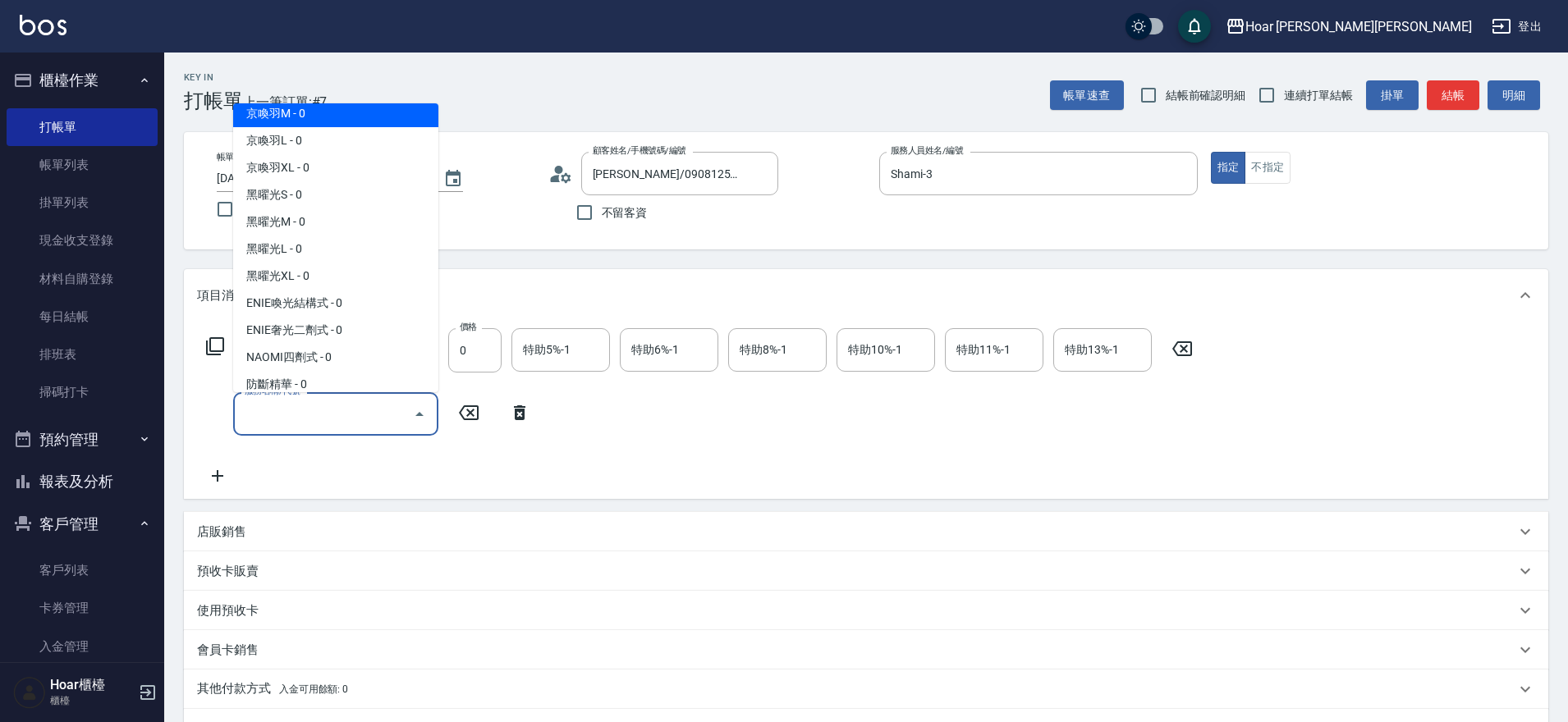
scroll to position [616, 0]
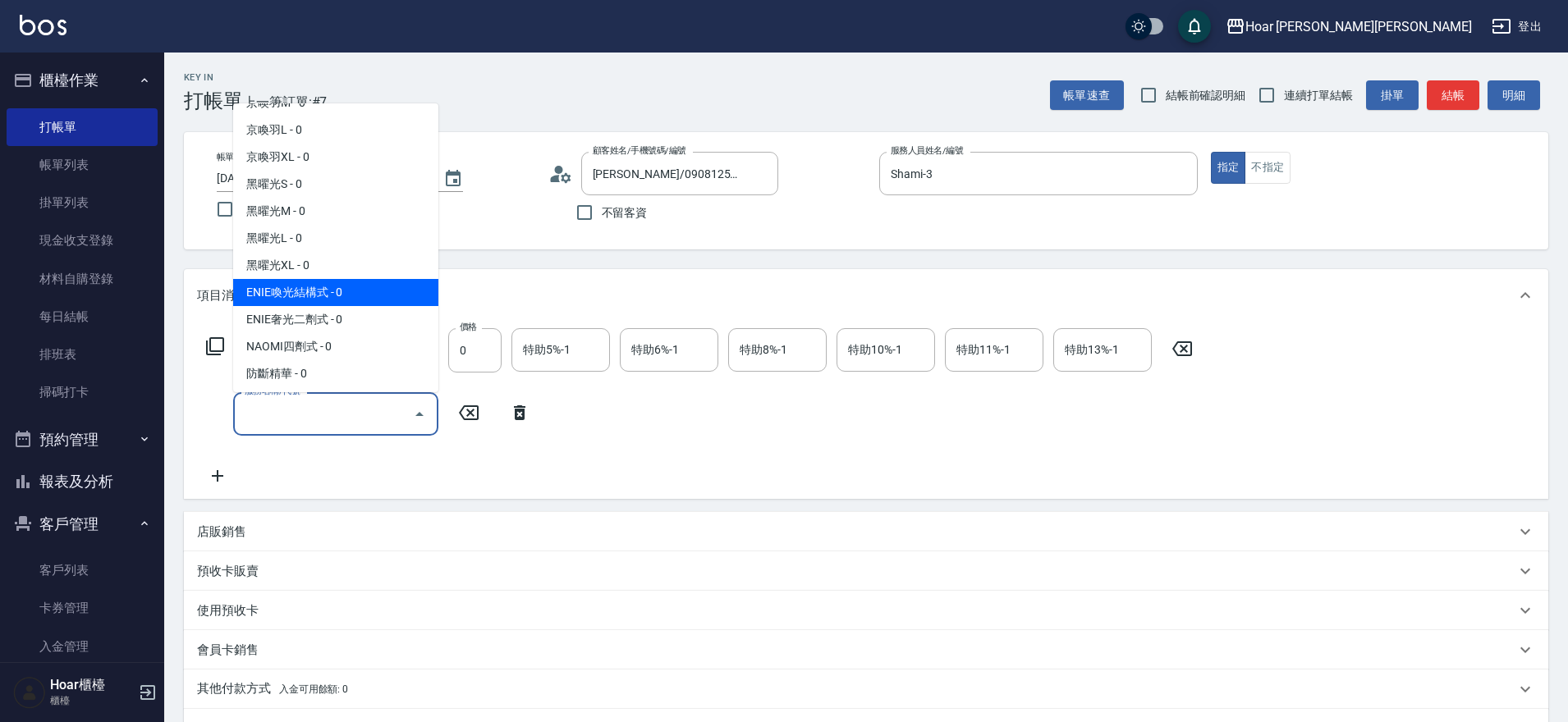
click at [330, 296] on span "ENIE喚光結構式 - 0" at bounding box center [336, 293] width 205 height 27
type input "ENIE喚光結構式(609)"
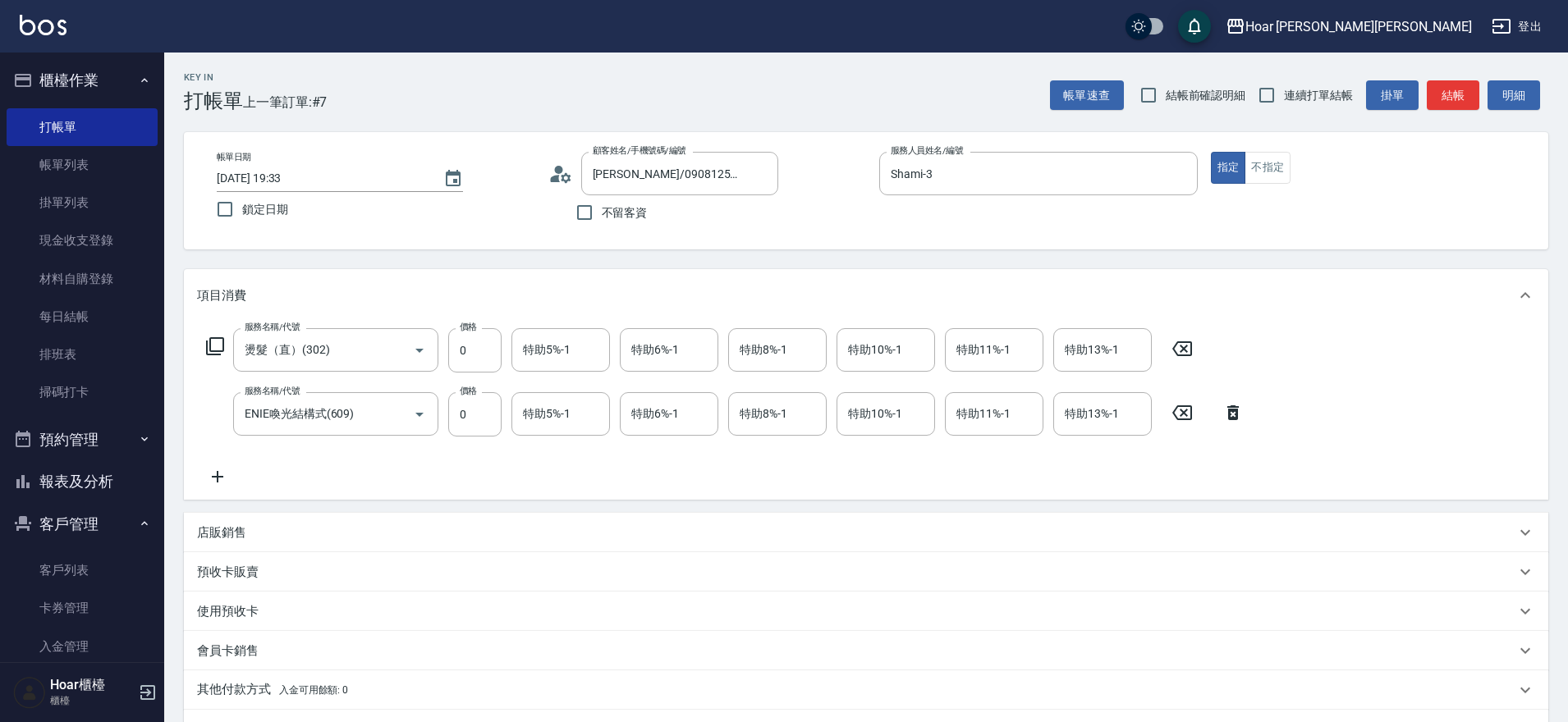
click at [230, 476] on icon at bounding box center [217, 477] width 41 height 20
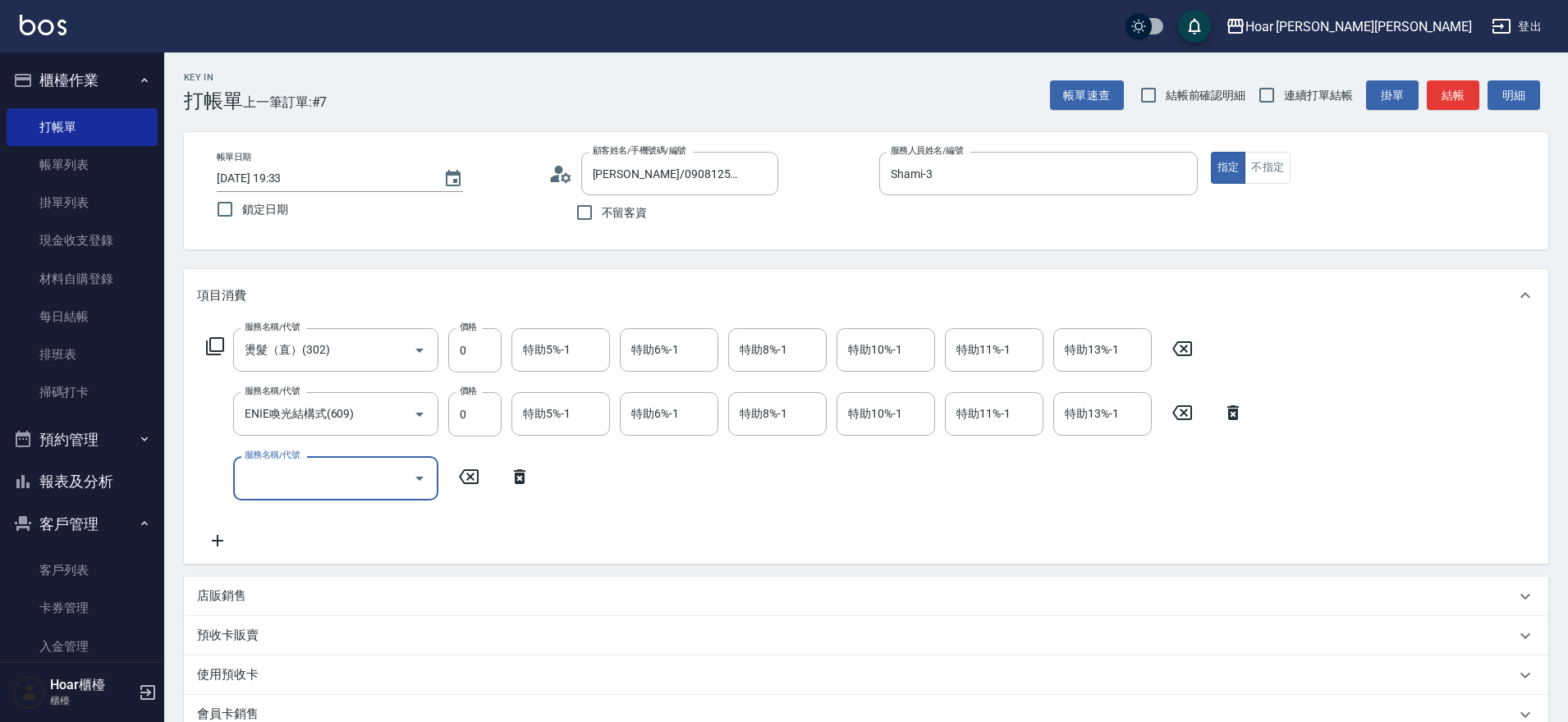
click at [320, 451] on div "服務名稱/代號 燙髮（直）(302) 服務名稱/代號 價格 0 價格 特助5%-1 特助5%-1 特助6%-1 特助6%-1 特助8%-1 特助8%-1 特助…" at bounding box center [725, 439] width 1057 height 222
click at [323, 470] on input "服務名稱/代號" at bounding box center [323, 478] width 166 height 28
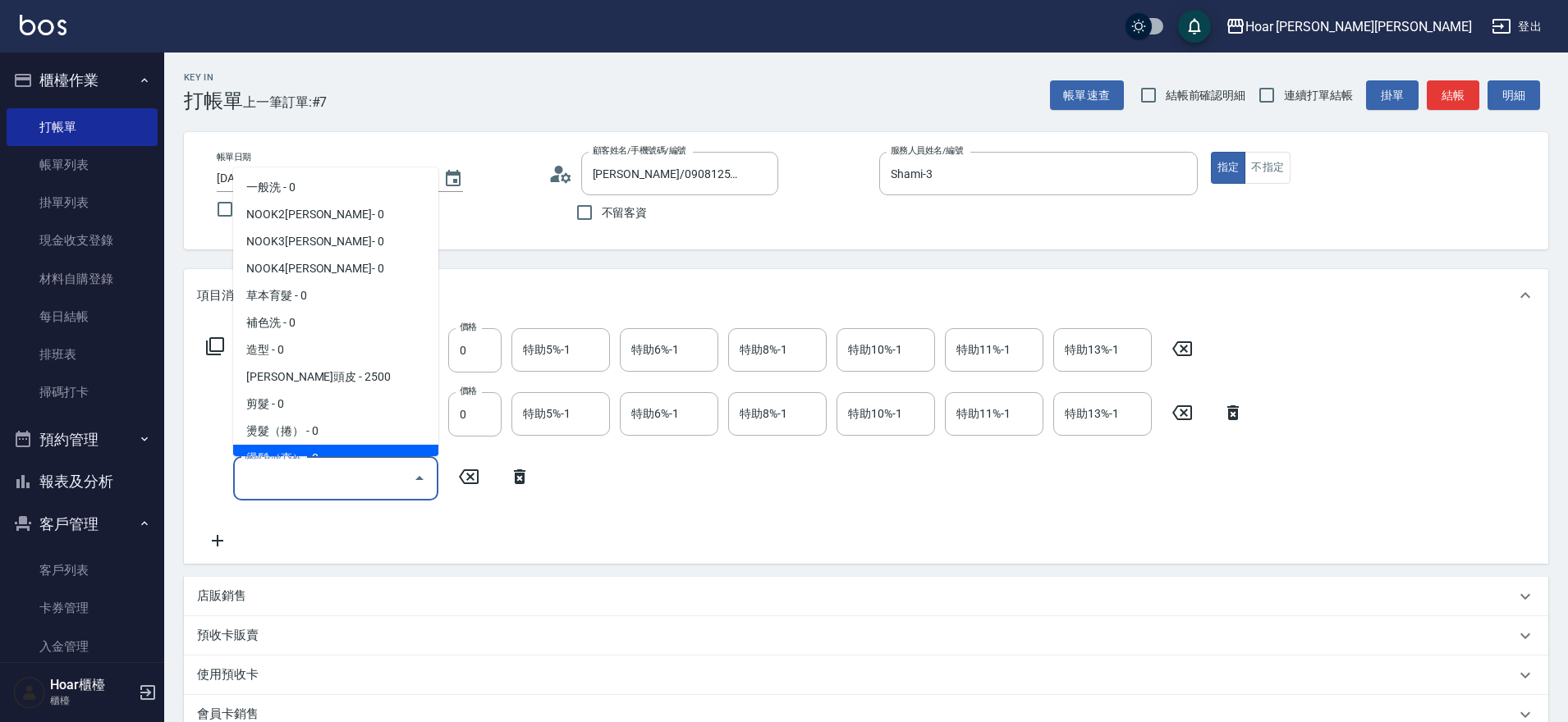
click at [569, 536] on div "服務名稱/代號 燙髮（直）(302) 服務名稱/代號 價格 0 價格 特助5%-1 特助5%-1 特助6%-1 特助6%-1 特助8%-1 特助8%-1 特助…" at bounding box center [725, 439] width 1057 height 222
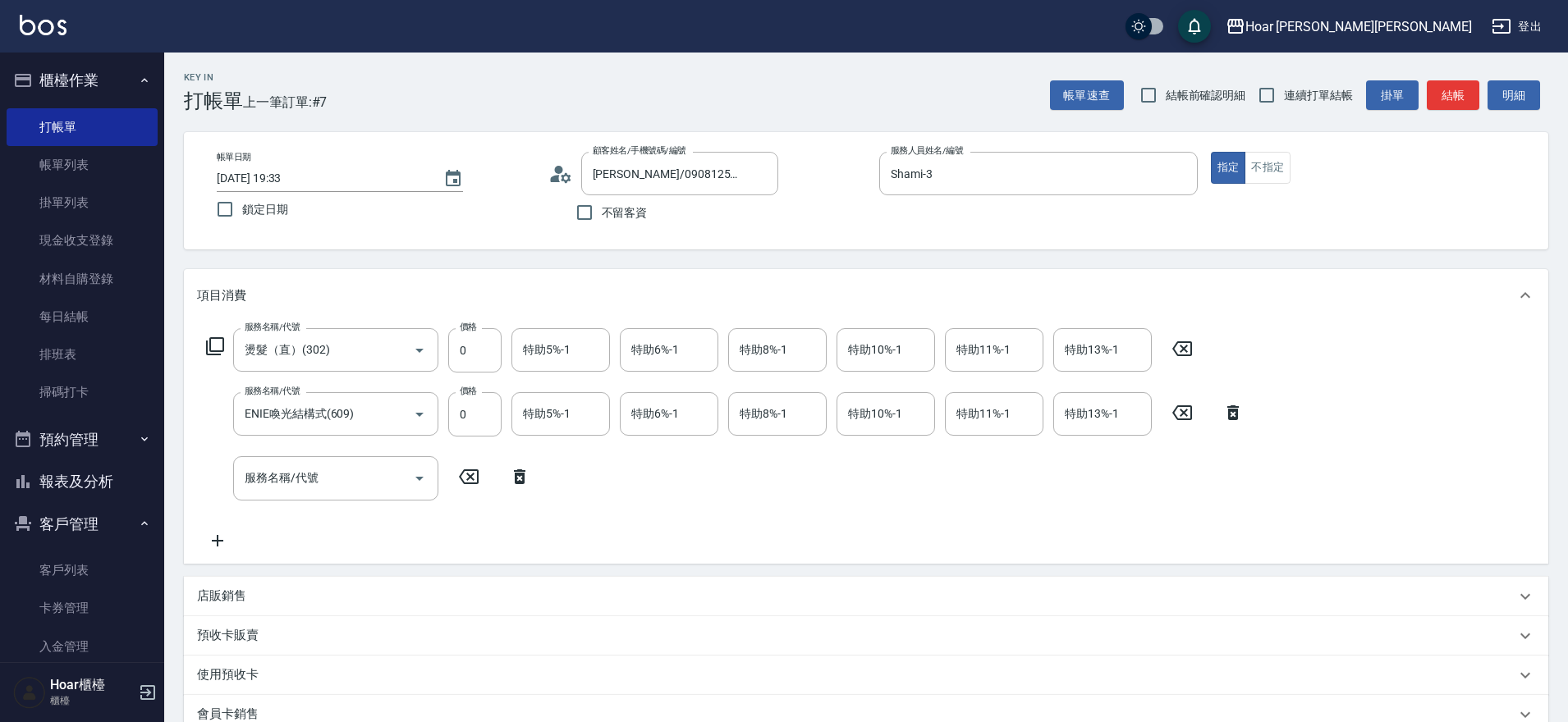
click at [465, 478] on icon at bounding box center [468, 477] width 41 height 20
click at [393, 415] on icon "Clear" at bounding box center [397, 414] width 17 height 17
click at [358, 418] on input "服務名稱/代號" at bounding box center [312, 414] width 144 height 28
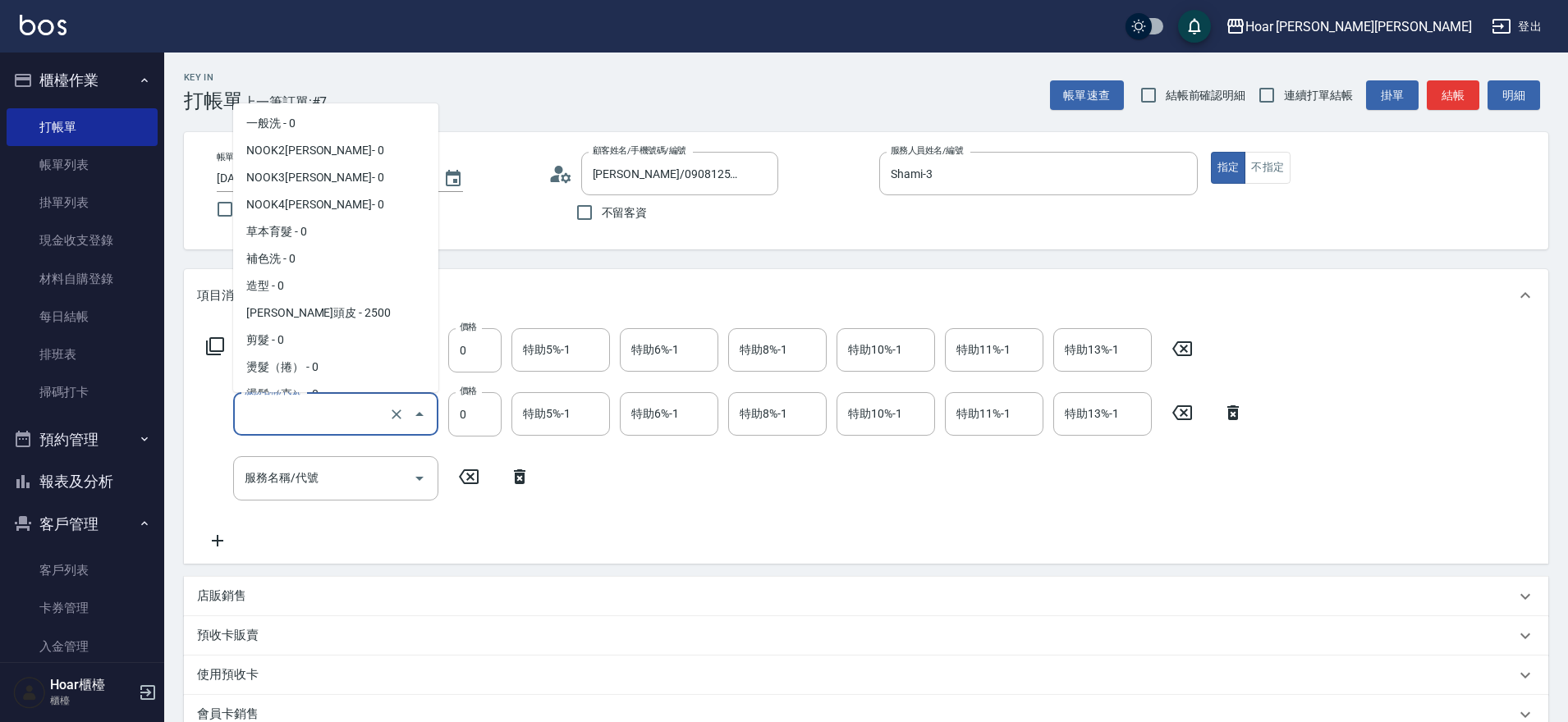
scroll to position [530, 0]
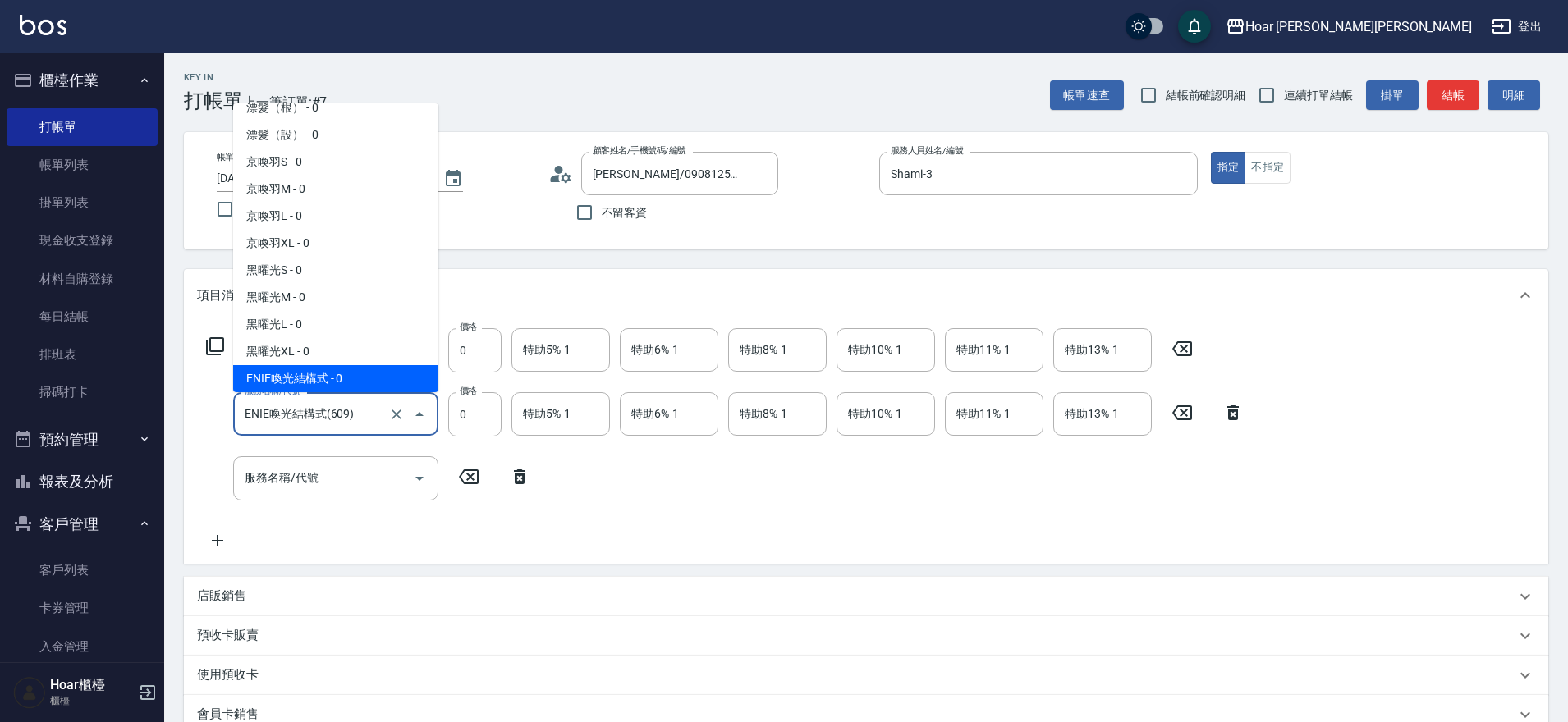
click at [470, 482] on icon at bounding box center [468, 477] width 41 height 20
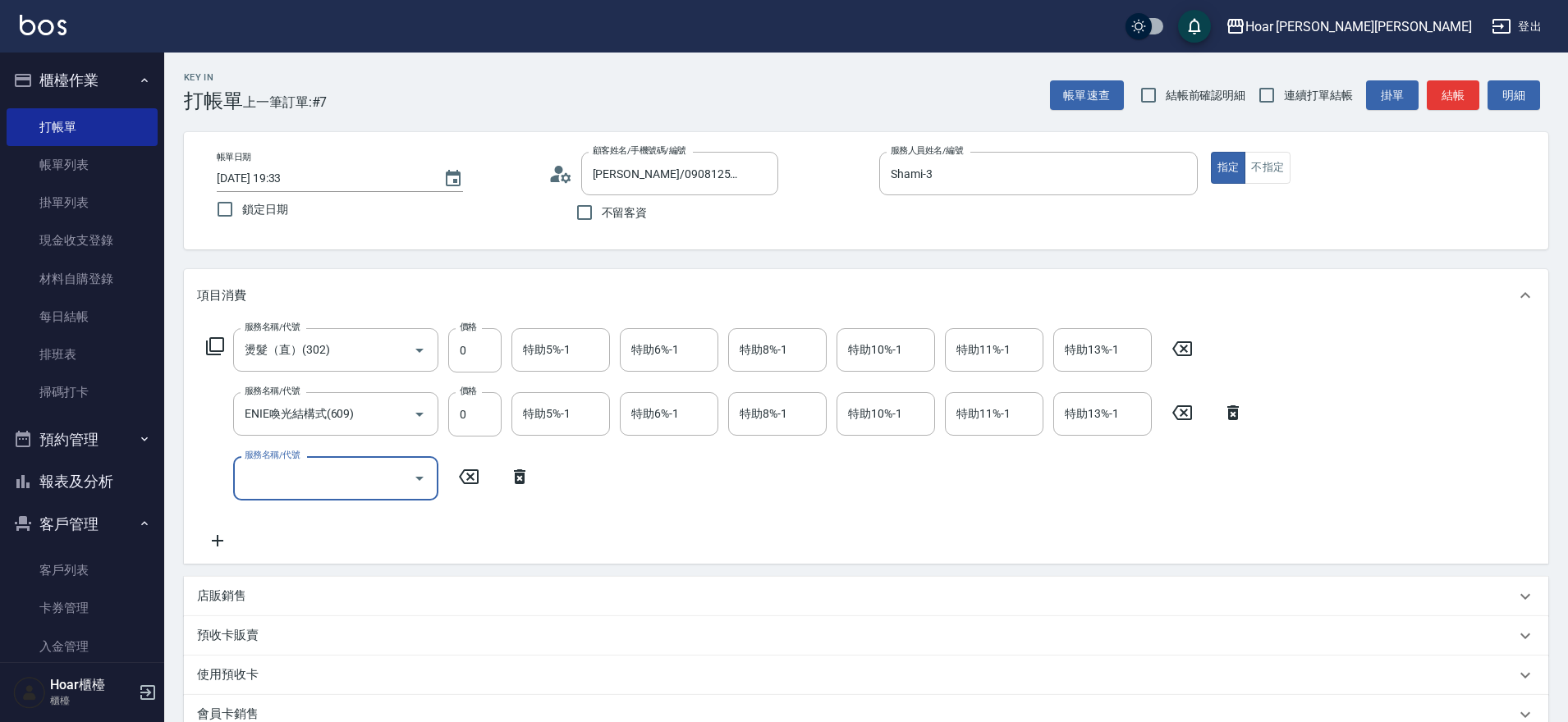
click at [505, 477] on icon at bounding box center [519, 477] width 41 height 20
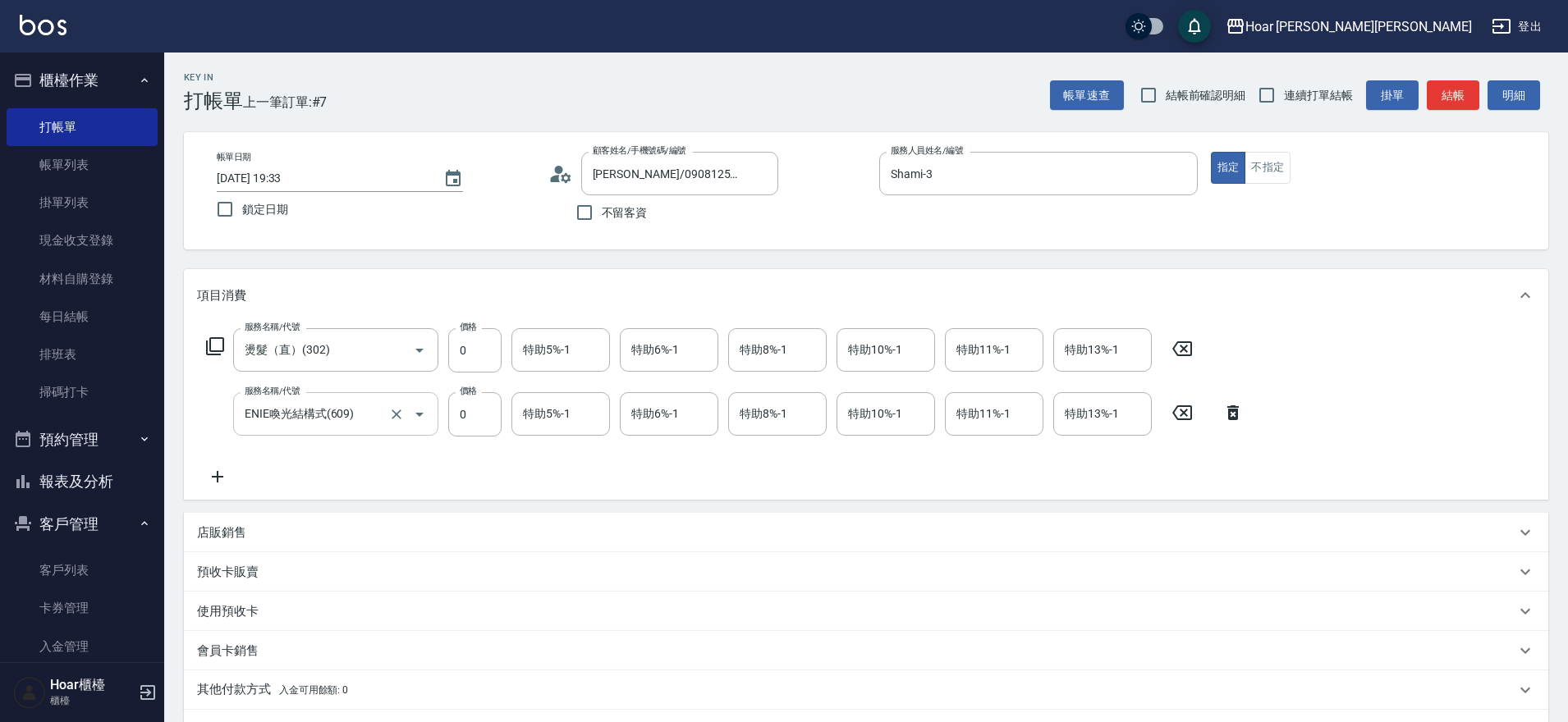
click at [324, 415] on input "ENIE喚光結構式(609)" at bounding box center [312, 414] width 144 height 28
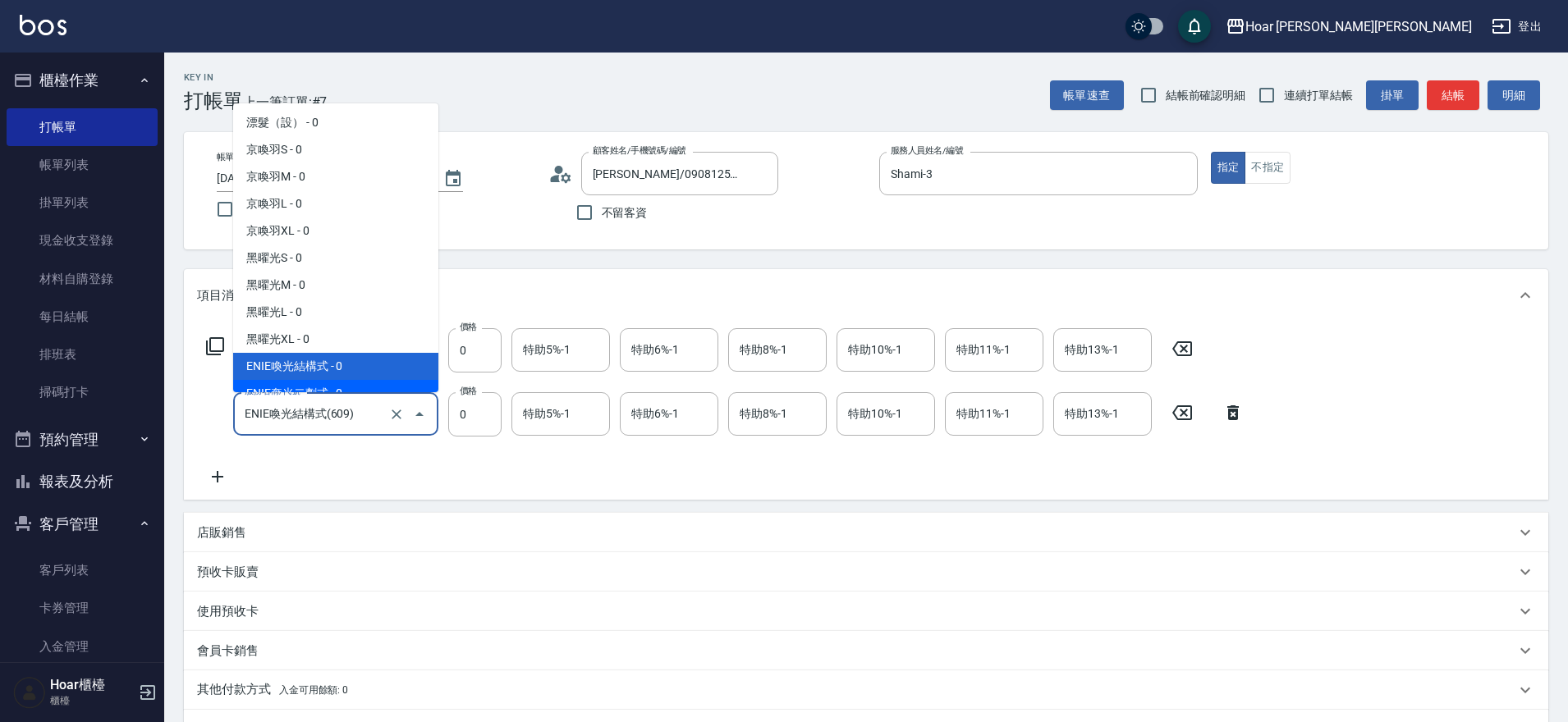
scroll to position [519, 0]
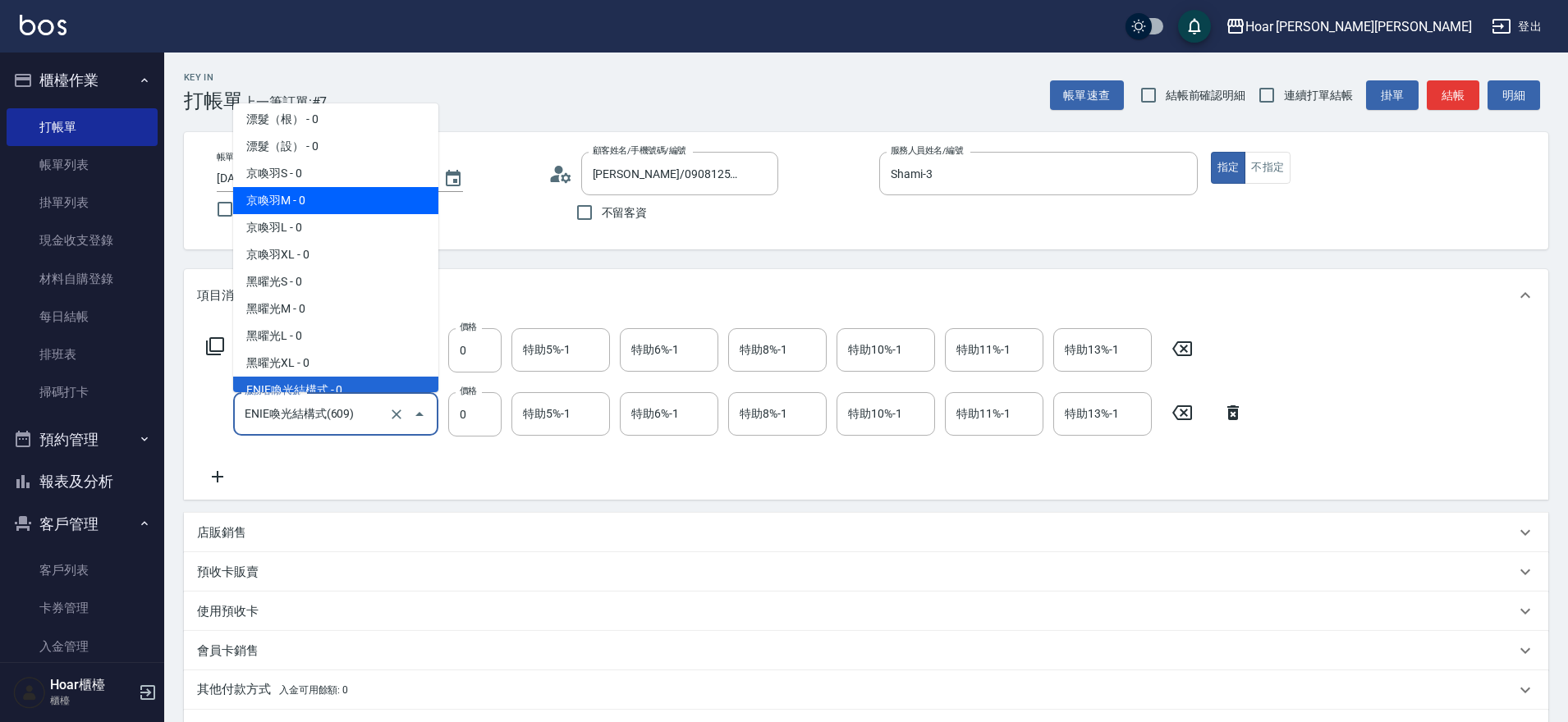
click at [283, 208] on span "京喚羽M - 0" at bounding box center [336, 200] width 205 height 27
type input "京喚羽M(602)"
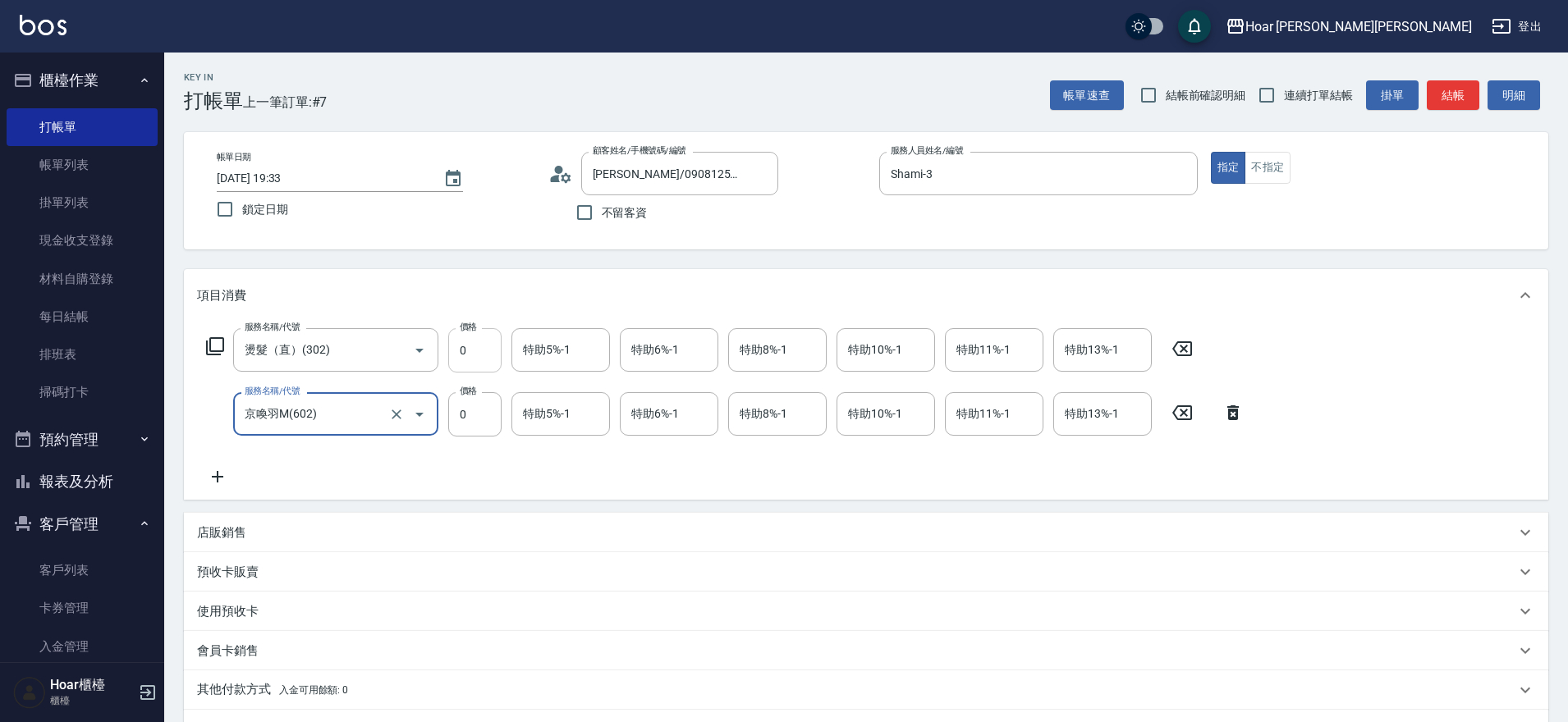
click at [478, 343] on input "0" at bounding box center [475, 350] width 53 height 44
type input "1800"
click at [490, 419] on input "0" at bounding box center [475, 414] width 53 height 44
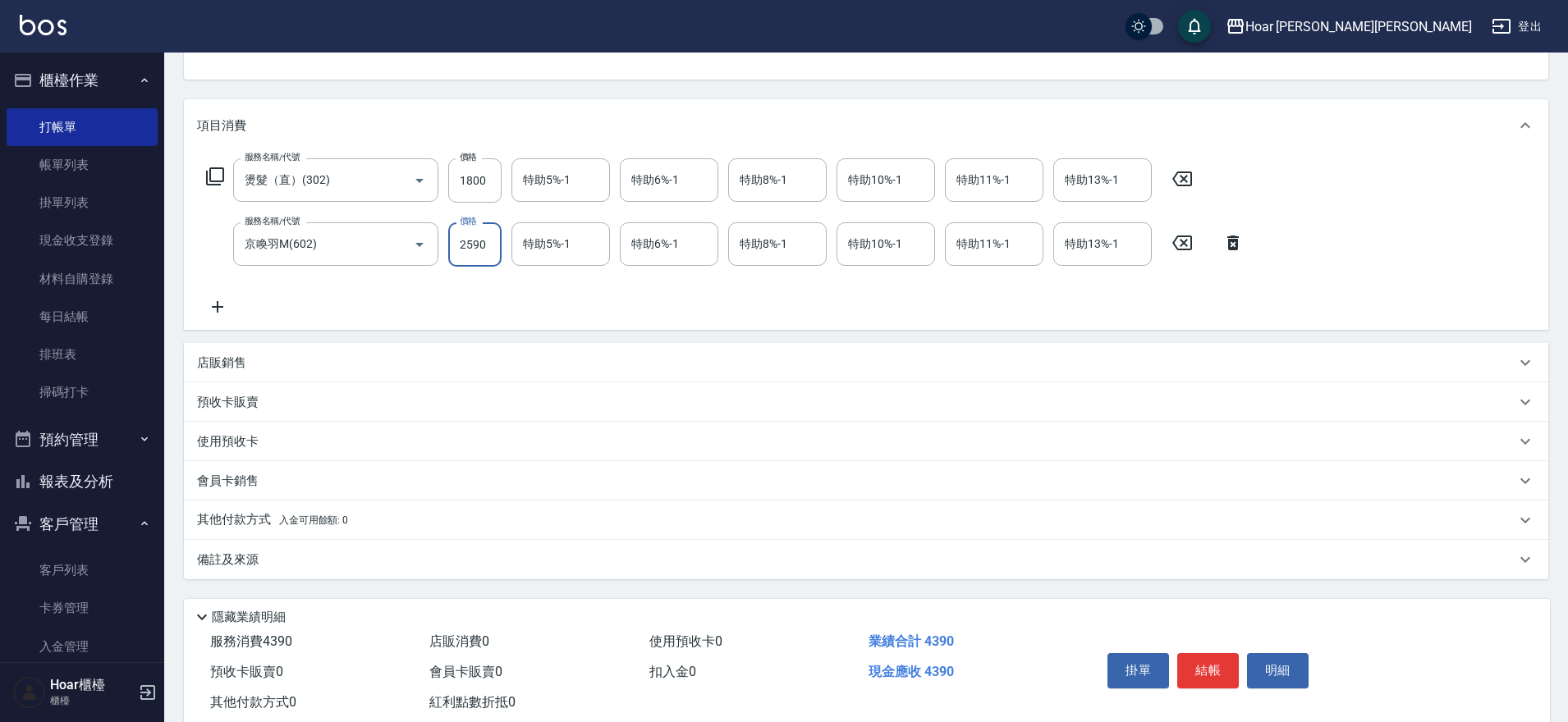
scroll to position [213, 0]
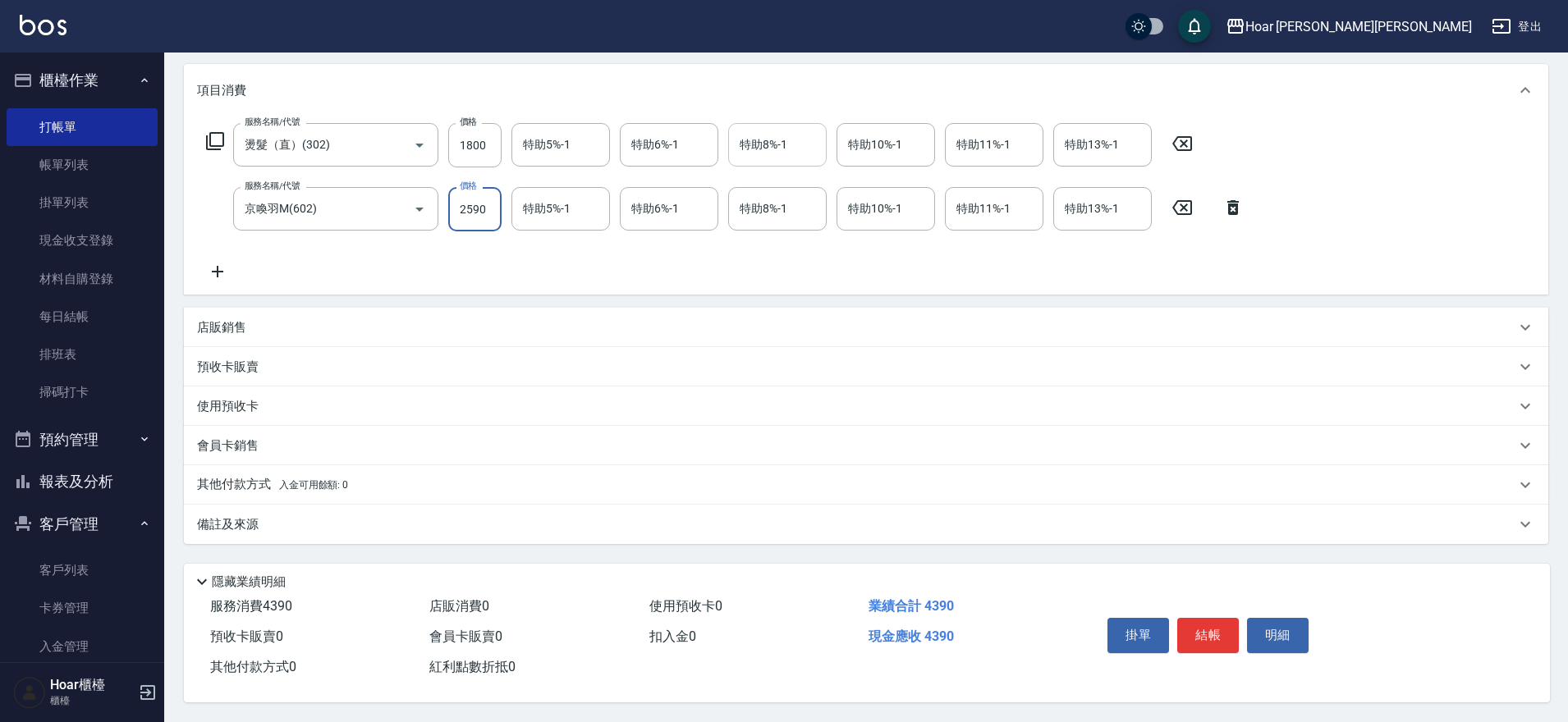
click at [797, 153] on div "特助8%-1" at bounding box center [777, 145] width 98 height 43
type input "2590"
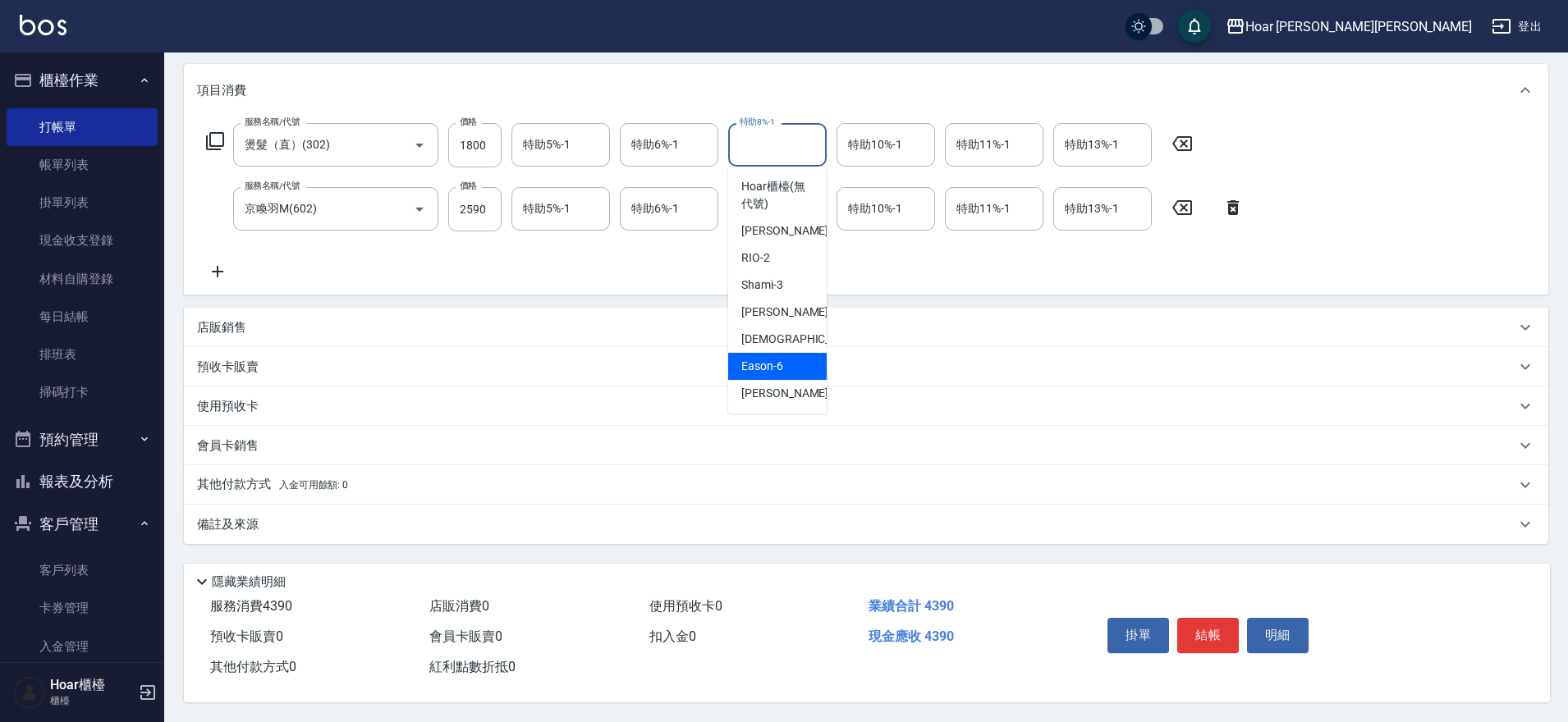
click at [788, 364] on div "Eason -6" at bounding box center [777, 366] width 98 height 27
type input "Eason-6"
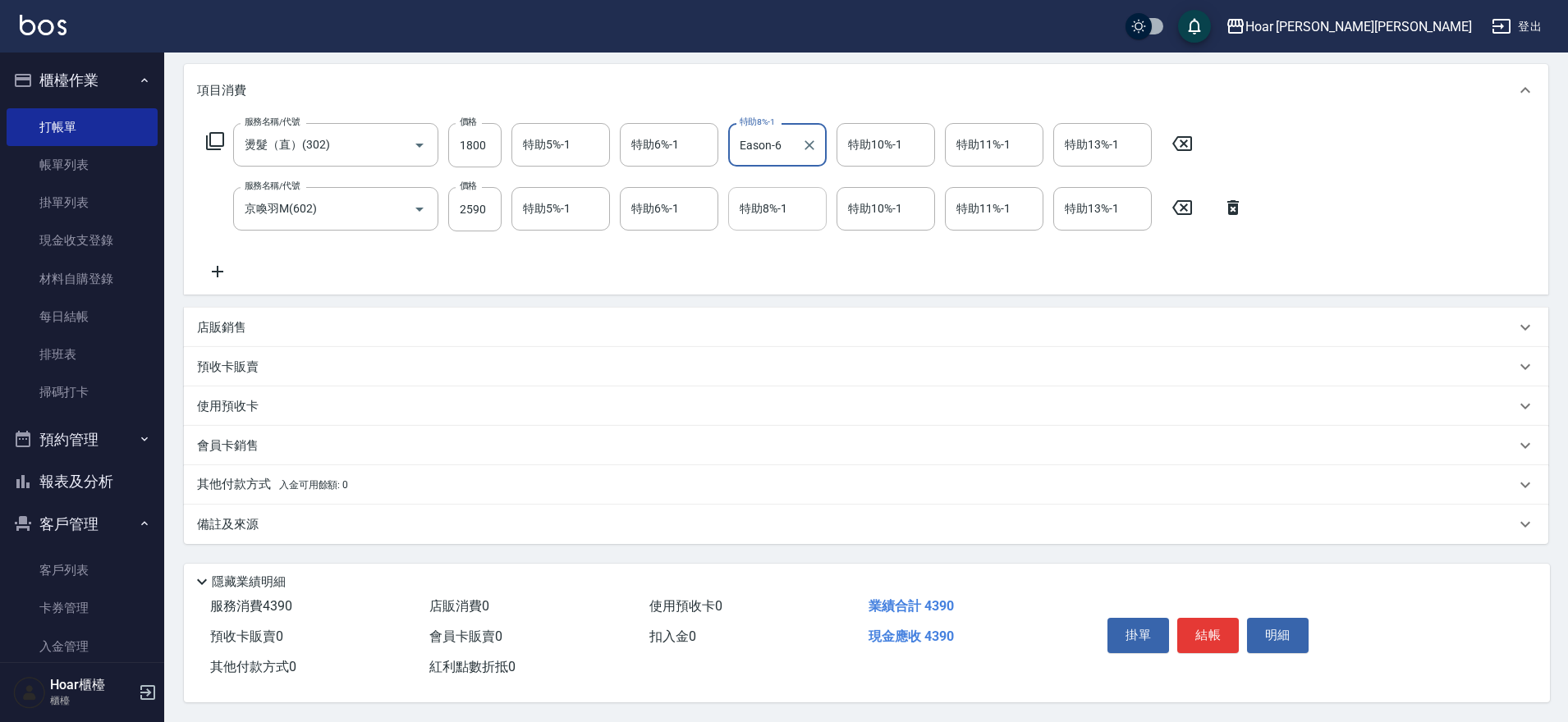
click at [783, 208] on input "特助8%-1" at bounding box center [777, 208] width 83 height 28
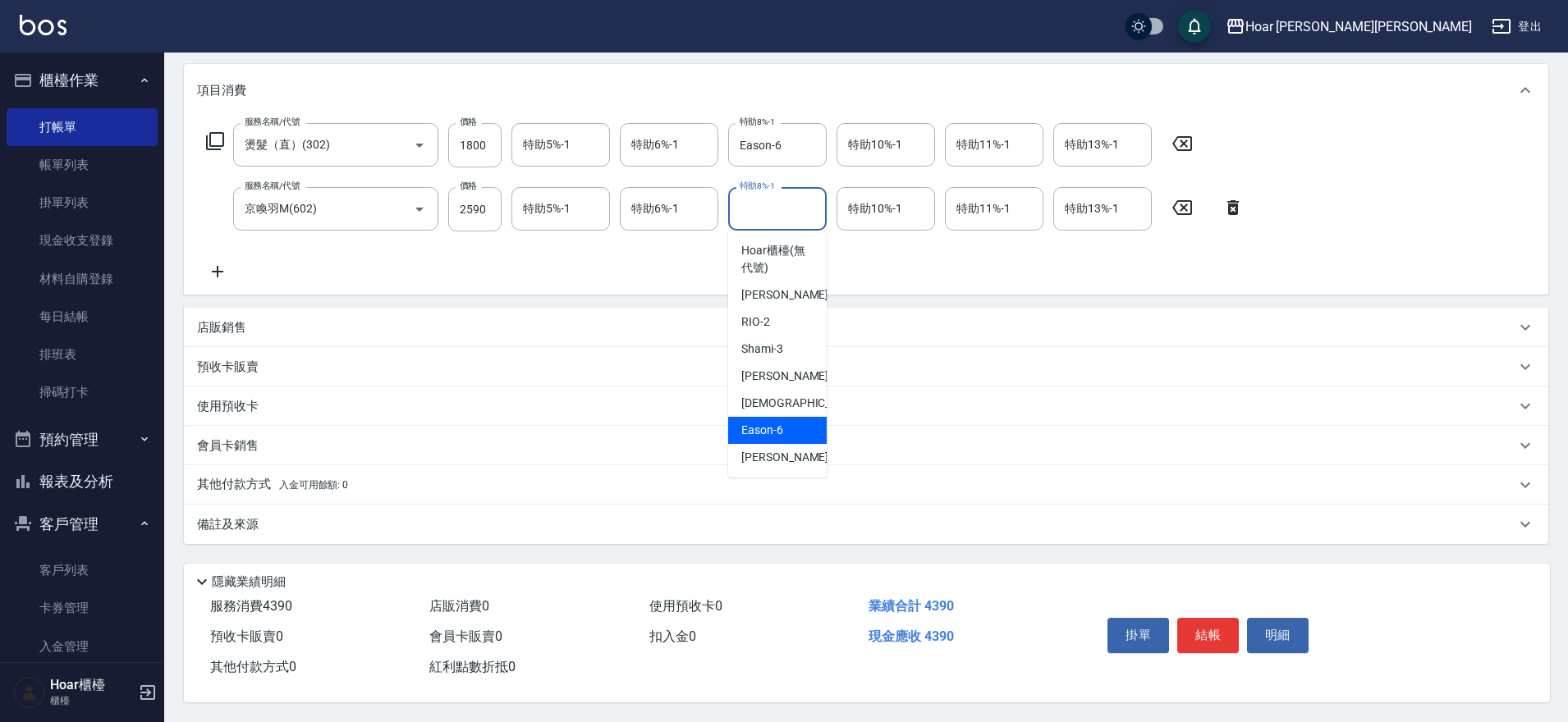
click at [786, 420] on div "Eason -6" at bounding box center [777, 430] width 98 height 27
type input "Eason-6"
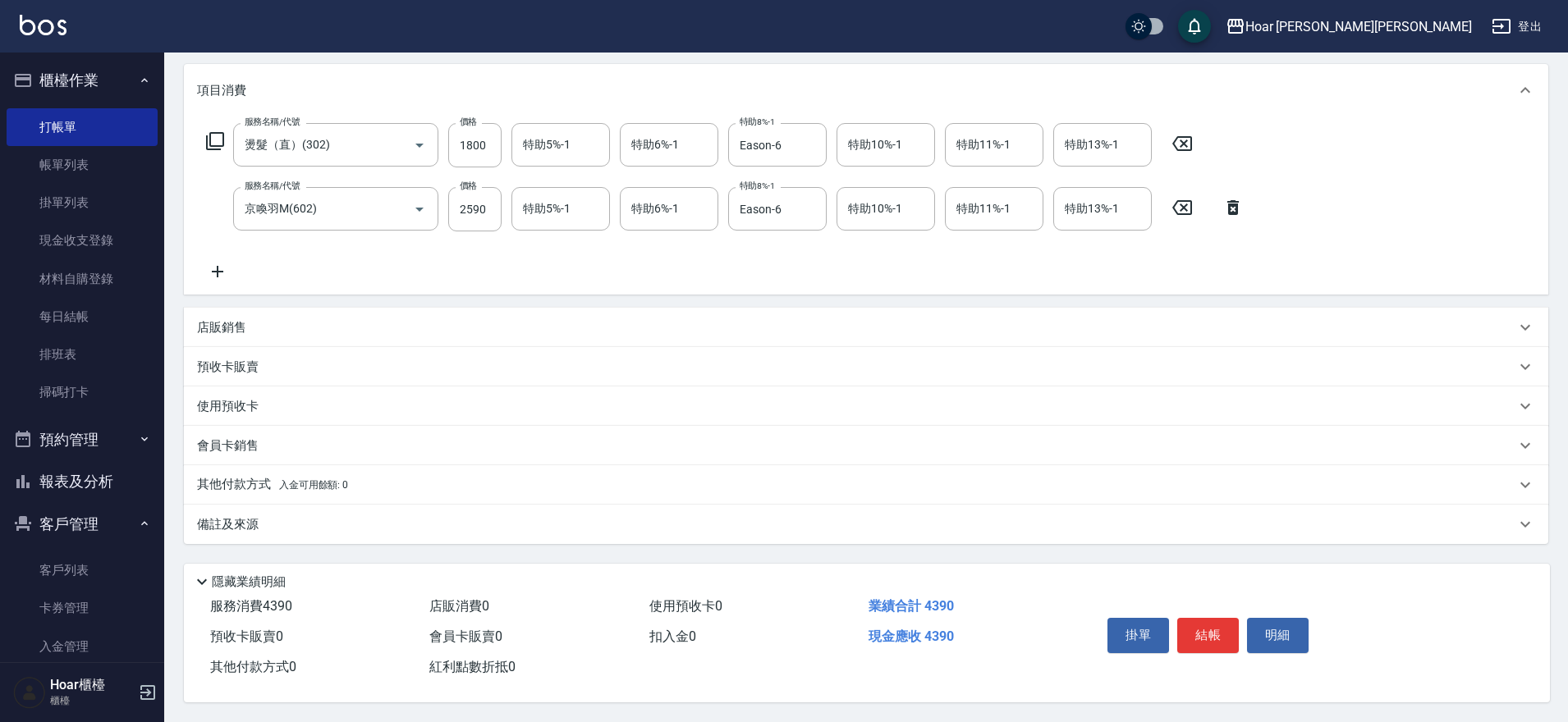
click at [339, 484] on p "其他付款方式 入金可用餘額: 0" at bounding box center [272, 485] width 151 height 18
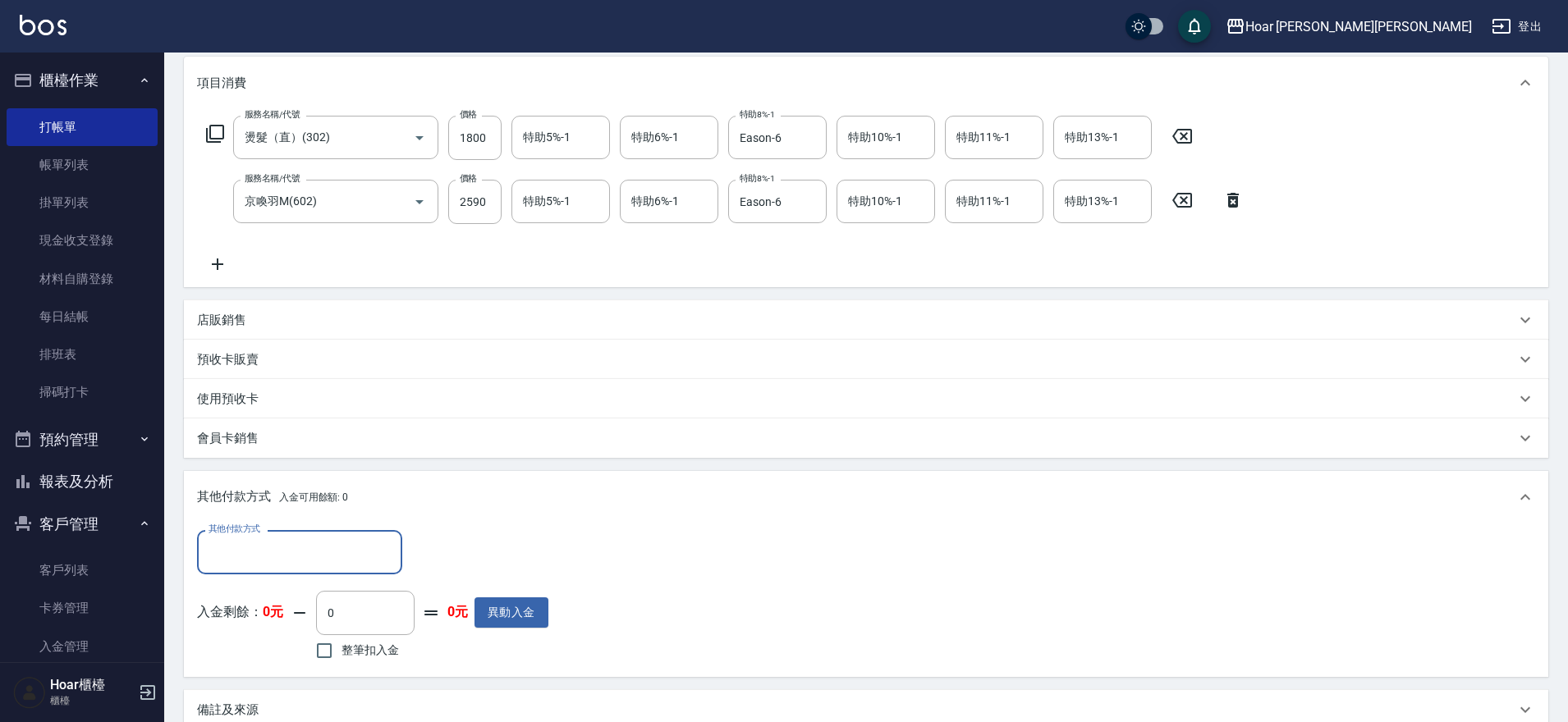
scroll to position [208, 0]
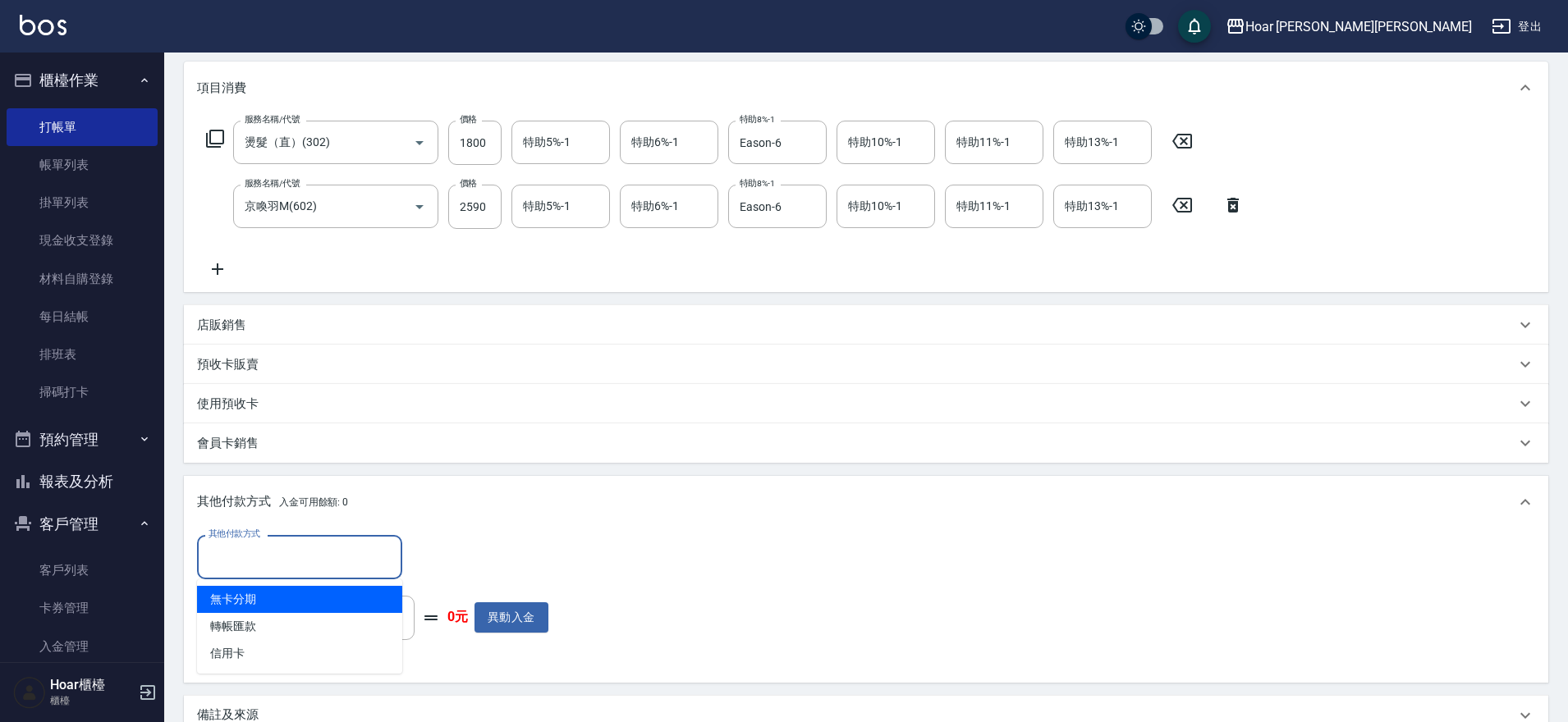
click at [241, 560] on input "其他付款方式" at bounding box center [299, 557] width 190 height 28
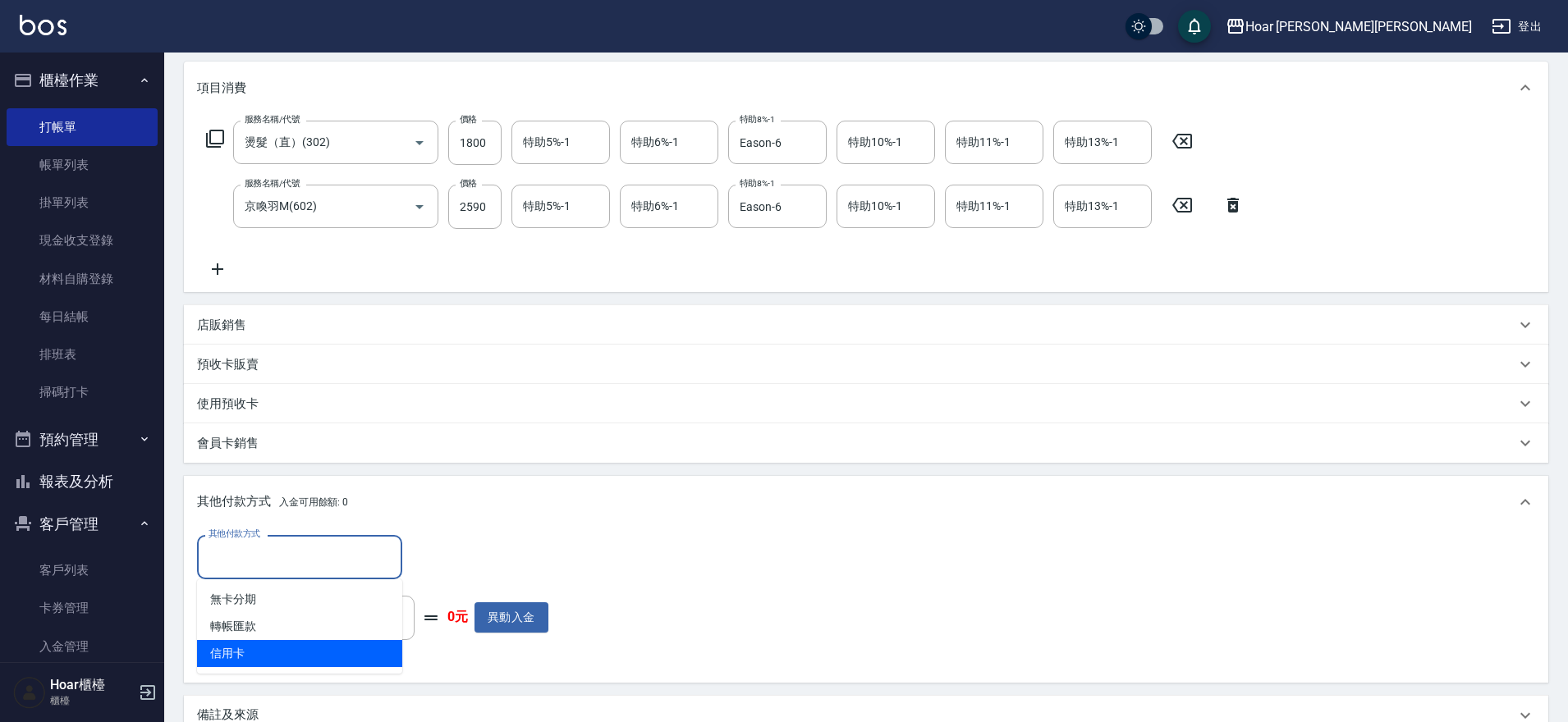
drag, startPoint x: 247, startPoint y: 653, endPoint x: 277, endPoint y: 641, distance: 32.3
click at [277, 641] on span "信用卡" at bounding box center [299, 654] width 205 height 27
type input "信用卡"
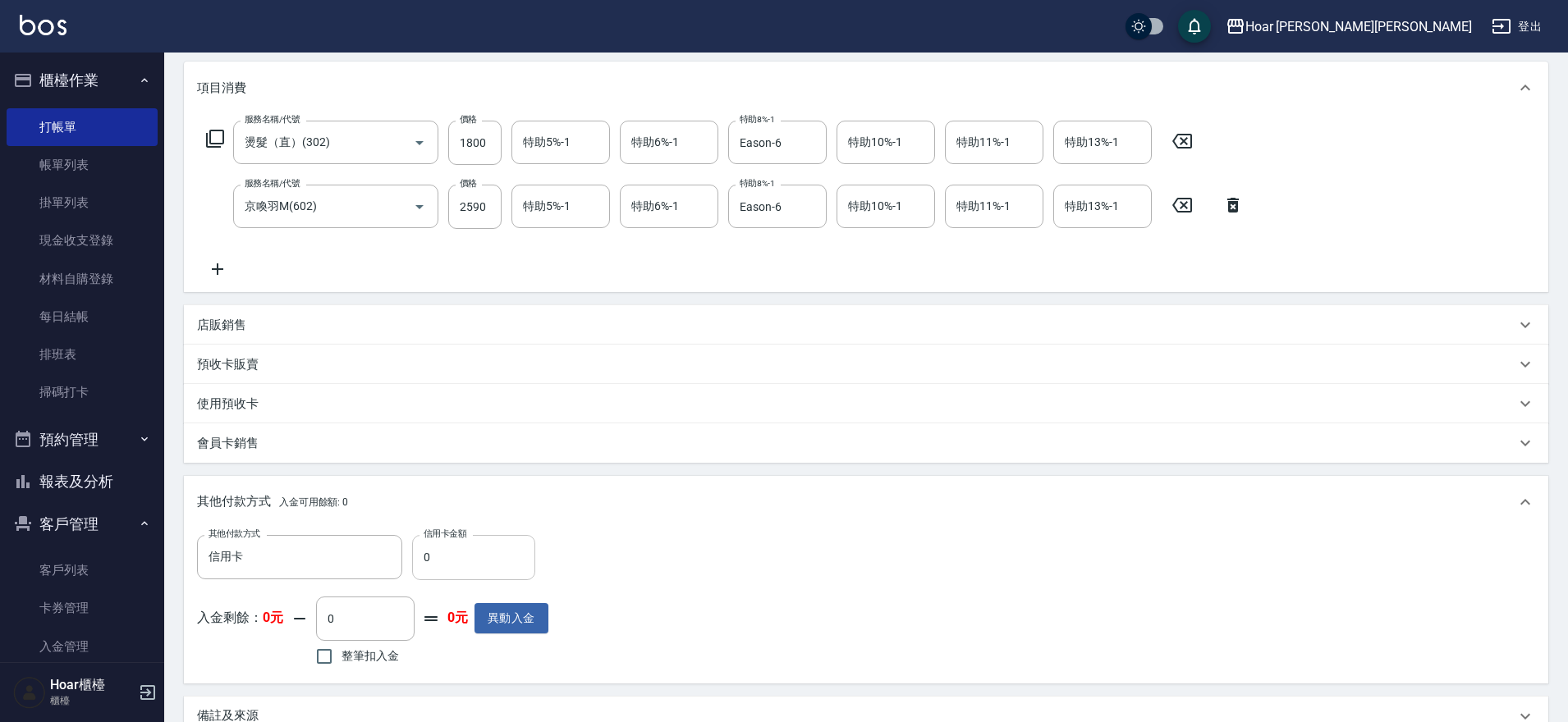
click at [535, 564] on div "其他付款方式 信用卡 其他付款方式 信用卡金額 0 信用卡金額" at bounding box center [372, 557] width 351 height 44
click at [515, 564] on input "0" at bounding box center [474, 557] width 123 height 44
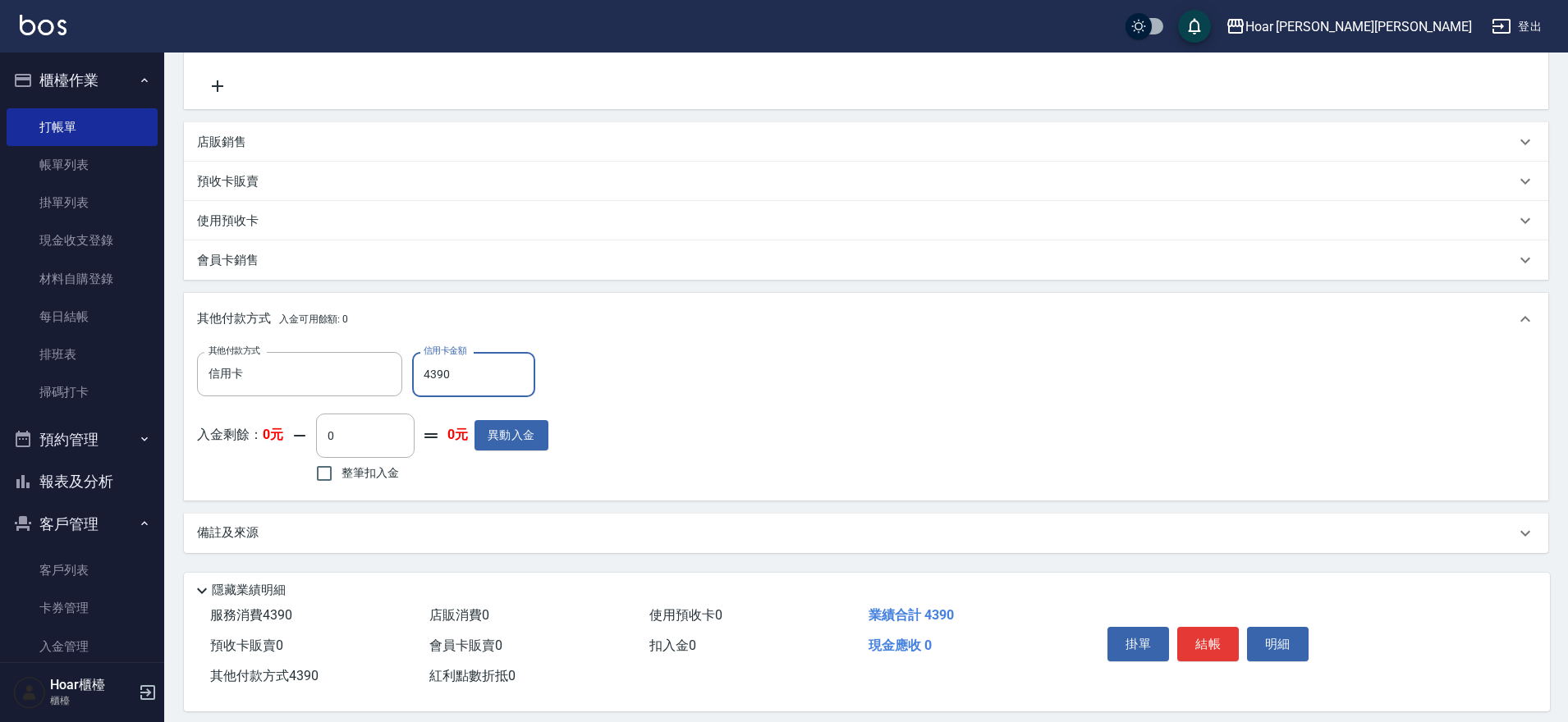
scroll to position [407, 0]
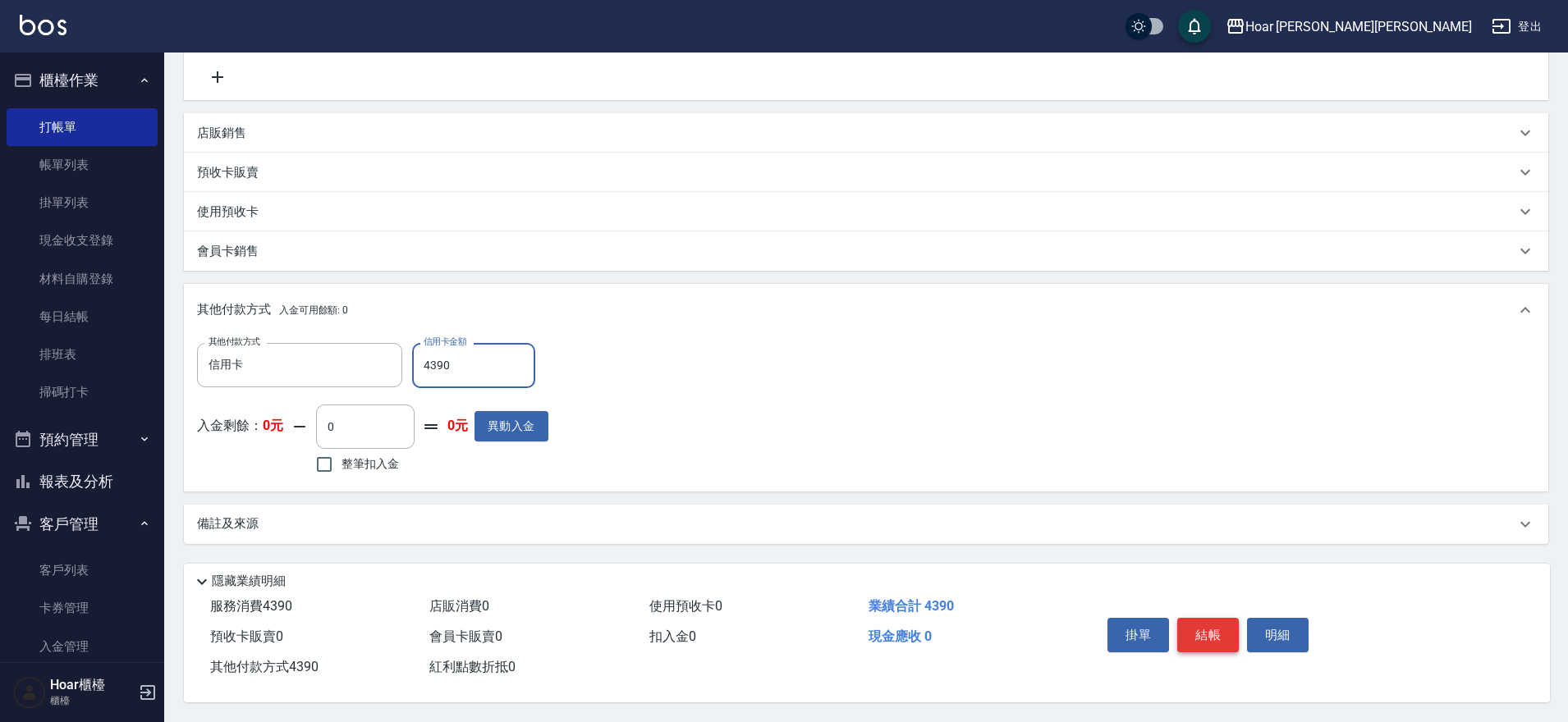
type input "4390"
click at [1193, 623] on button "結帳" at bounding box center [1208, 634] width 62 height 34
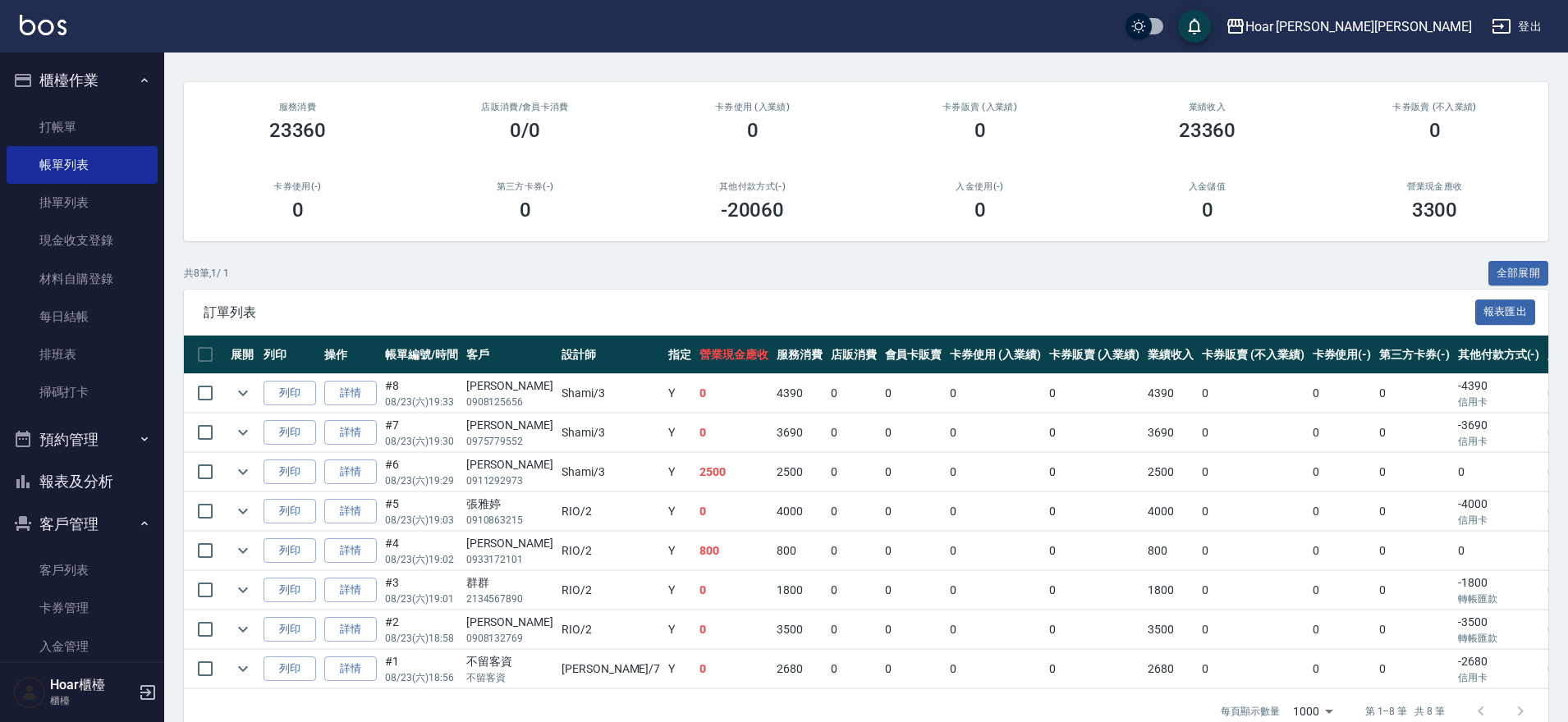
scroll to position [164, 0]
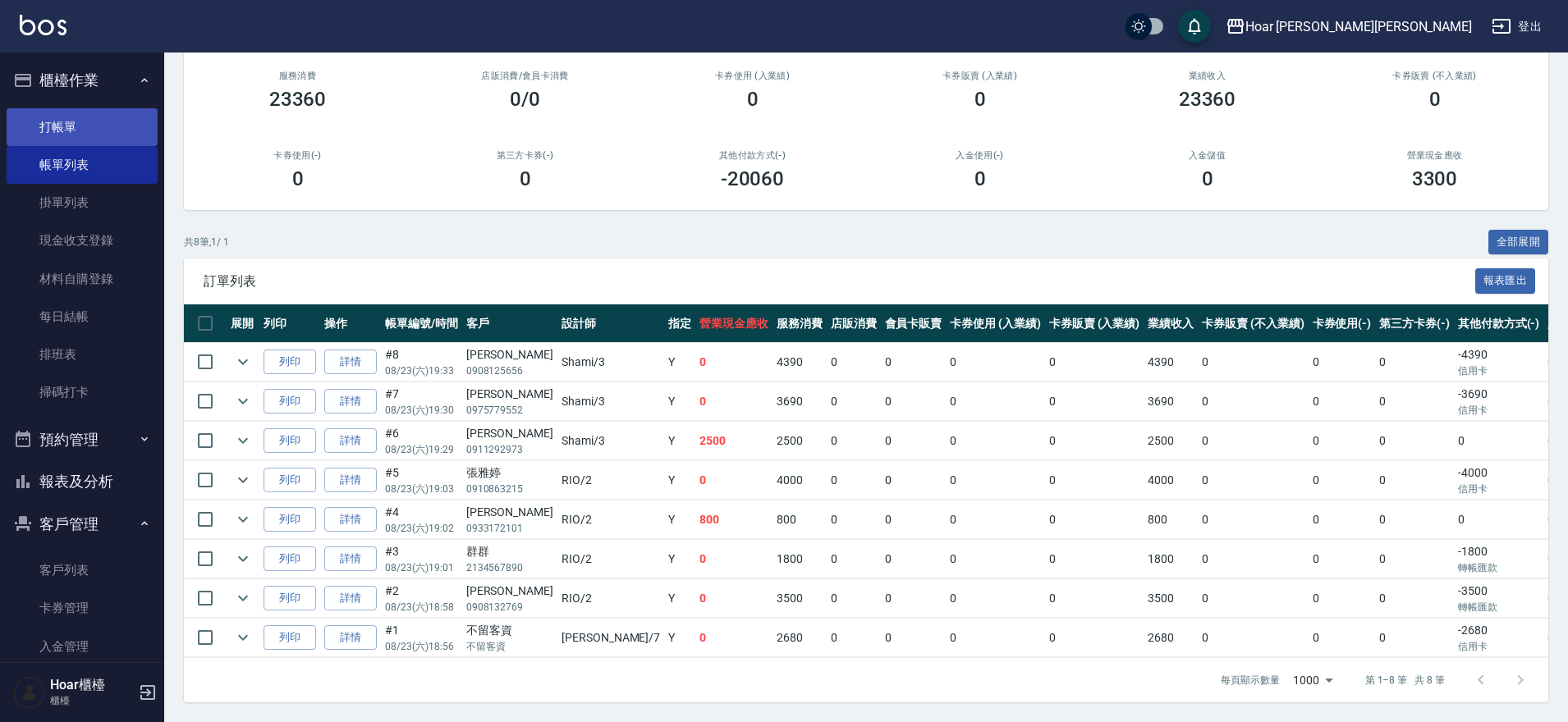
click at [78, 133] on link "打帳單" at bounding box center [82, 127] width 151 height 38
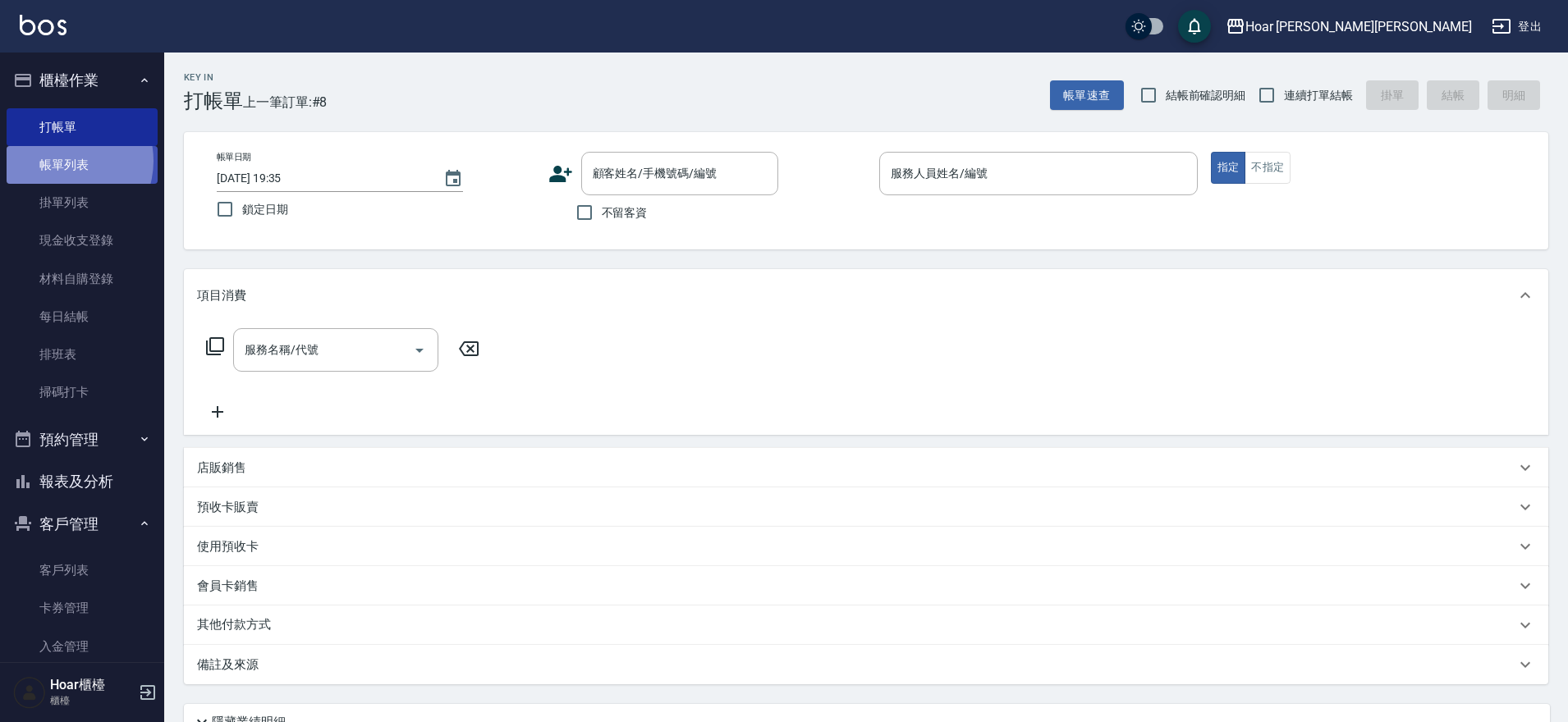
click at [63, 161] on link "帳單列表" at bounding box center [82, 164] width 151 height 38
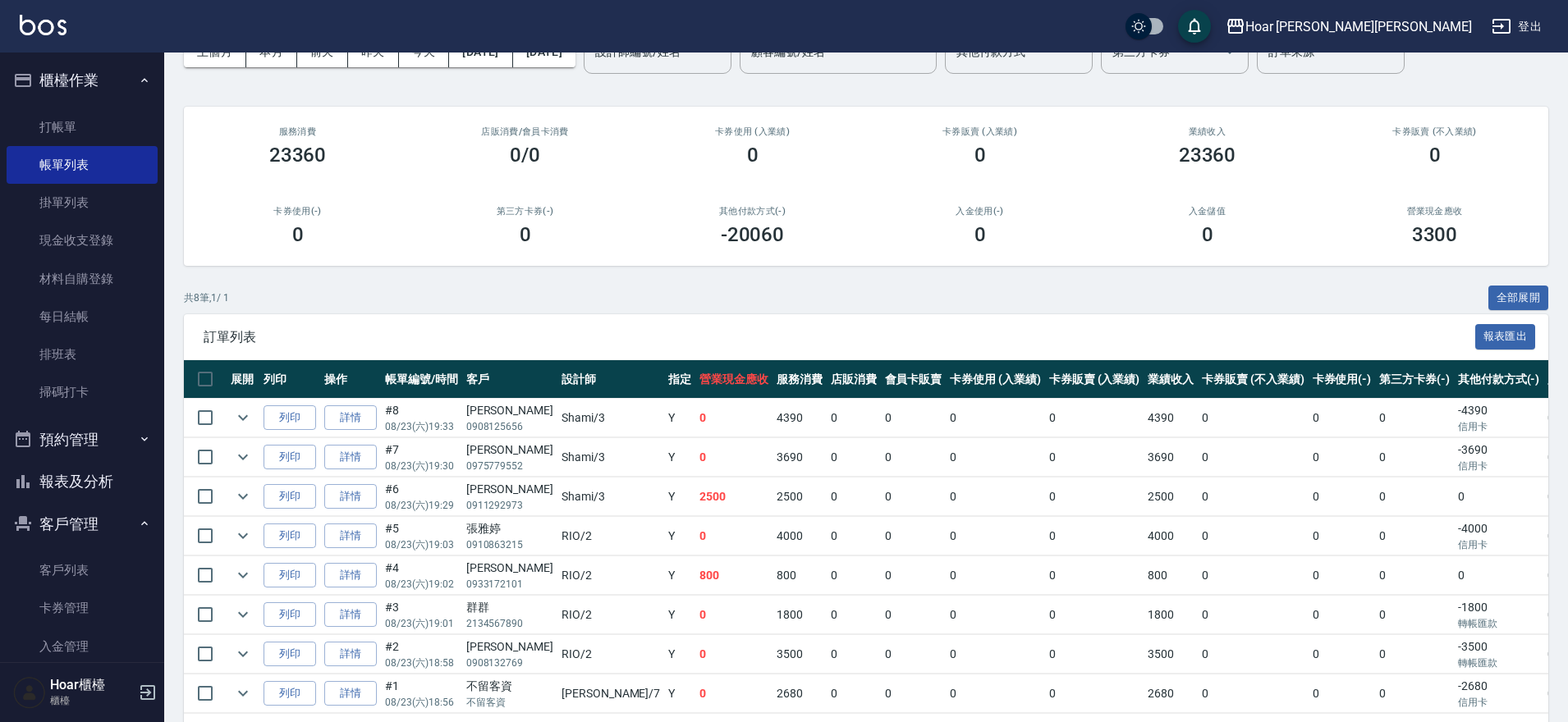
scroll to position [164, 0]
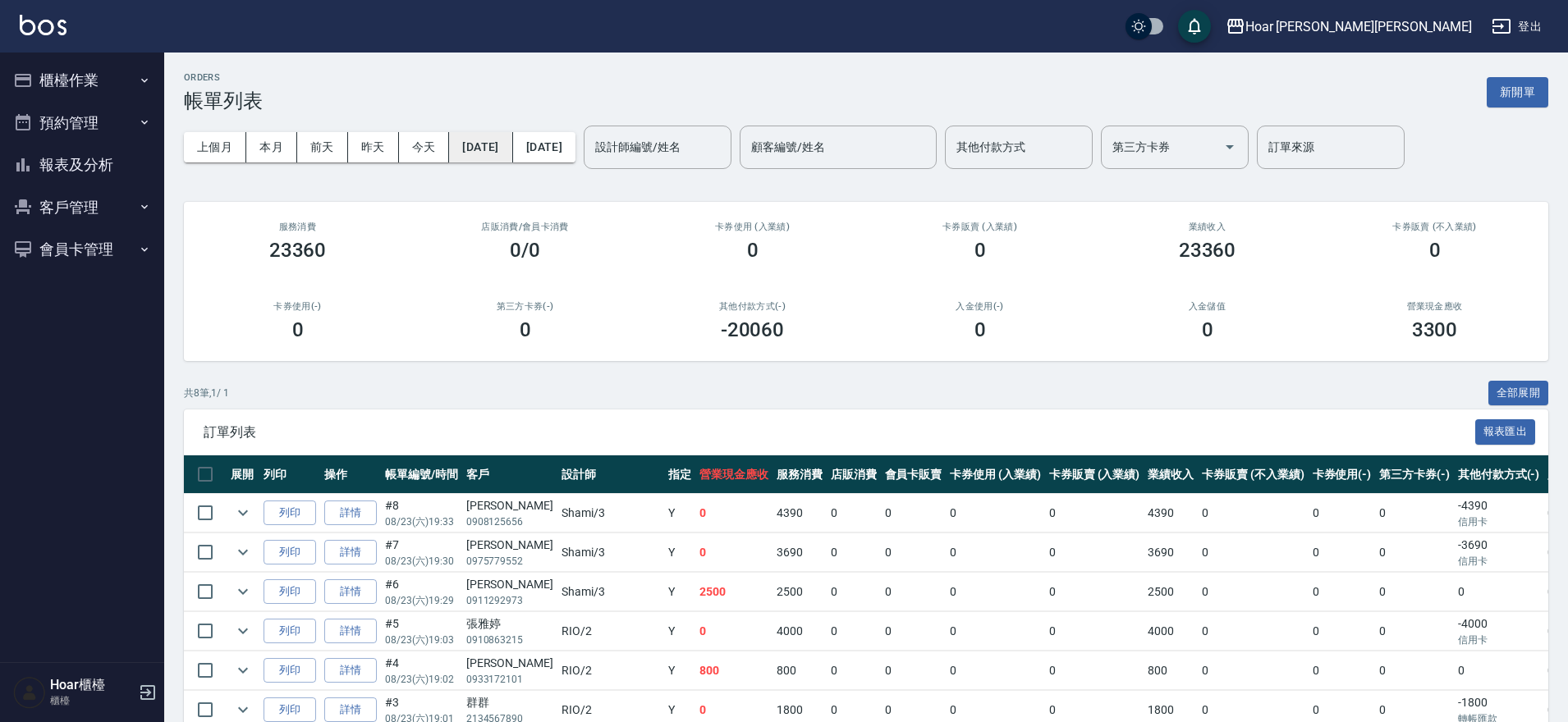
click at [482, 149] on button "[DATE]" at bounding box center [480, 147] width 63 height 30
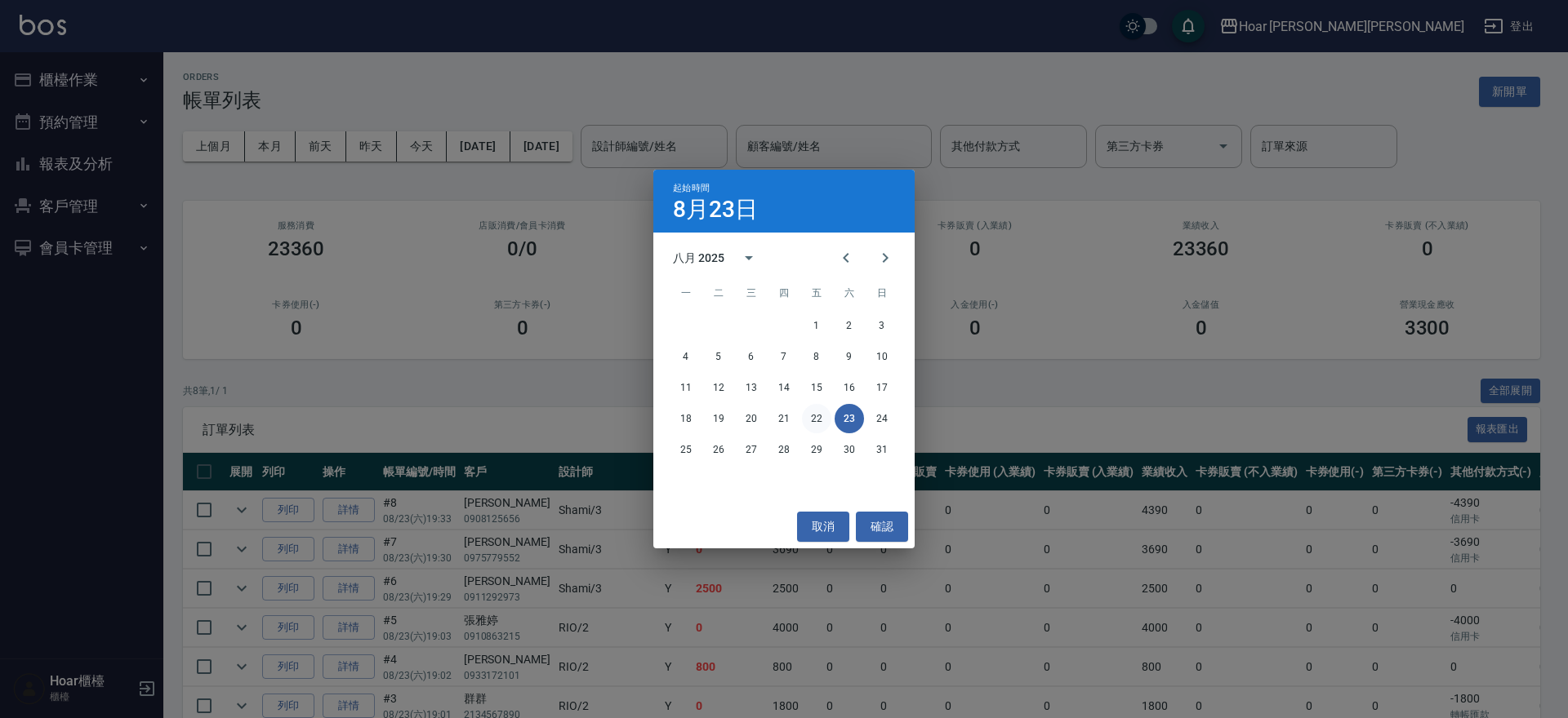
click at [816, 415] on button "22" at bounding box center [816, 418] width 29 height 29
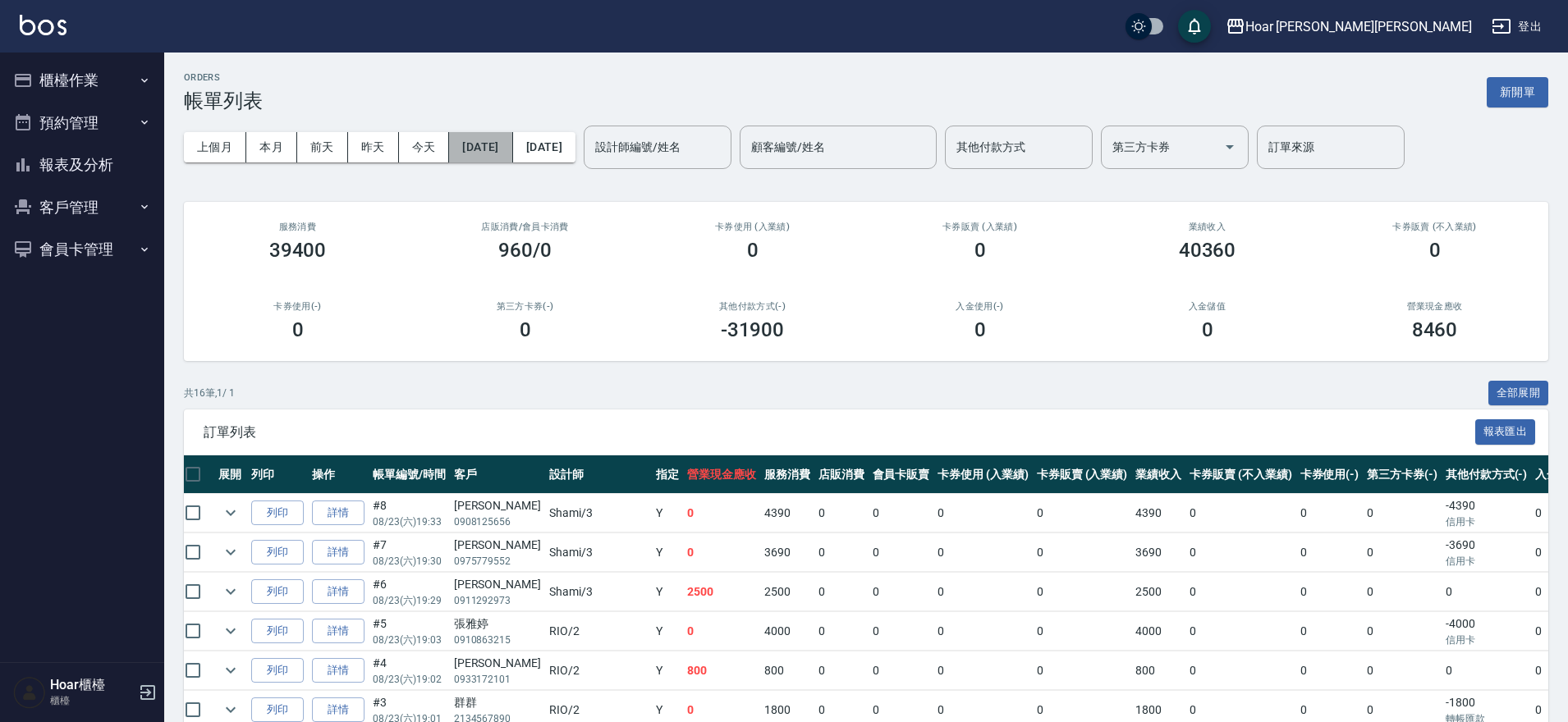
click at [503, 142] on button "[DATE]" at bounding box center [480, 147] width 63 height 30
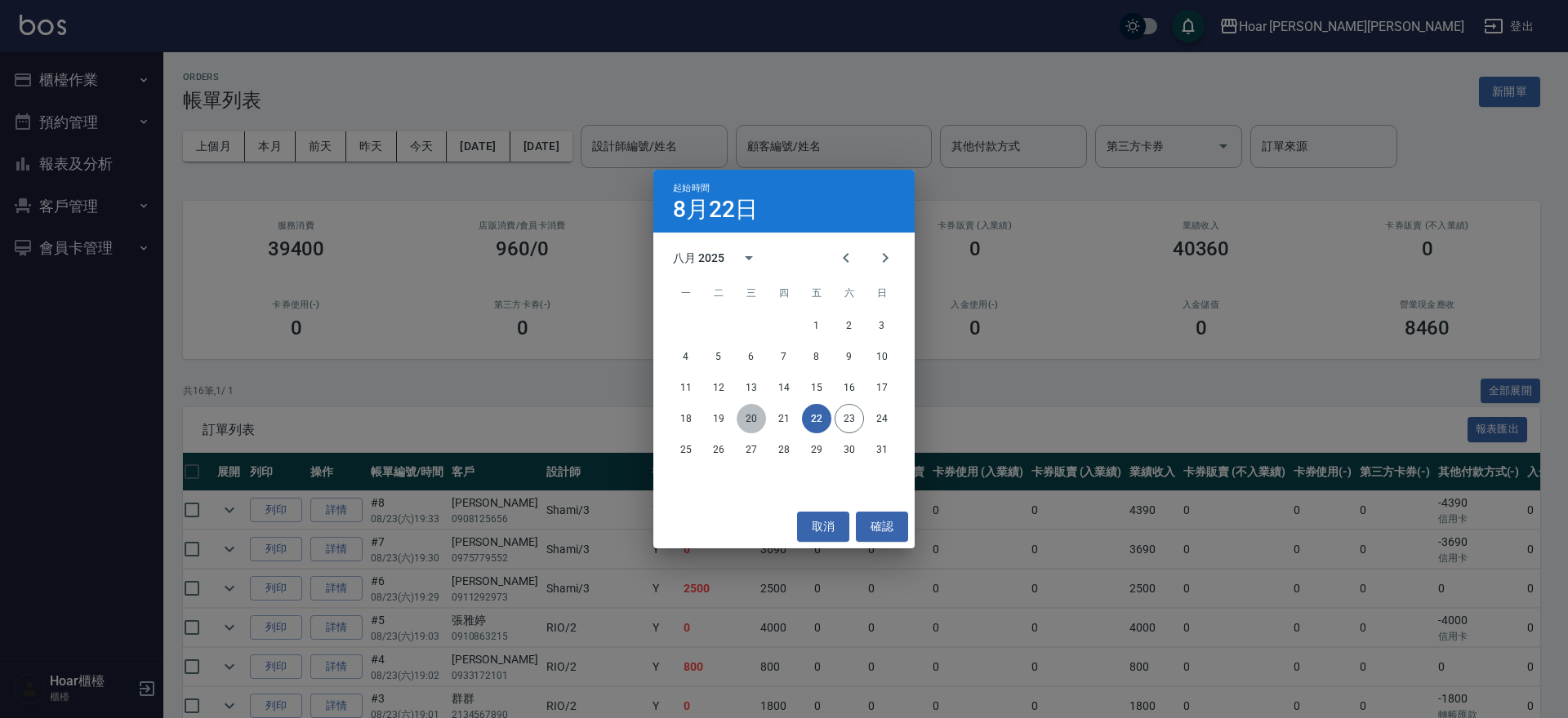
click at [753, 422] on button "20" at bounding box center [751, 418] width 29 height 29
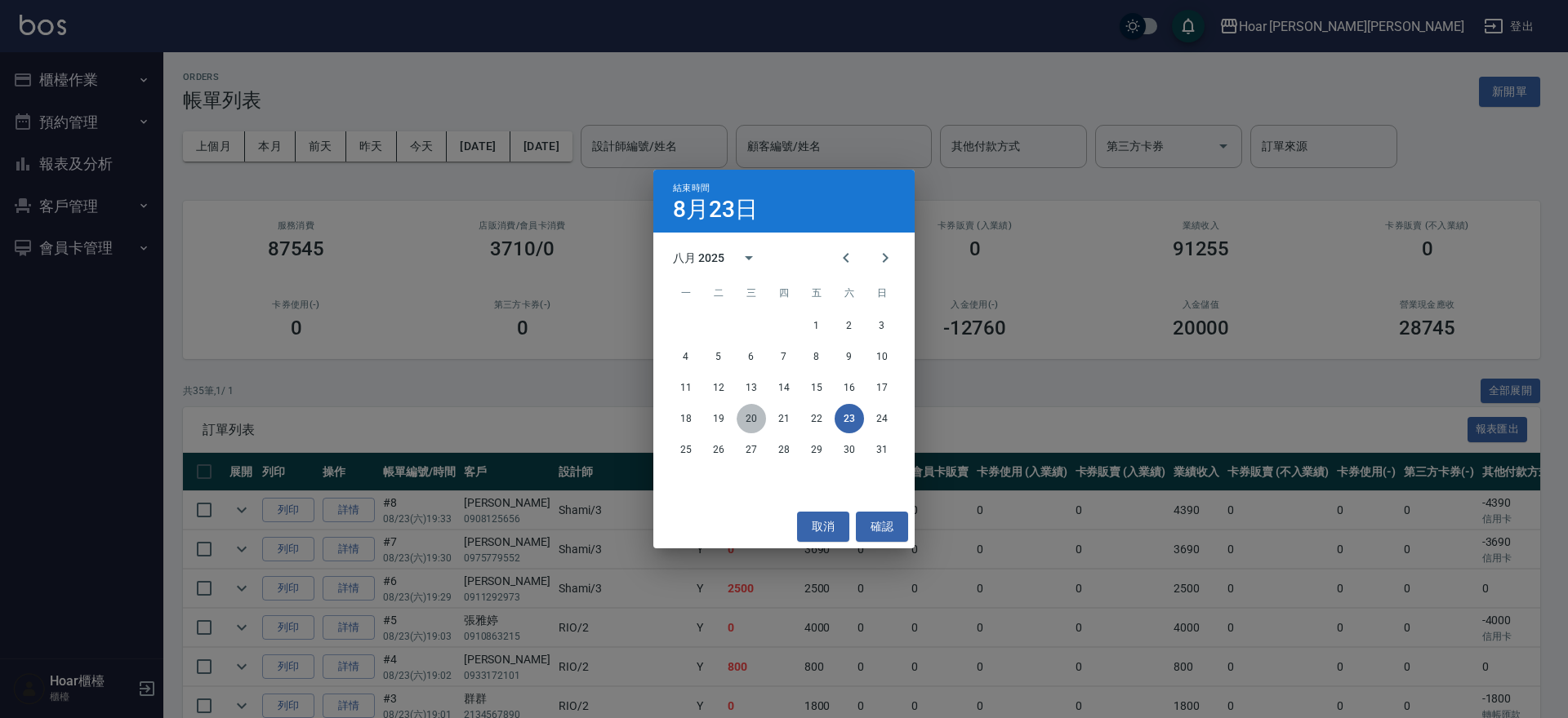
click at [757, 417] on button "20" at bounding box center [751, 418] width 29 height 29
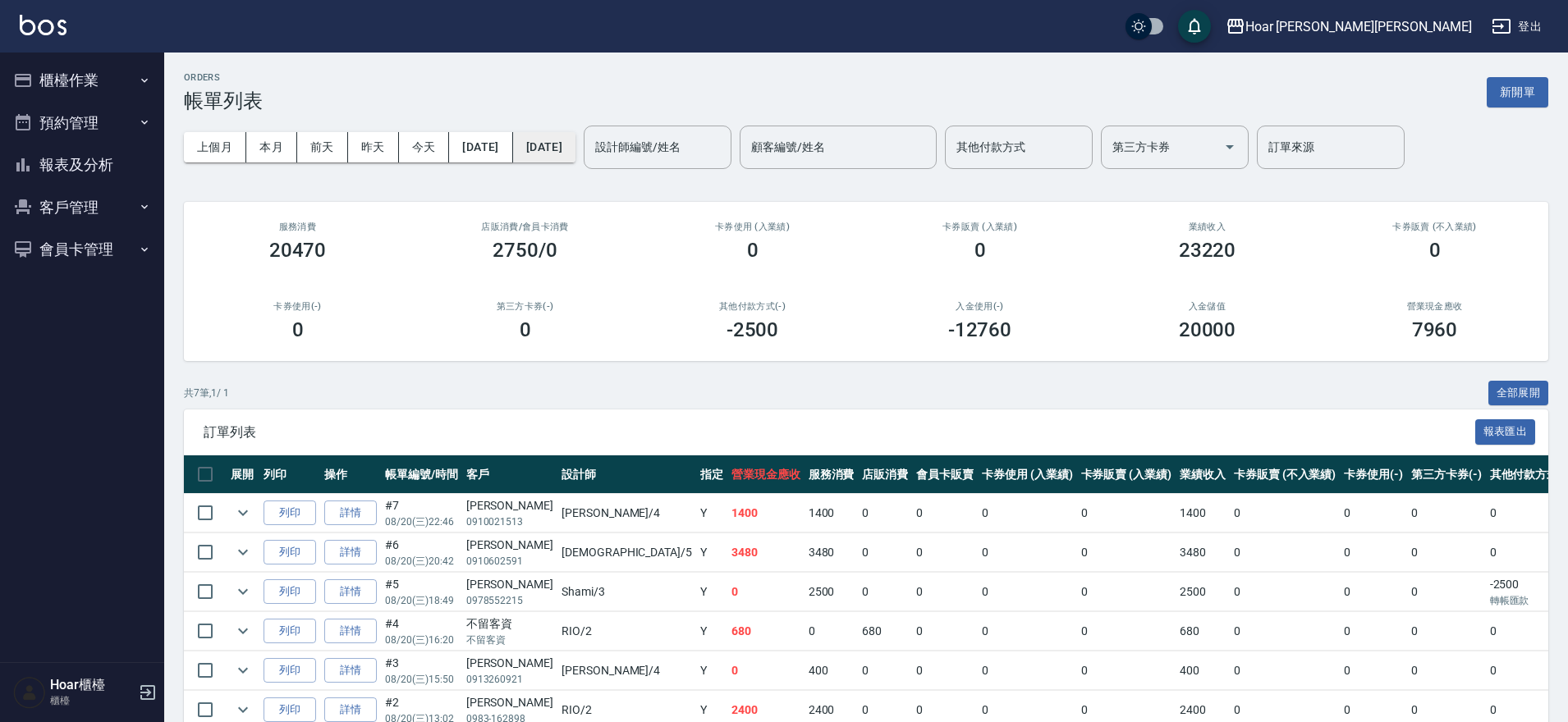
click at [575, 153] on button "[DATE]" at bounding box center [544, 147] width 63 height 30
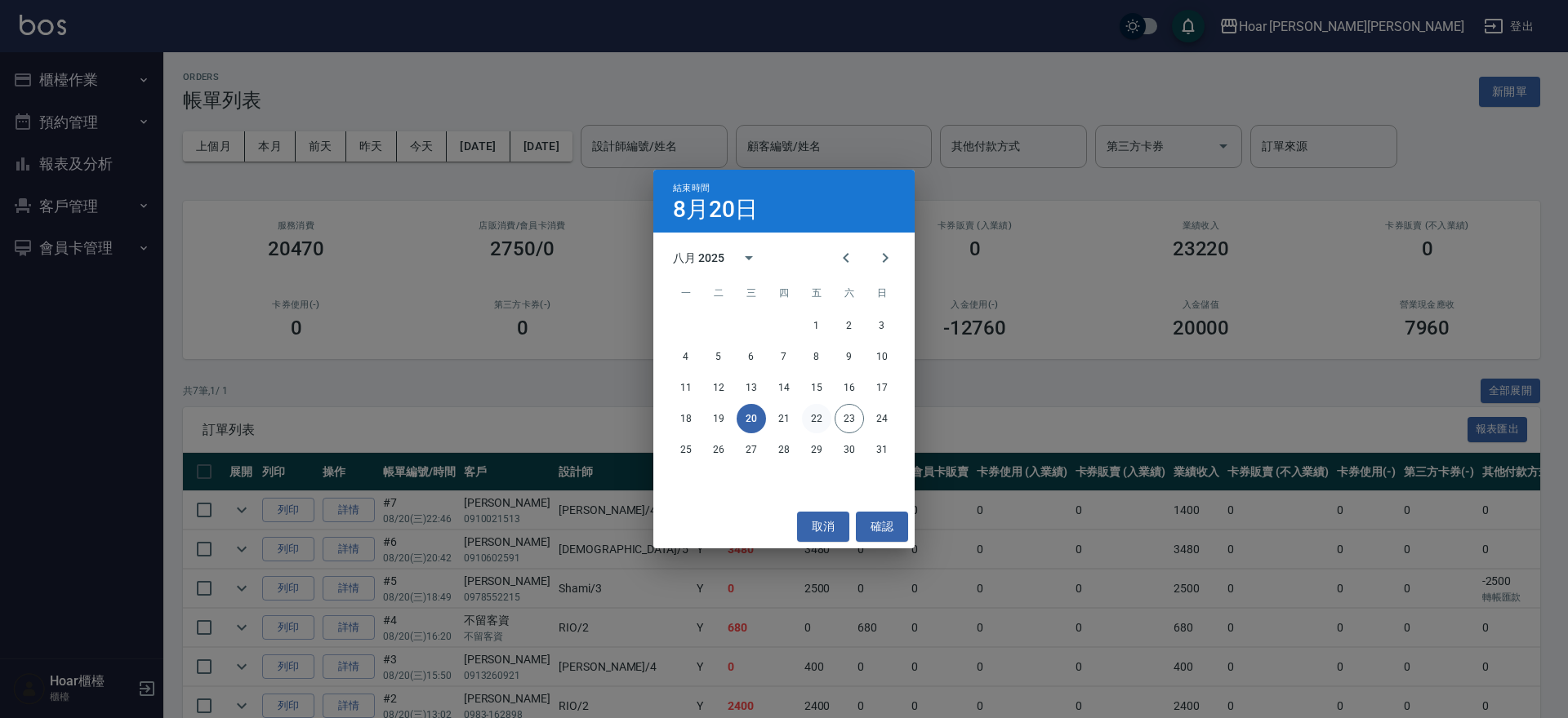
click at [813, 414] on button "22" at bounding box center [816, 418] width 29 height 29
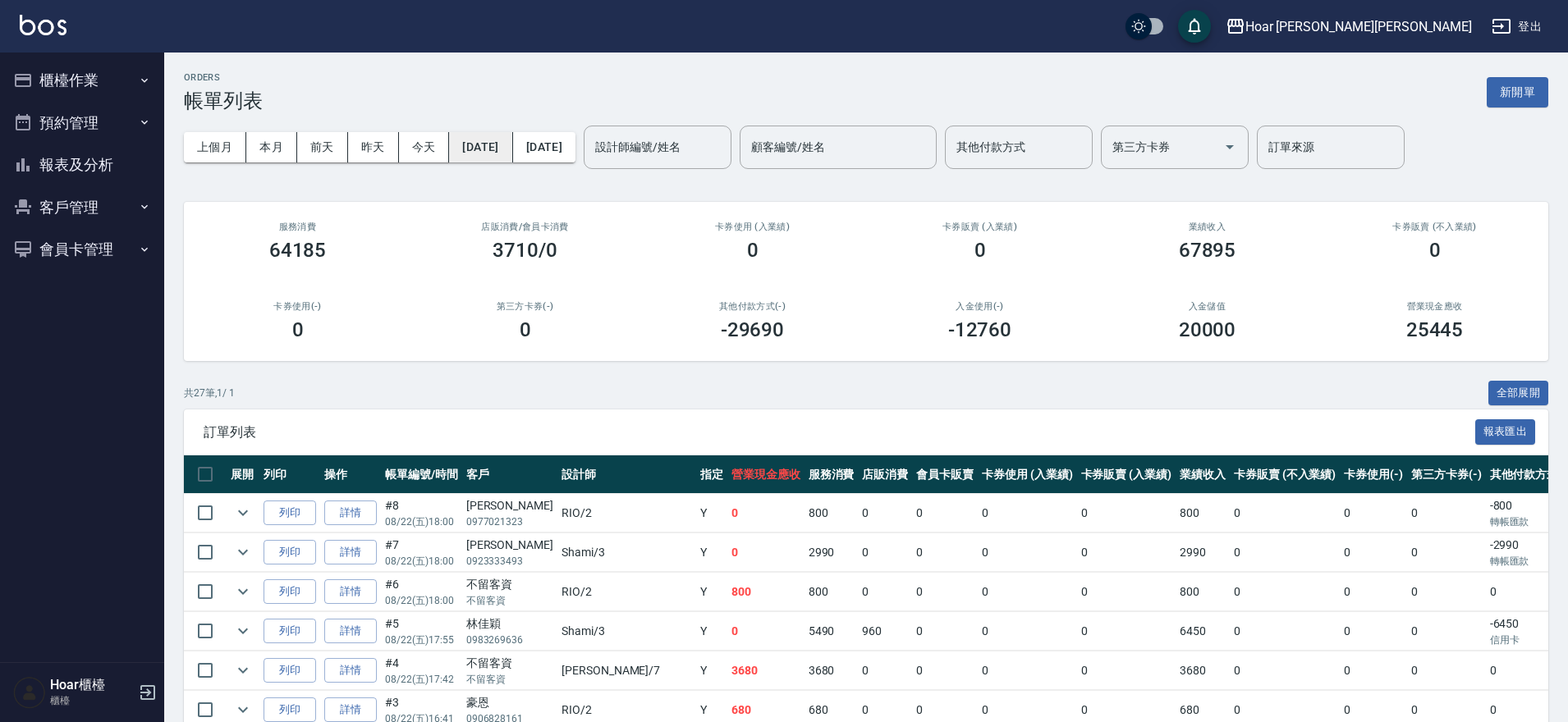
click at [505, 147] on button "[DATE]" at bounding box center [480, 147] width 63 height 30
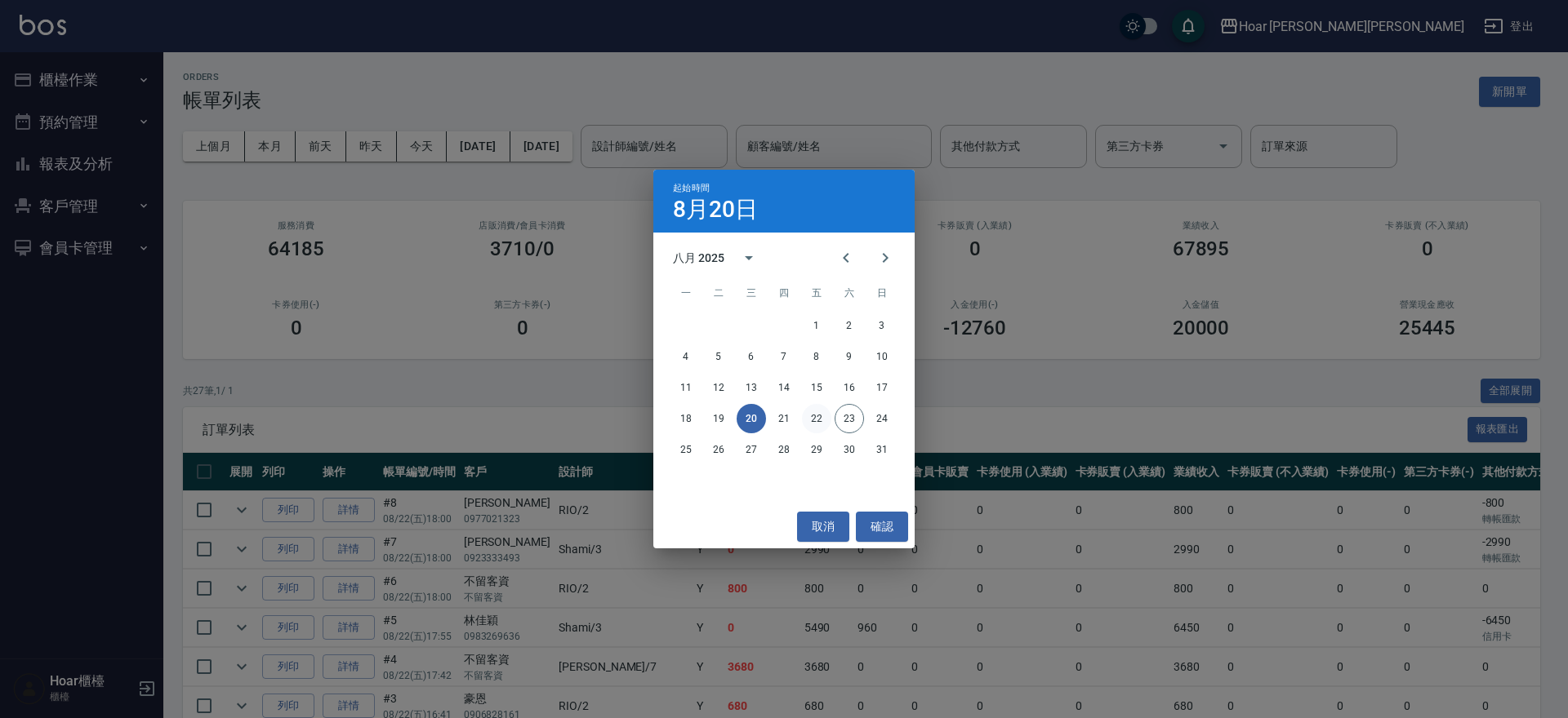
click at [815, 419] on button "22" at bounding box center [816, 418] width 29 height 29
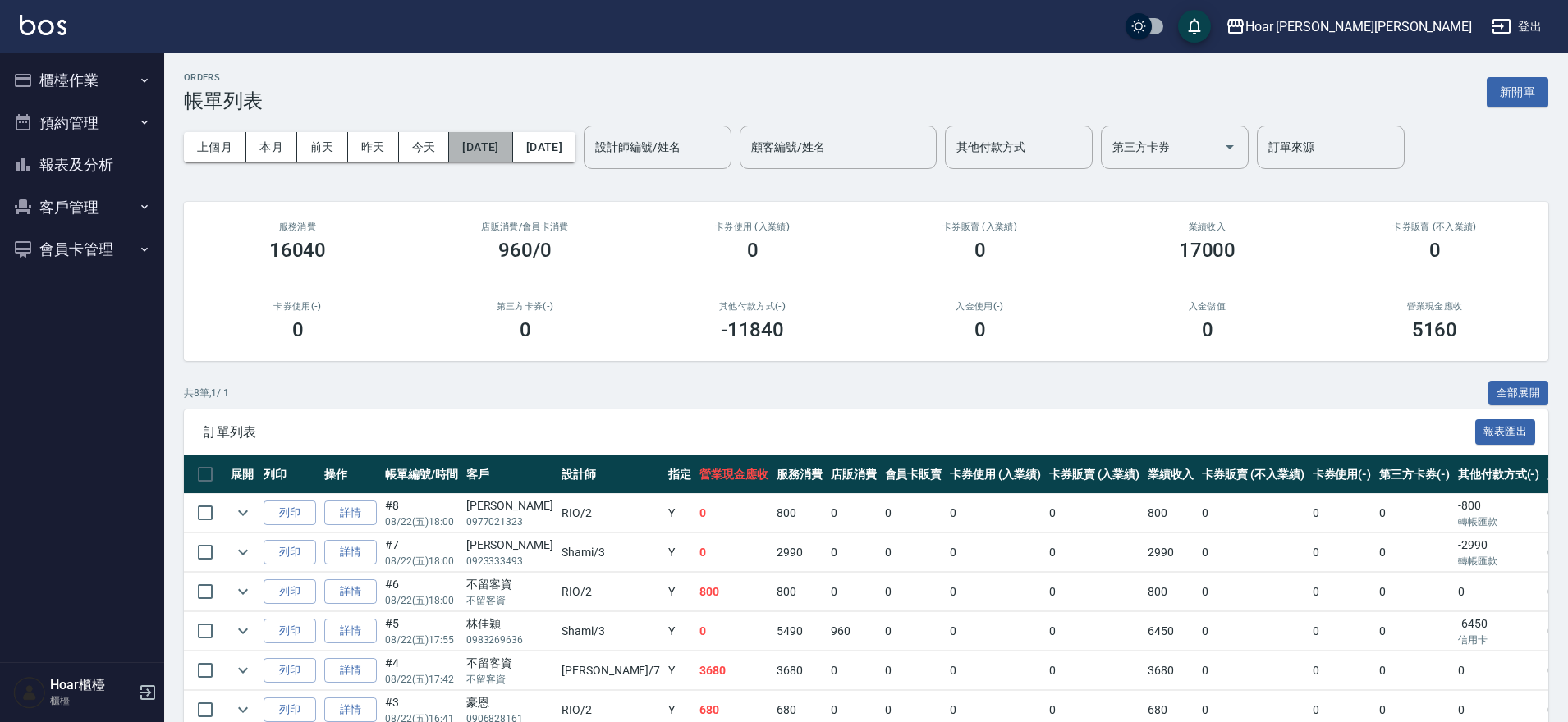
click at [470, 150] on button "[DATE]" at bounding box center [480, 147] width 63 height 30
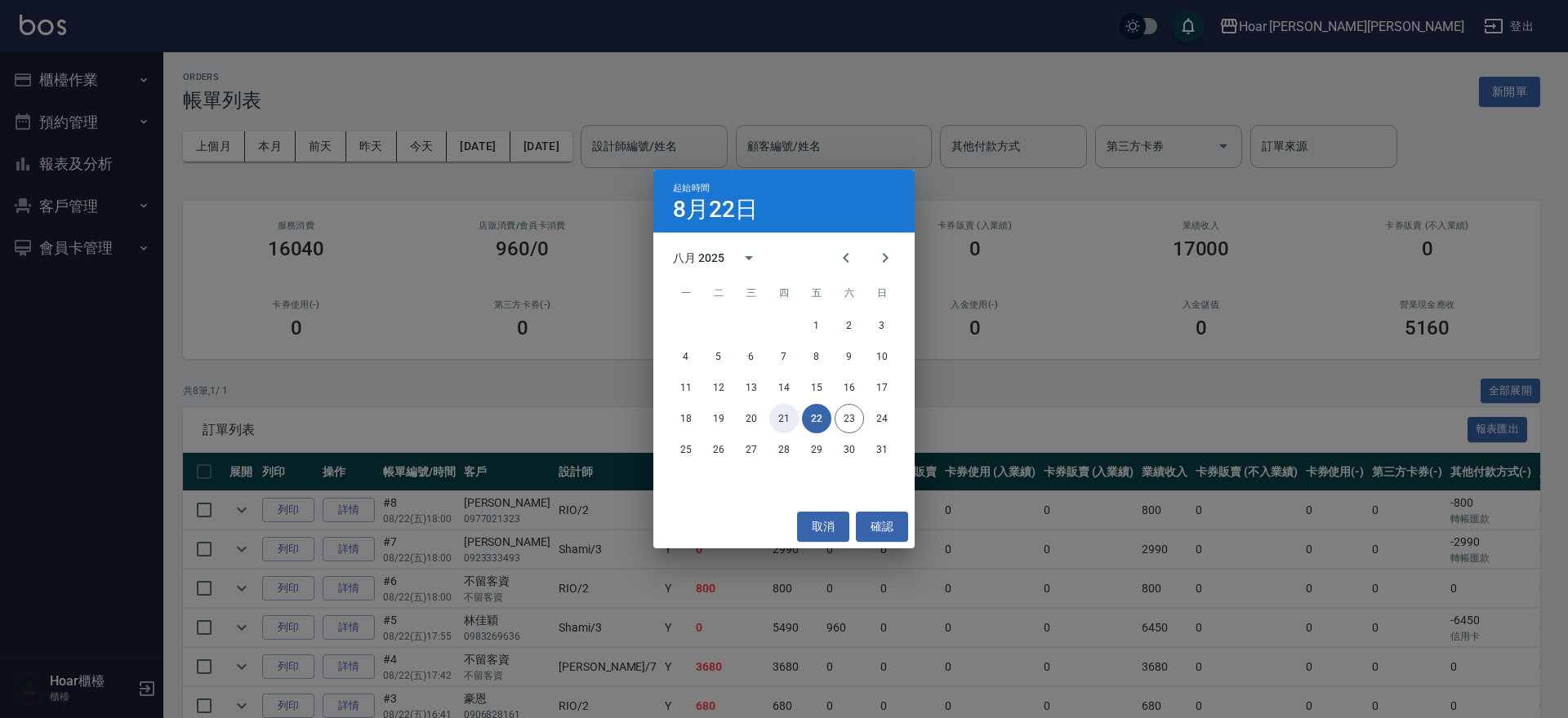
click at [782, 424] on button "21" at bounding box center [783, 418] width 29 height 29
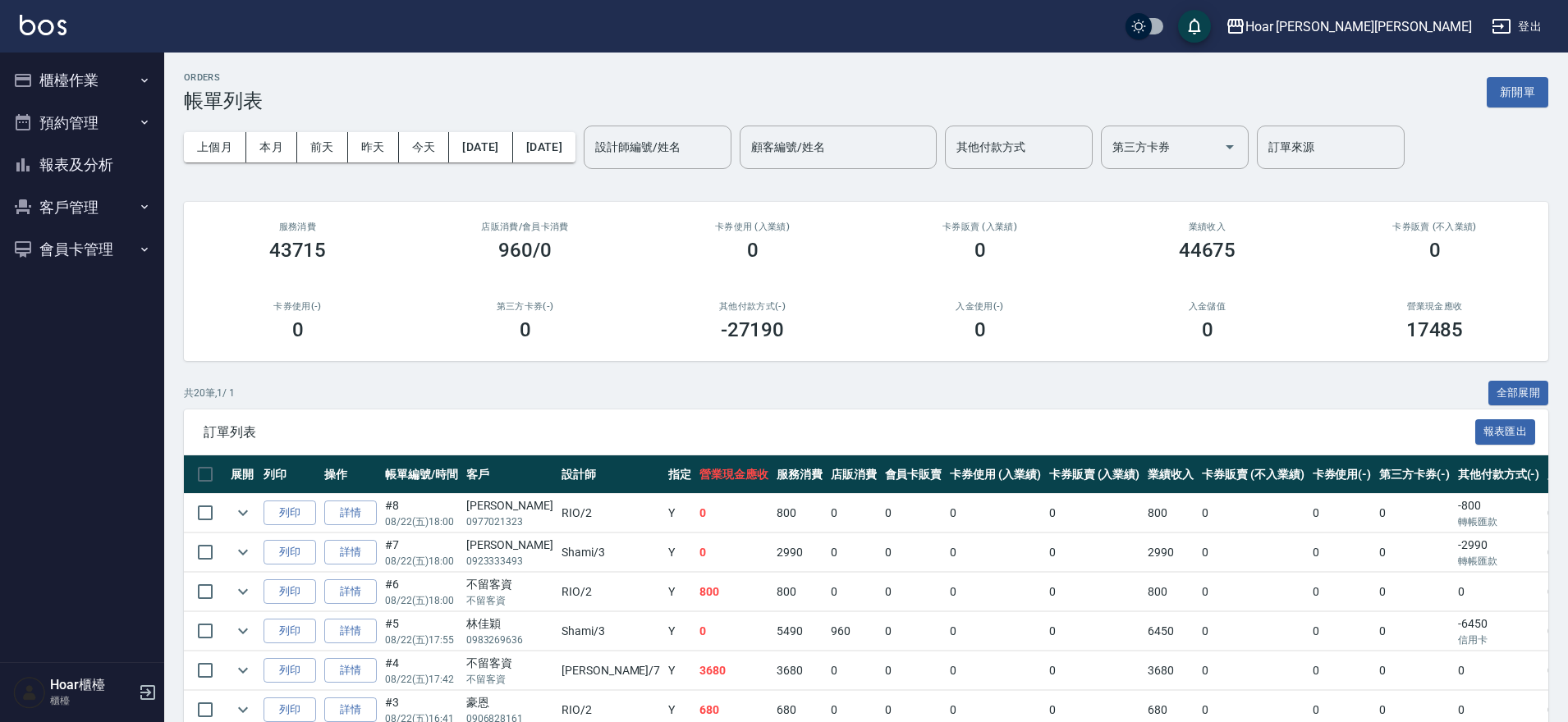
click at [575, 157] on button "[DATE]" at bounding box center [544, 147] width 63 height 30
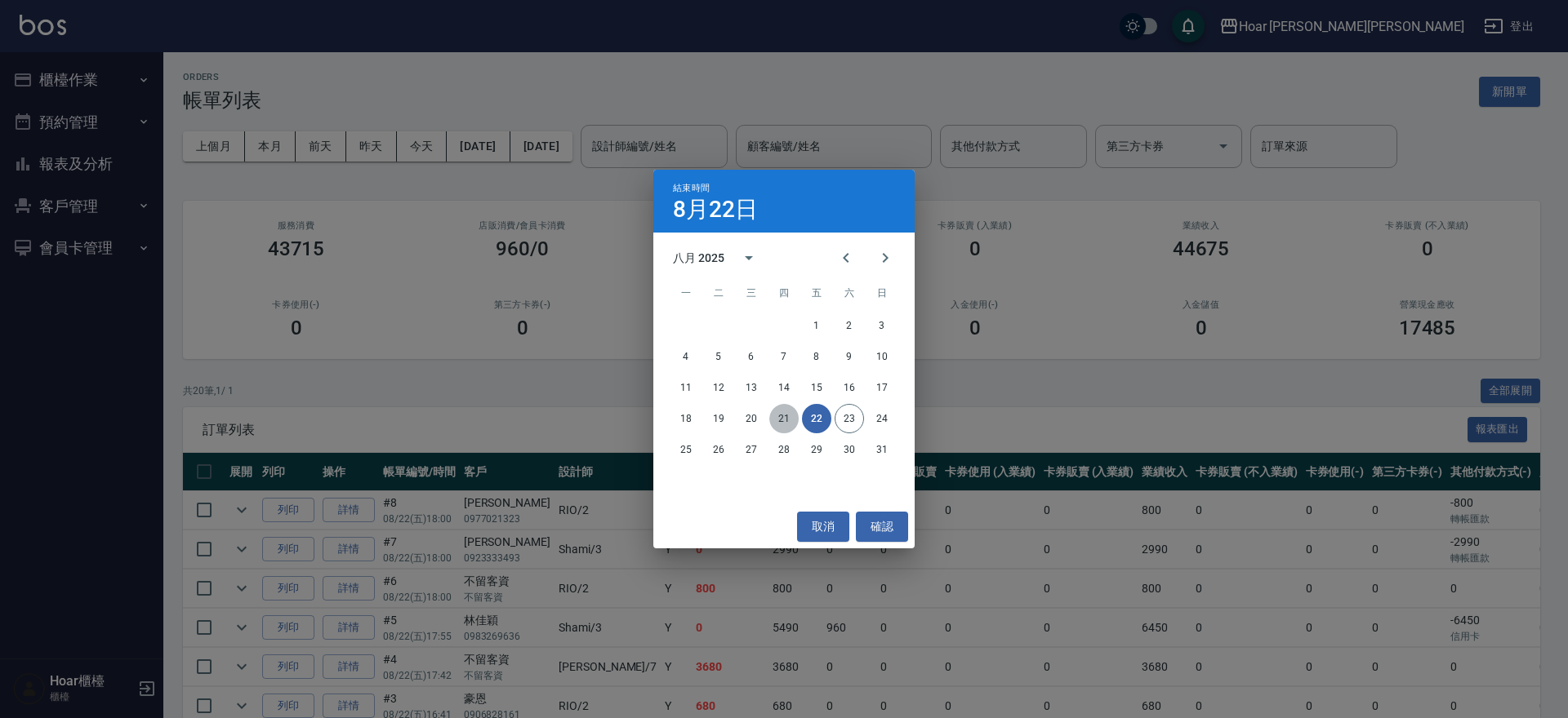
click at [785, 418] on button "21" at bounding box center [783, 418] width 29 height 29
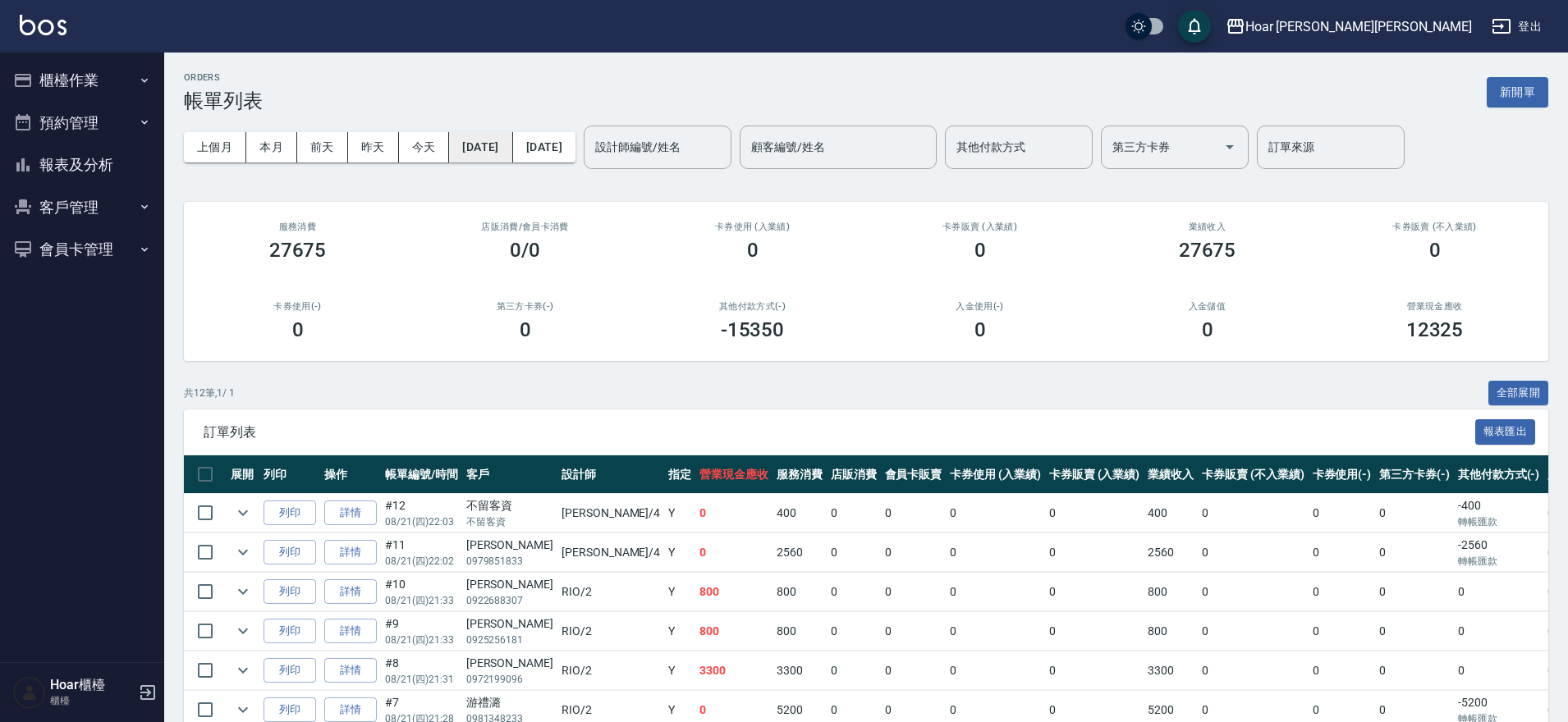
click at [505, 152] on button "2025/08/21" at bounding box center [480, 147] width 63 height 30
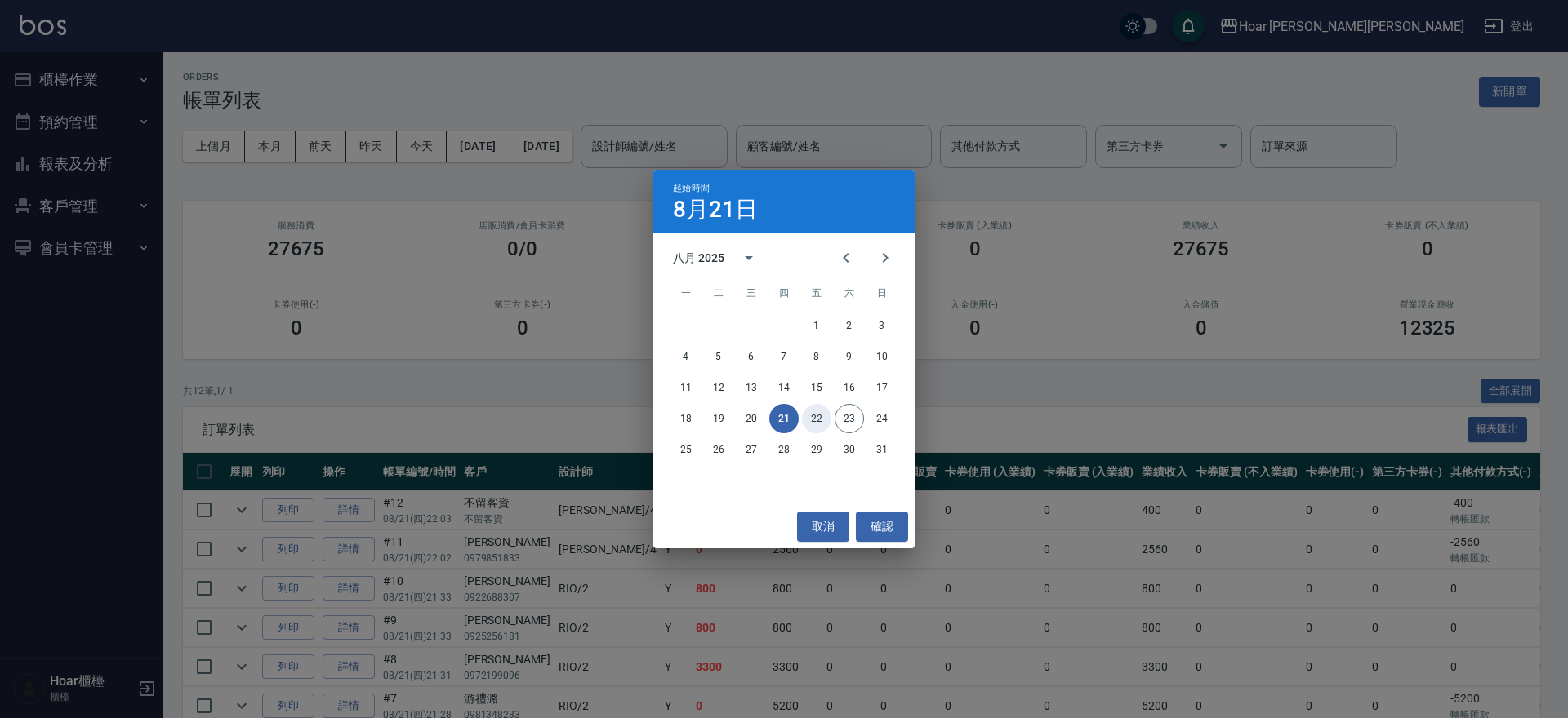
drag, startPoint x: 820, startPoint y: 416, endPoint x: 610, endPoint y: 236, distance: 276.6
click at [820, 415] on button "22" at bounding box center [816, 418] width 29 height 29
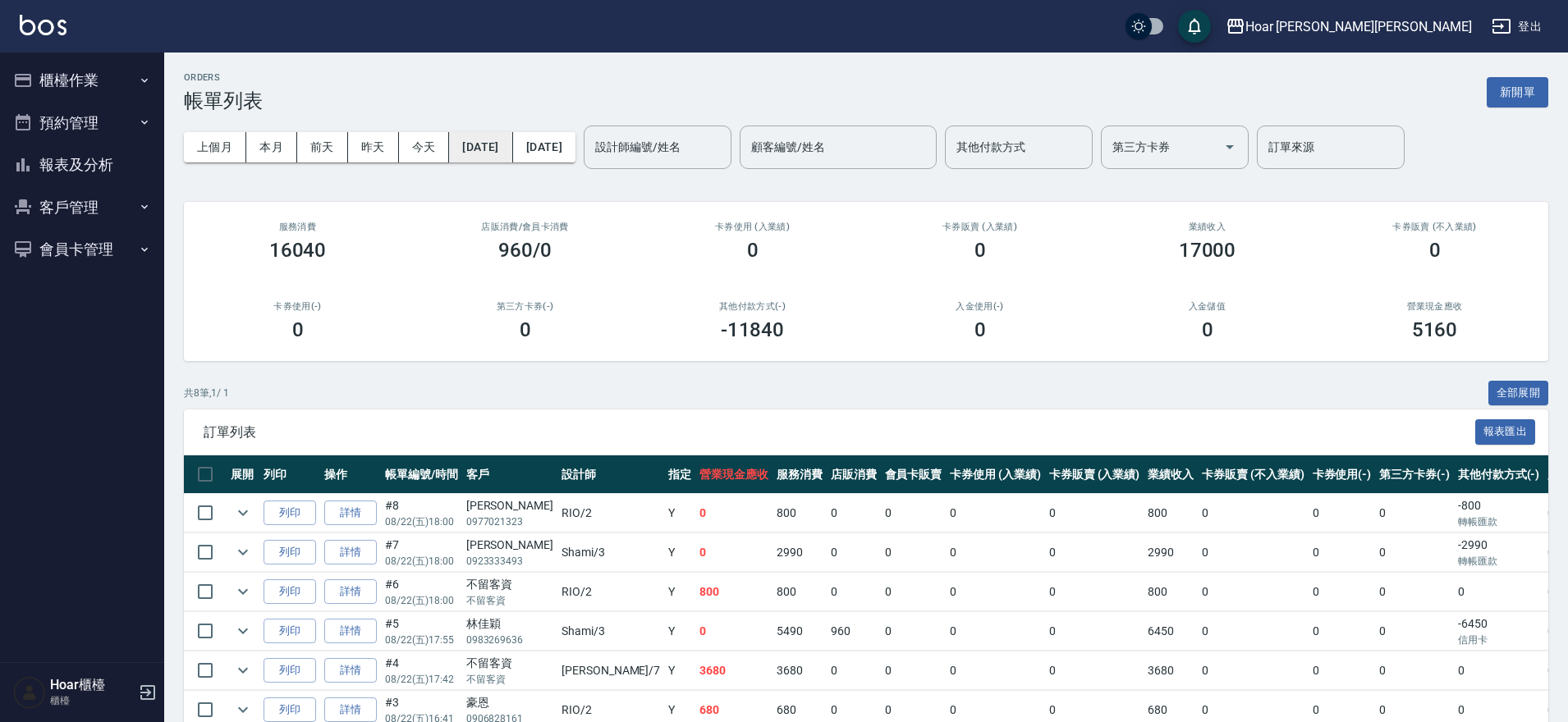
click at [512, 148] on button "2025/08/22" at bounding box center [480, 147] width 63 height 30
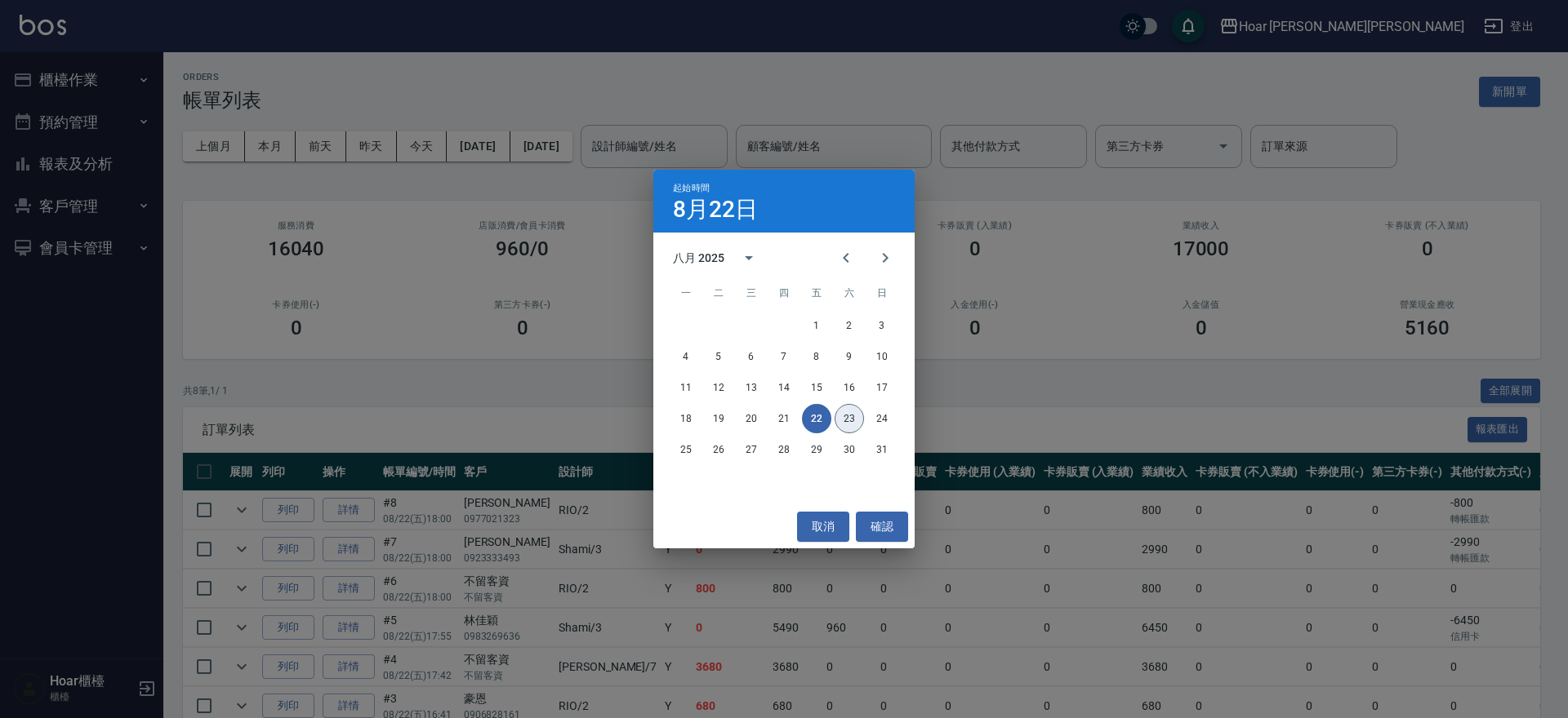
click at [852, 414] on button "23" at bounding box center [849, 418] width 29 height 29
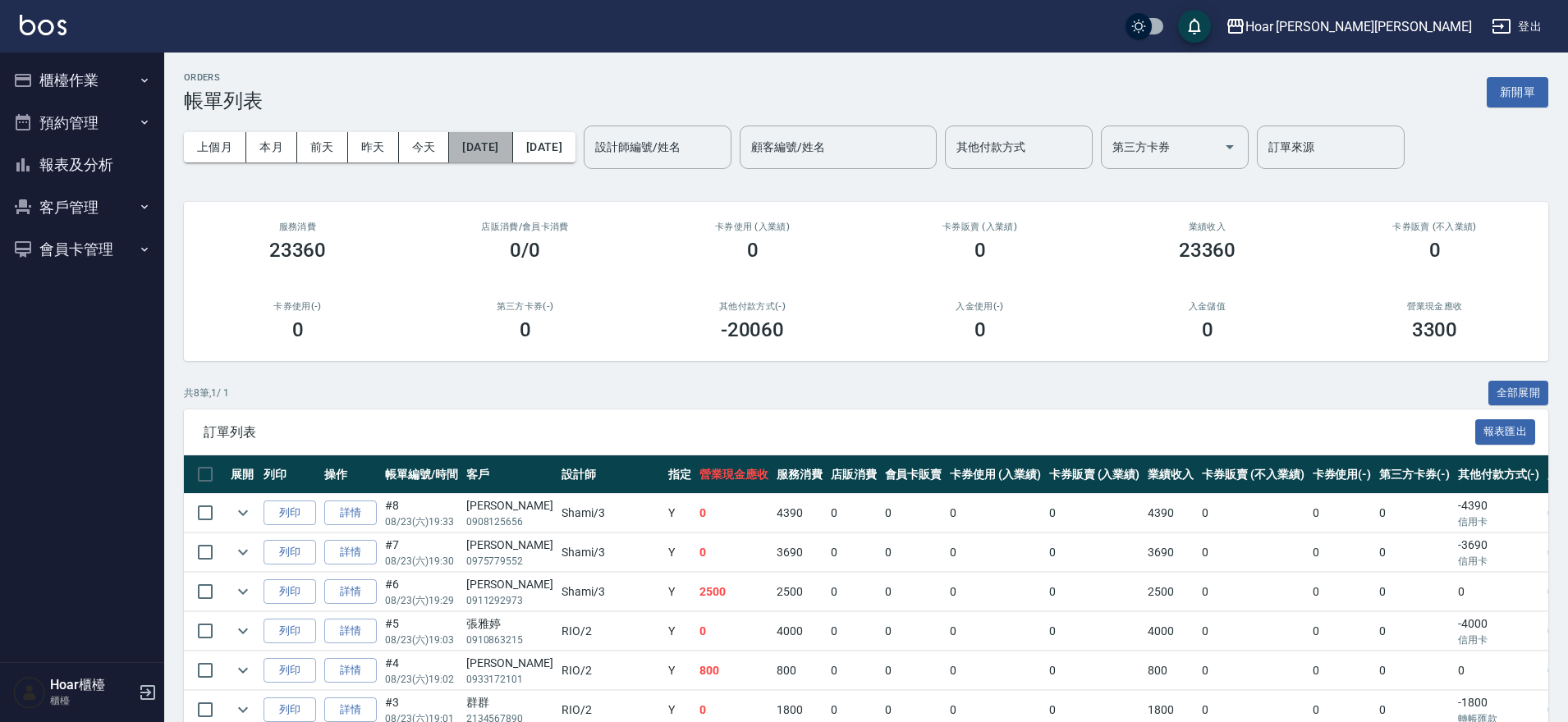
click at [508, 149] on button "2025/08/23" at bounding box center [480, 147] width 63 height 30
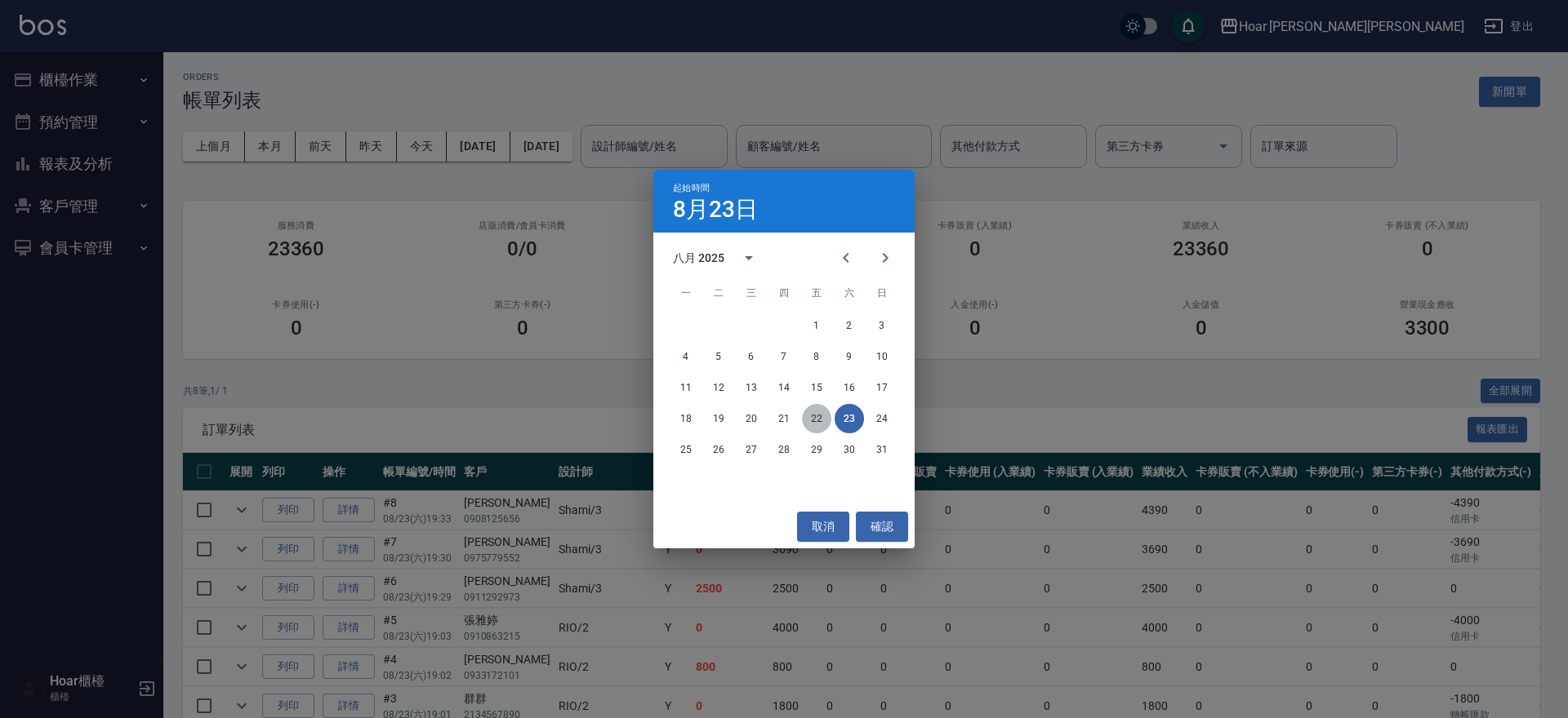
click at [811, 421] on button "22" at bounding box center [816, 418] width 29 height 29
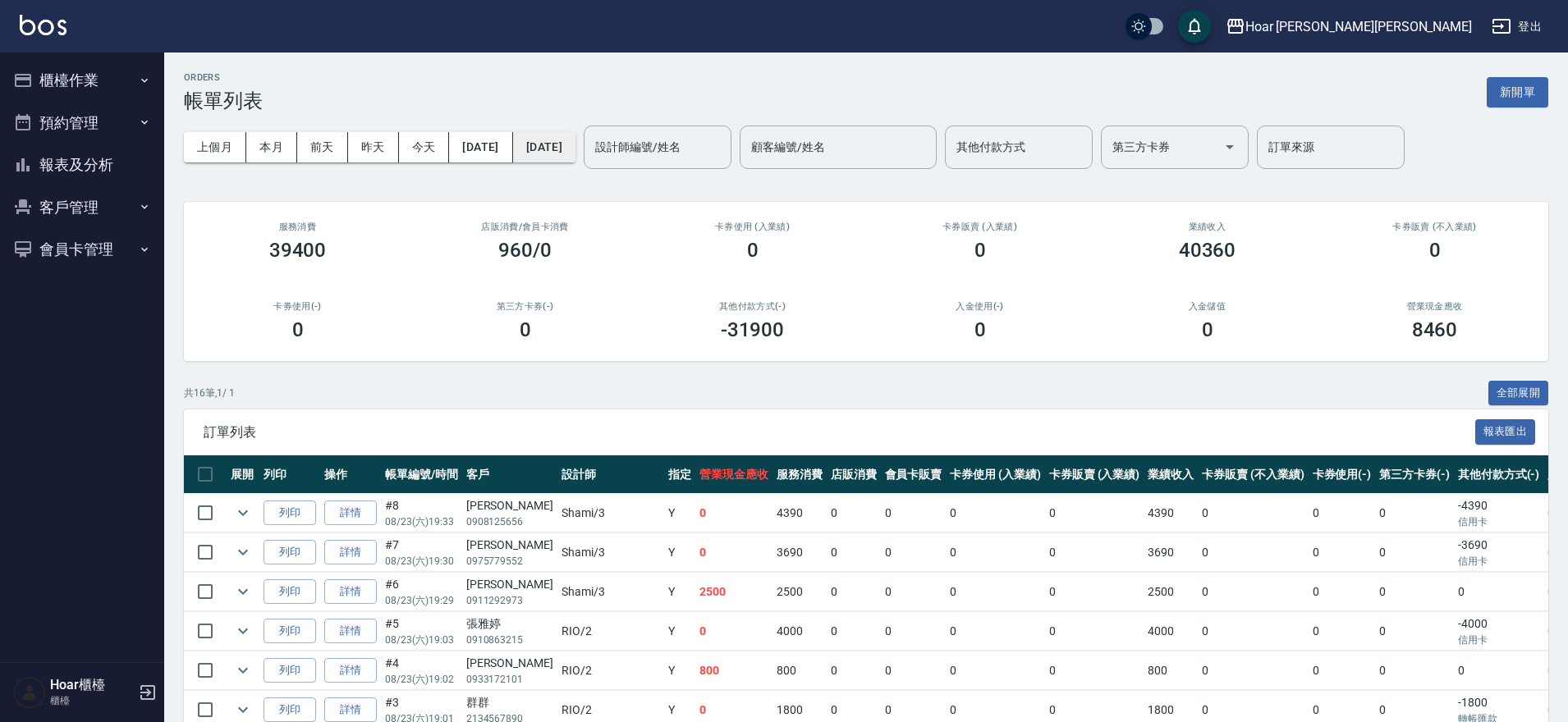
click at [575, 157] on button "2025/08/23" at bounding box center [544, 147] width 63 height 30
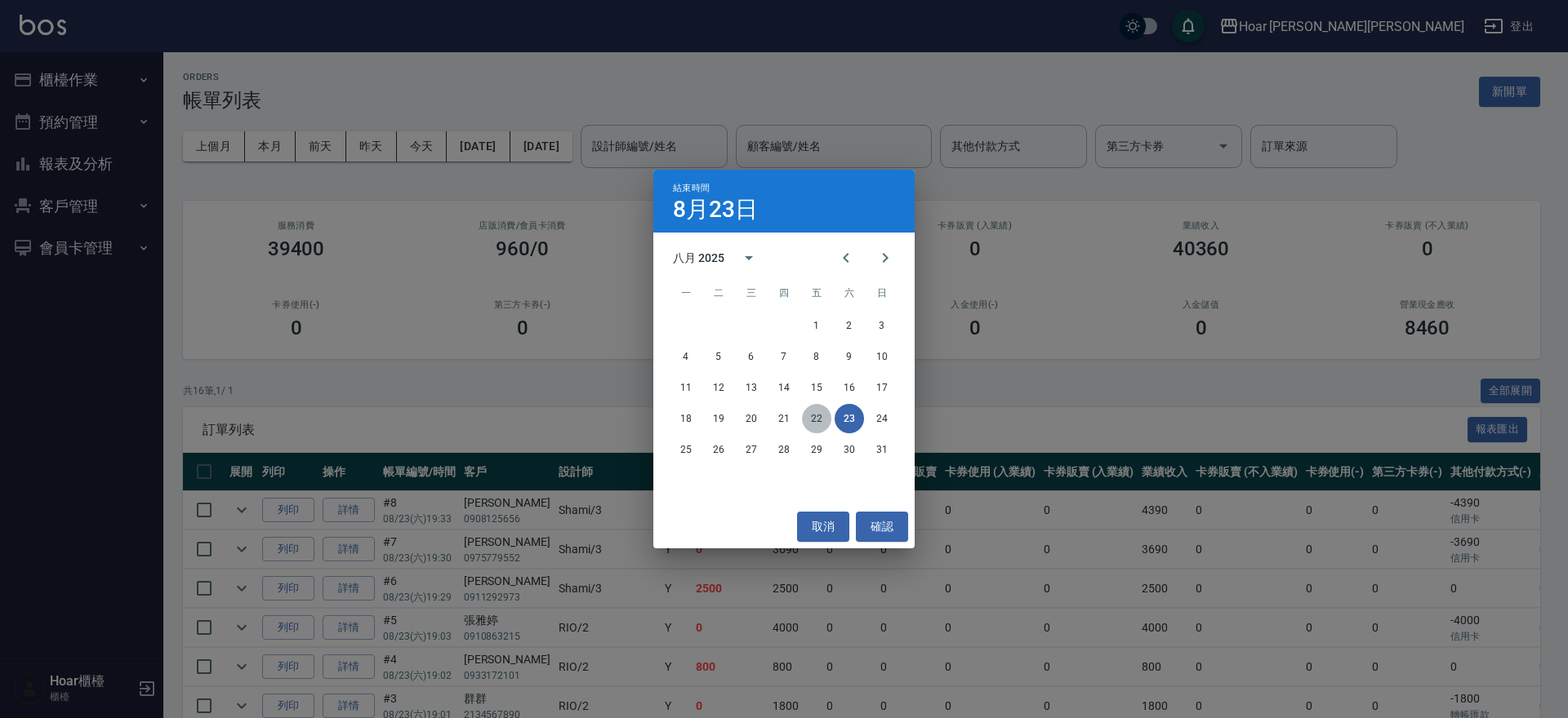
click at [820, 420] on button "22" at bounding box center [816, 418] width 29 height 29
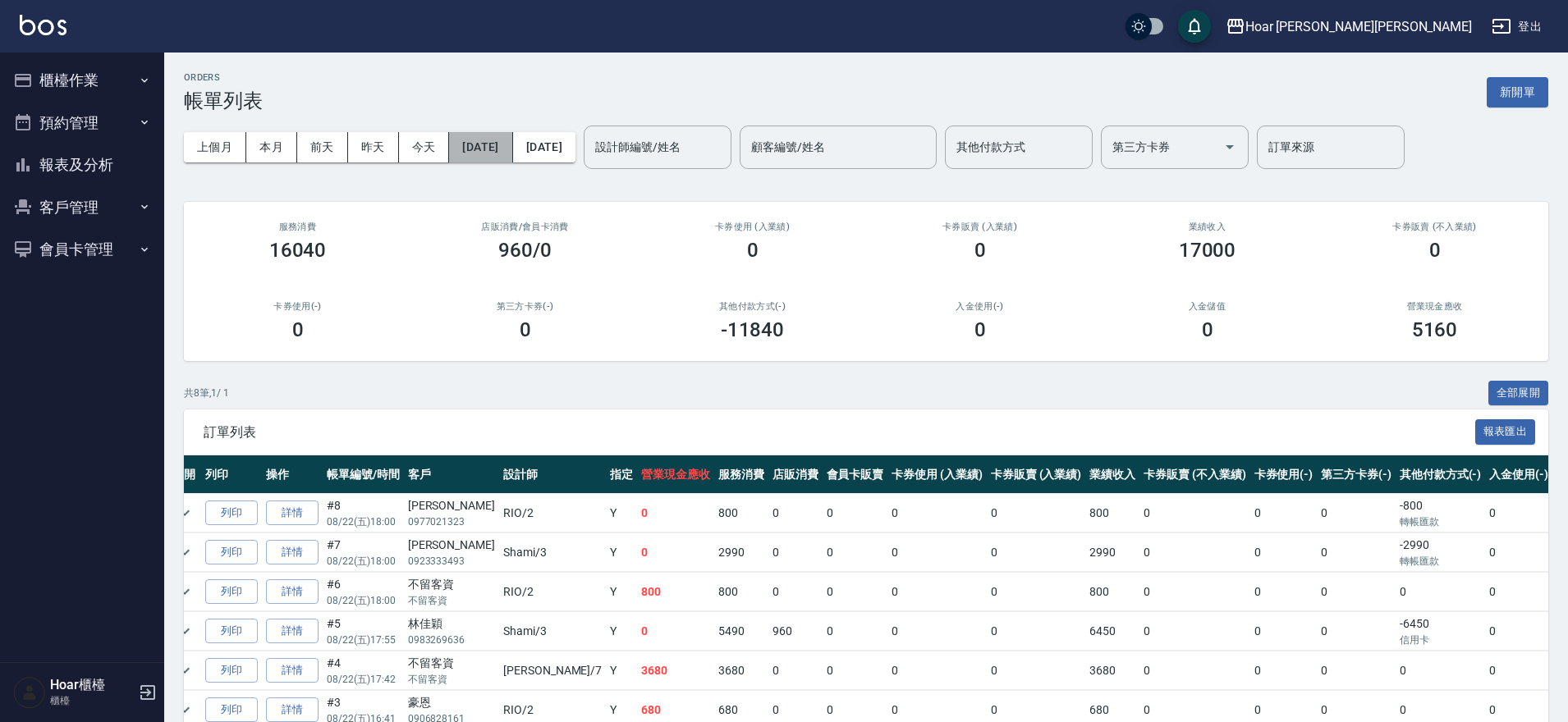
click at [461, 156] on button "2025/08/22" at bounding box center [480, 147] width 63 height 30
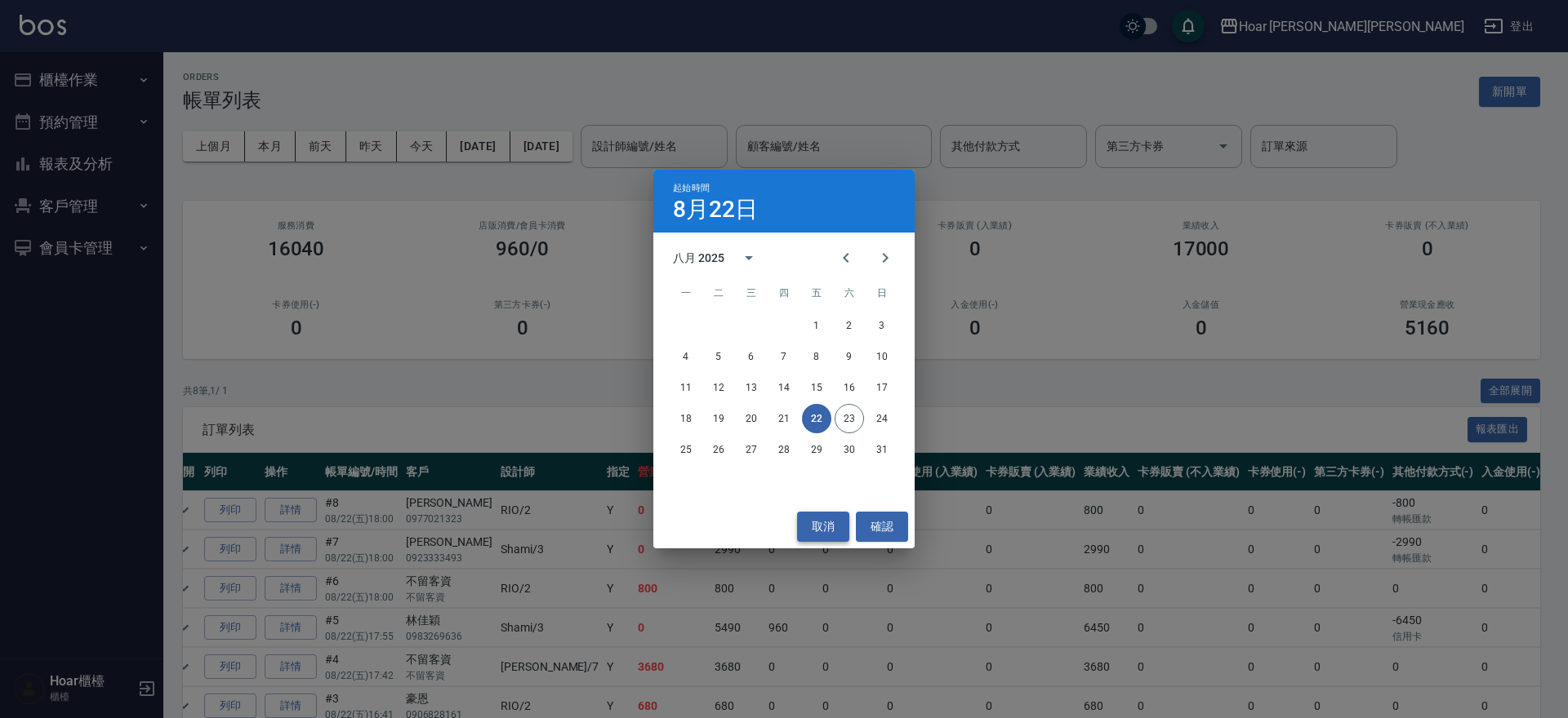
click at [840, 520] on button "取消" at bounding box center [823, 526] width 52 height 30
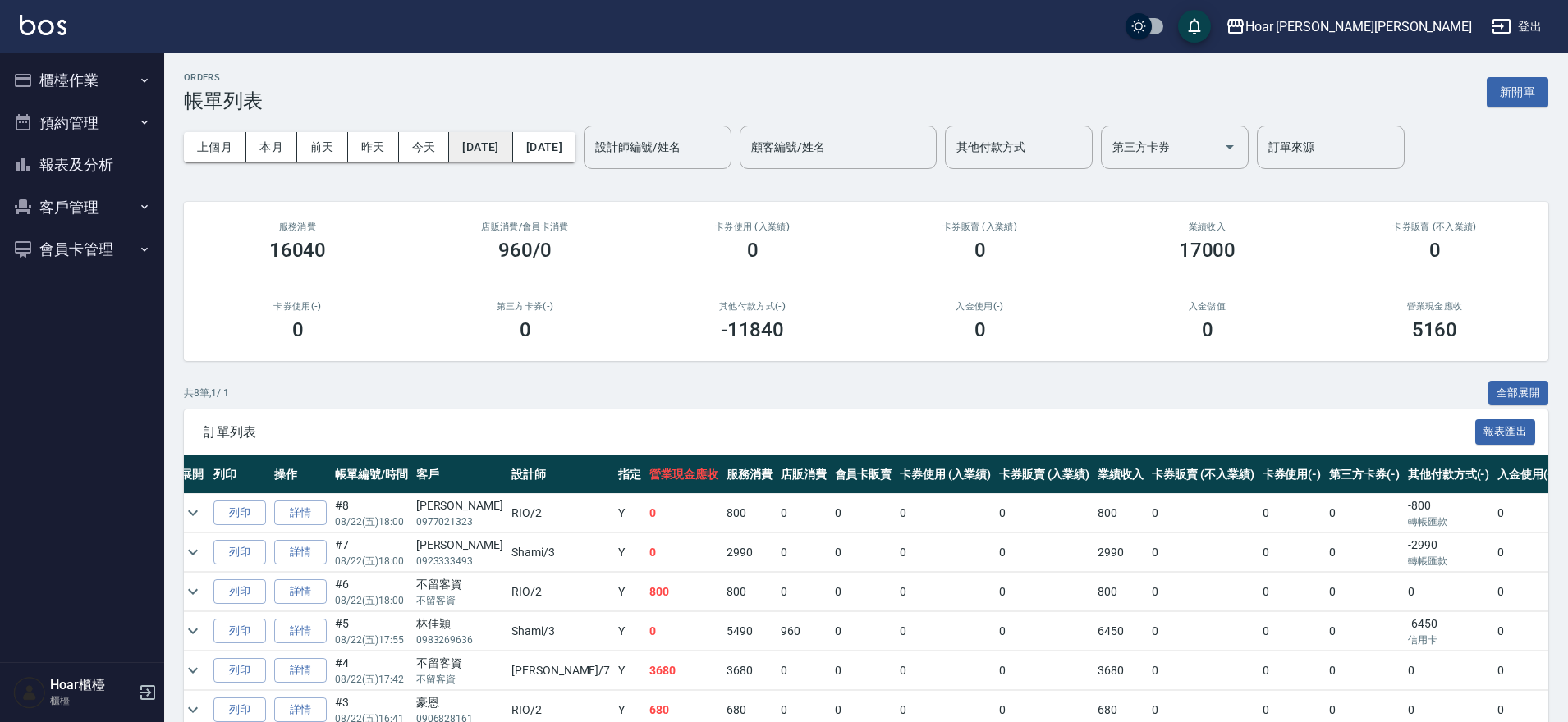
click at [470, 152] on button "2025/08/22" at bounding box center [480, 147] width 63 height 30
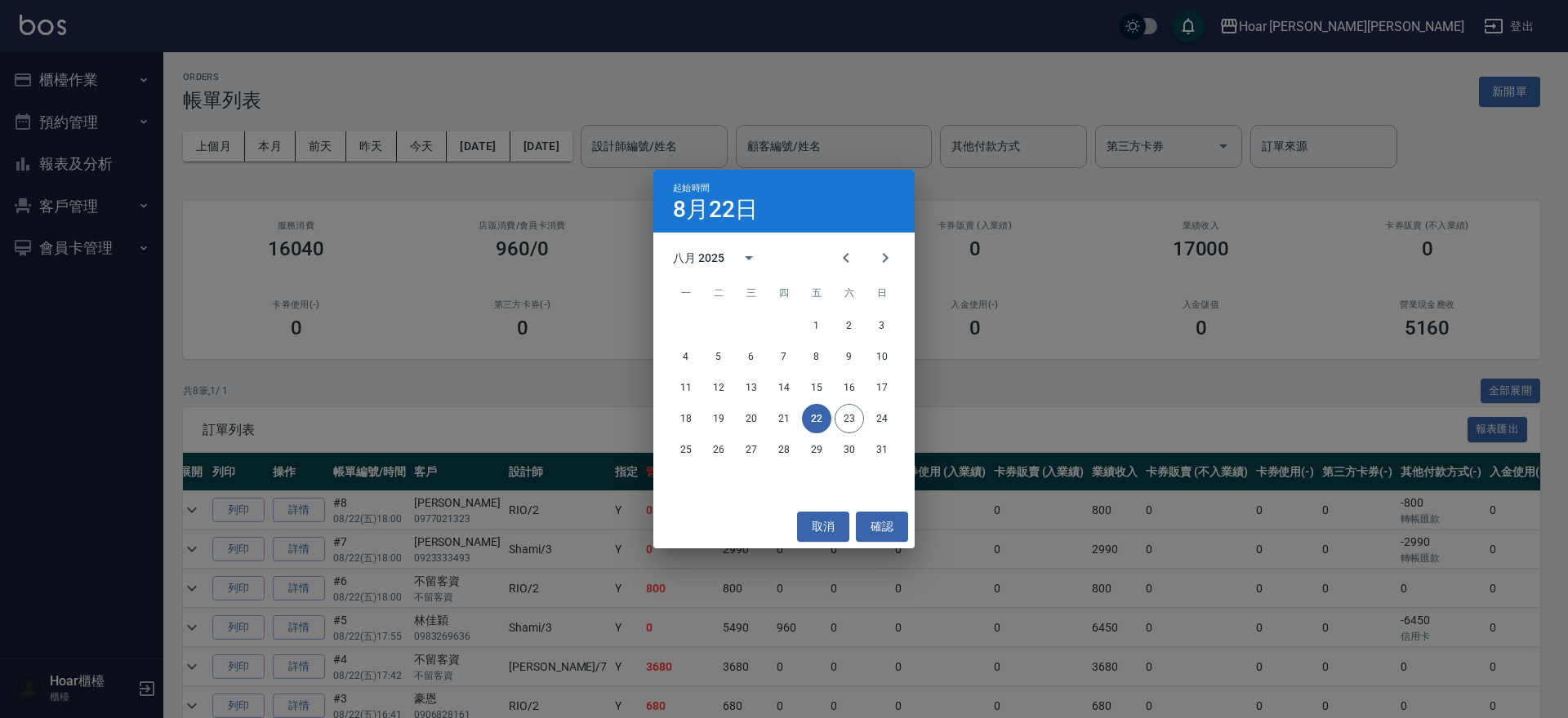
click at [538, 405] on div "起始時間 8月22日 八月 2025 一 二 三 四 五 六 日 1 2 3 4 5 6 7 8 9 10 11 12 13 14 15 16 17 18 1…" at bounding box center [784, 359] width 1568 height 718
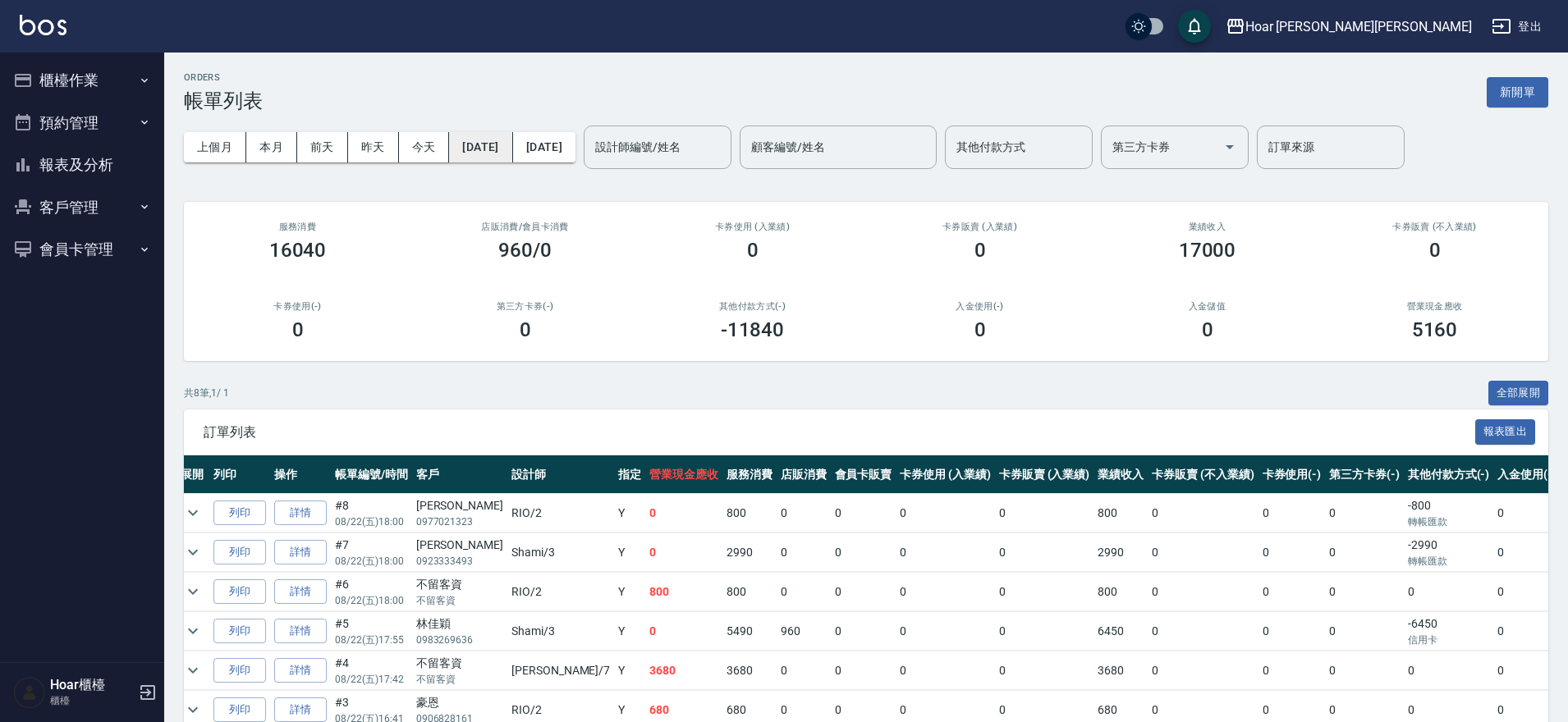
click at [512, 151] on button "2025/08/22" at bounding box center [480, 147] width 63 height 30
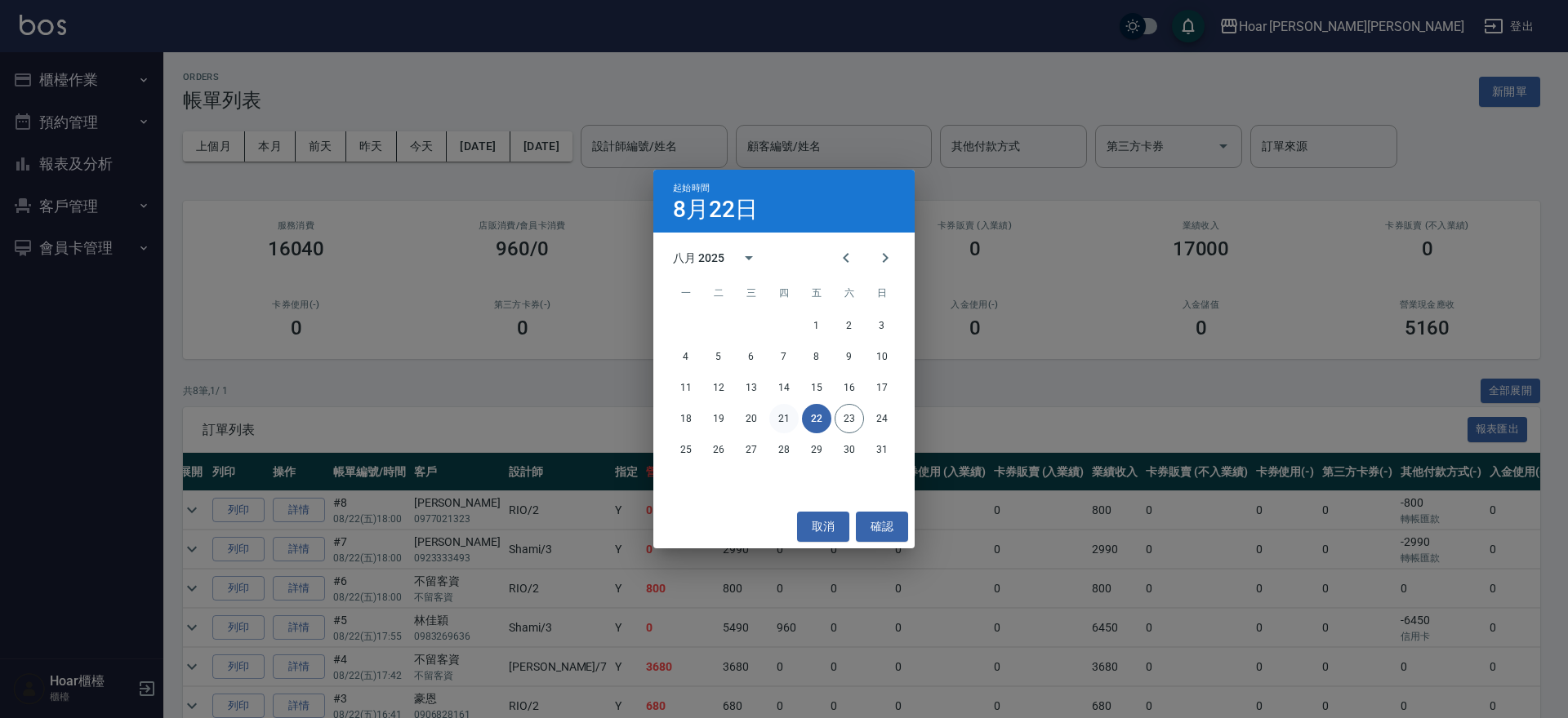
click at [785, 421] on button "21" at bounding box center [783, 418] width 29 height 29
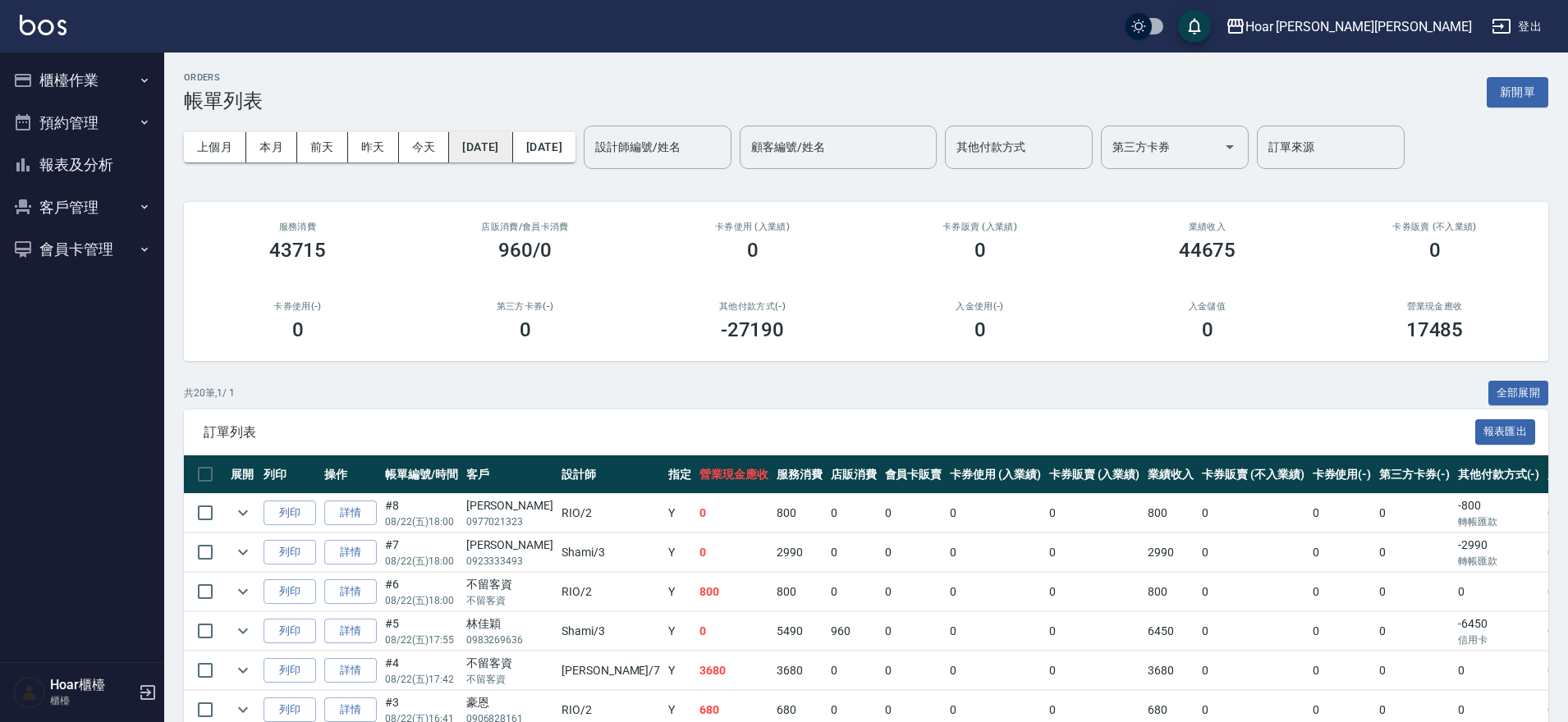
click at [512, 157] on button "2025/08/21" at bounding box center [480, 147] width 63 height 30
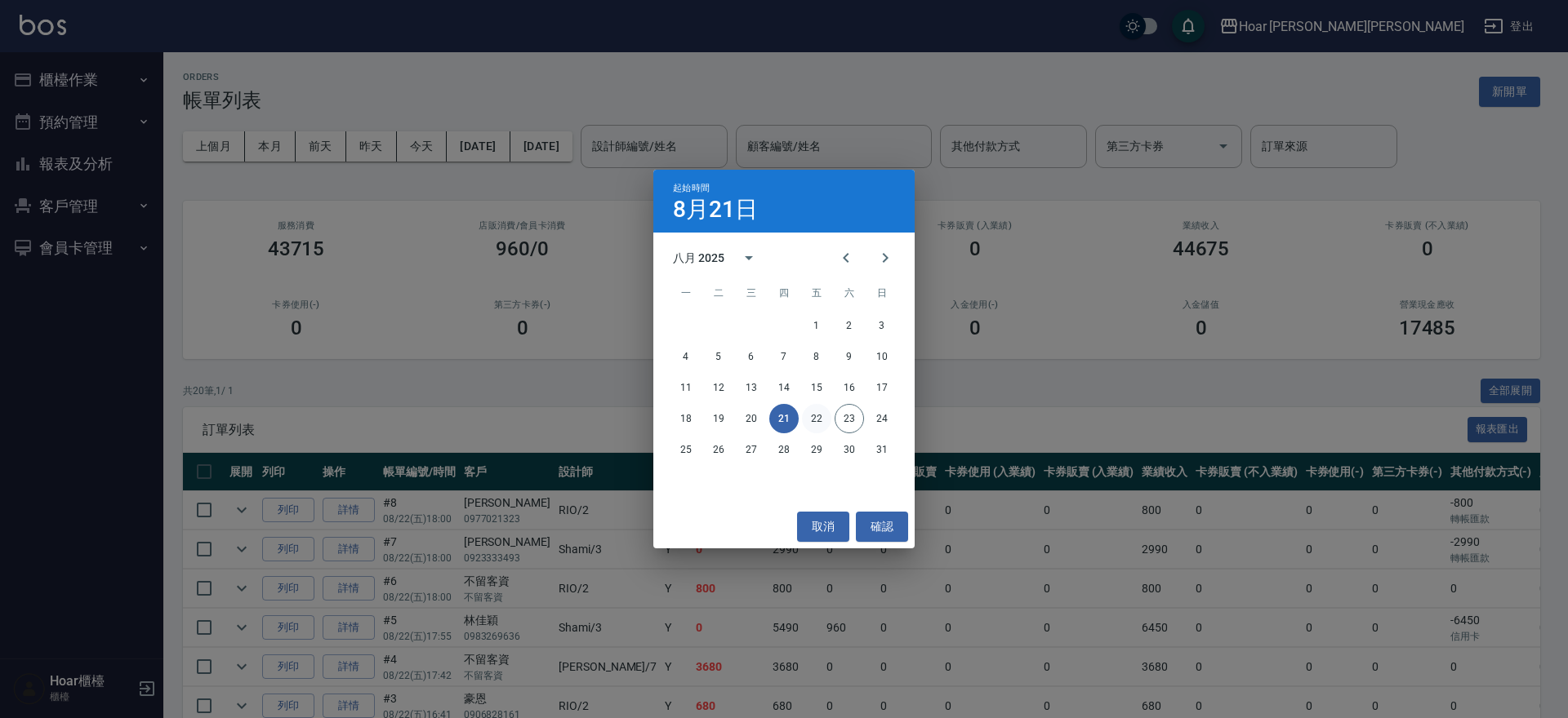
click at [812, 414] on button "22" at bounding box center [816, 418] width 29 height 29
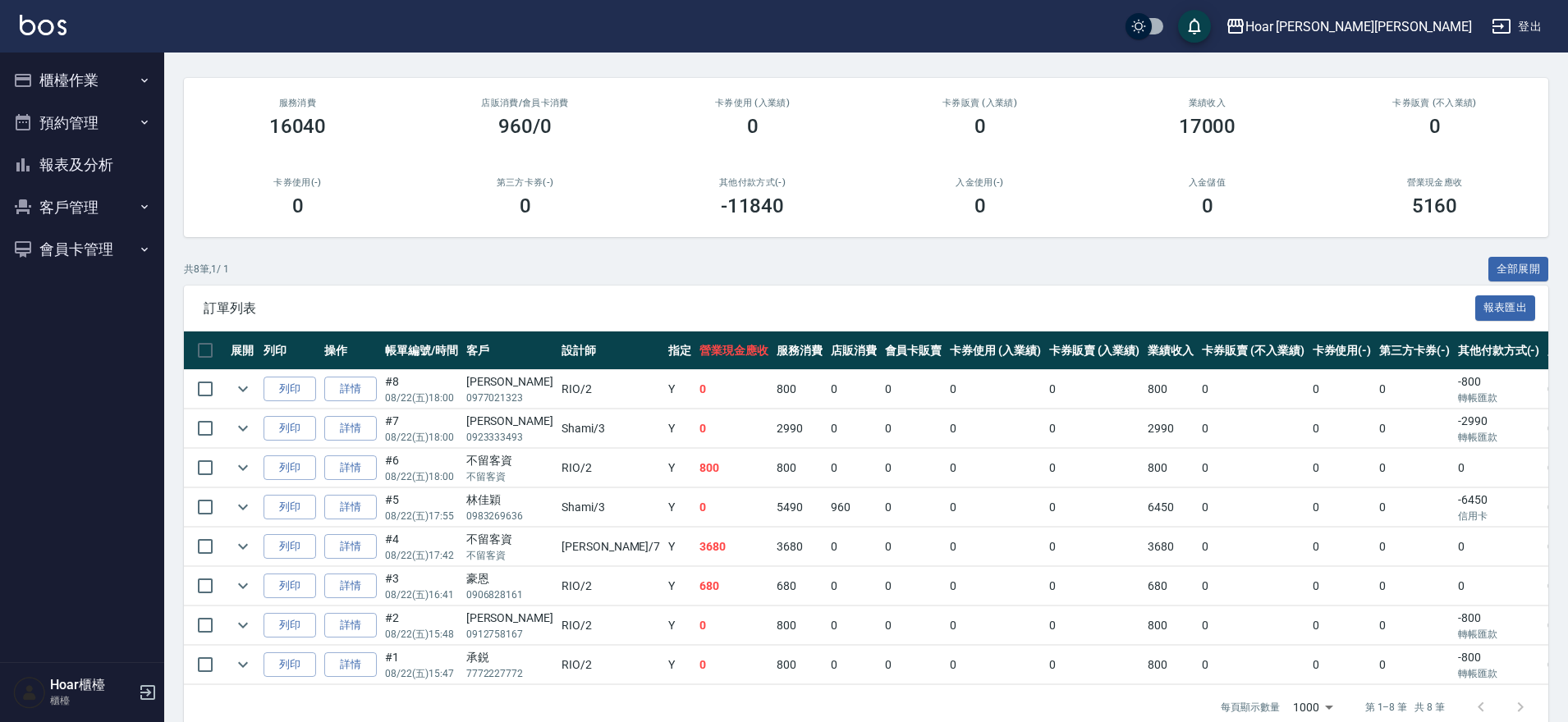
scroll to position [164, 0]
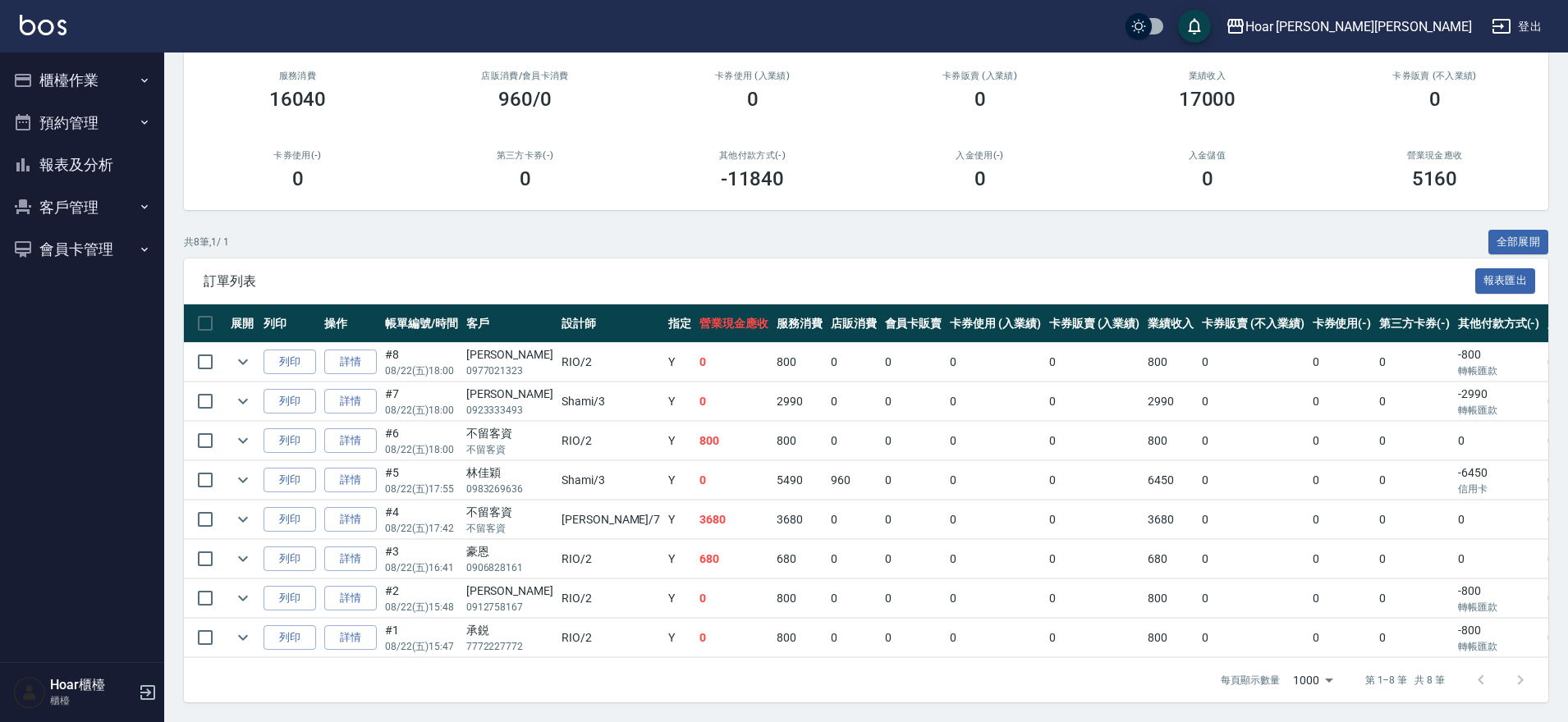
click at [78, 83] on button "櫃檯作業" at bounding box center [82, 80] width 151 height 43
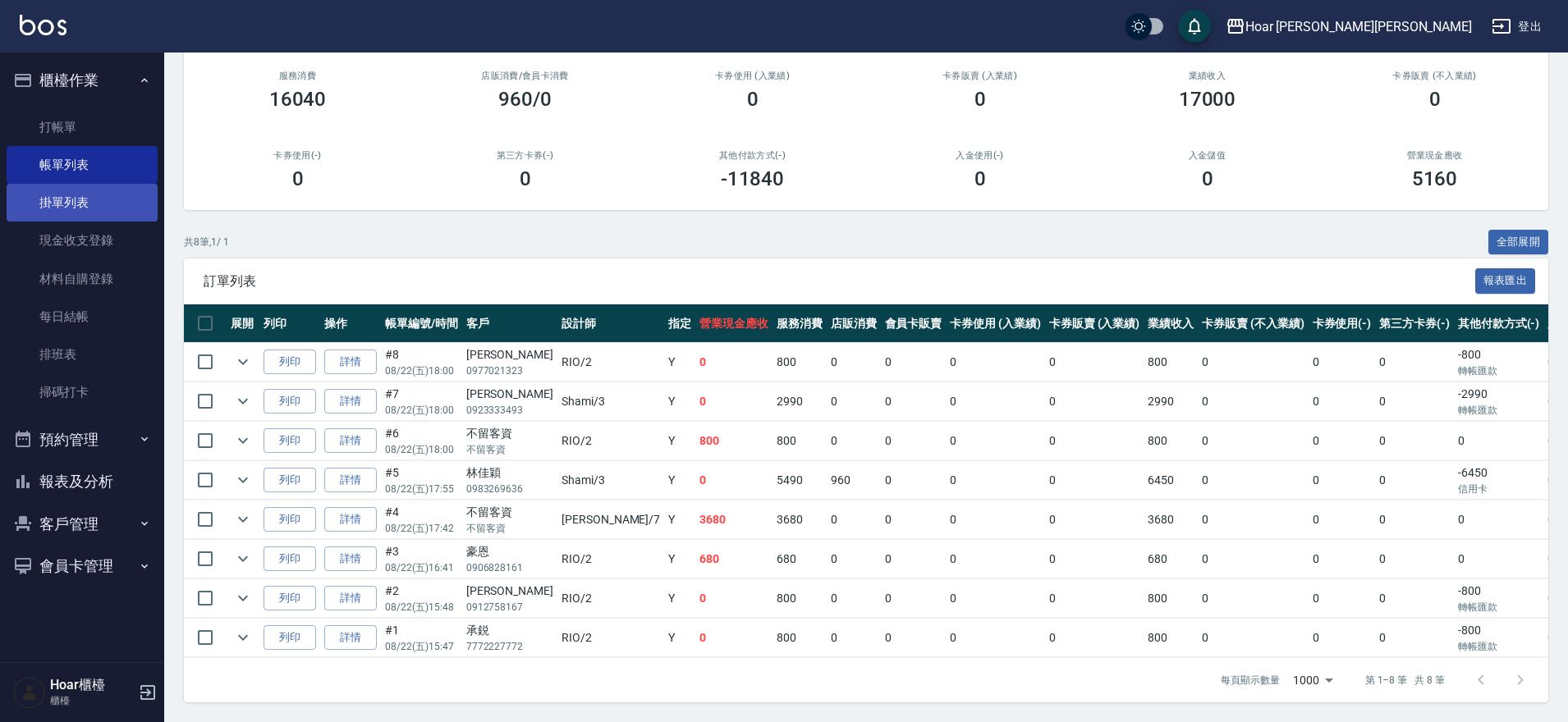
drag, startPoint x: 53, startPoint y: 209, endPoint x: 26, endPoint y: 198, distance: 29.2
click at [52, 209] on link "掛單列表" at bounding box center [82, 202] width 151 height 38
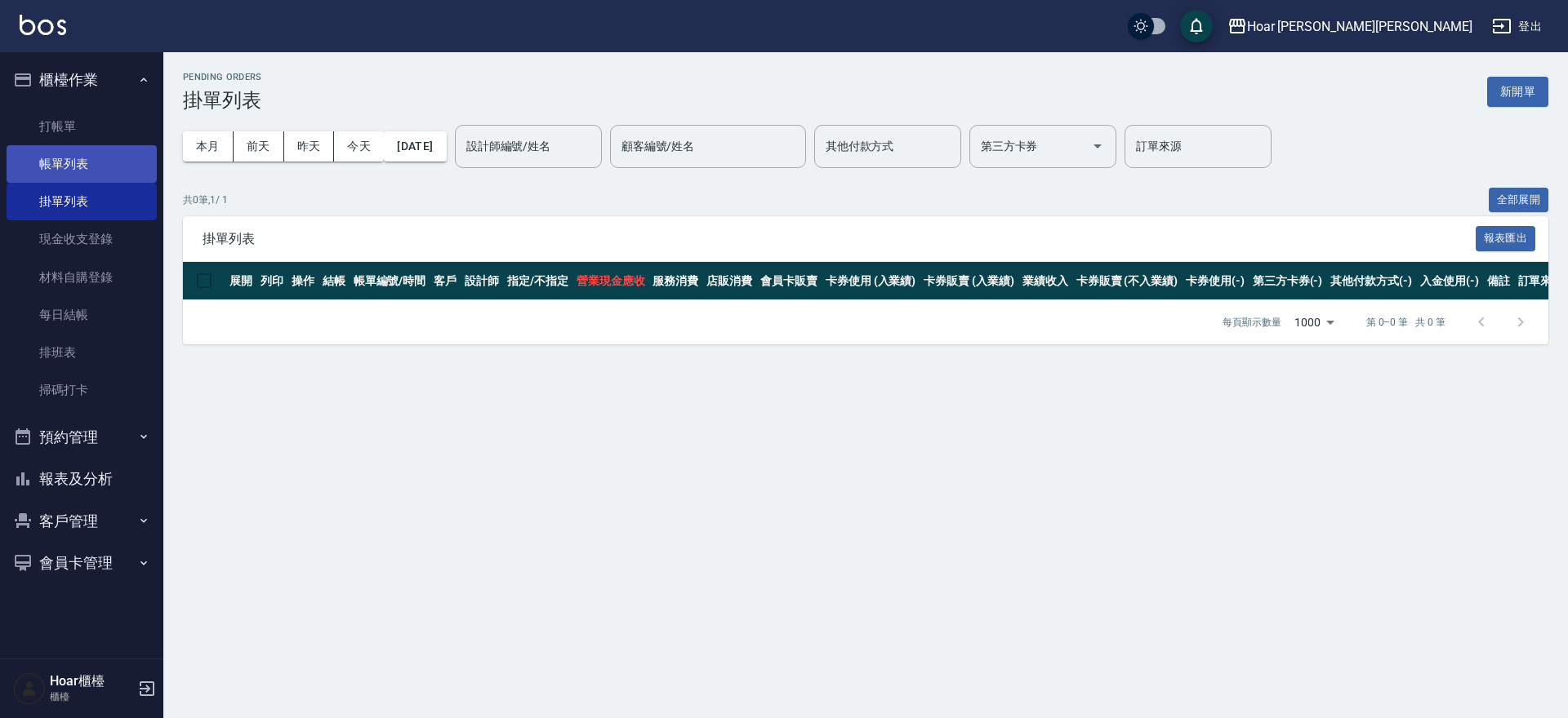
click at [127, 170] on link "帳單列表" at bounding box center [81, 163] width 150 height 37
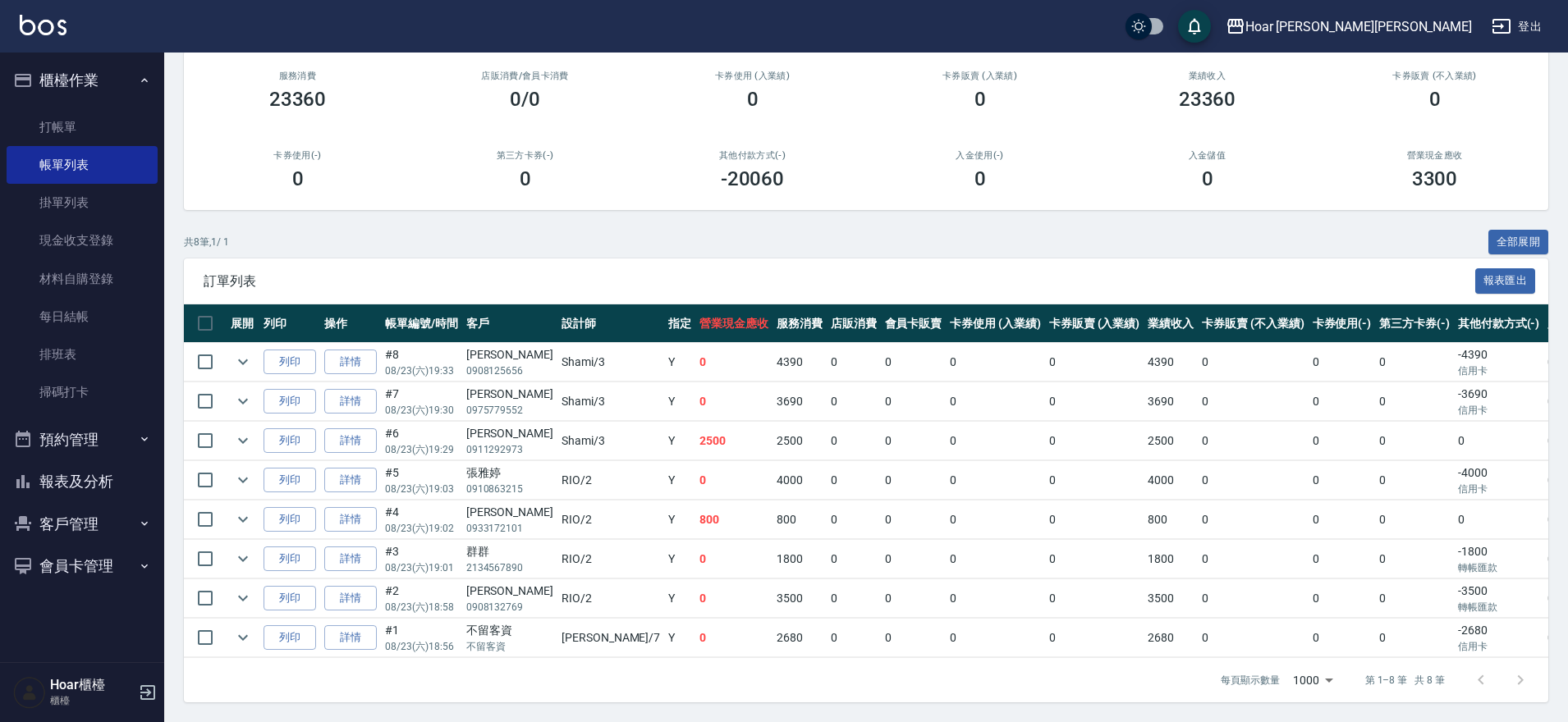
scroll to position [164, 0]
click at [112, 128] on link "打帳單" at bounding box center [82, 127] width 151 height 38
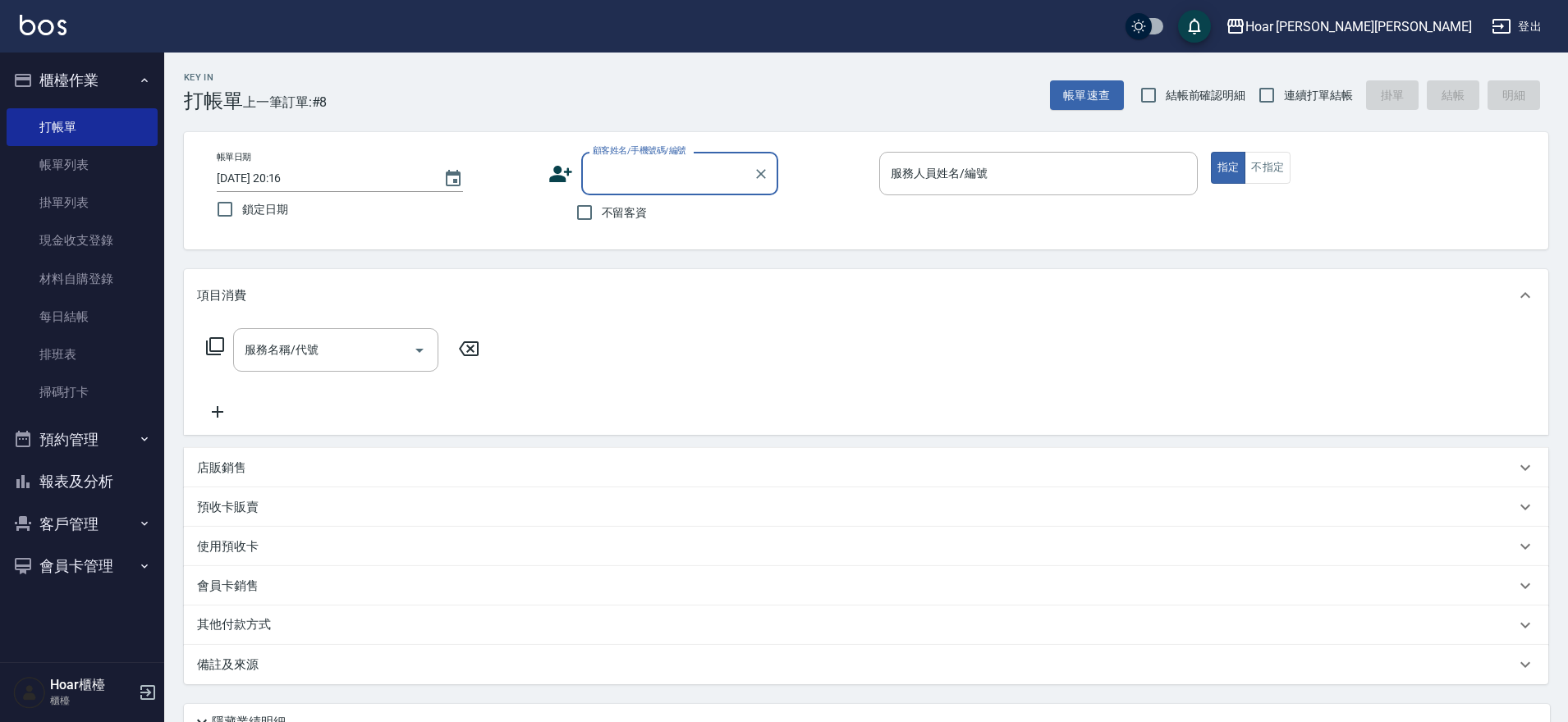
click at [621, 163] on input "顧客姓名/手機號碼/編號" at bounding box center [667, 173] width 158 height 28
click at [647, 211] on li "仲/0901281019/" at bounding box center [680, 215] width 197 height 27
type input "仲/0901281019/"
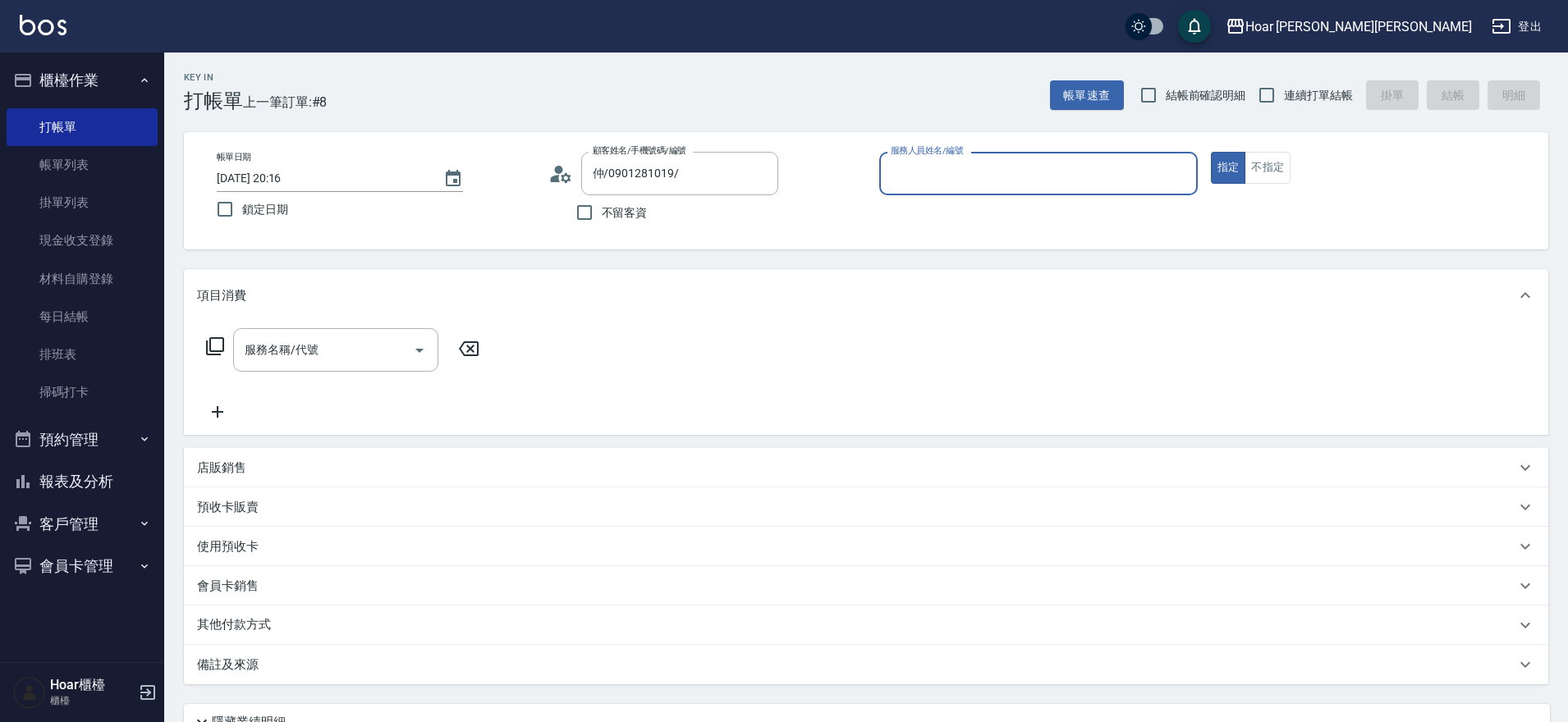
type input "Hugo-1"
click at [337, 360] on input "服務名稱/代號" at bounding box center [323, 354] width 166 height 28
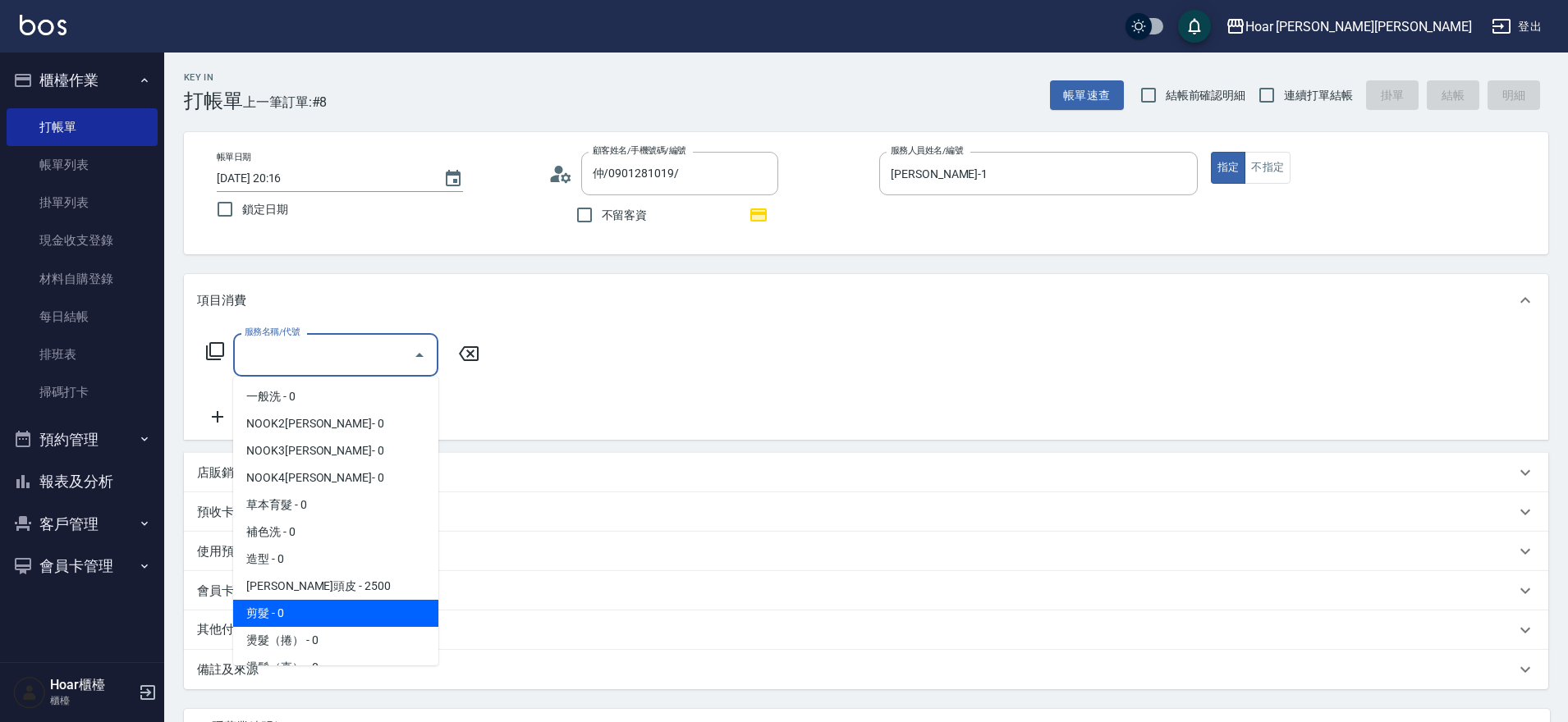
drag, startPoint x: 294, startPoint y: 601, endPoint x: 319, endPoint y: 484, distance: 119.6
click at [293, 601] on span "剪髮 - 0" at bounding box center [336, 613] width 205 height 27
type input "剪髮(201)"
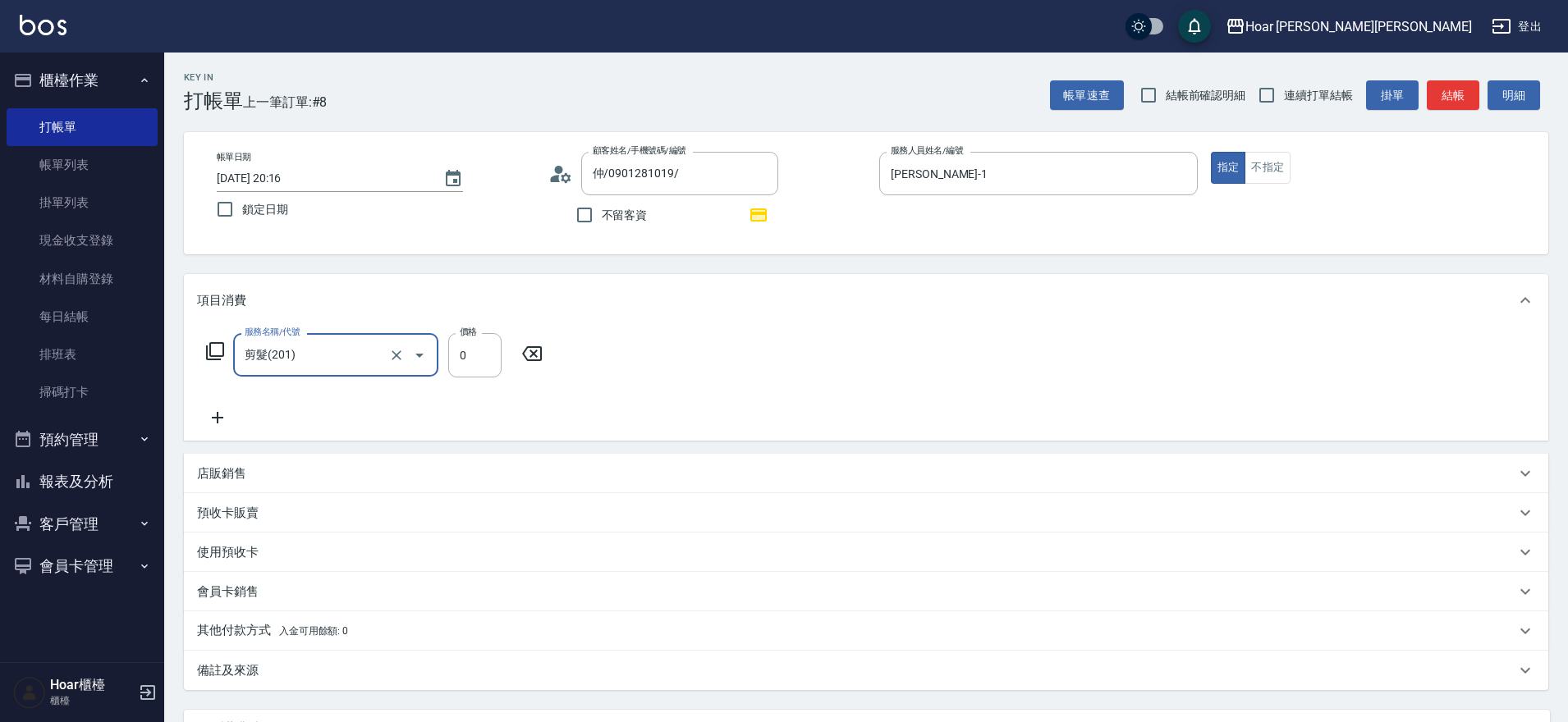
click at [472, 335] on label "價格" at bounding box center [468, 332] width 18 height 13
click at [472, 335] on input "0" at bounding box center [475, 355] width 53 height 44
click at [471, 355] on input "0" at bounding box center [475, 355] width 53 height 44
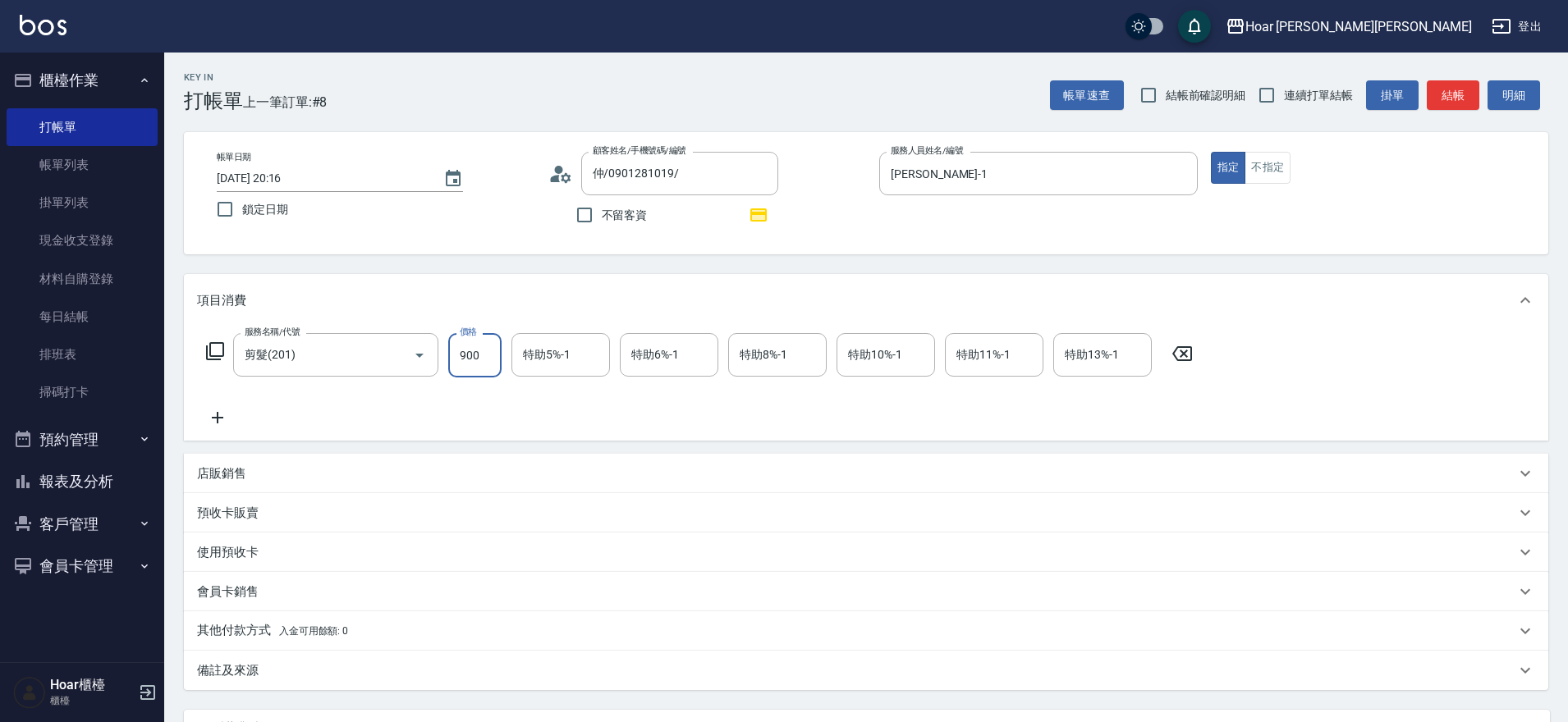
type input "900"
click at [518, 411] on div "服務名稱/代號 剪髮(201) 服務名稱/代號 價格 900 價格 特助5%-1 特助5%-1 特助6%-1 特助6%-1 特助8%-1 特助8%-1 特助1…" at bounding box center [700, 380] width 1006 height 94
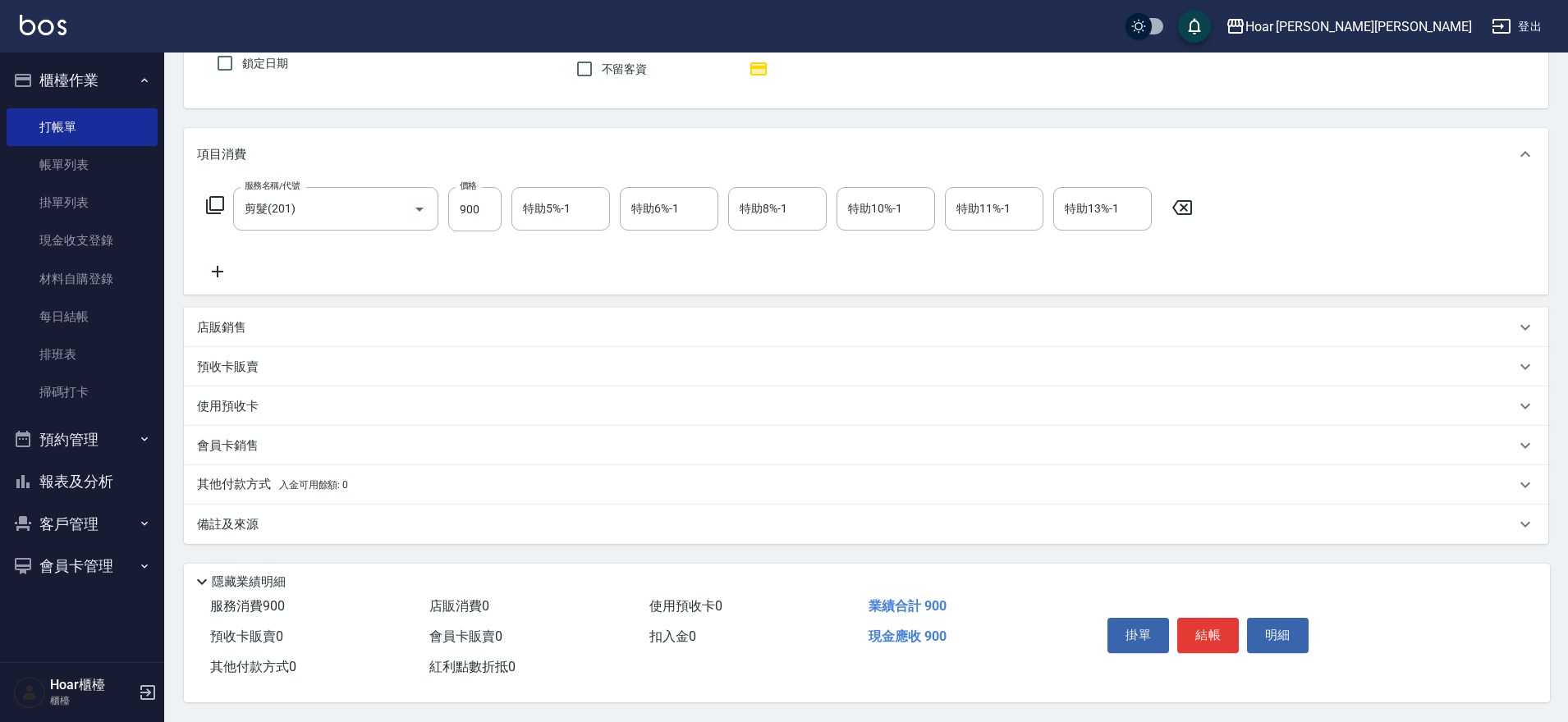
scroll to position [153, 0]
click at [267, 479] on p "其他付款方式 入金可用餘額: 0" at bounding box center [272, 485] width 151 height 18
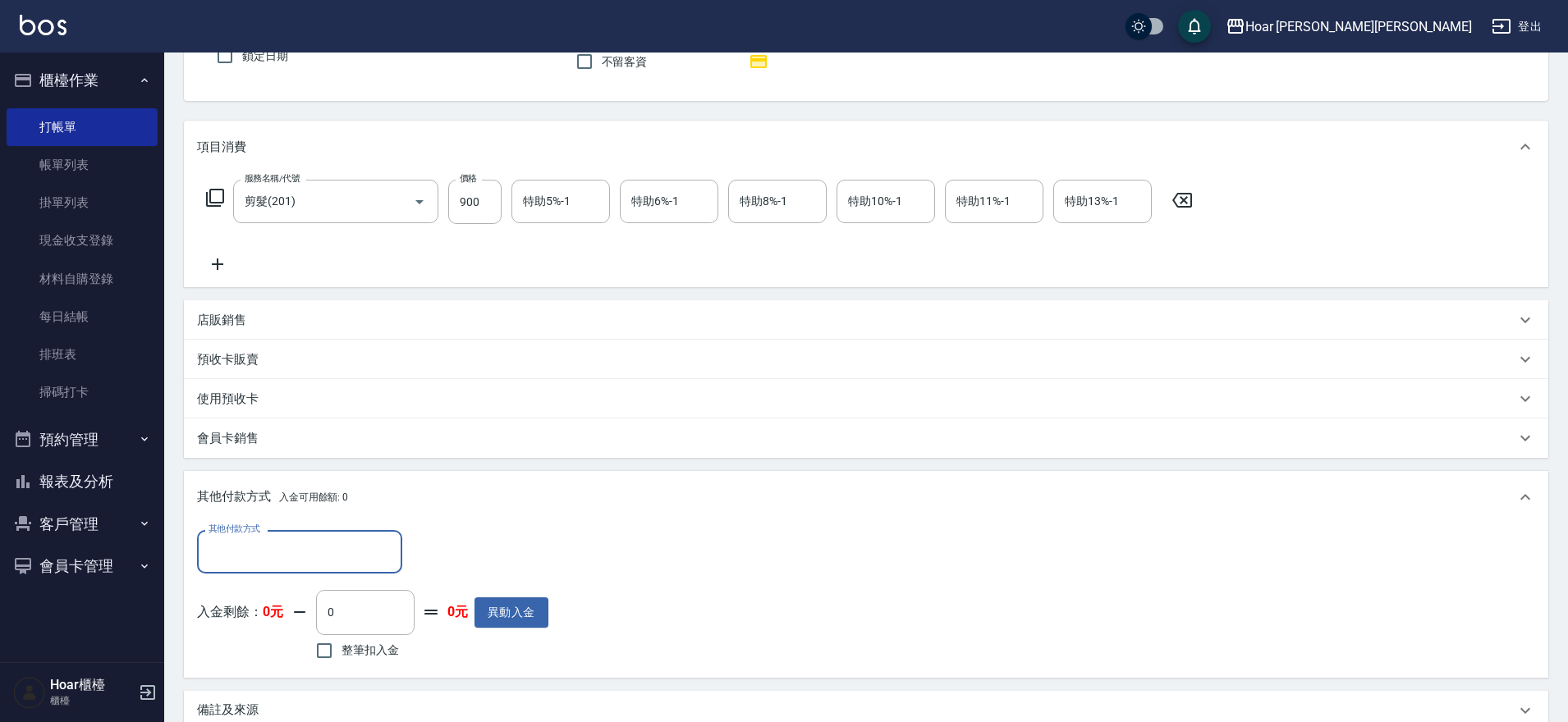
scroll to position [0, 0]
click at [286, 547] on input "其他付款方式" at bounding box center [299, 552] width 190 height 28
click at [276, 613] on span "轉帳匯款" at bounding box center [299, 620] width 205 height 27
type input "轉帳匯款"
type input "900"
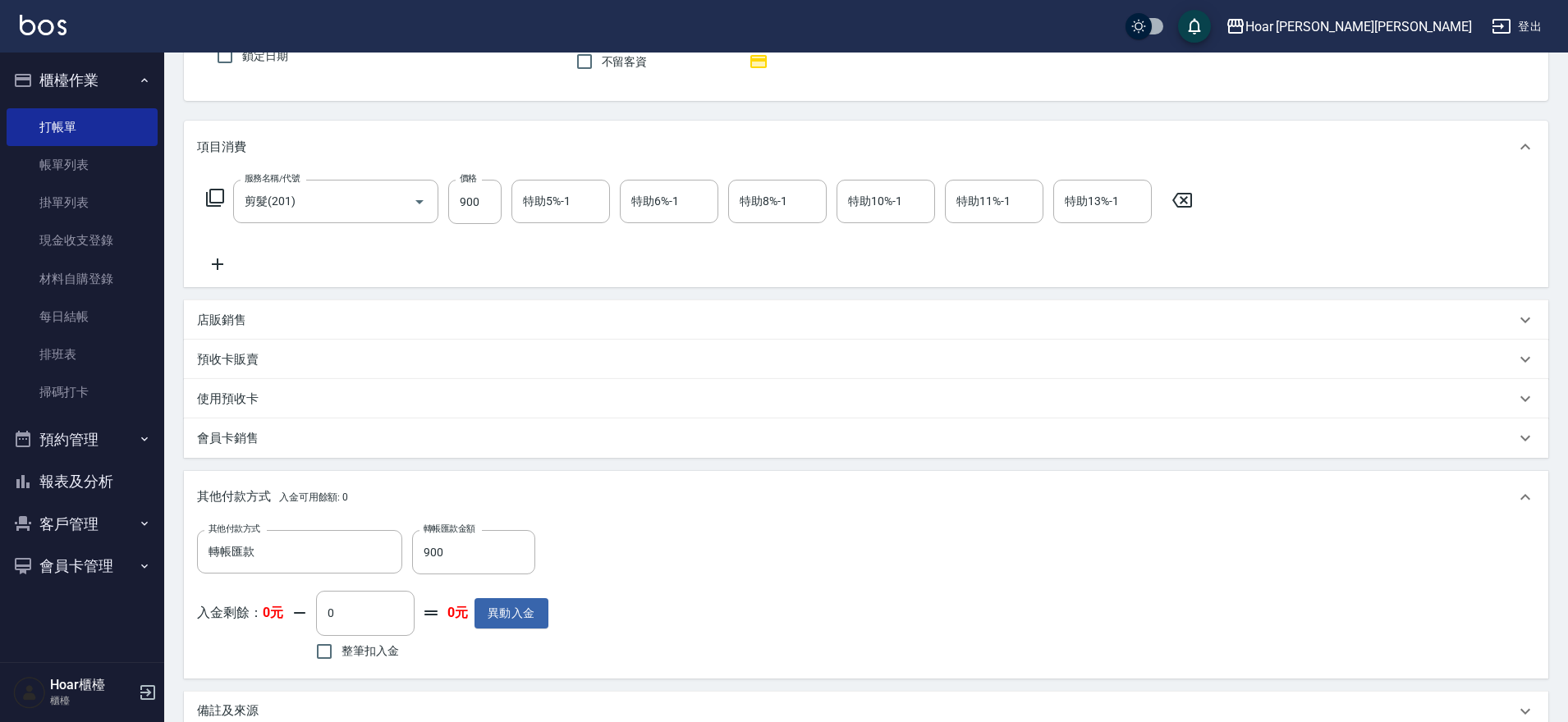
click at [678, 548] on div "其他付款方式 轉帳匯款 其他付款方式 轉帳匯款金額 900 轉帳匯款金額 入金剩餘： 0元 0 ​ 整筆扣入金 0元 異動入金" at bounding box center [866, 597] width 1338 height 134
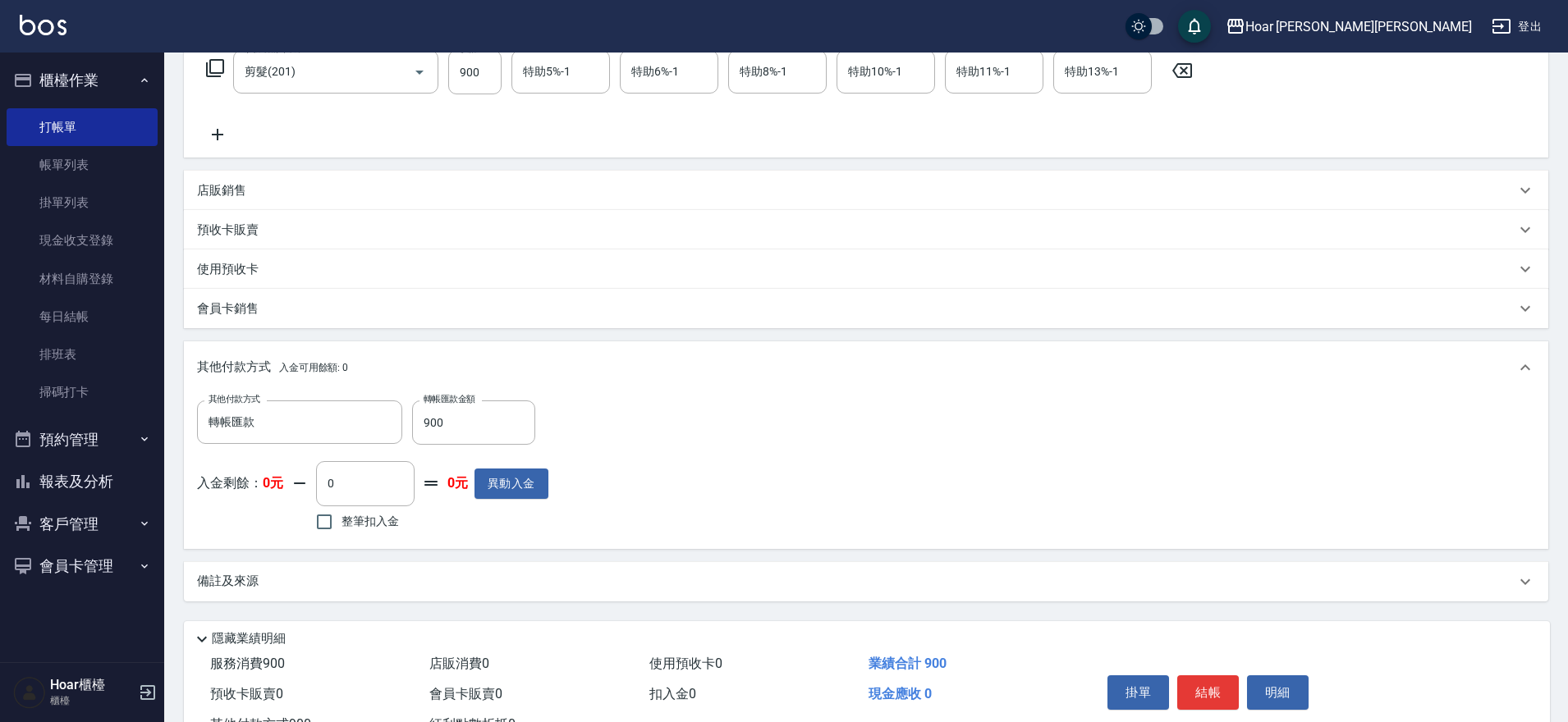
scroll to position [348, 0]
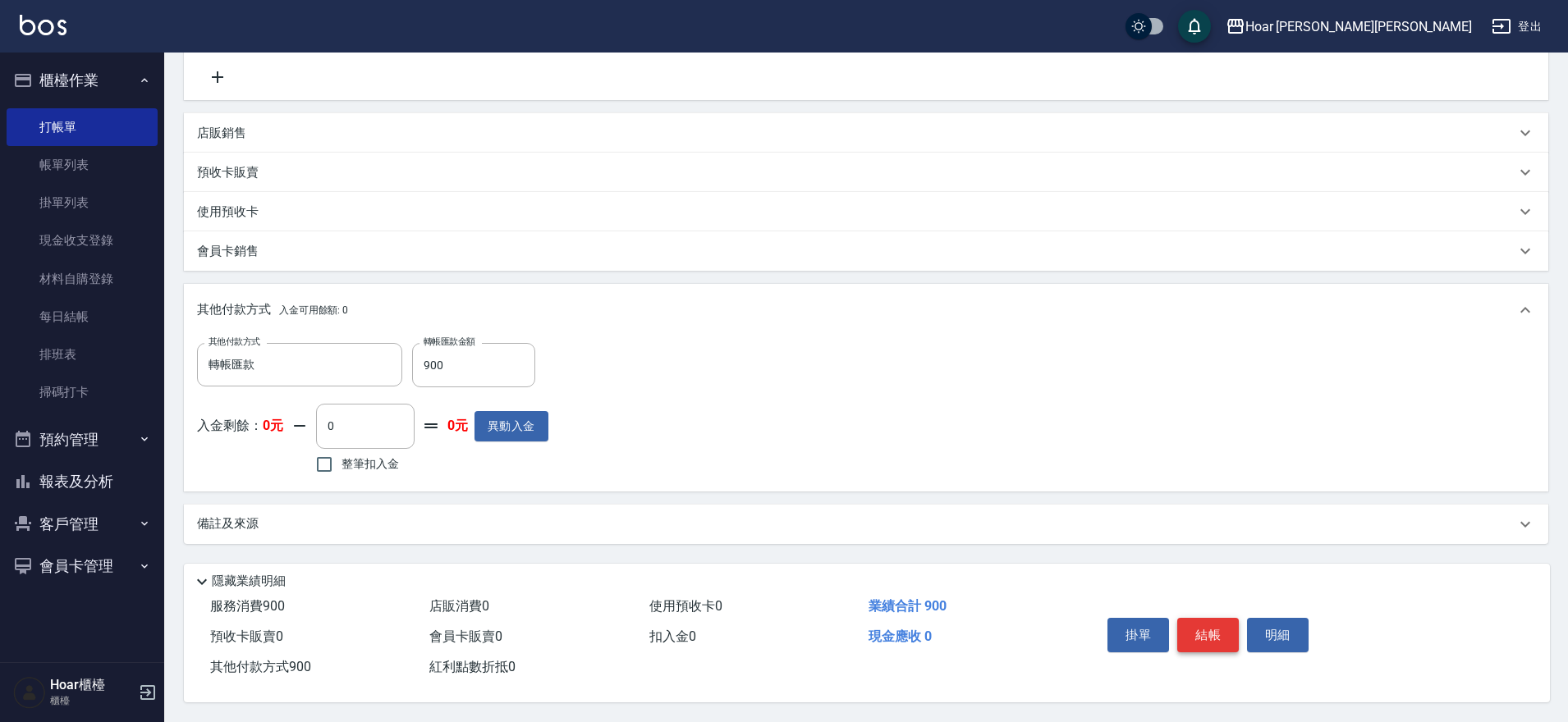
click at [1184, 636] on button "結帳" at bounding box center [1208, 634] width 62 height 34
